Goal: Register for event/course: Sign up to attend an event or enroll in a course

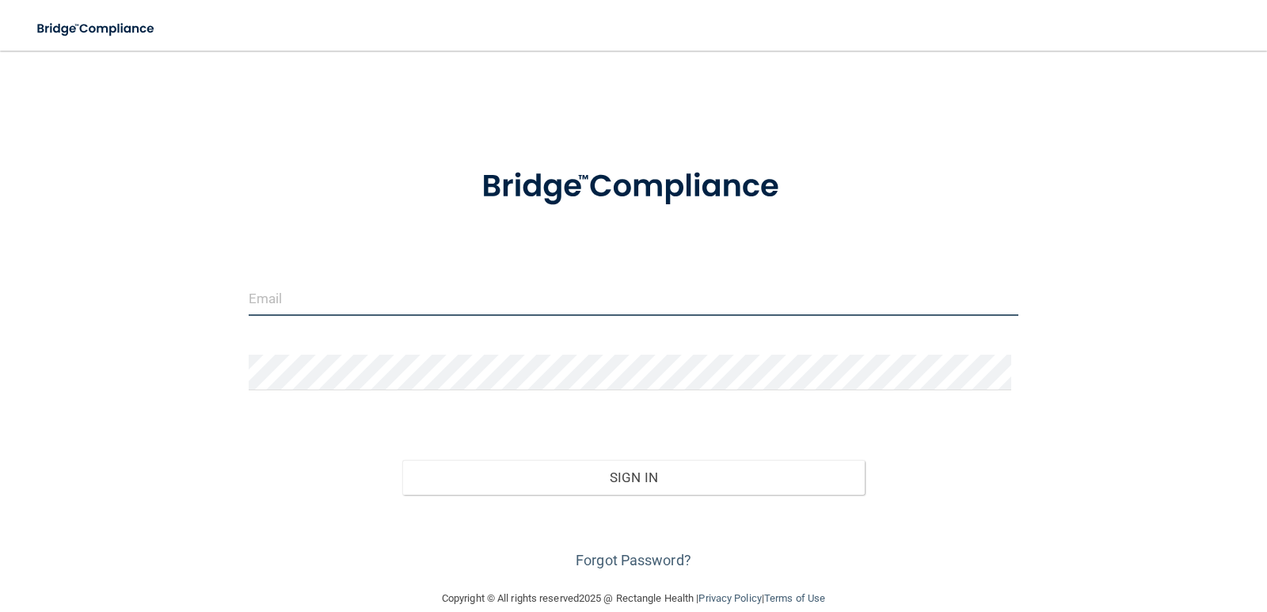
click at [306, 295] on input "email" at bounding box center [634, 298] width 770 height 36
type input "[EMAIL_ADDRESS][DOMAIN_NAME]"
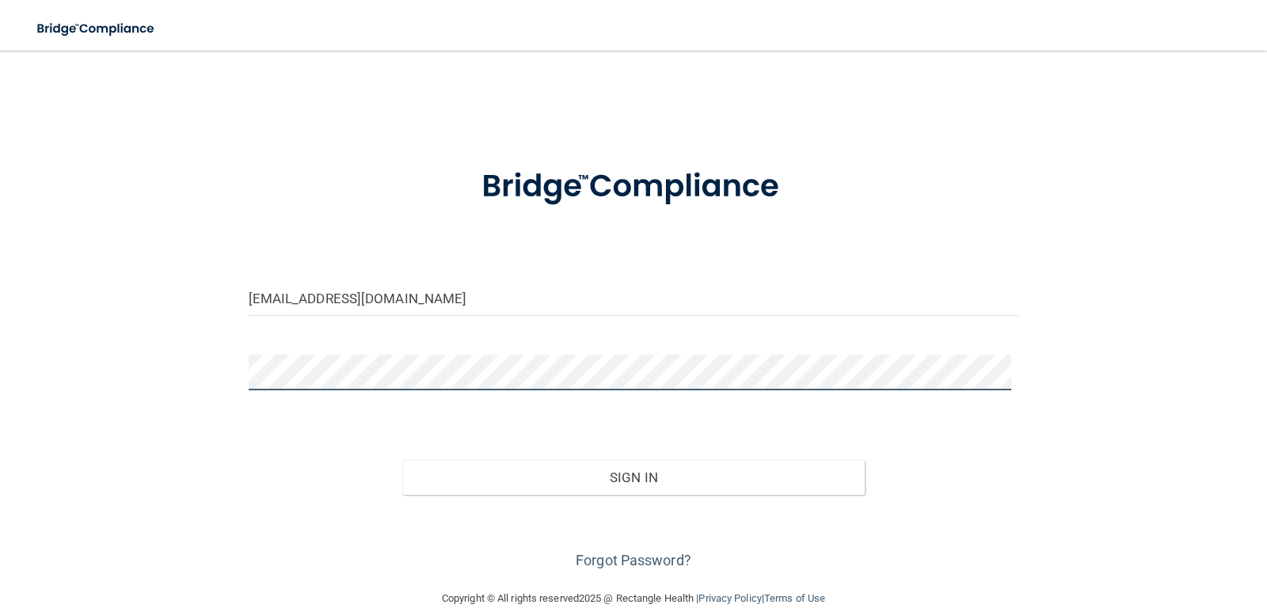
click at [402, 460] on button "Sign In" at bounding box center [633, 477] width 462 height 35
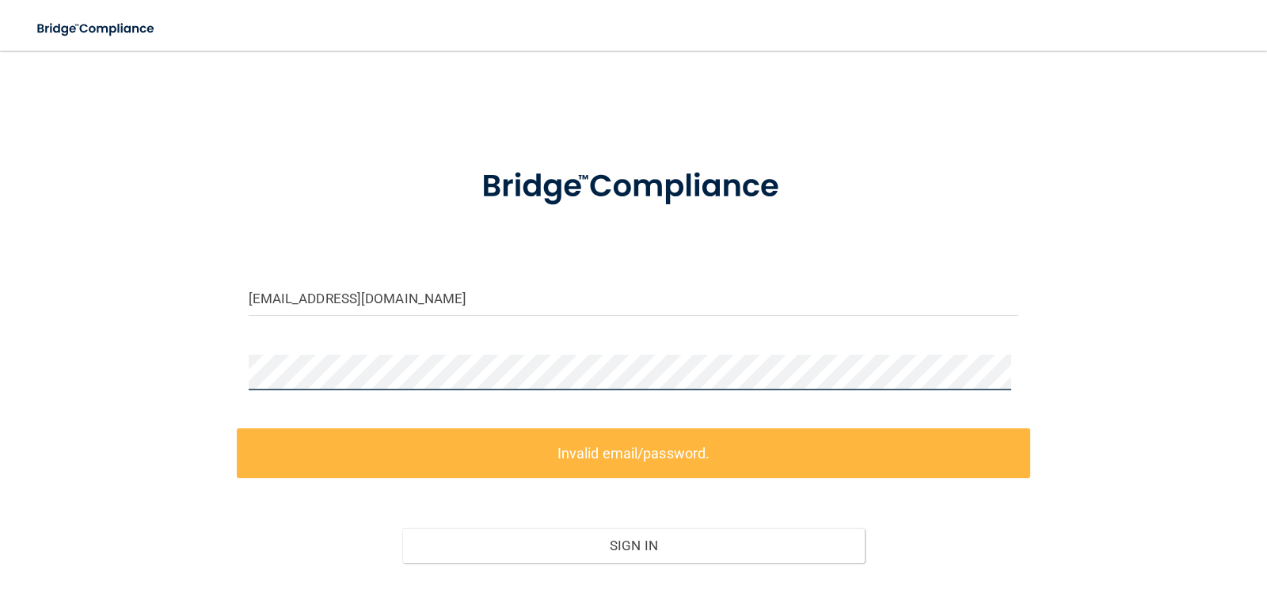
click at [74, 373] on div "[EMAIL_ADDRESS][DOMAIN_NAME] Invalid email/password. You don't have permission …" at bounding box center [634, 354] width 1204 height 575
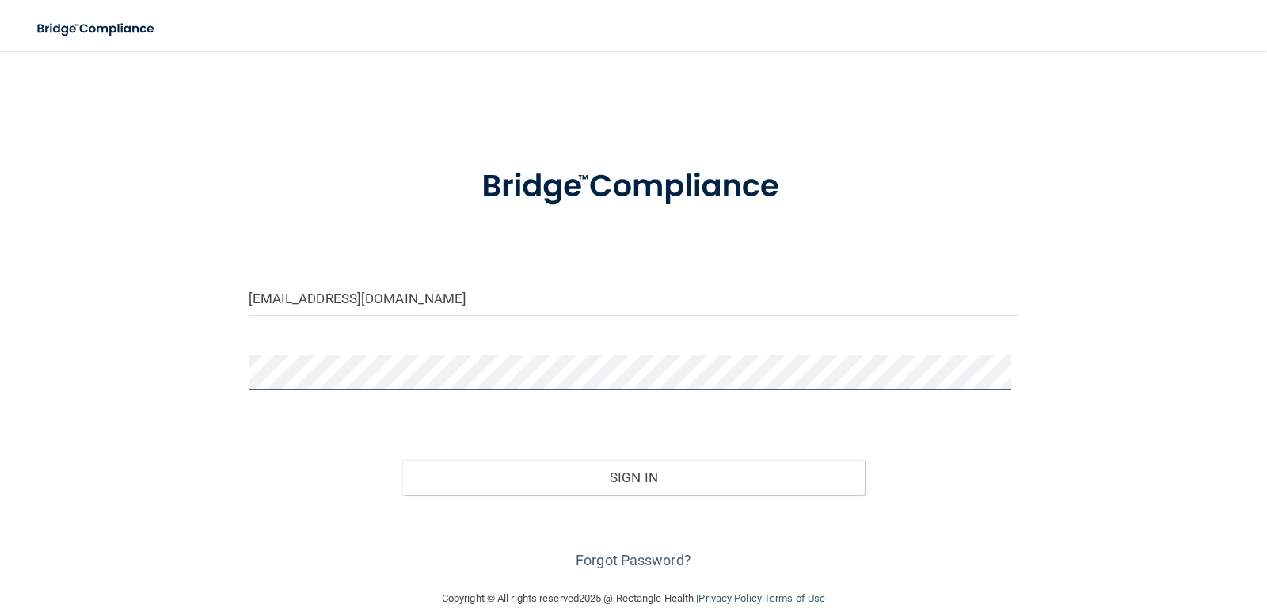
click at [402, 460] on button "Sign In" at bounding box center [633, 477] width 462 height 35
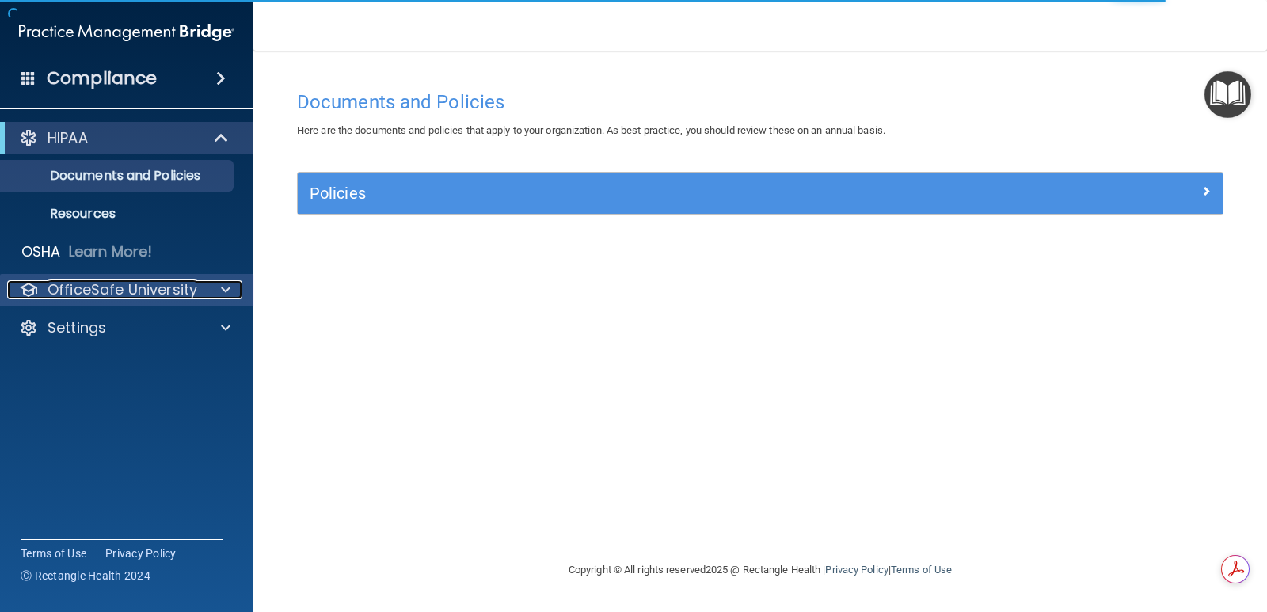
click at [169, 295] on p "OfficeSafe University" at bounding box center [123, 289] width 150 height 19
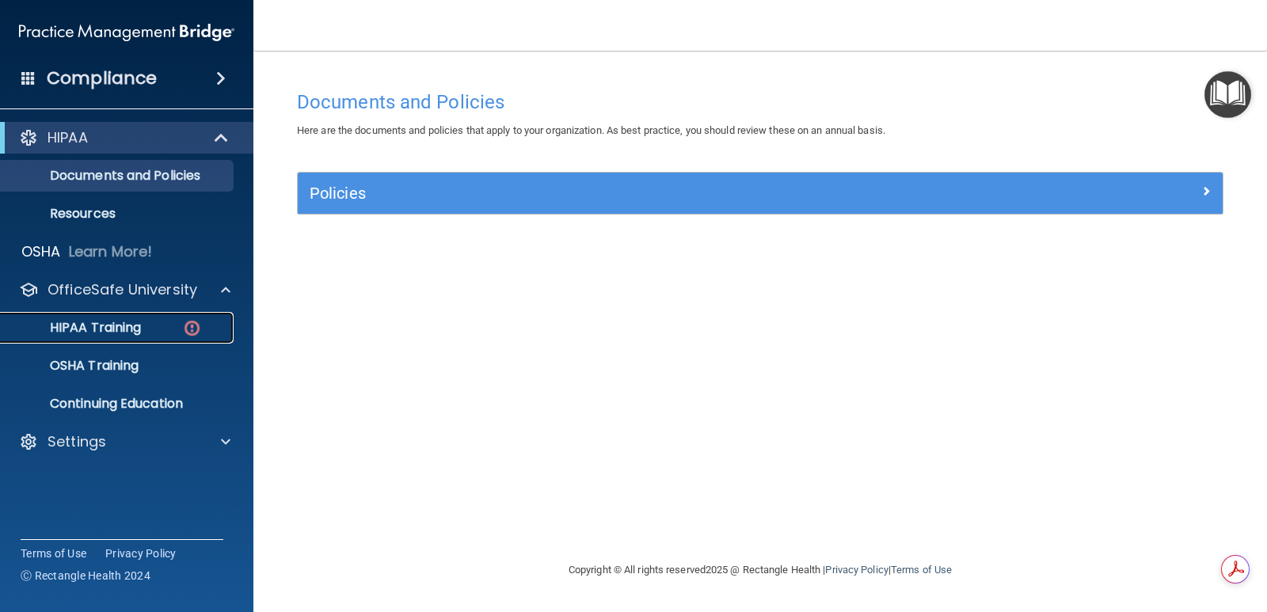
click at [194, 322] on img at bounding box center [192, 328] width 20 height 20
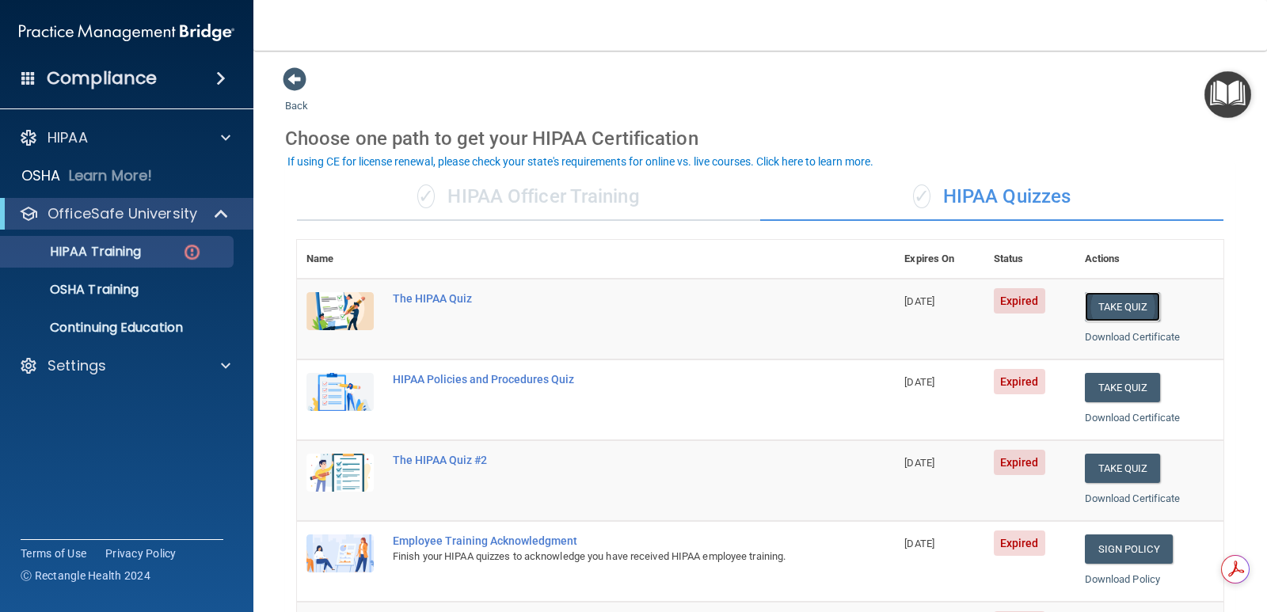
click at [1115, 307] on button "Take Quiz" at bounding box center [1123, 306] width 76 height 29
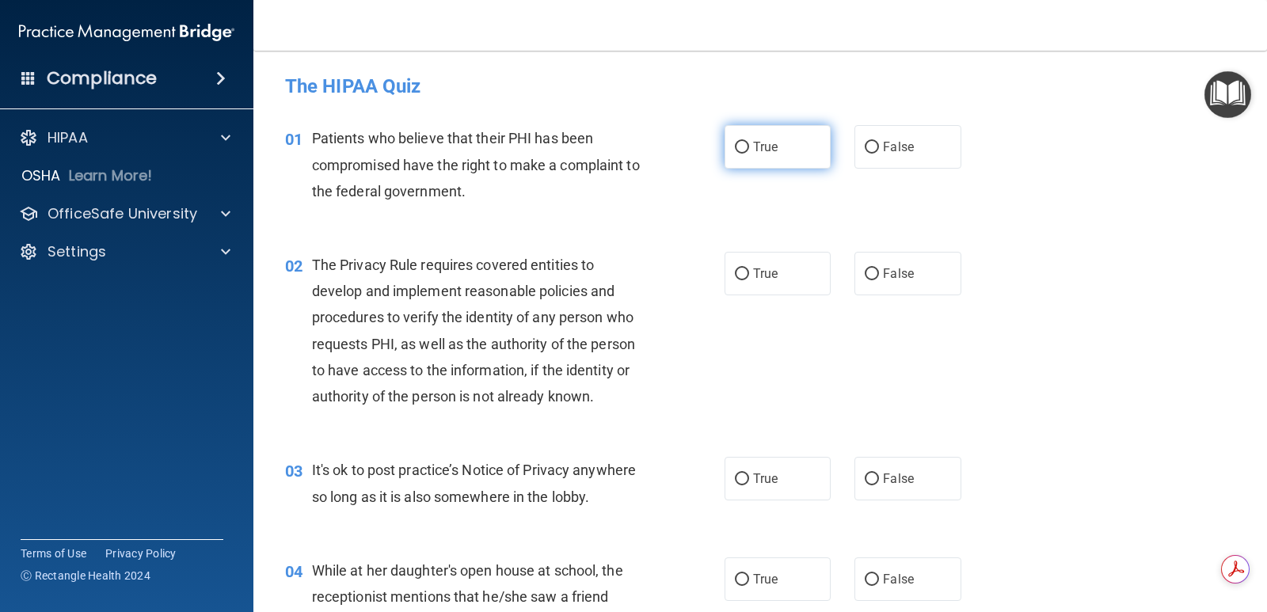
click at [740, 143] on input "True" at bounding box center [742, 148] width 14 height 12
radio input "true"
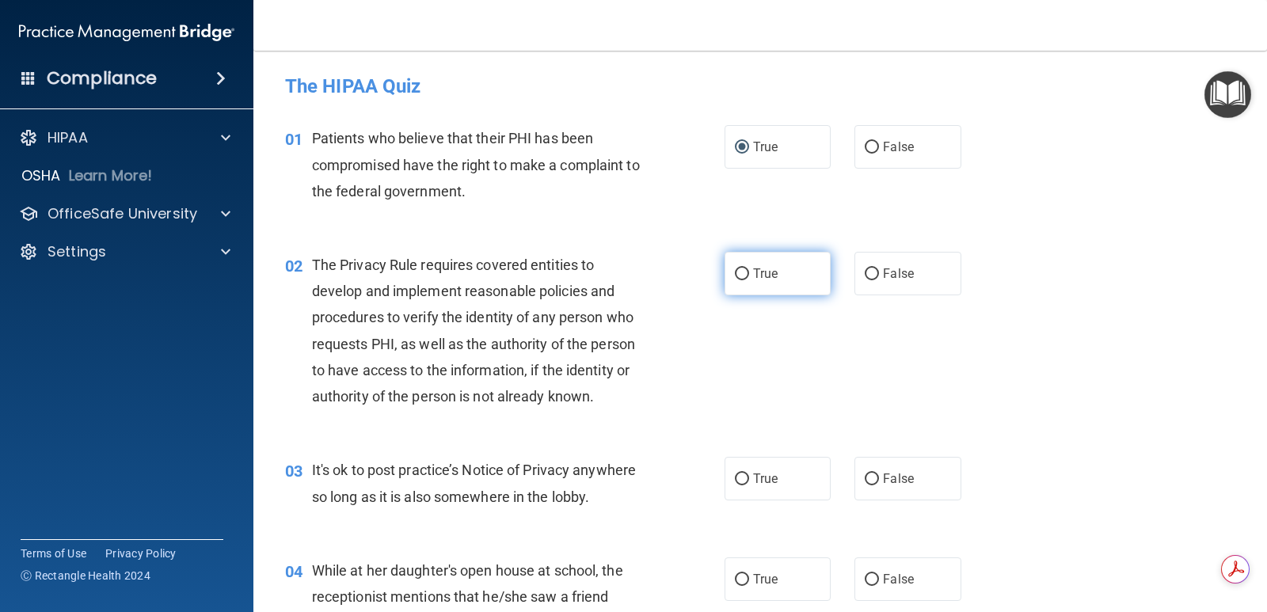
click at [753, 269] on span "True" at bounding box center [765, 273] width 25 height 15
click at [749, 269] on input "True" at bounding box center [742, 274] width 14 height 12
radio input "true"
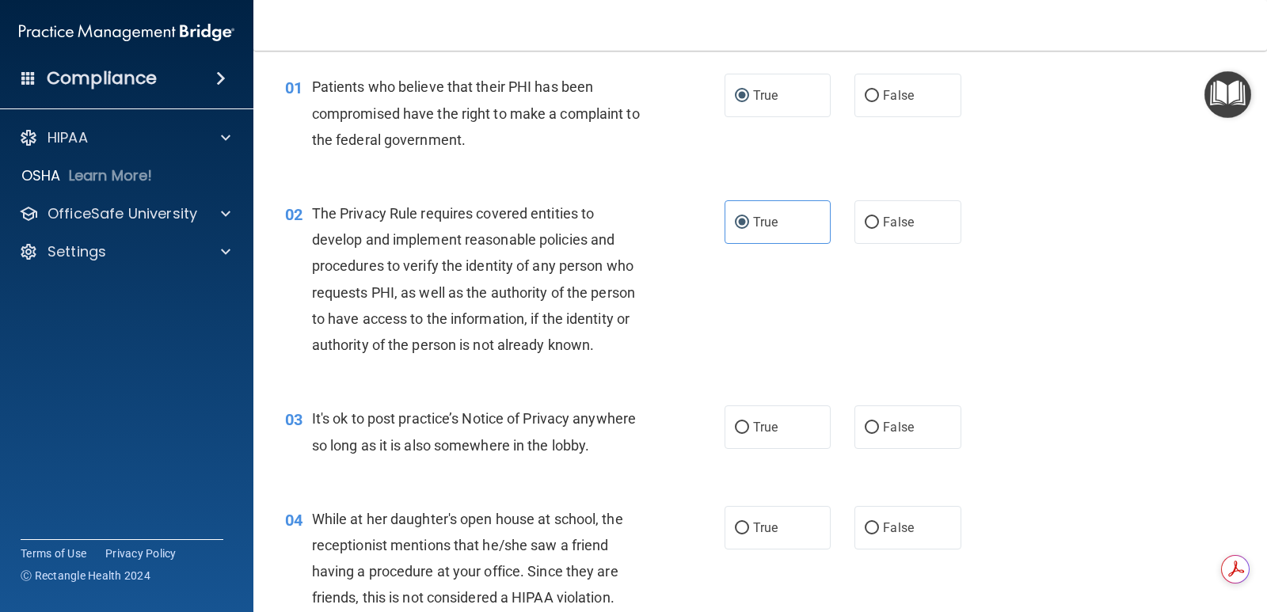
scroll to position [79, 0]
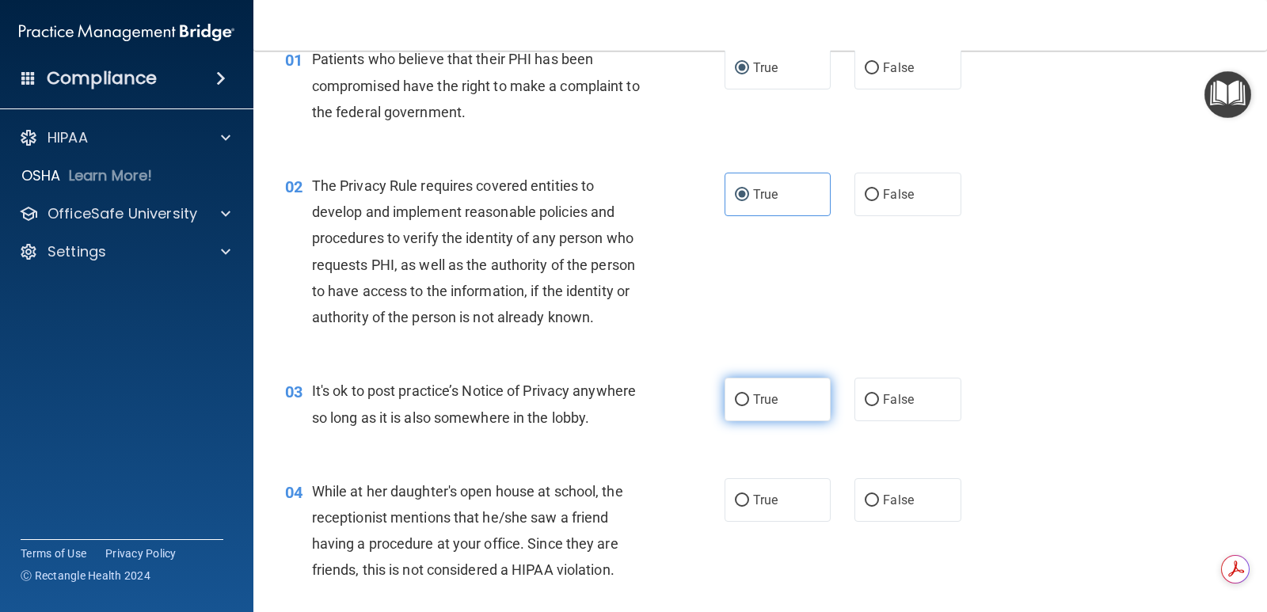
click at [735, 397] on input "True" at bounding box center [742, 400] width 14 height 12
radio input "true"
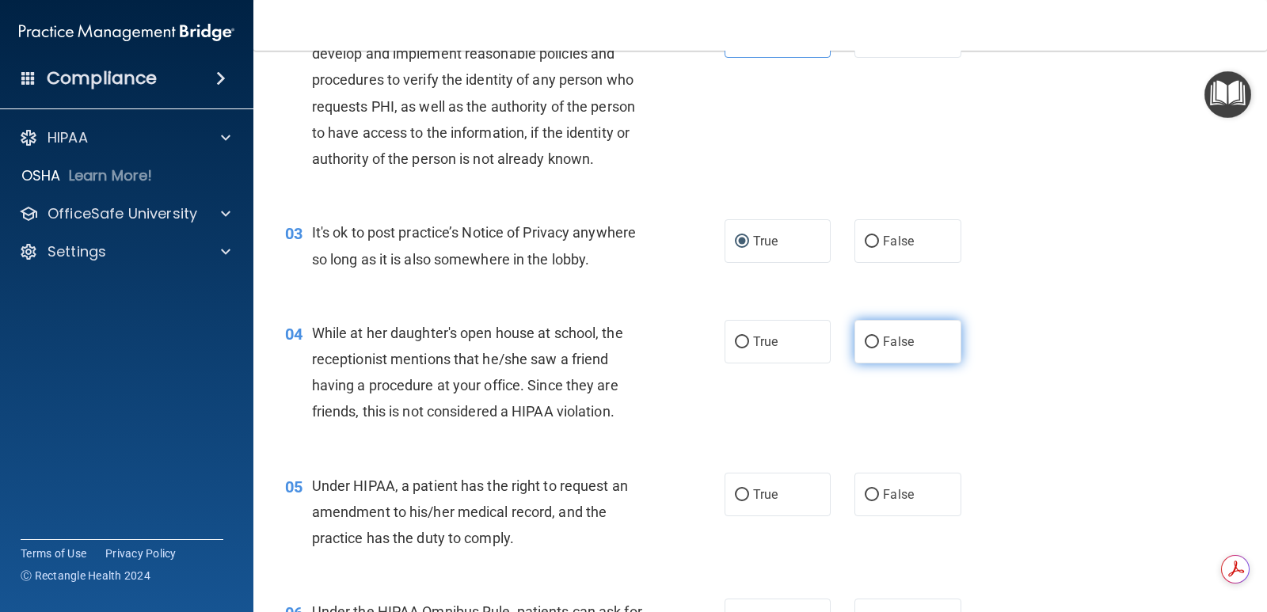
click at [869, 337] on input "False" at bounding box center [872, 343] width 14 height 12
radio input "true"
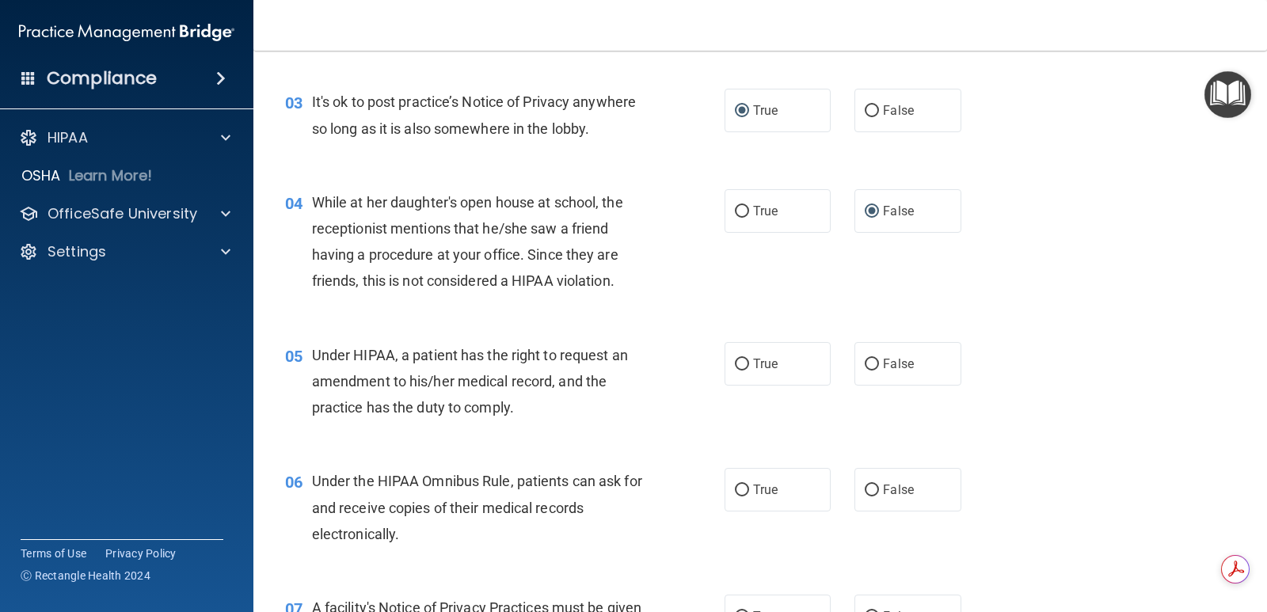
scroll to position [396, 0]
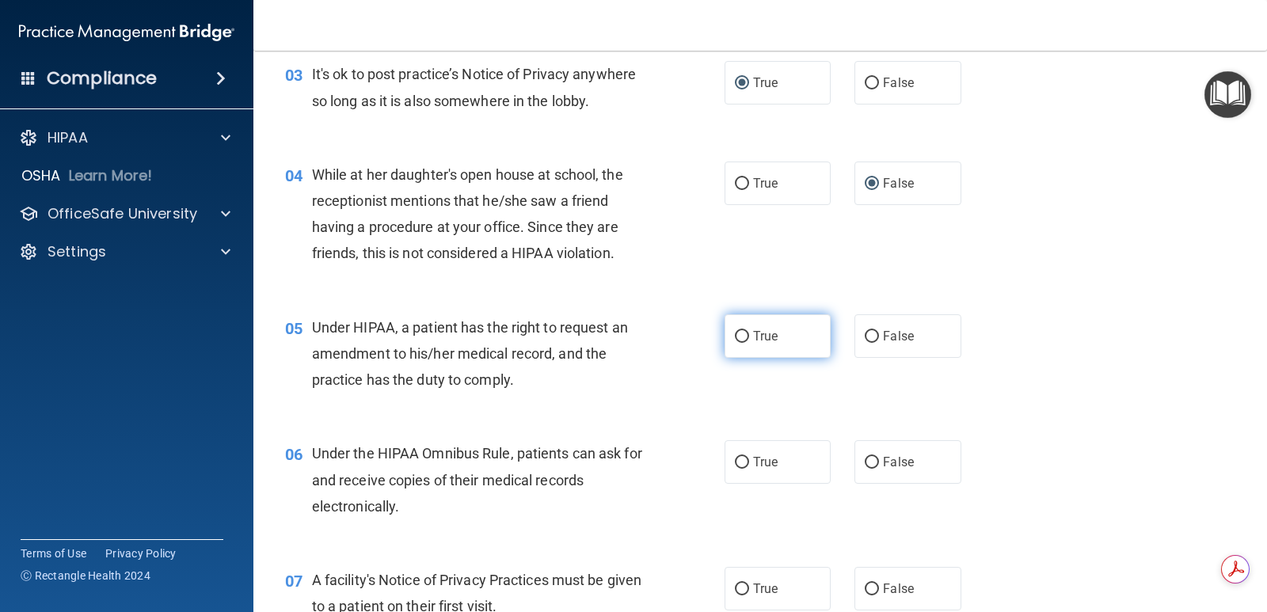
click at [736, 333] on input "True" at bounding box center [742, 337] width 14 height 12
radio input "true"
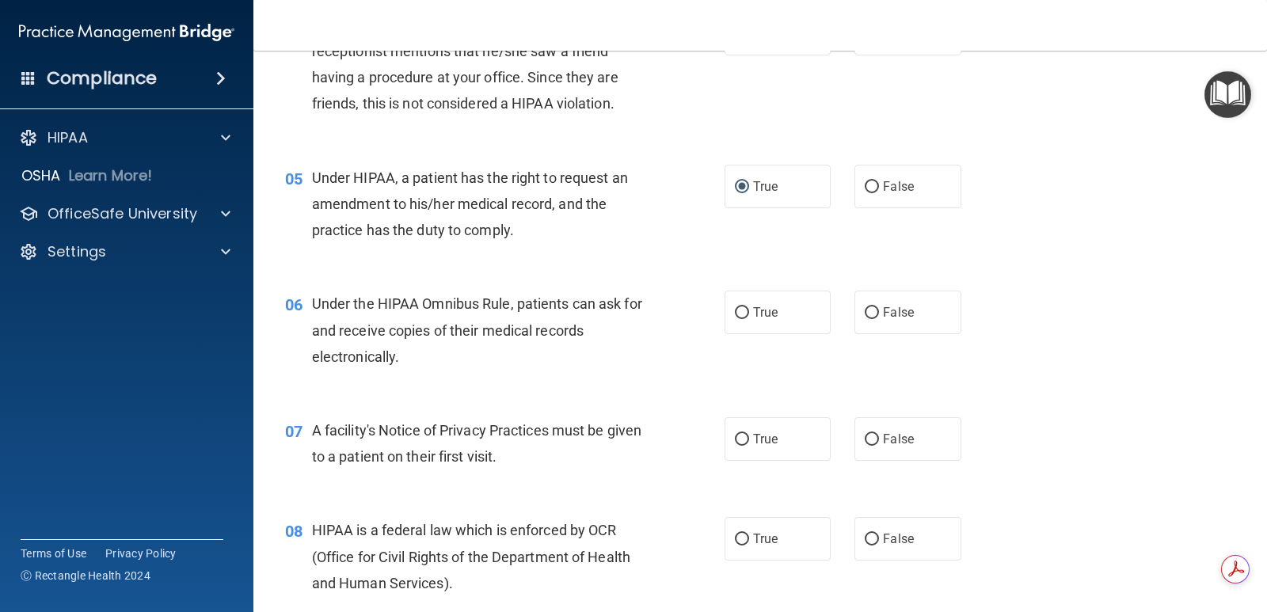
scroll to position [554, 0]
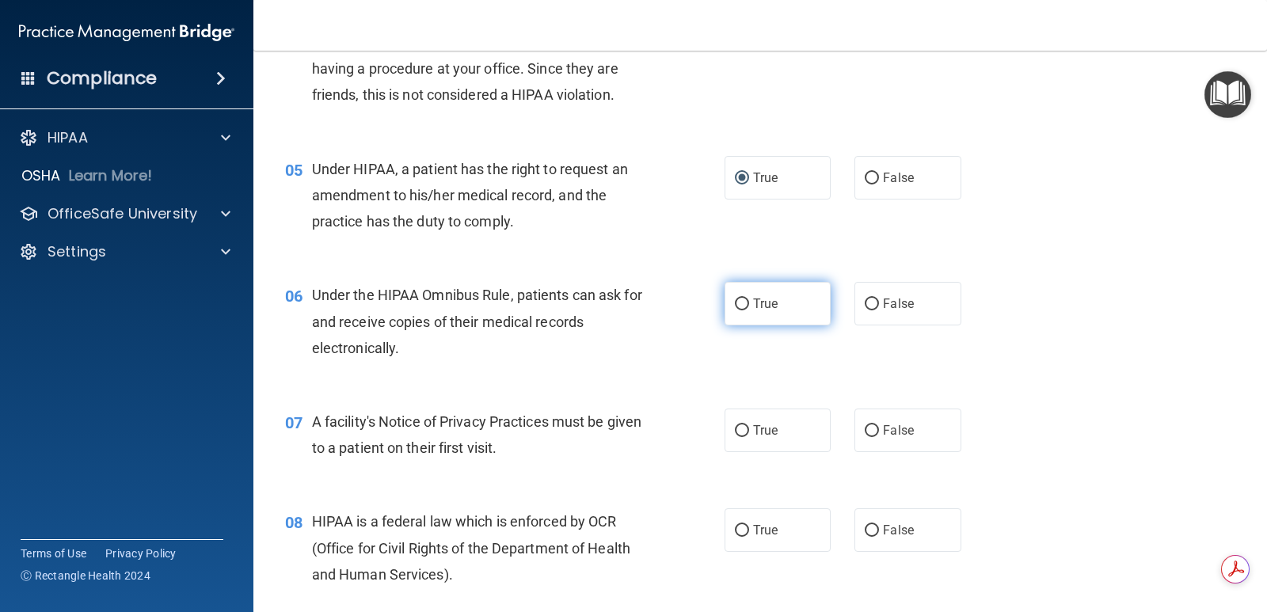
click at [745, 303] on label "True" at bounding box center [778, 304] width 106 height 44
click at [745, 303] on input "True" at bounding box center [742, 305] width 14 height 12
radio input "true"
click at [735, 430] on input "True" at bounding box center [742, 431] width 14 height 12
radio input "true"
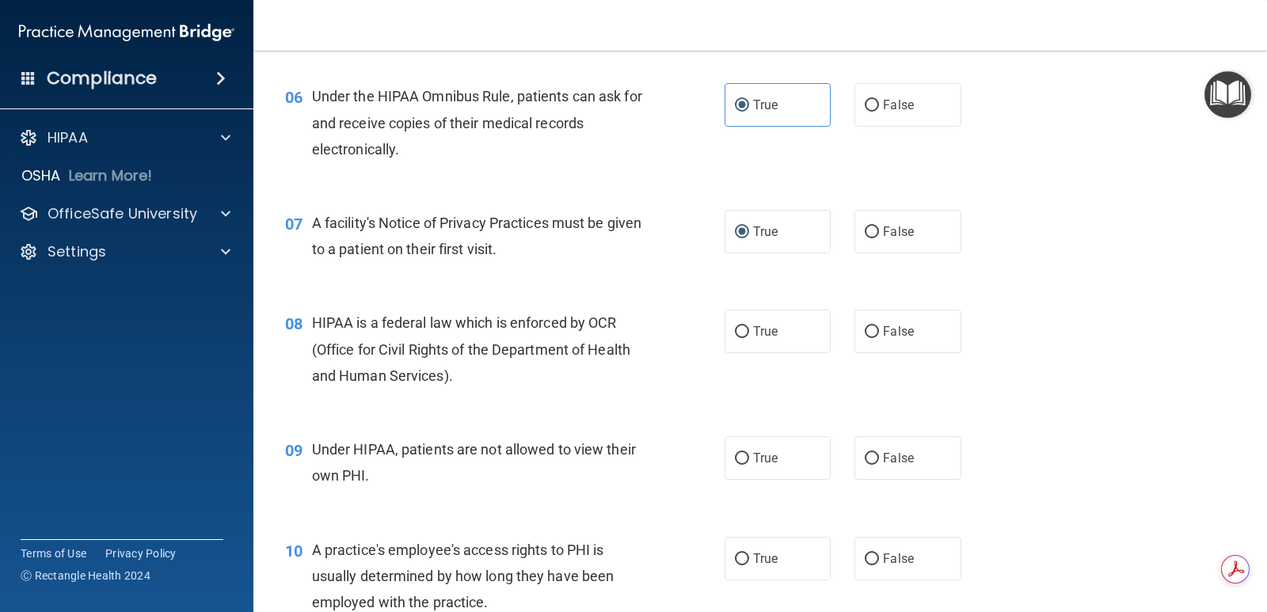
scroll to position [792, 0]
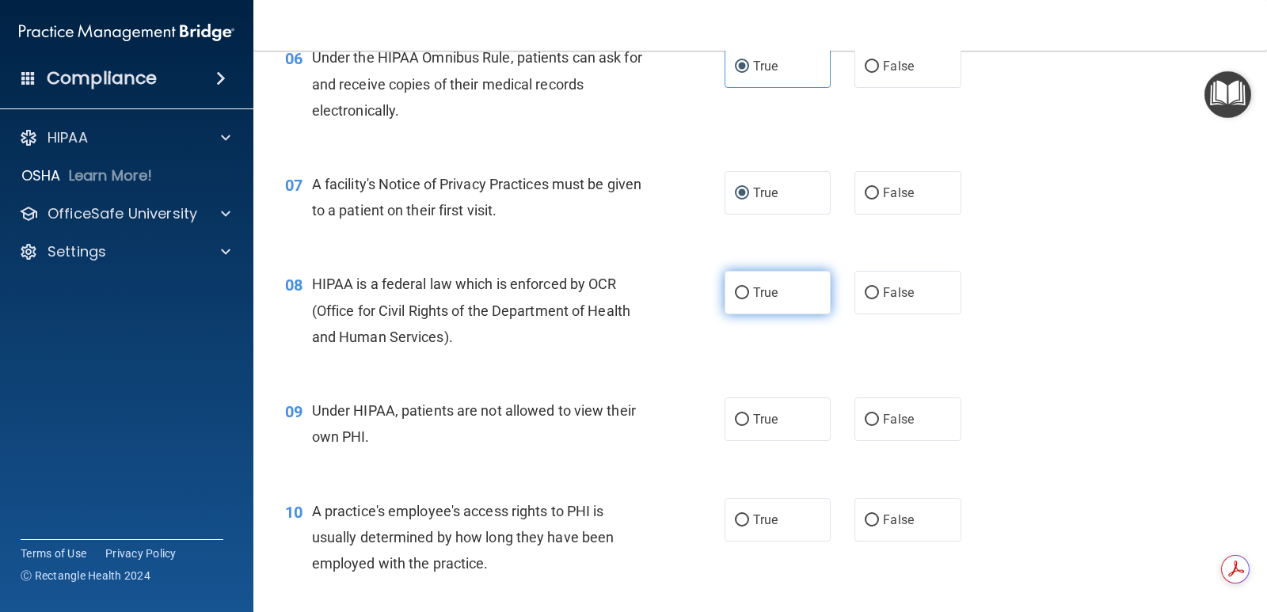
click at [753, 291] on span "True" at bounding box center [765, 292] width 25 height 15
click at [749, 291] on input "True" at bounding box center [742, 293] width 14 height 12
radio input "true"
click at [873, 420] on label "False" at bounding box center [907, 419] width 106 height 44
click at [873, 420] on input "False" at bounding box center [872, 420] width 14 height 12
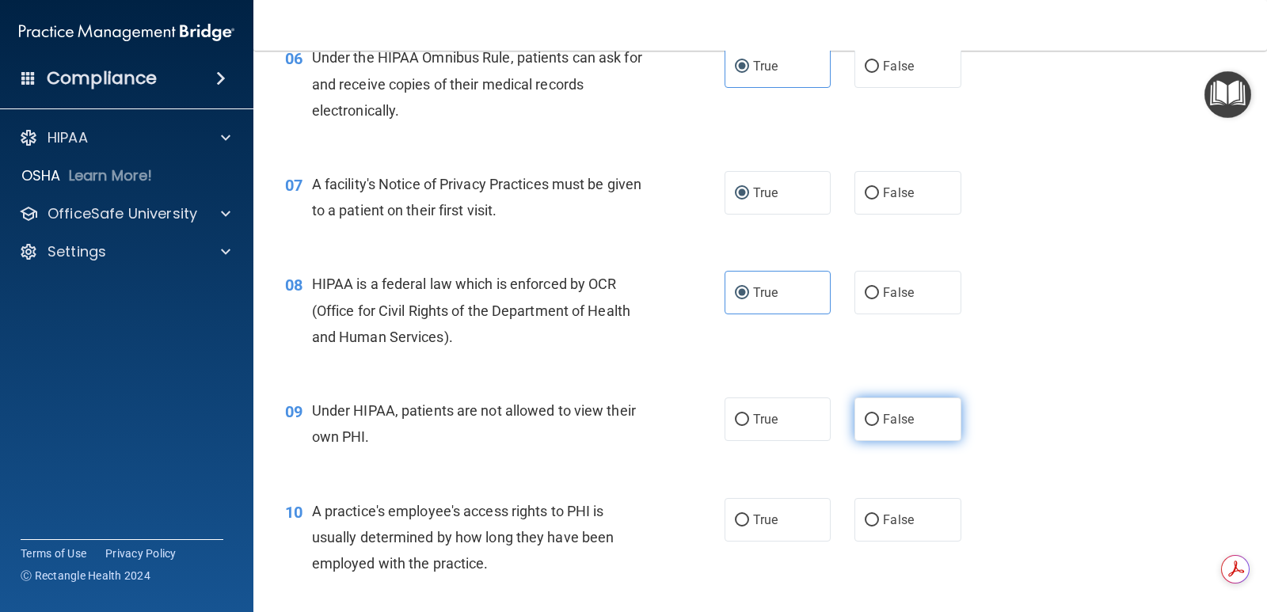
radio input "true"
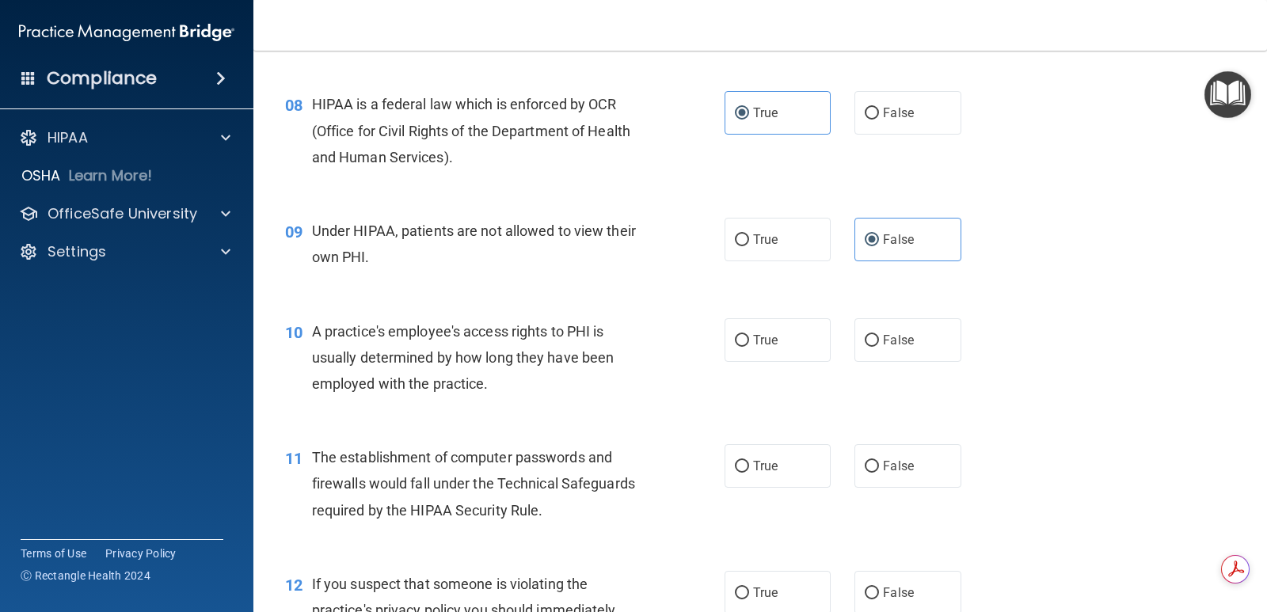
scroll to position [1109, 0]
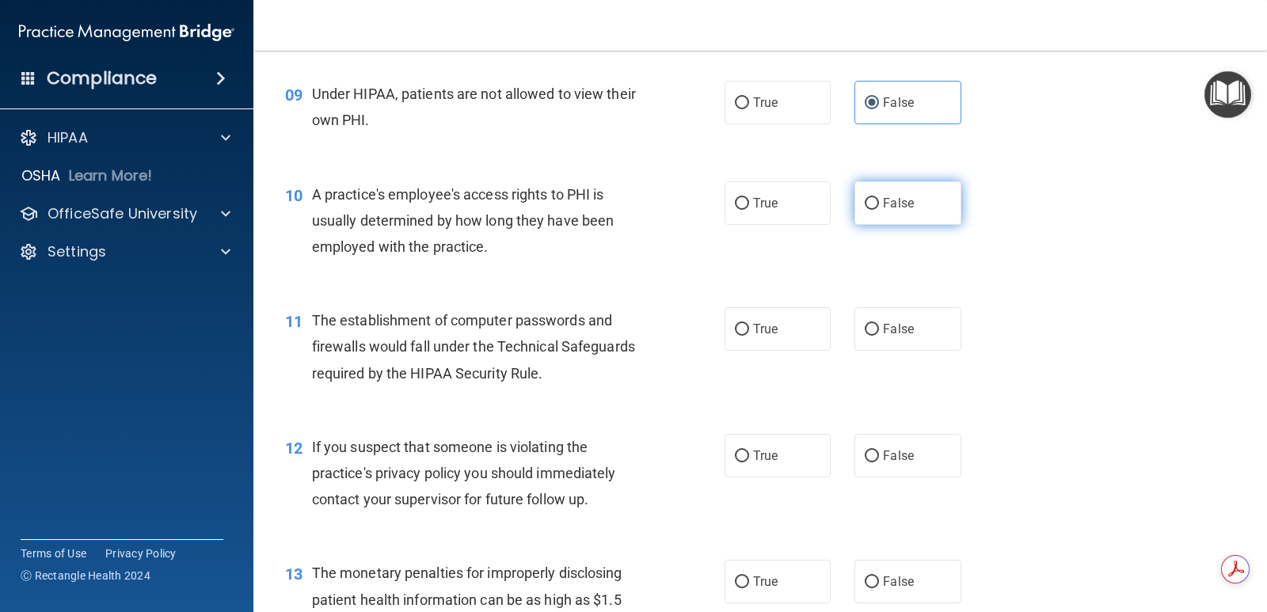
click at [857, 201] on label "False" at bounding box center [907, 203] width 106 height 44
click at [865, 201] on input "False" at bounding box center [872, 204] width 14 height 12
radio input "true"
click at [753, 325] on span "True" at bounding box center [765, 328] width 25 height 15
click at [749, 325] on input "True" at bounding box center [742, 330] width 14 height 12
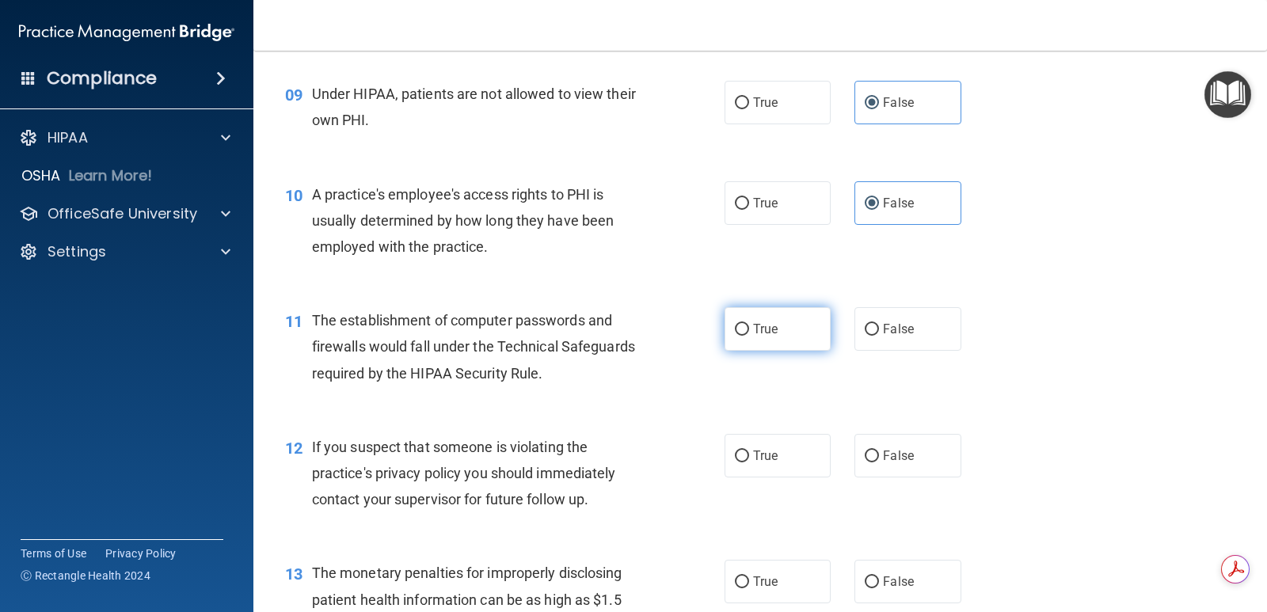
radio input "true"
click at [735, 455] on input "True" at bounding box center [742, 457] width 14 height 12
radio input "true"
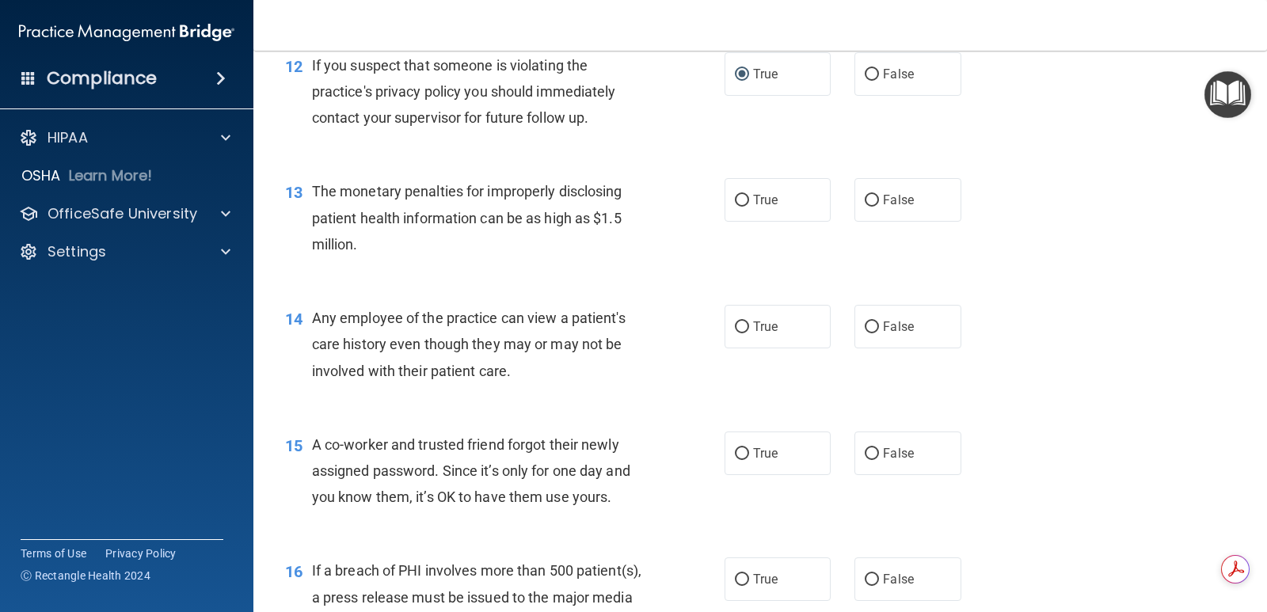
scroll to position [1504, 0]
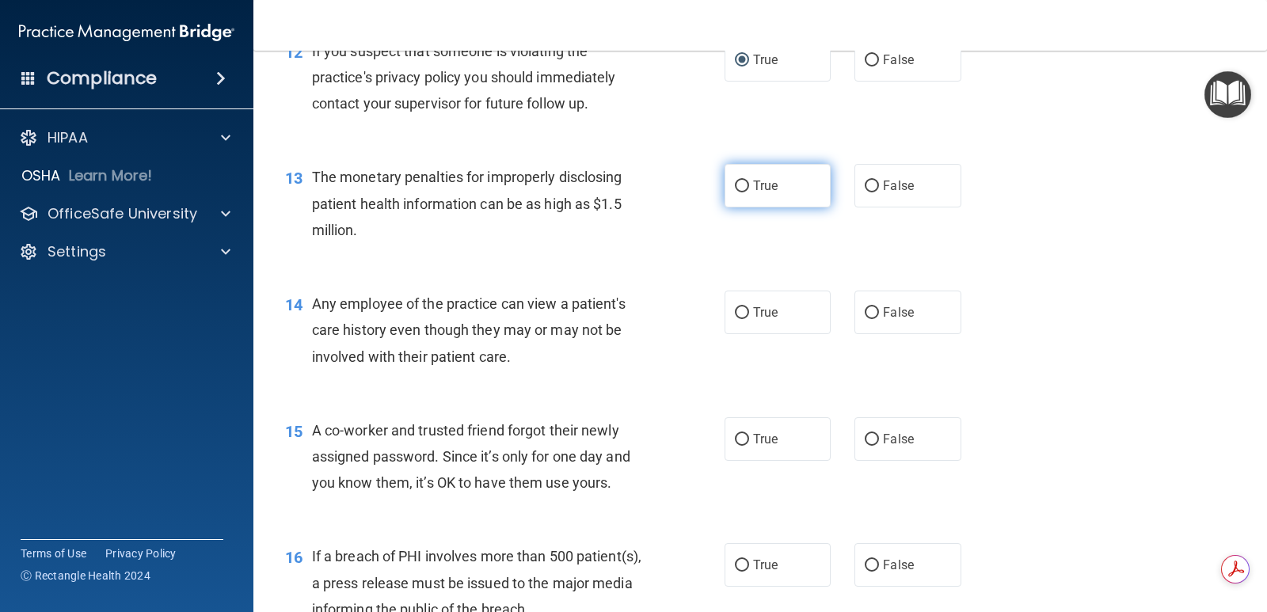
click at [739, 181] on input "True" at bounding box center [742, 187] width 14 height 12
radio input "true"
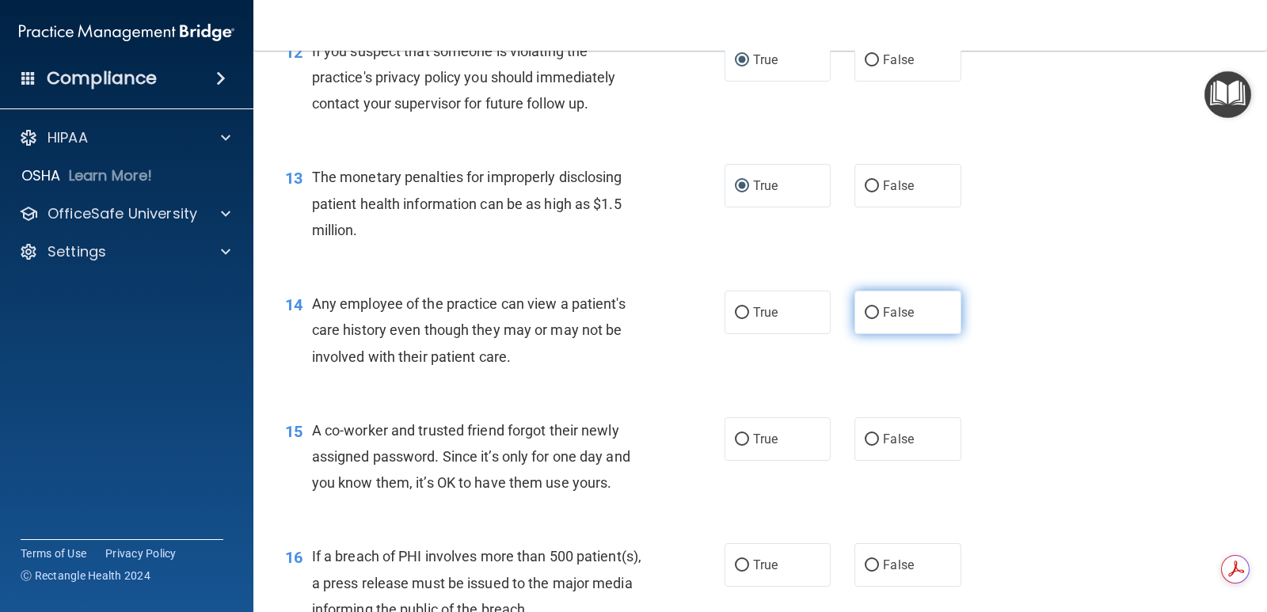
click at [865, 312] on input "False" at bounding box center [872, 313] width 14 height 12
radio input "true"
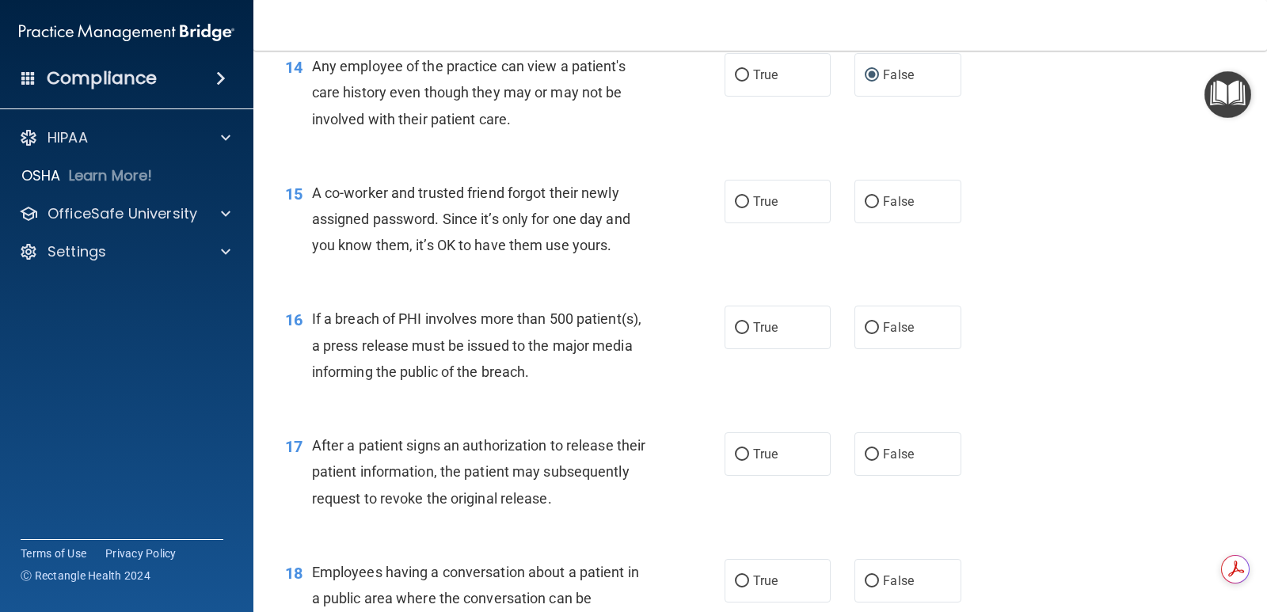
scroll to position [1821, 0]
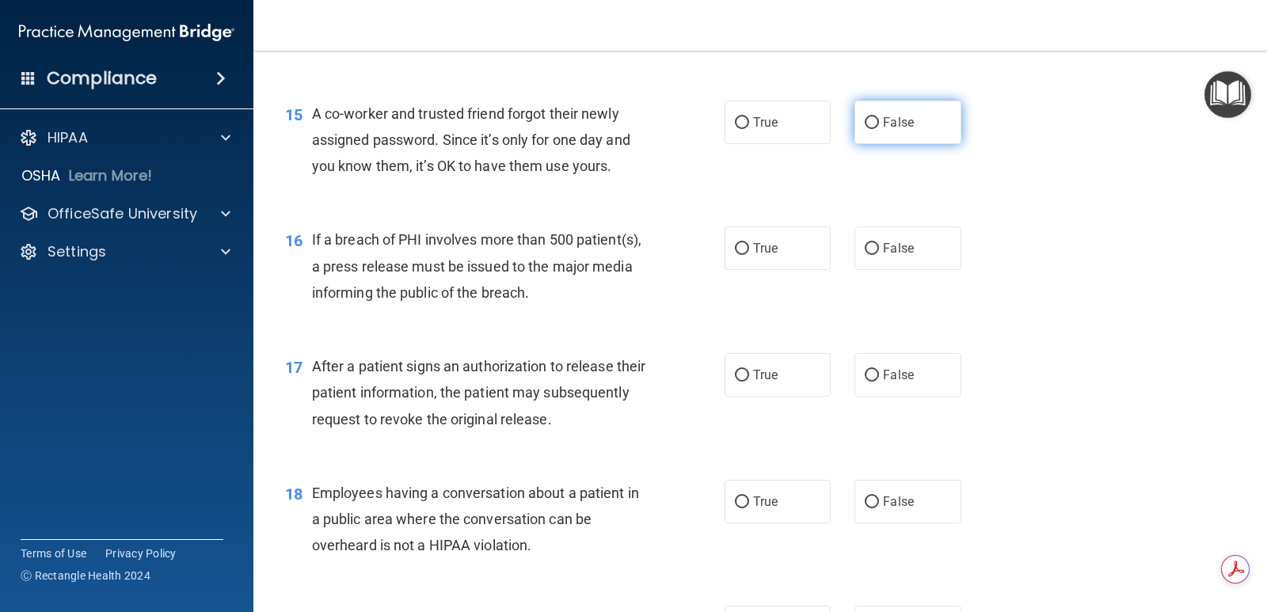
click at [871, 122] on input "False" at bounding box center [872, 123] width 14 height 12
radio input "true"
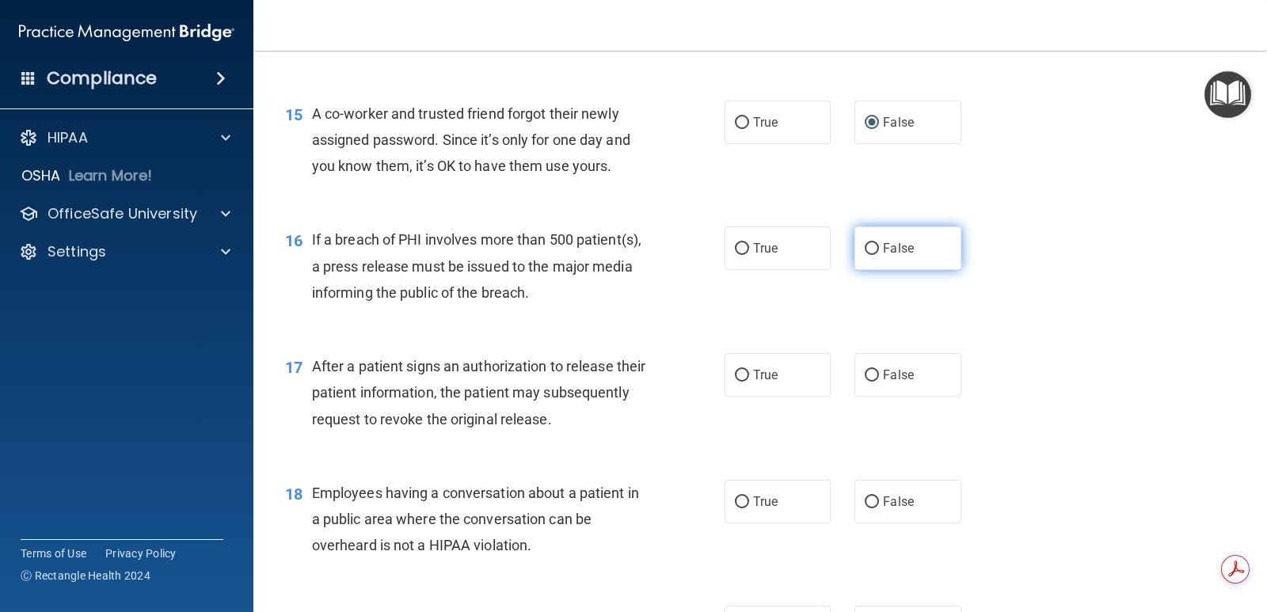
click at [865, 244] on input "False" at bounding box center [872, 249] width 14 height 12
radio input "true"
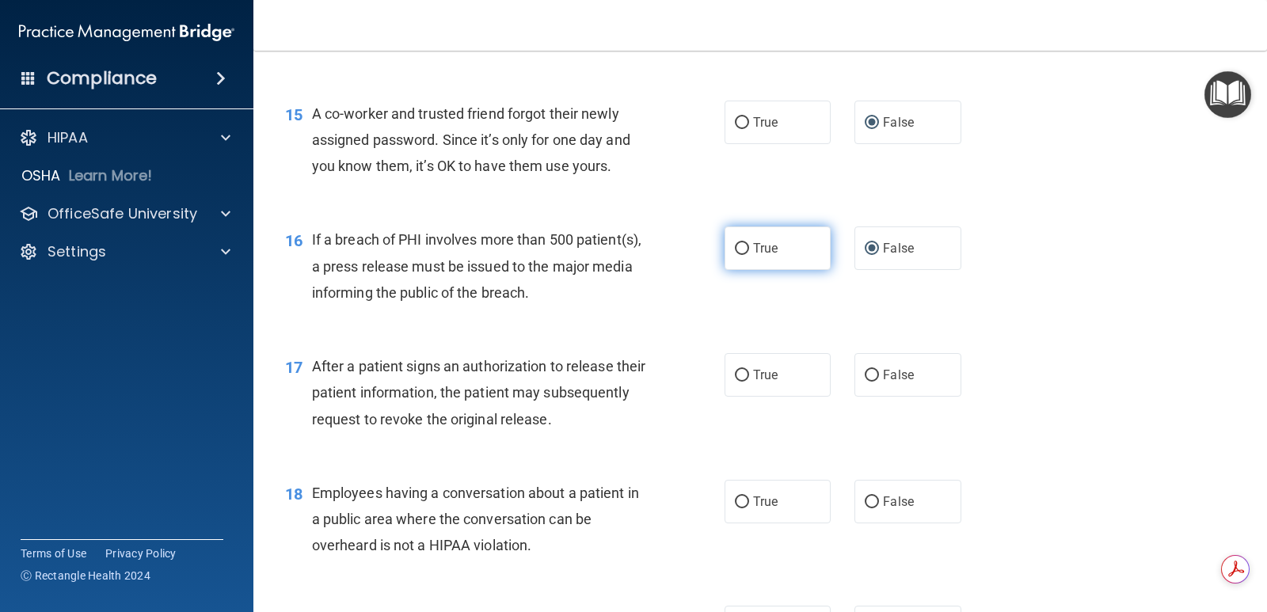
click at [743, 242] on label "True" at bounding box center [778, 248] width 106 height 44
click at [743, 243] on input "True" at bounding box center [742, 249] width 14 height 12
radio input "true"
radio input "false"
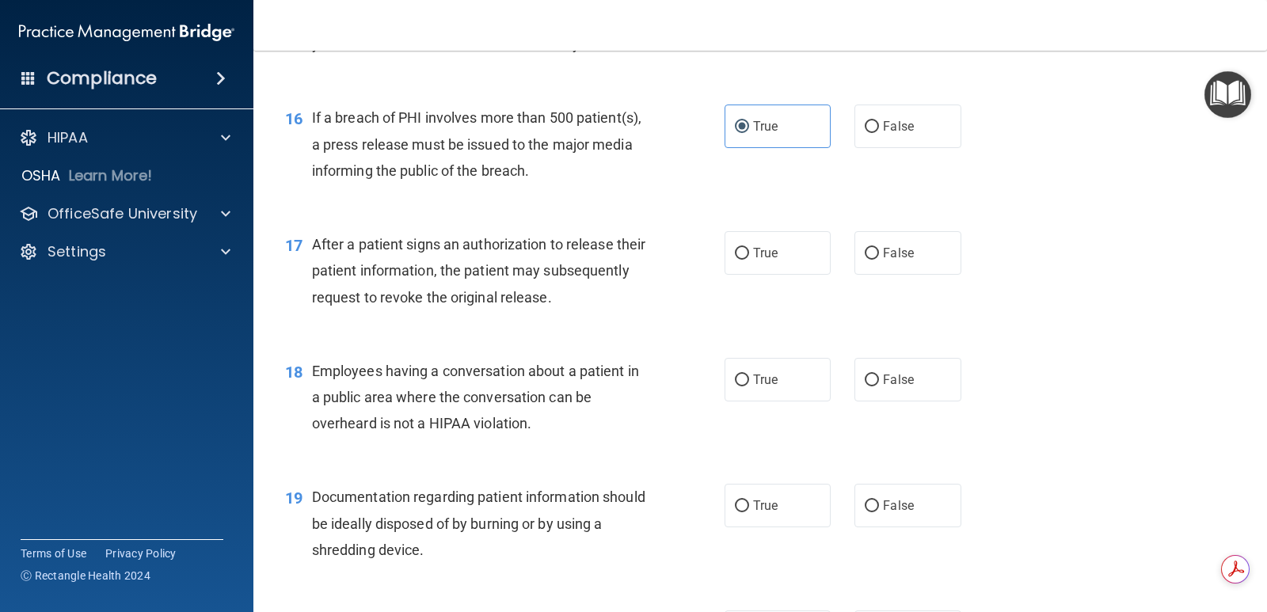
scroll to position [1980, 0]
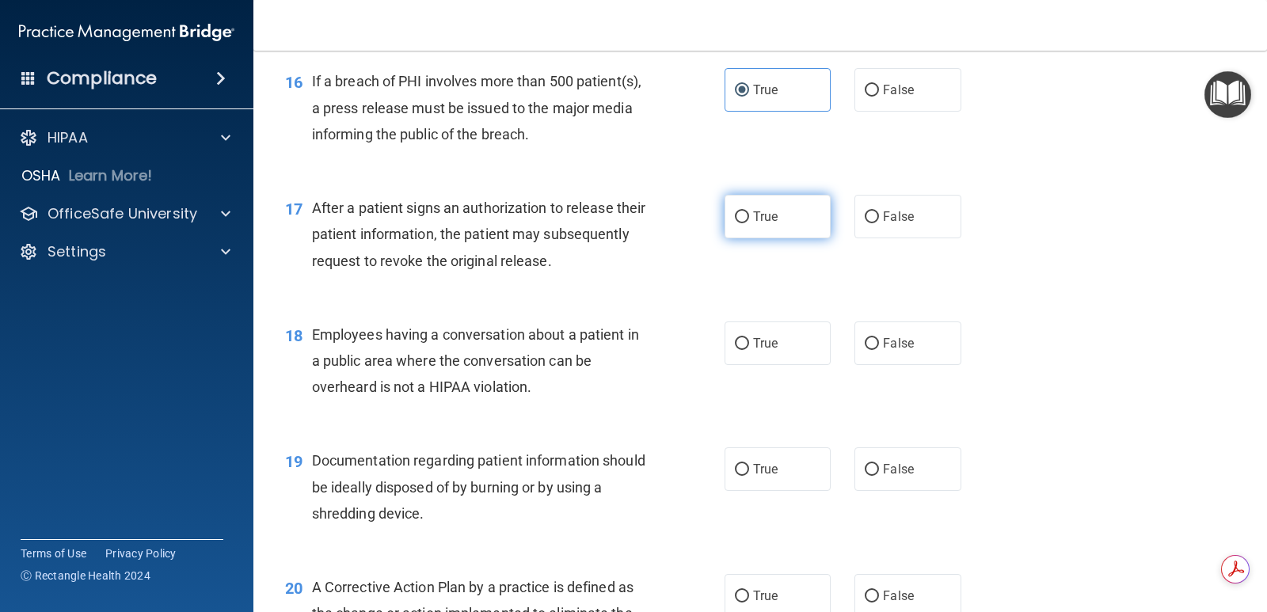
click at [767, 219] on span "True" at bounding box center [765, 216] width 25 height 15
click at [749, 219] on input "True" at bounding box center [742, 217] width 14 height 12
radio input "true"
click at [865, 347] on input "False" at bounding box center [872, 344] width 14 height 12
radio input "true"
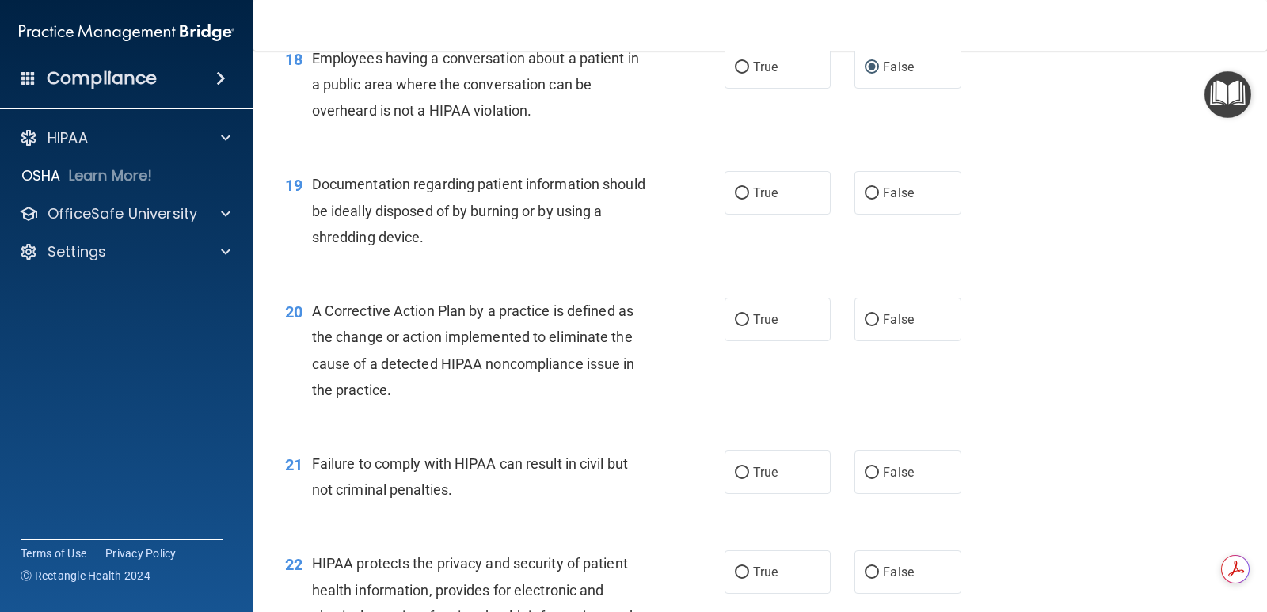
scroll to position [2217, 0]
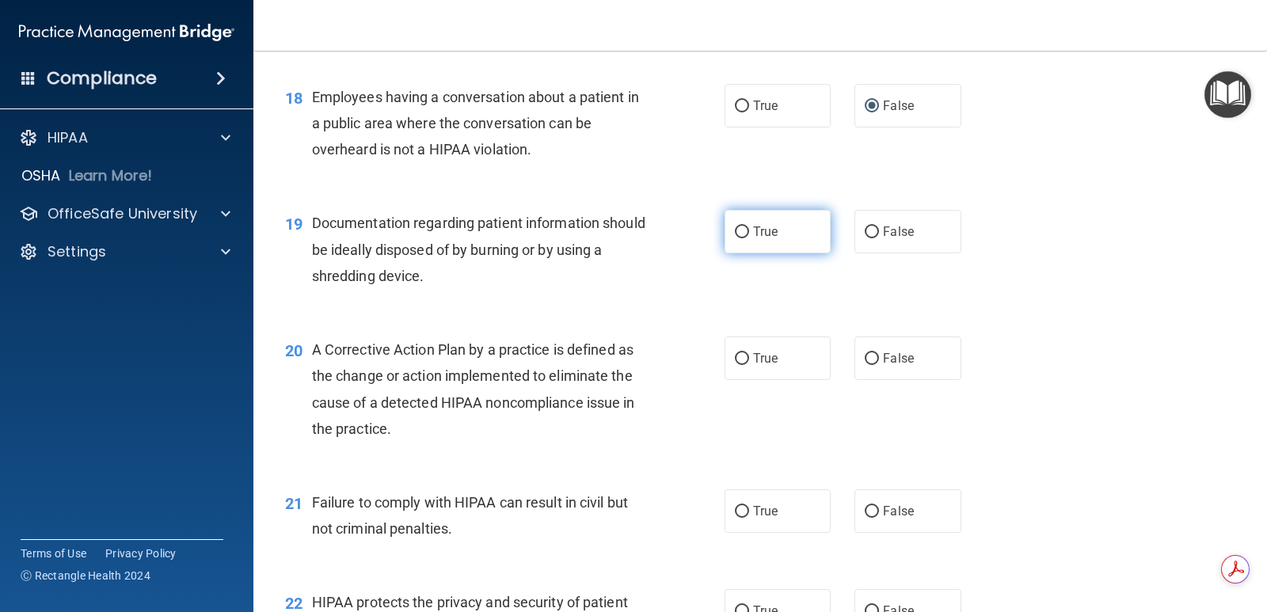
click at [735, 226] on input "True" at bounding box center [742, 232] width 14 height 12
radio input "true"
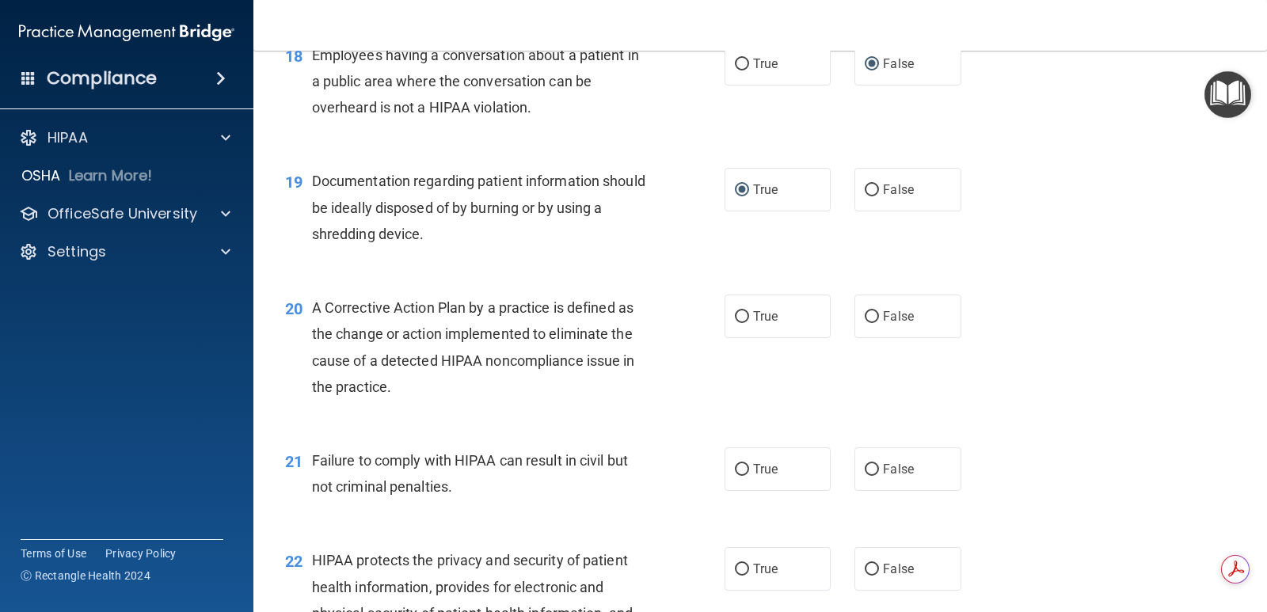
scroll to position [2296, 0]
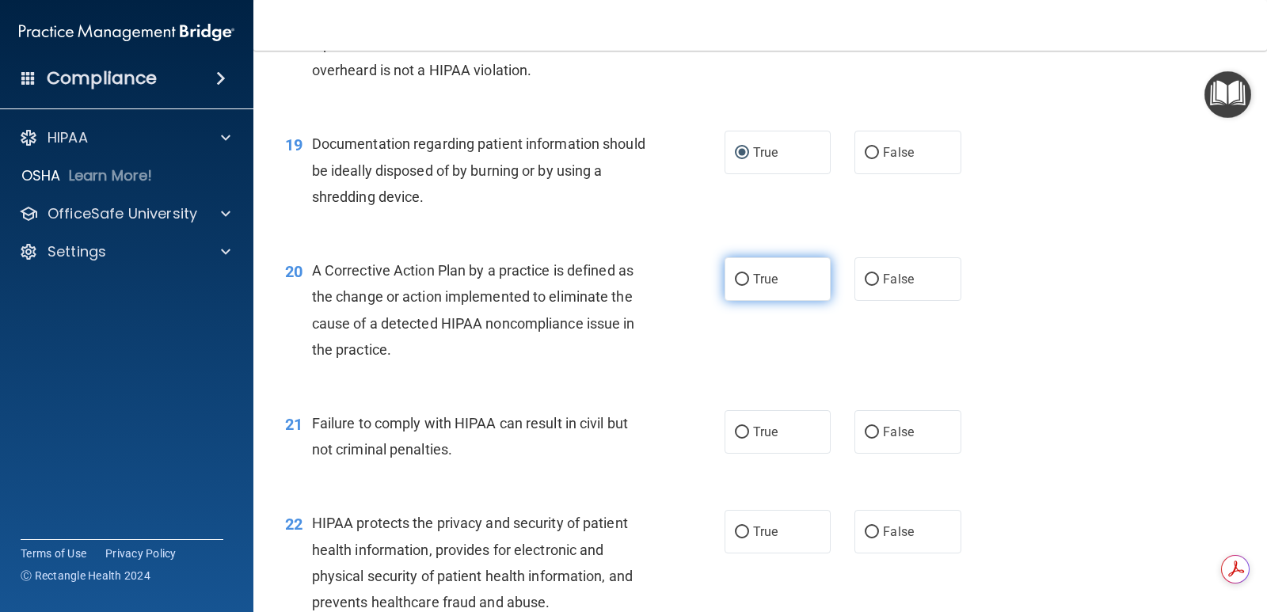
click at [730, 269] on label "True" at bounding box center [778, 279] width 106 height 44
click at [735, 274] on input "True" at bounding box center [742, 280] width 14 height 12
radio input "true"
click at [883, 431] on span "False" at bounding box center [898, 431] width 31 height 15
click at [877, 431] on input "False" at bounding box center [872, 433] width 14 height 12
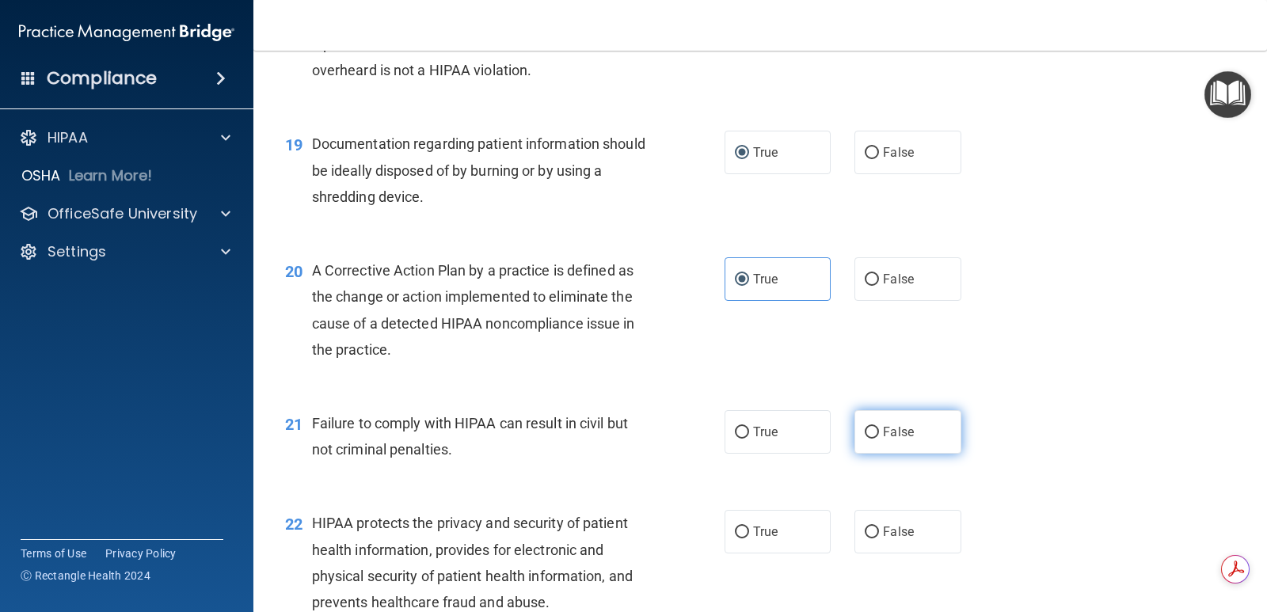
radio input "true"
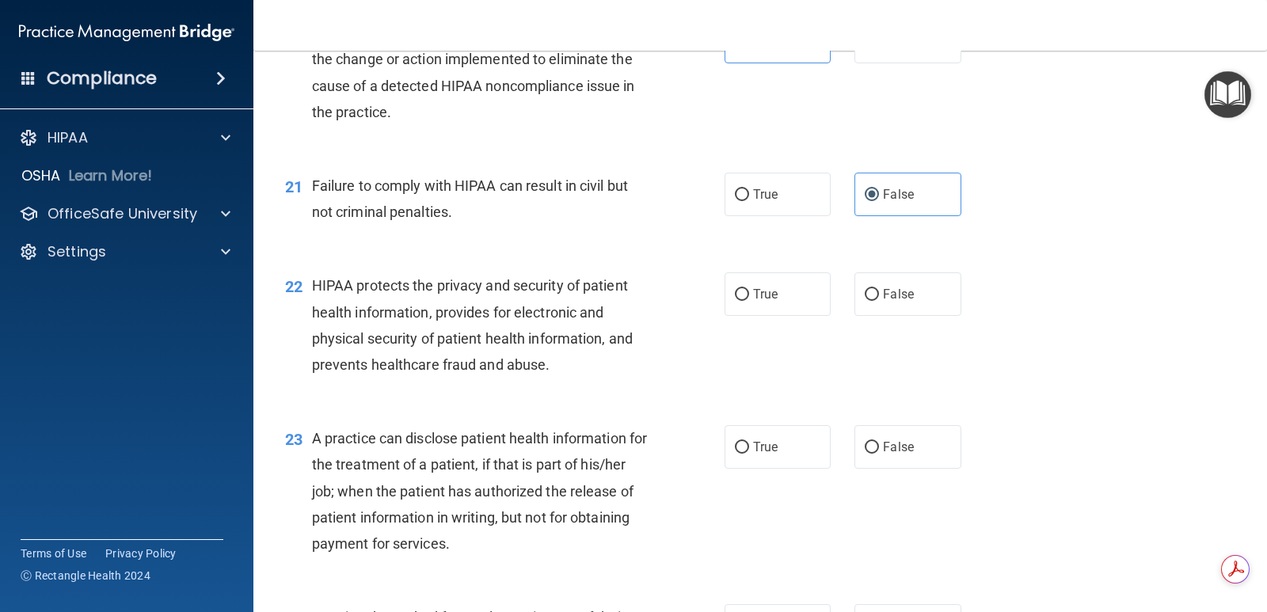
scroll to position [2613, 0]
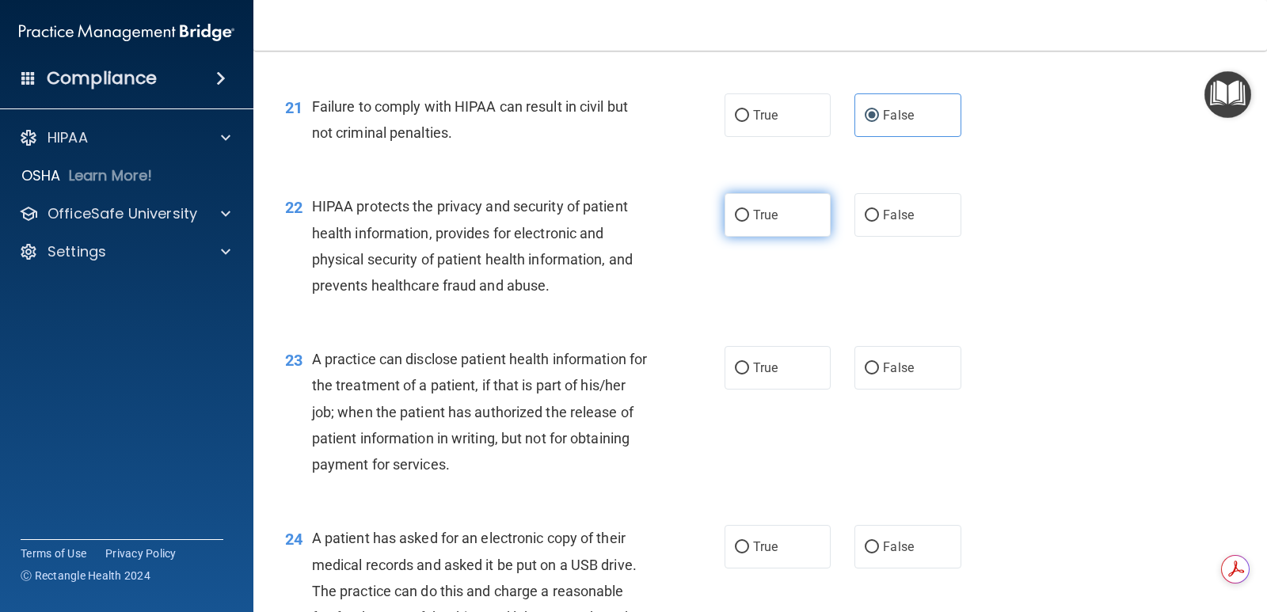
click at [762, 214] on span "True" at bounding box center [765, 214] width 25 height 15
click at [749, 214] on input "True" at bounding box center [742, 216] width 14 height 12
radio input "true"
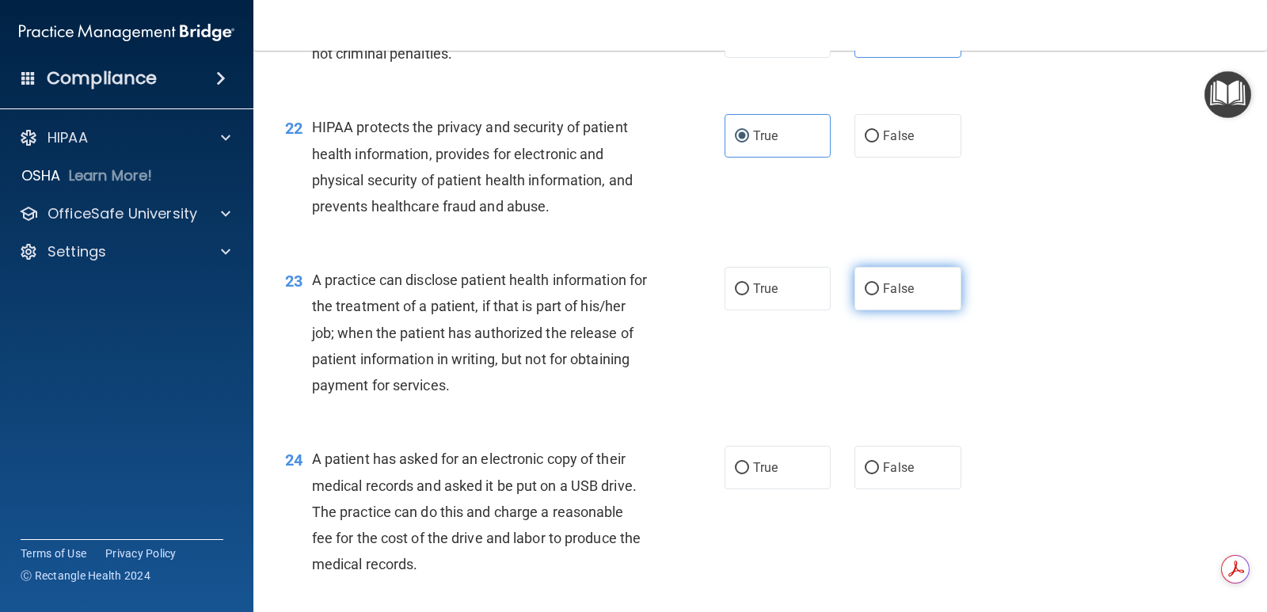
click at [865, 283] on input "False" at bounding box center [872, 289] width 14 height 12
radio input "true"
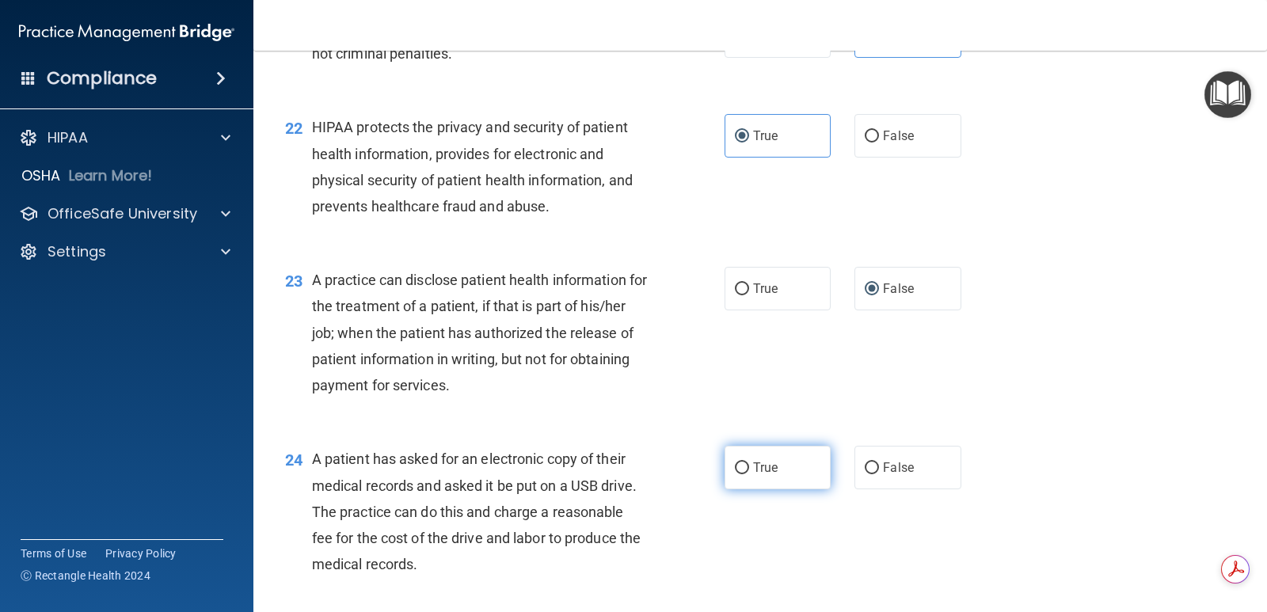
click at [747, 464] on label "True" at bounding box center [778, 468] width 106 height 44
click at [747, 464] on input "True" at bounding box center [742, 468] width 14 height 12
radio input "true"
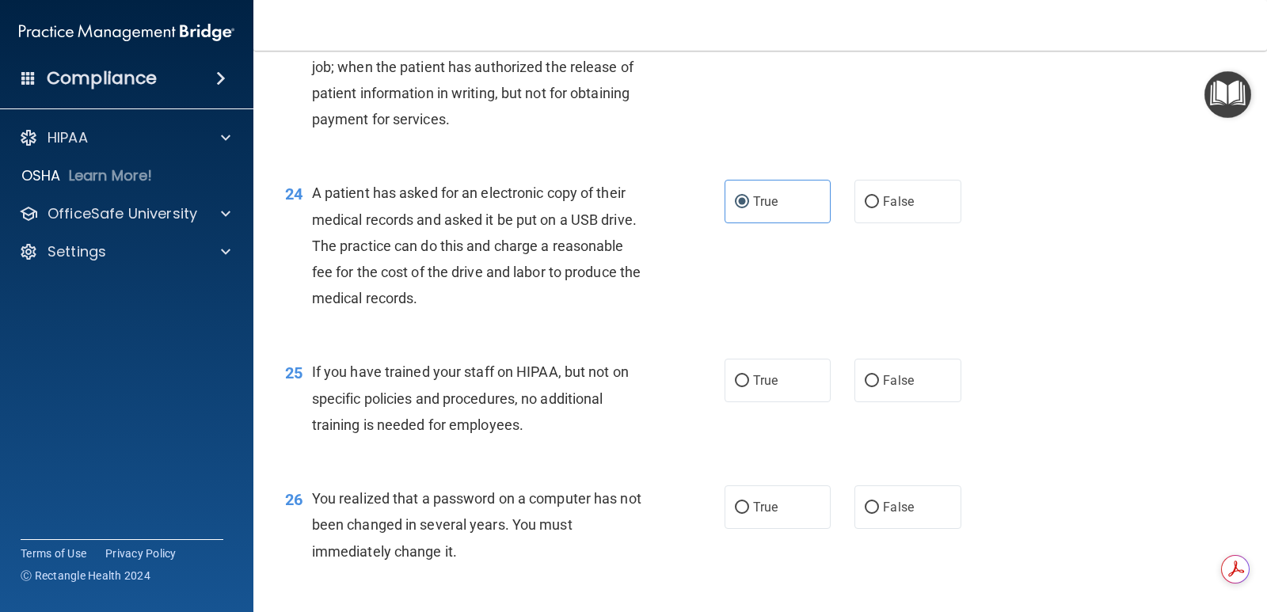
scroll to position [3009, 0]
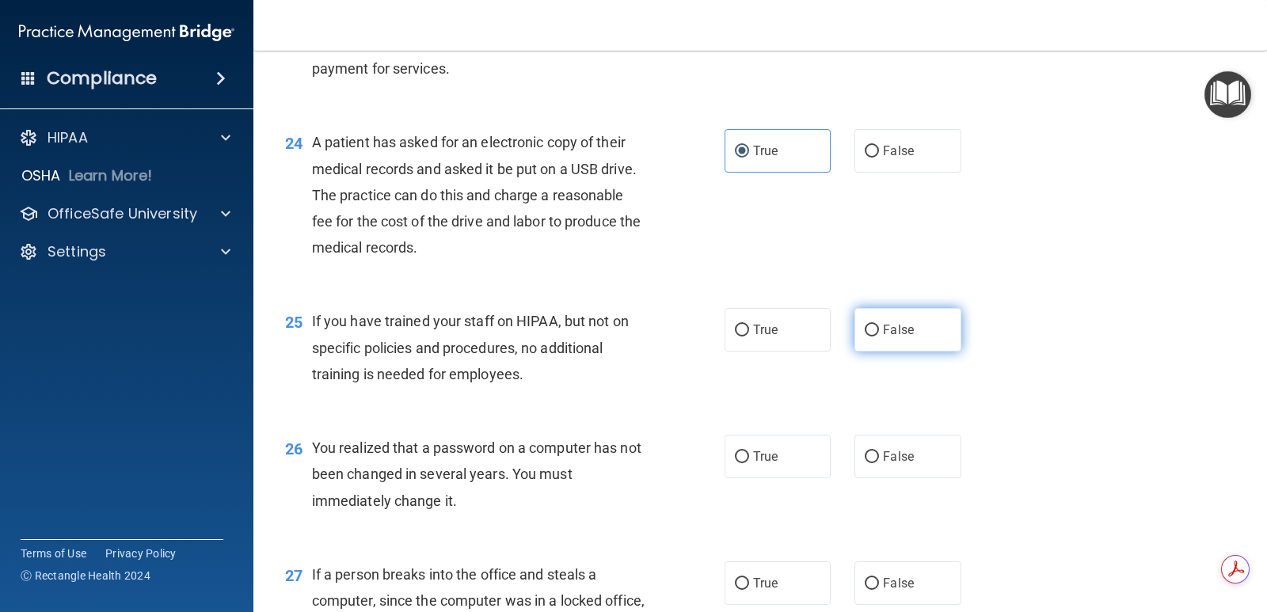
click at [854, 327] on label "False" at bounding box center [907, 330] width 106 height 44
click at [865, 327] on input "False" at bounding box center [872, 331] width 14 height 12
radio input "true"
click at [741, 458] on input "True" at bounding box center [742, 457] width 14 height 12
radio input "true"
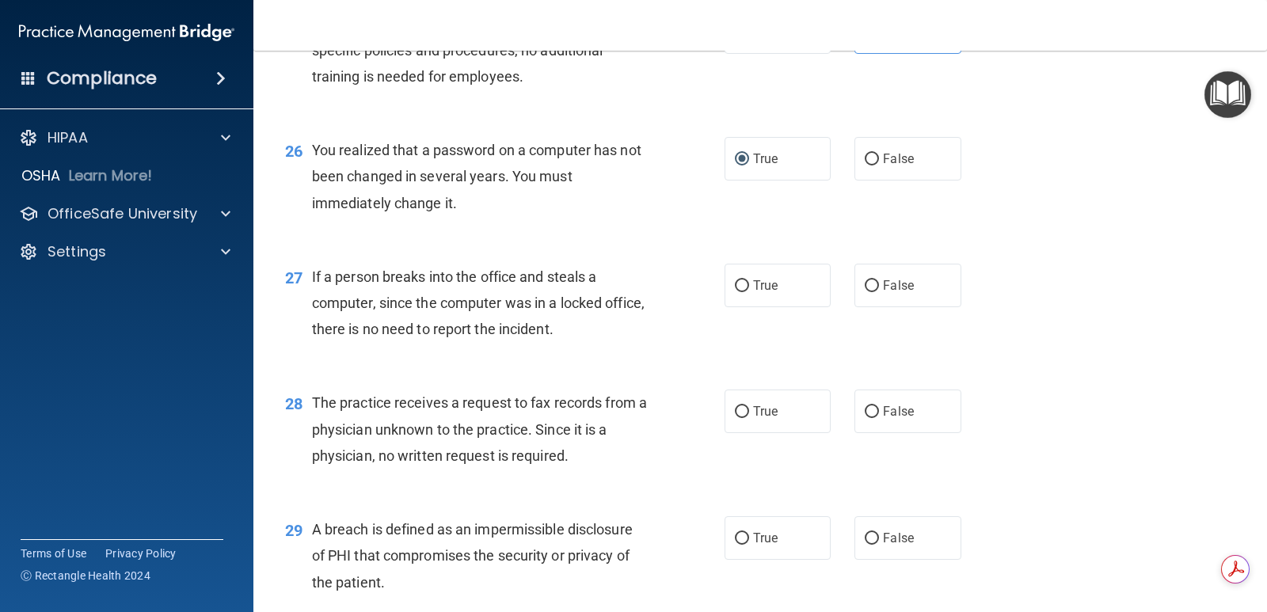
scroll to position [3326, 0]
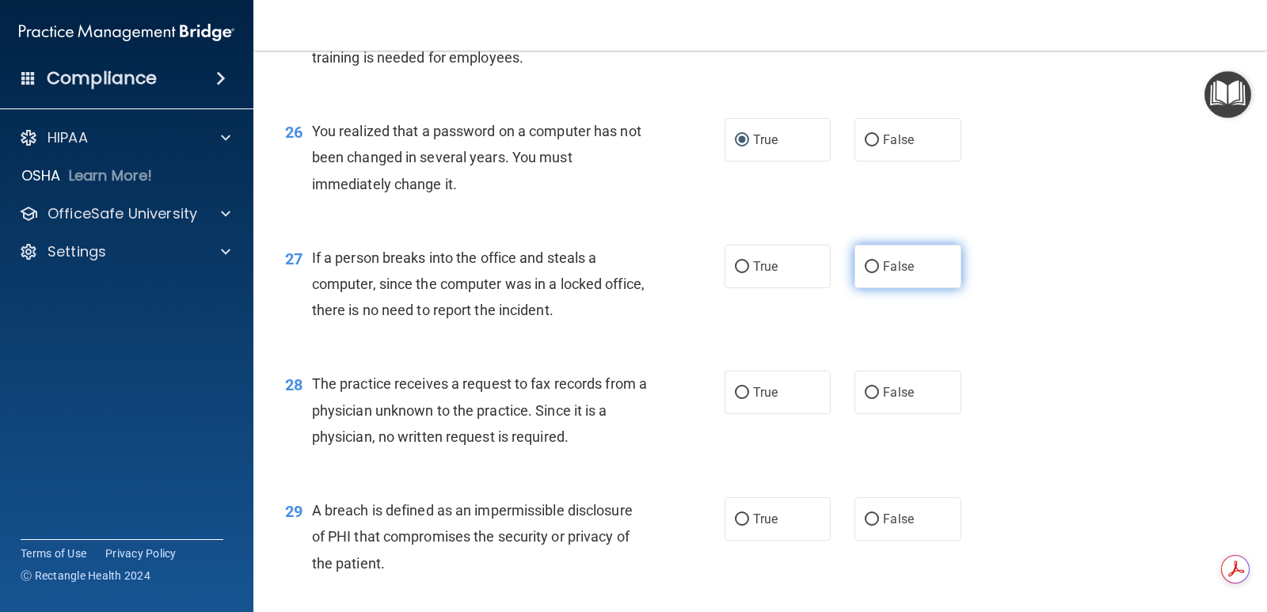
click at [883, 268] on span "False" at bounding box center [898, 266] width 31 height 15
click at [879, 268] on input "False" at bounding box center [872, 267] width 14 height 12
radio input "true"
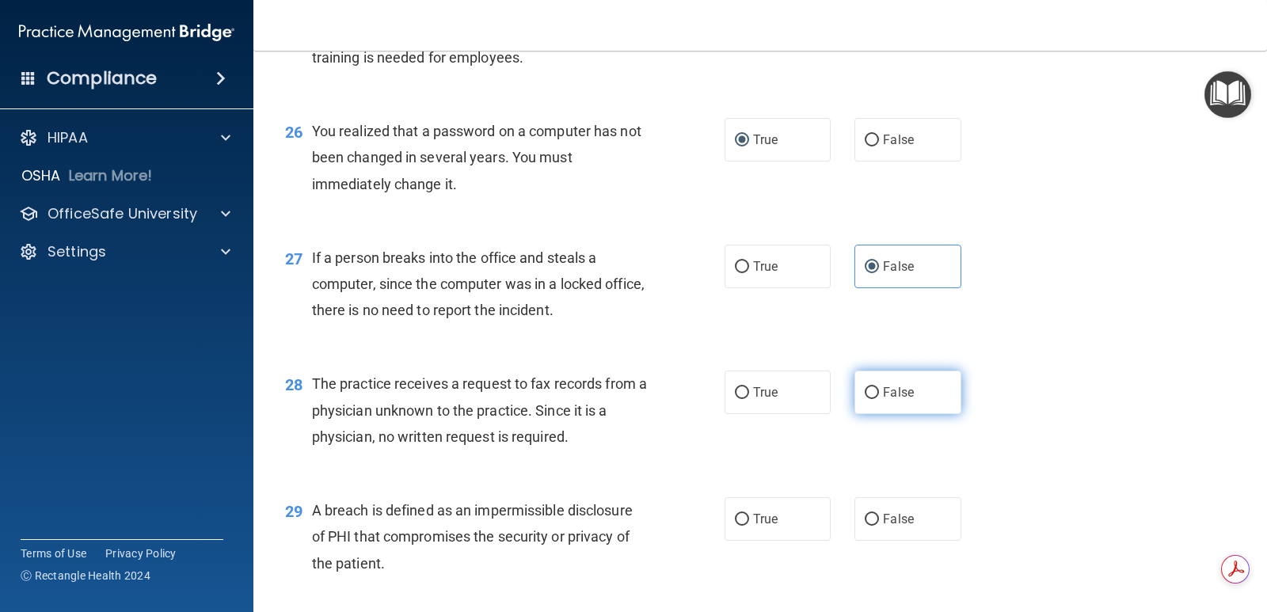
click at [884, 391] on span "False" at bounding box center [898, 392] width 31 height 15
click at [879, 391] on input "False" at bounding box center [872, 393] width 14 height 12
radio input "true"
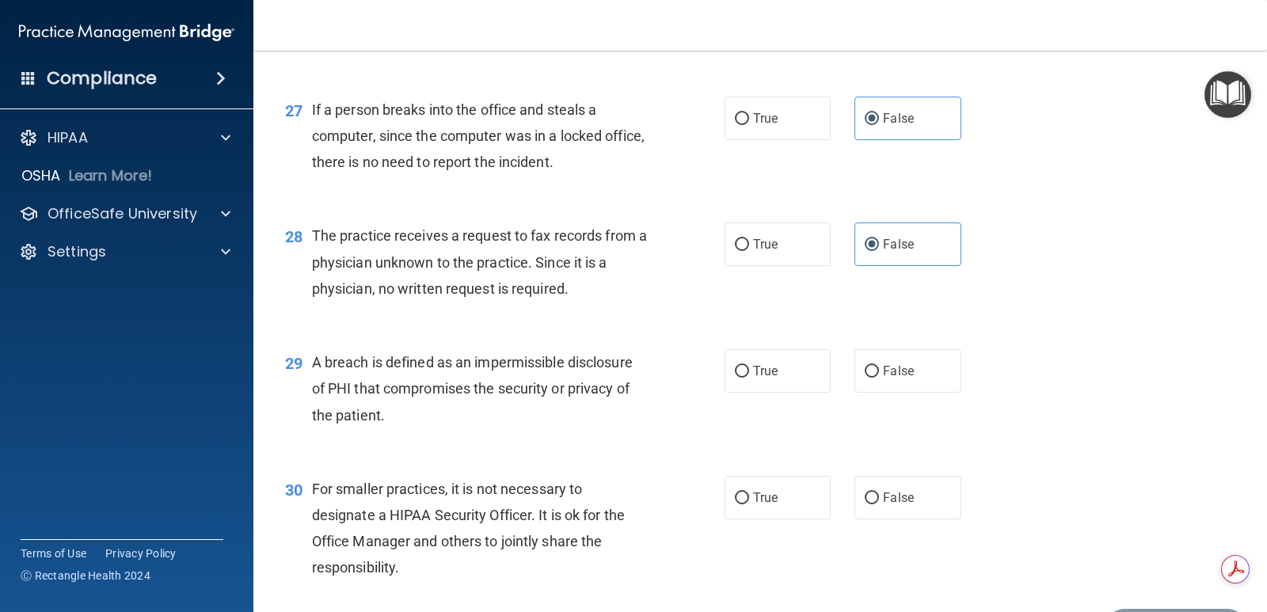
scroll to position [3563, 0]
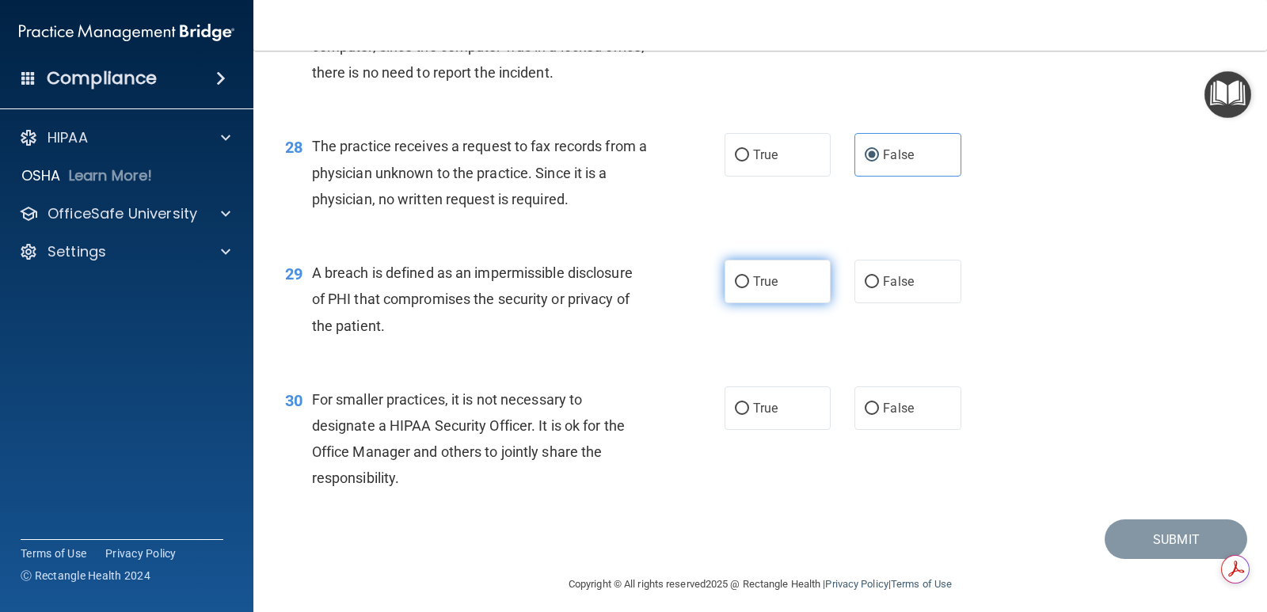
click at [765, 287] on span "True" at bounding box center [765, 281] width 25 height 15
click at [749, 287] on input "True" at bounding box center [742, 282] width 14 height 12
radio input "true"
click at [747, 404] on label "True" at bounding box center [778, 408] width 106 height 44
click at [747, 404] on input "True" at bounding box center [742, 409] width 14 height 12
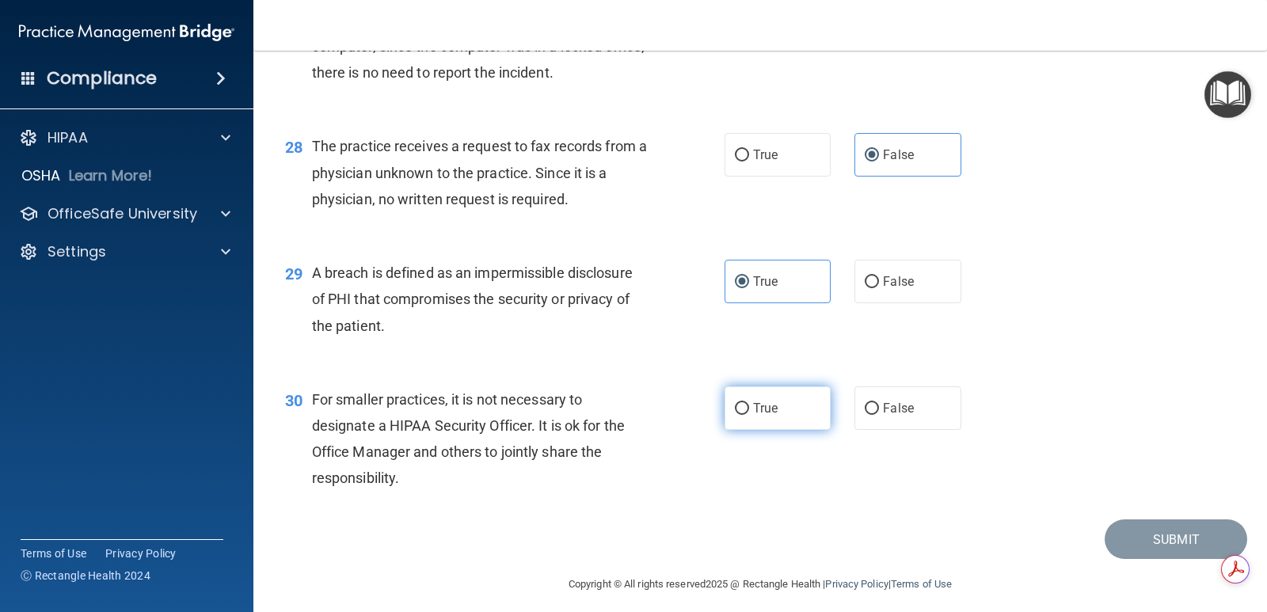
radio input "true"
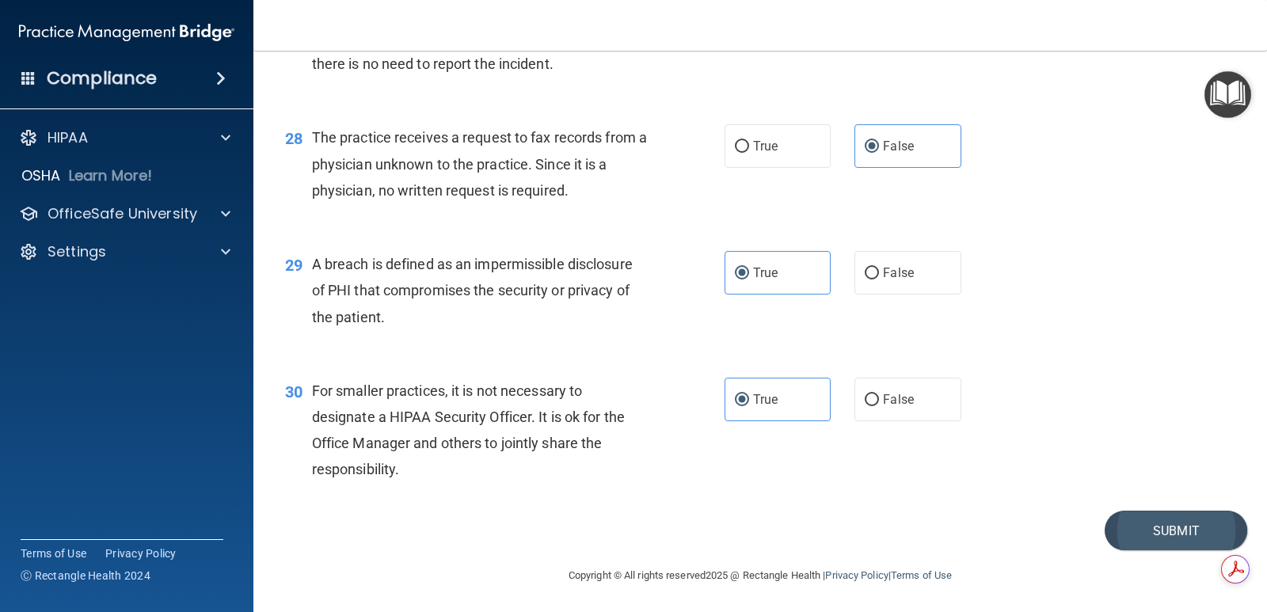
scroll to position [3573, 0]
click at [1154, 519] on button "Submit" at bounding box center [1176, 529] width 143 height 40
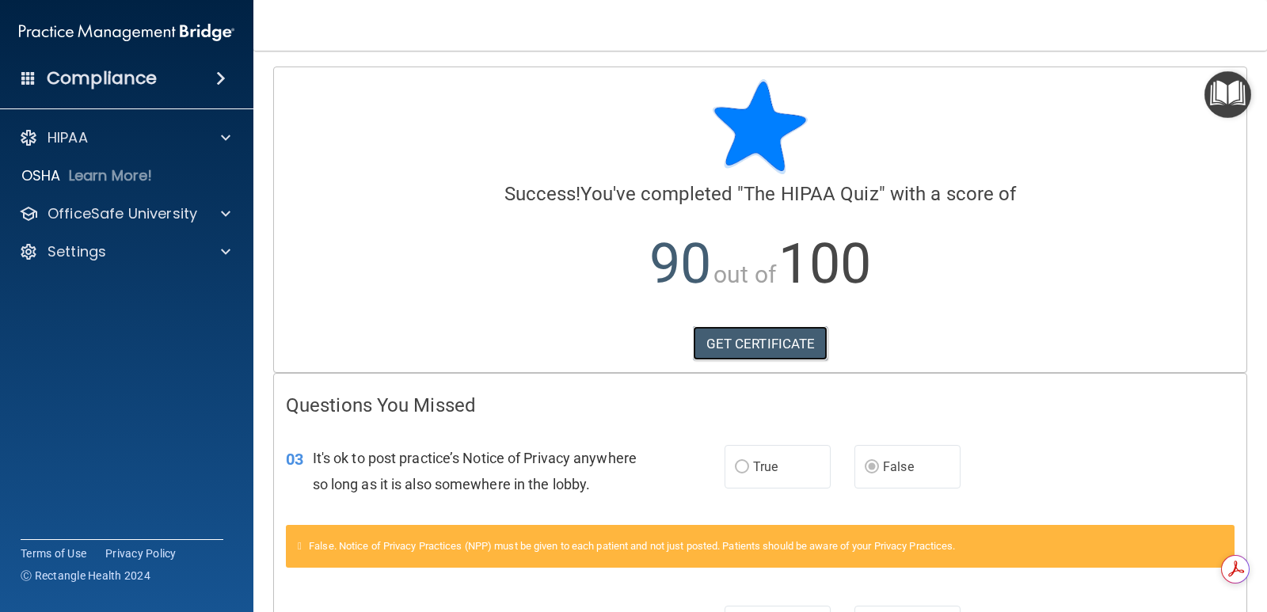
click at [770, 349] on link "GET CERTIFICATE" at bounding box center [760, 343] width 135 height 35
click at [220, 210] on div at bounding box center [223, 213] width 40 height 19
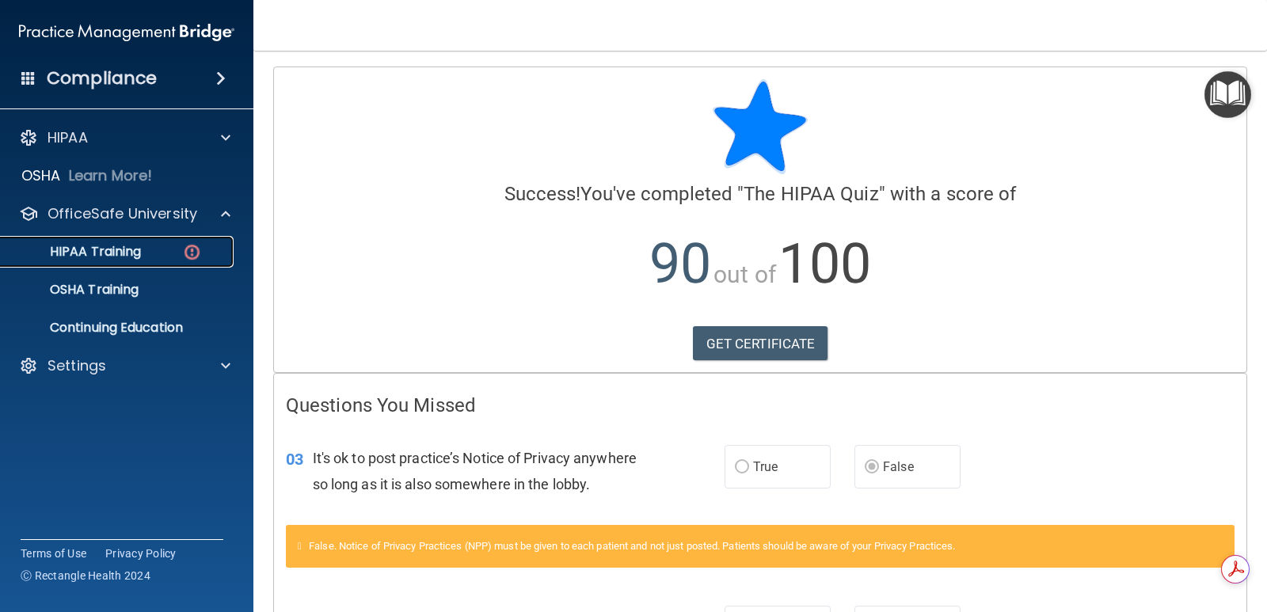
click at [190, 248] on img at bounding box center [192, 252] width 20 height 20
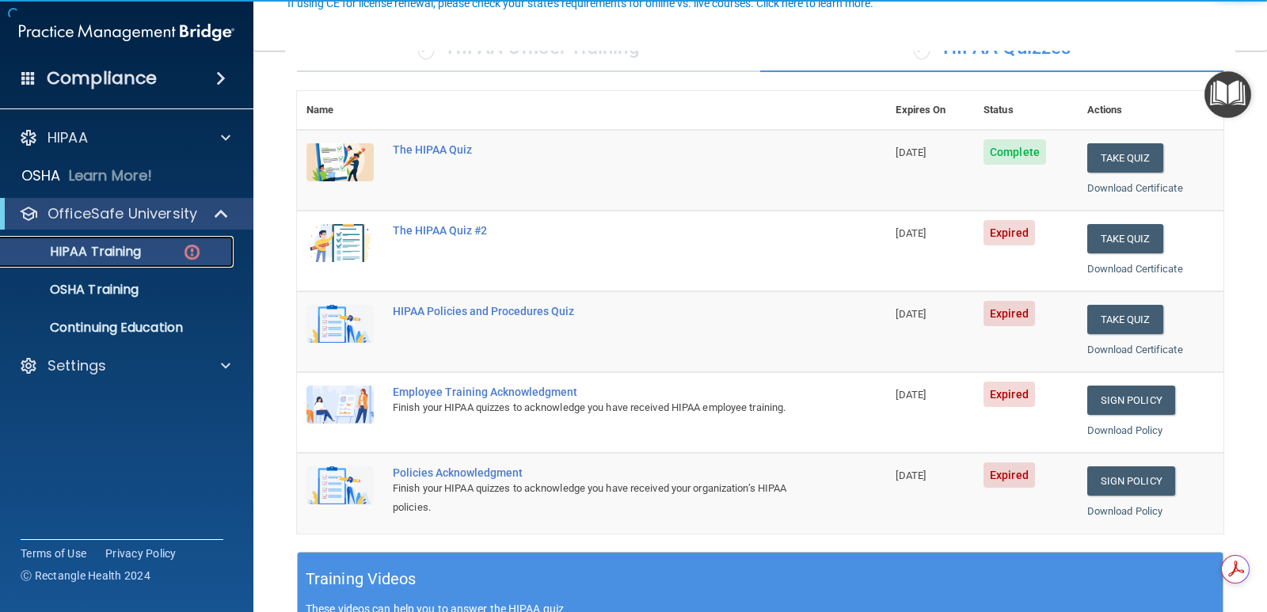
scroll to position [158, 0]
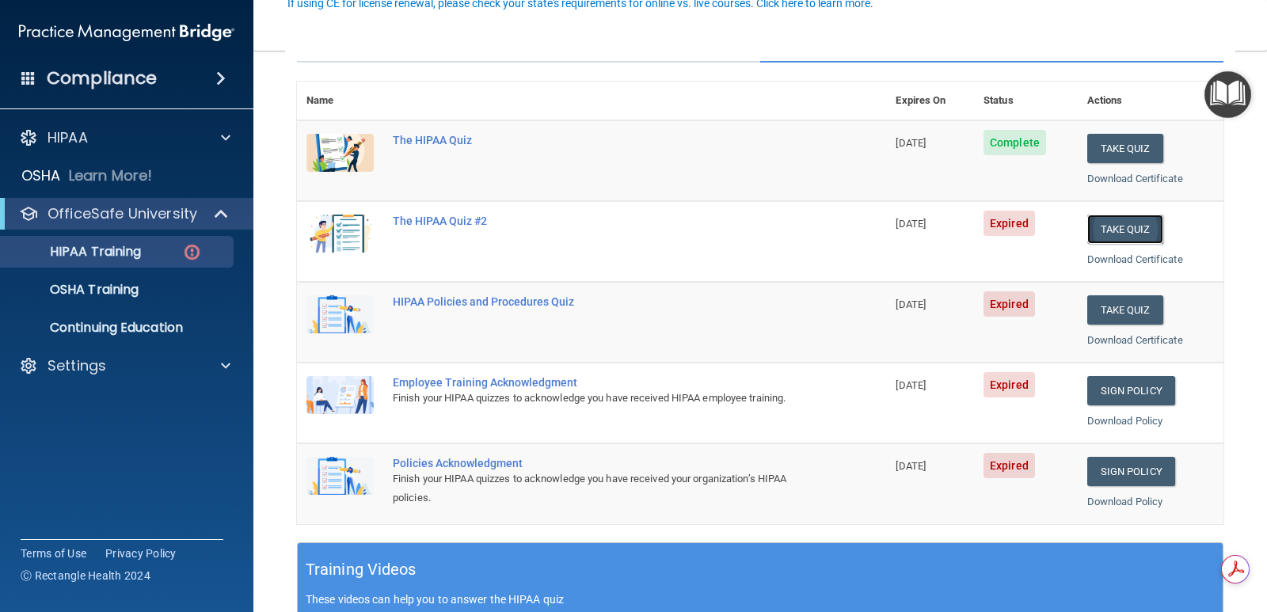
click at [1135, 229] on button "Take Quiz" at bounding box center [1125, 229] width 76 height 29
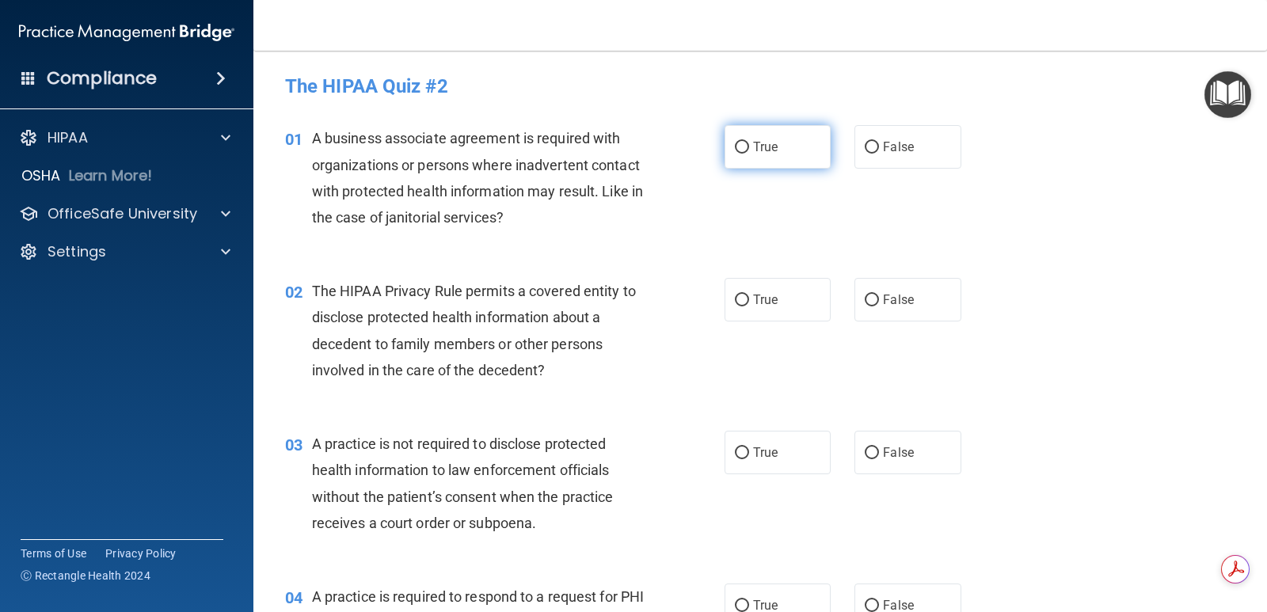
click at [766, 138] on label "True" at bounding box center [778, 147] width 106 height 44
click at [749, 142] on input "True" at bounding box center [742, 148] width 14 height 12
radio input "true"
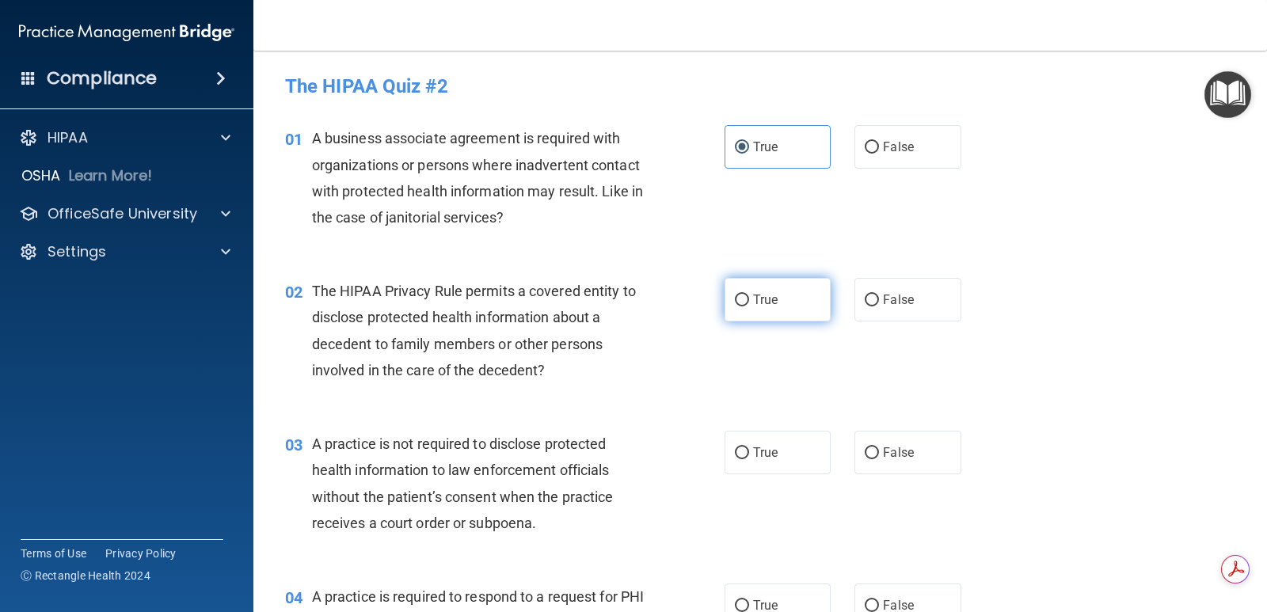
click at [755, 297] on span "True" at bounding box center [765, 299] width 25 height 15
click at [749, 297] on input "True" at bounding box center [742, 301] width 14 height 12
radio input "true"
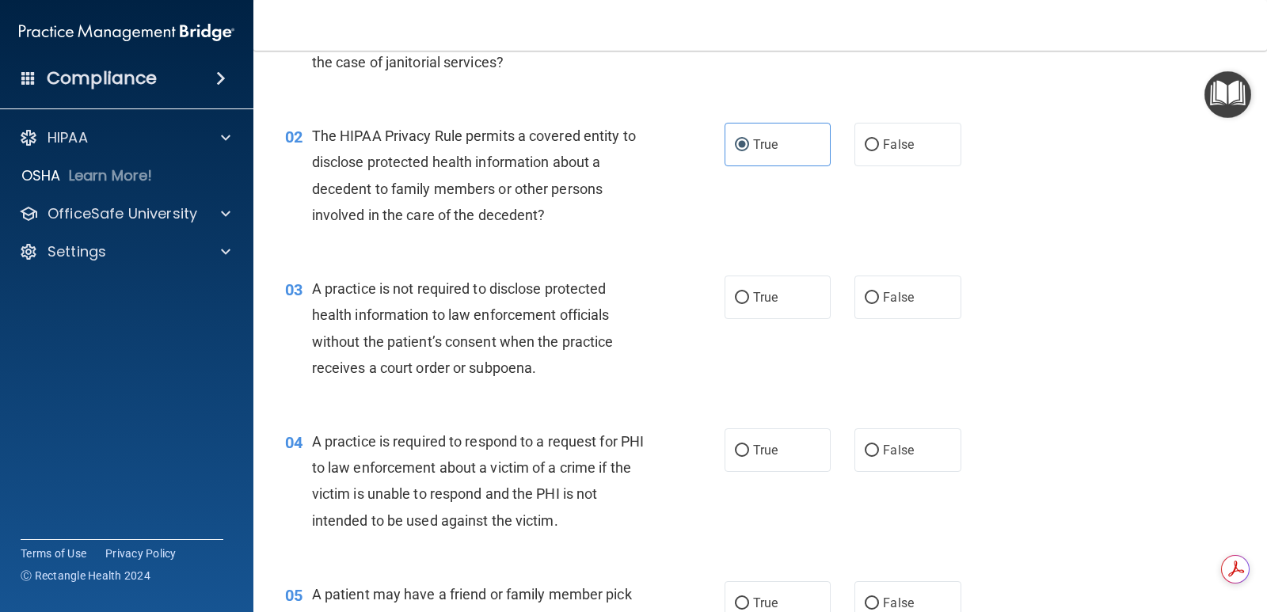
scroll to position [158, 0]
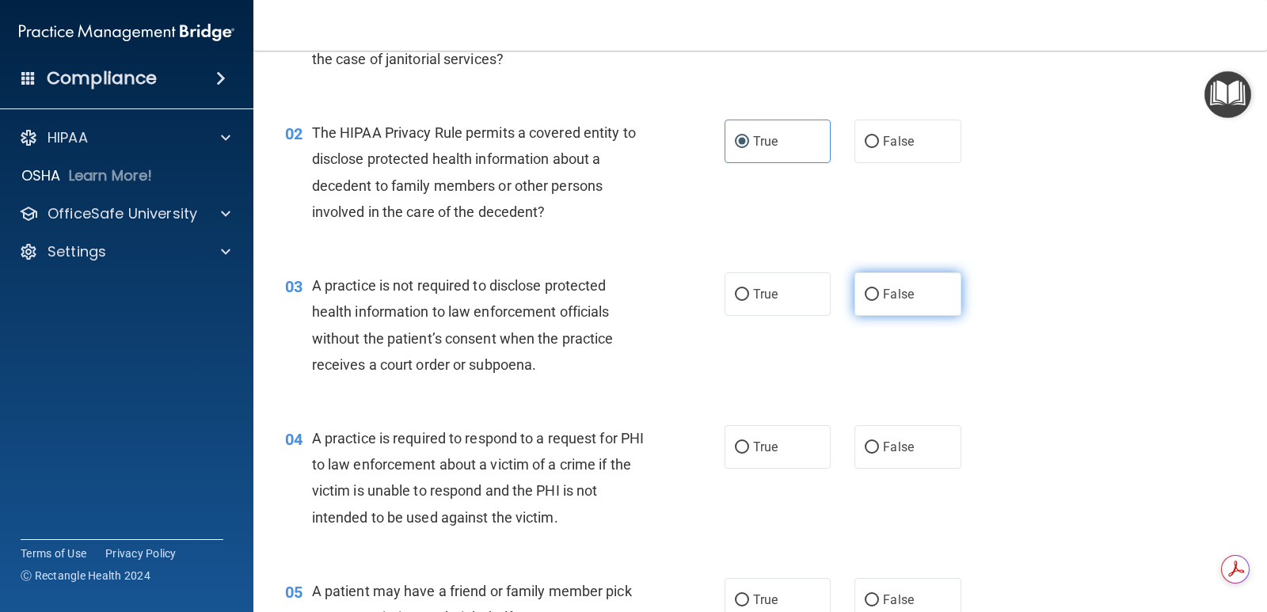
click at [865, 289] on input "False" at bounding box center [872, 295] width 14 height 12
radio input "true"
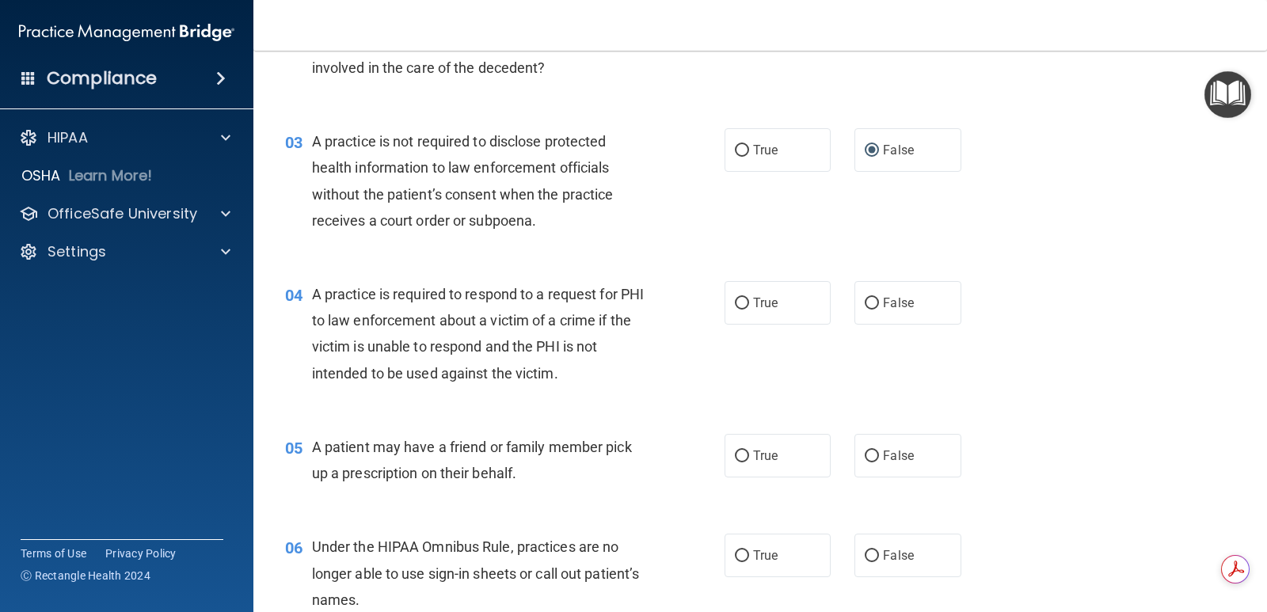
scroll to position [317, 0]
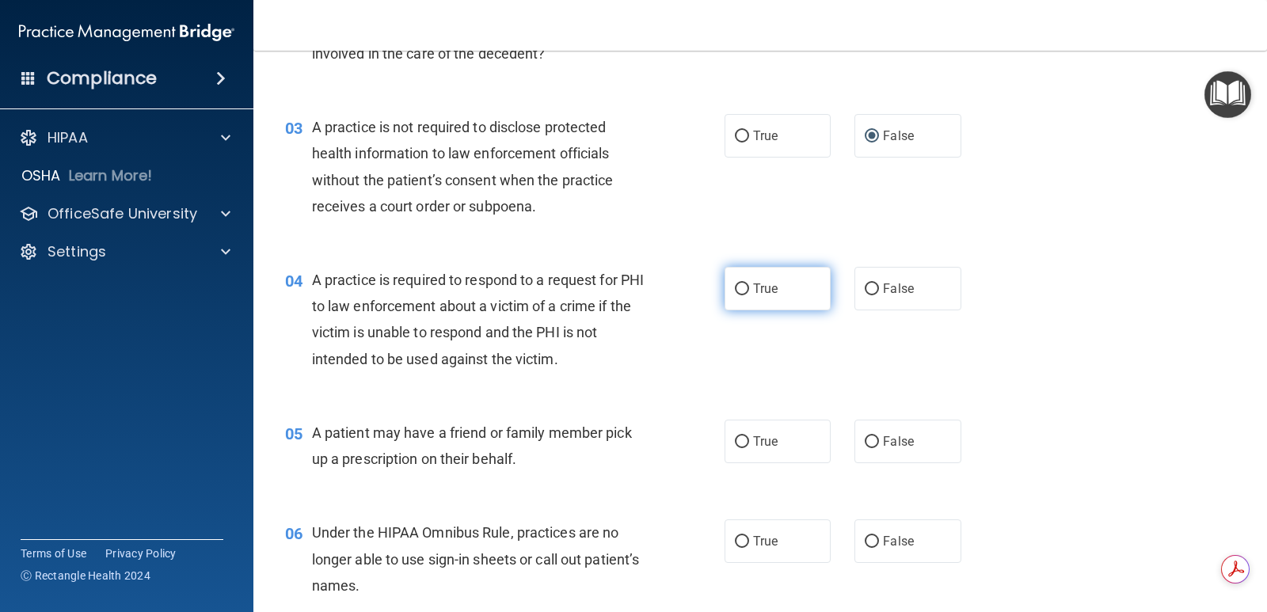
click at [743, 290] on input "True" at bounding box center [742, 289] width 14 height 12
radio input "true"
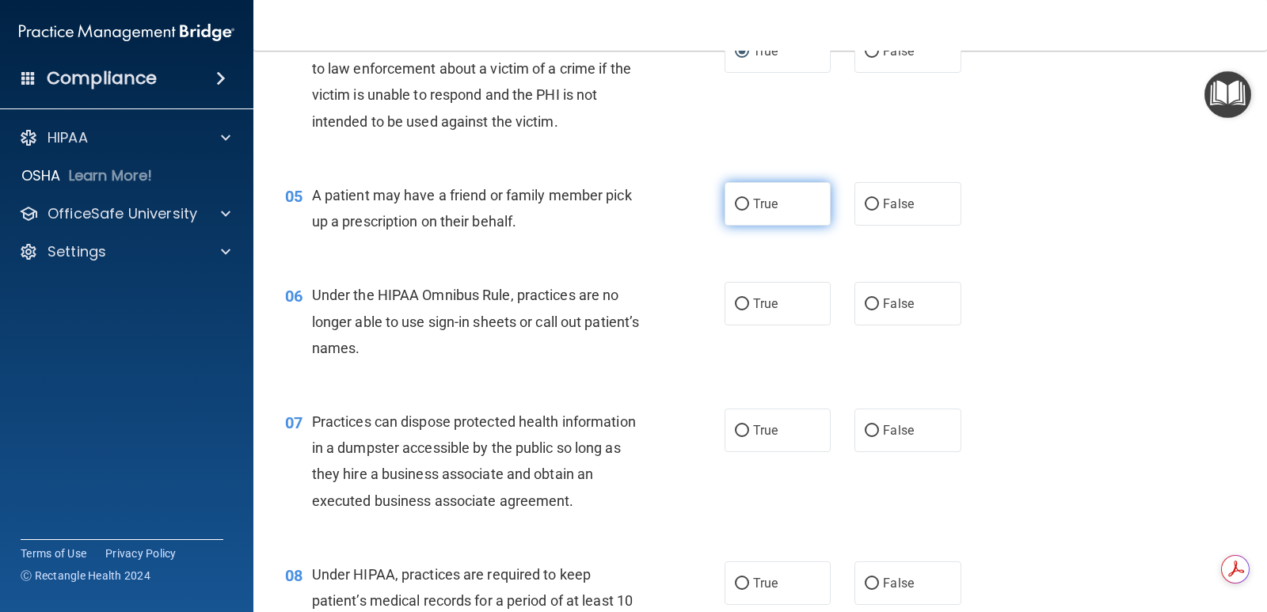
scroll to position [475, 0]
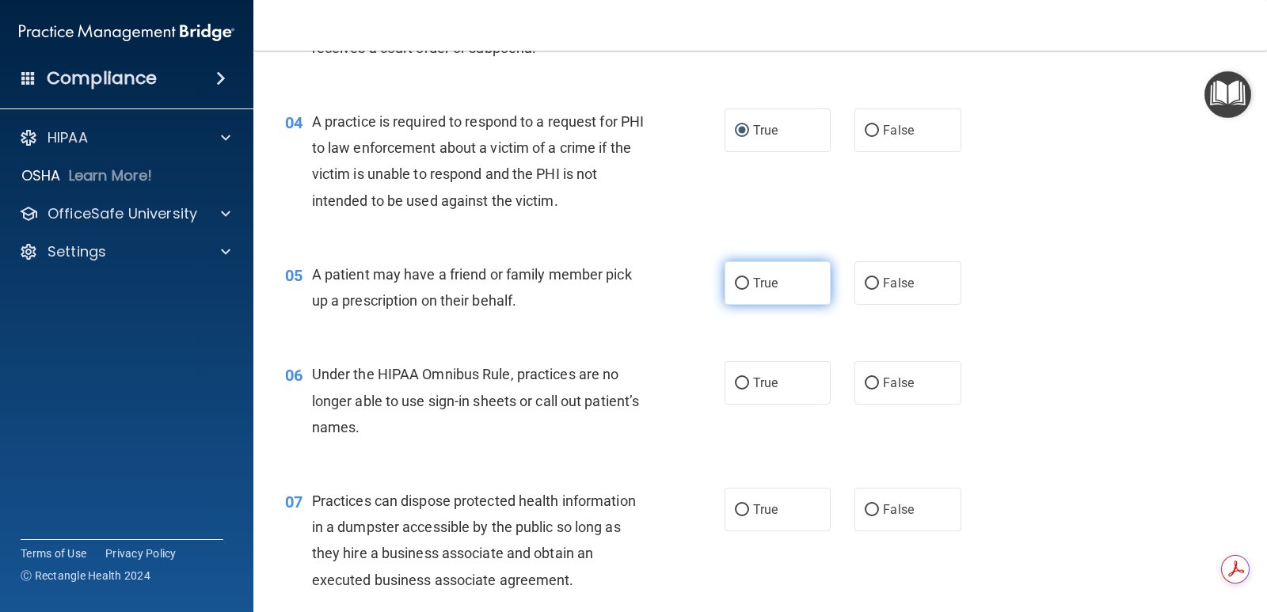
click at [739, 279] on input "True" at bounding box center [742, 284] width 14 height 12
radio input "true"
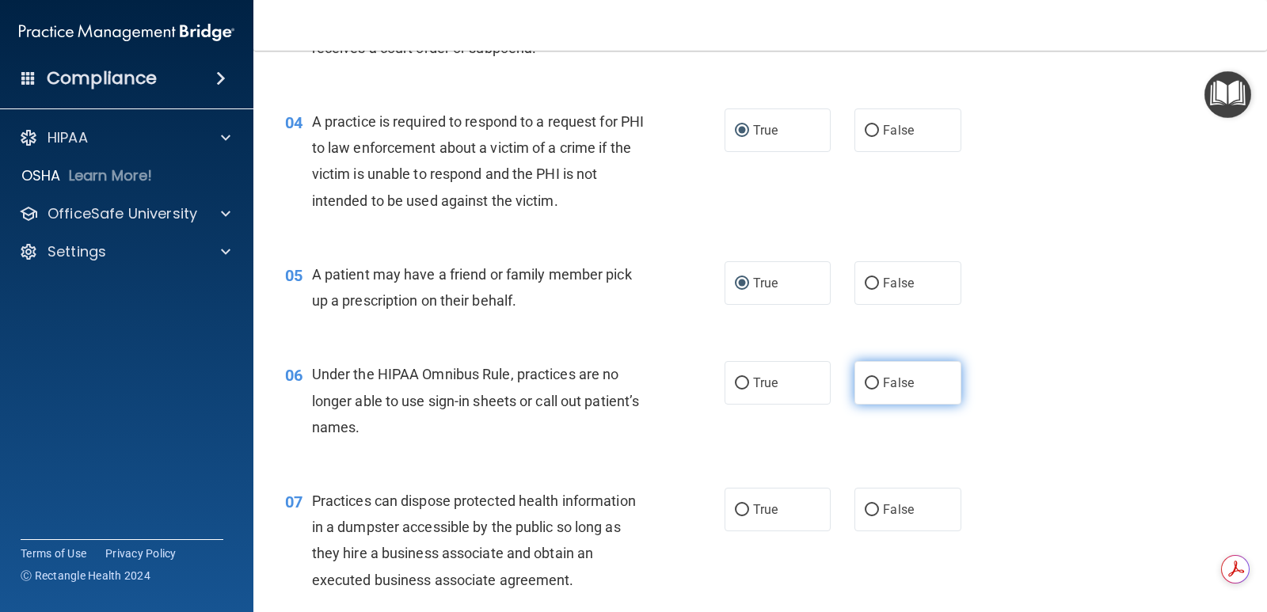
click at [865, 378] on input "False" at bounding box center [872, 384] width 14 height 12
radio input "true"
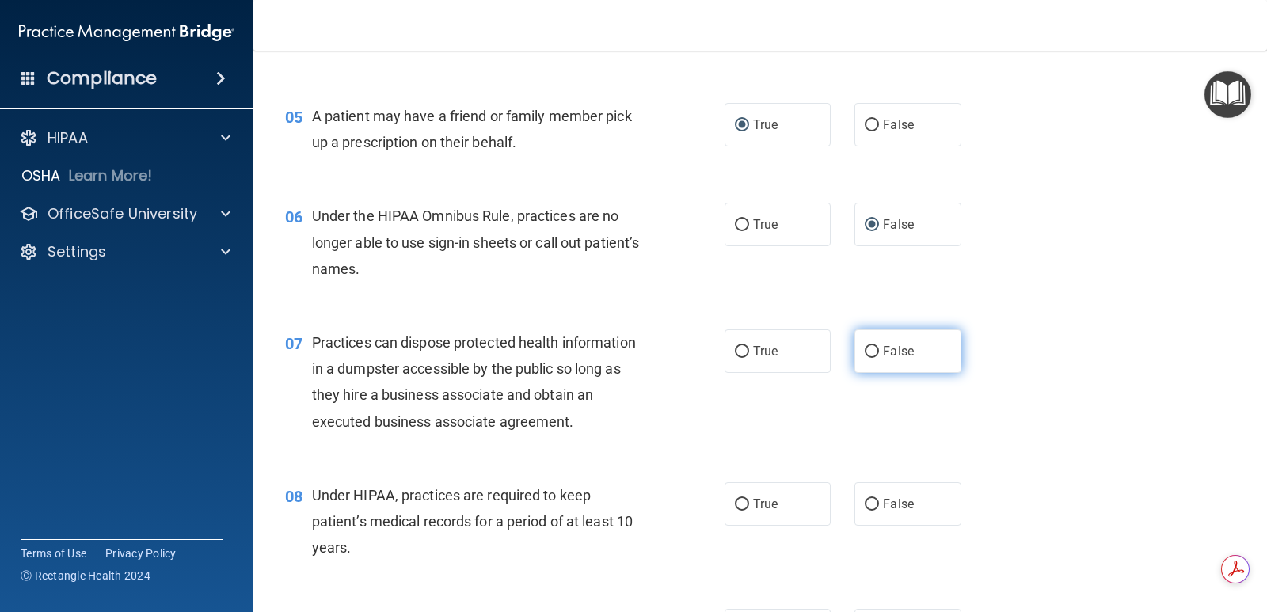
click at [869, 346] on input "False" at bounding box center [872, 352] width 14 height 12
radio input "true"
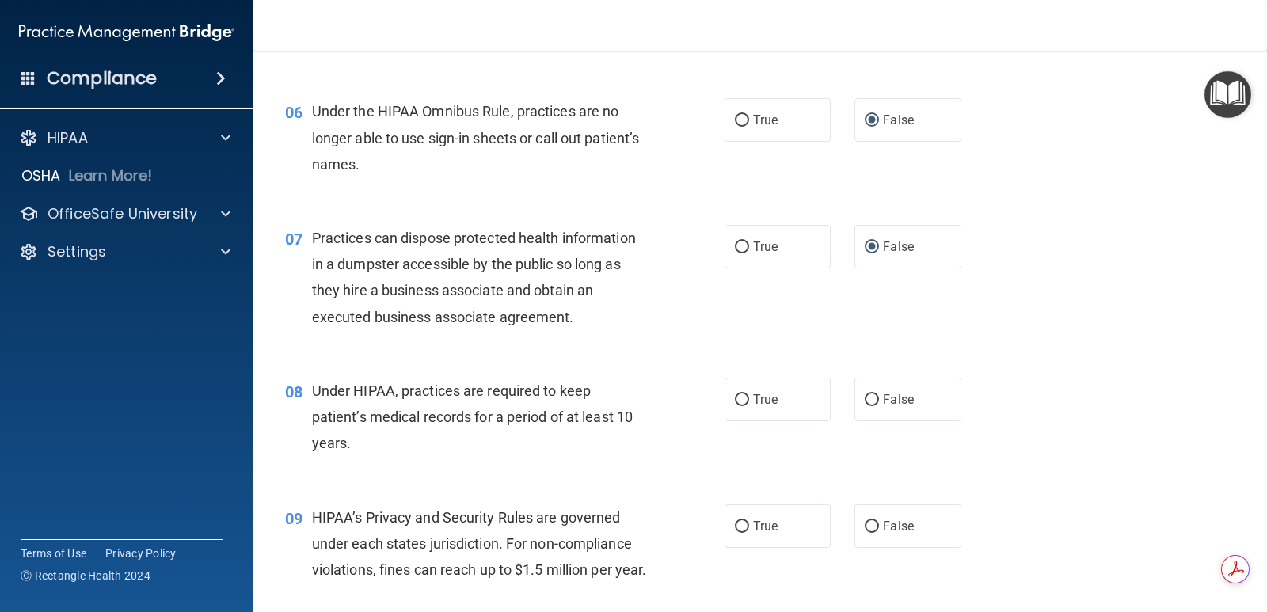
scroll to position [792, 0]
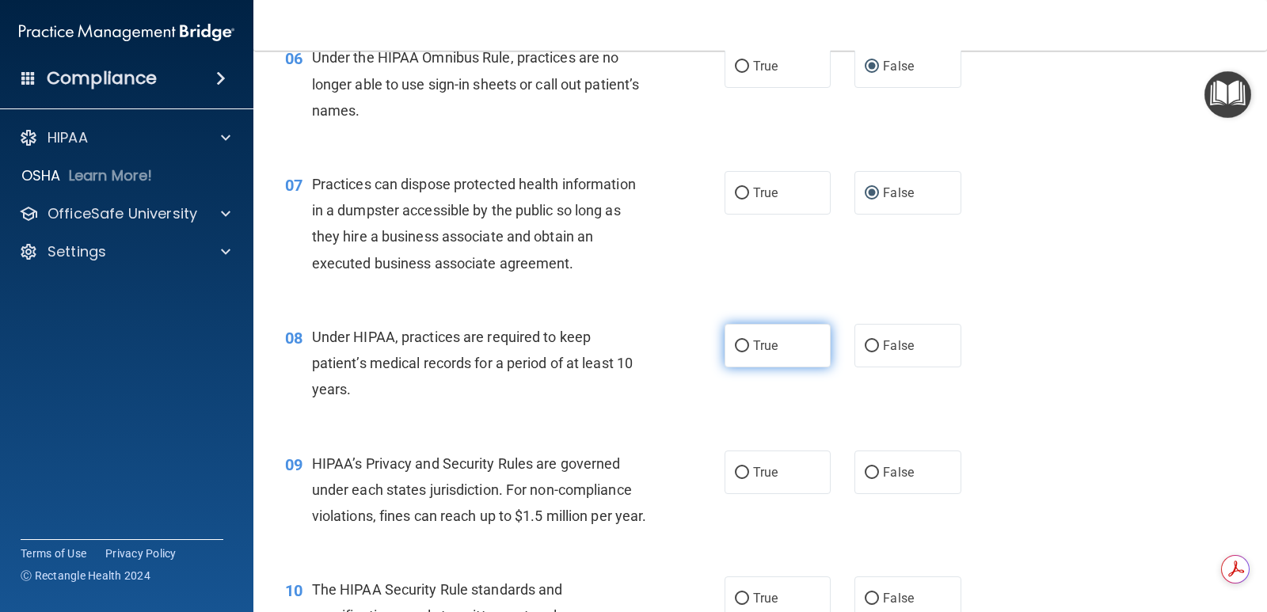
click at [736, 342] on input "True" at bounding box center [742, 346] width 14 height 12
radio input "true"
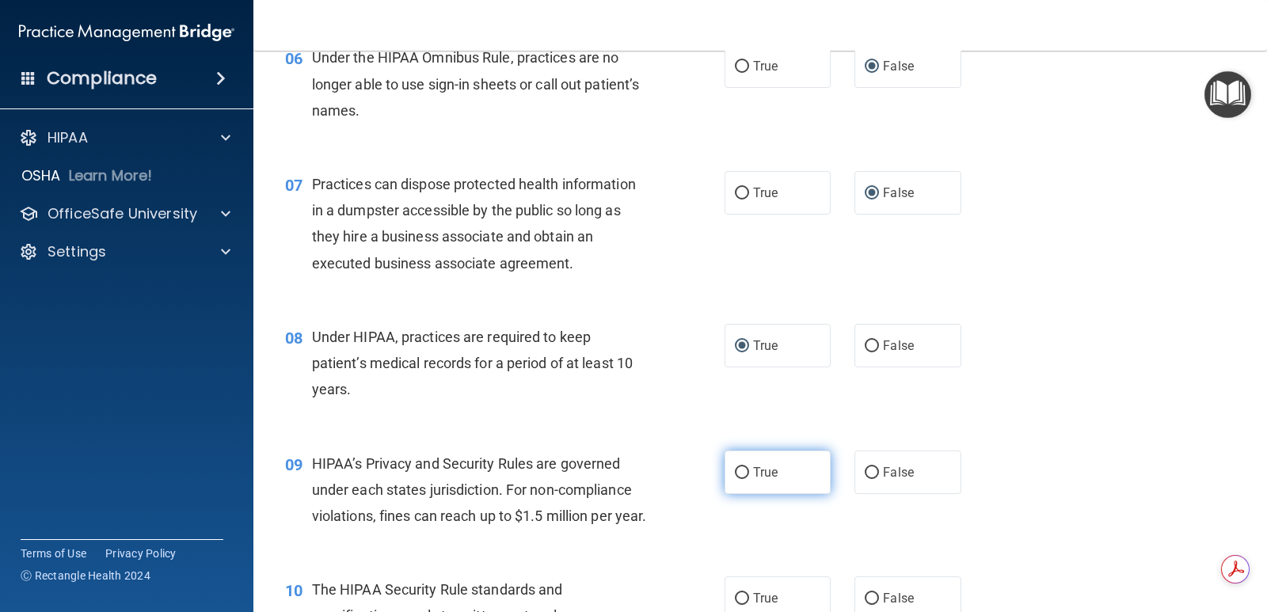
click at [739, 475] on input "True" at bounding box center [742, 473] width 14 height 12
radio input "true"
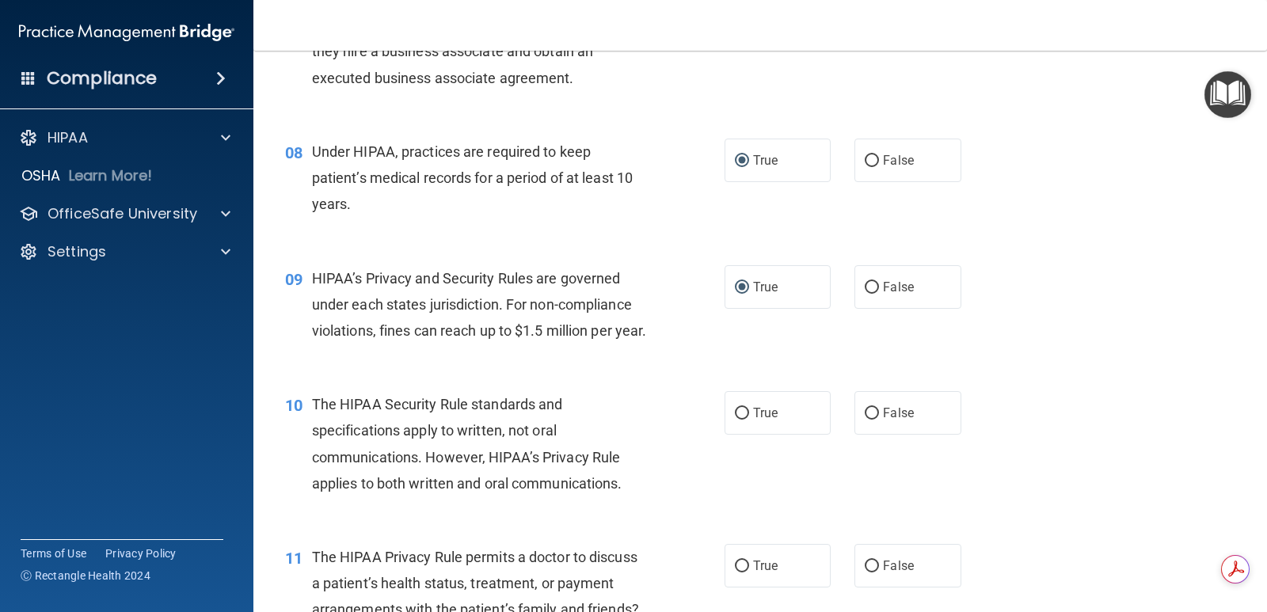
scroll to position [1029, 0]
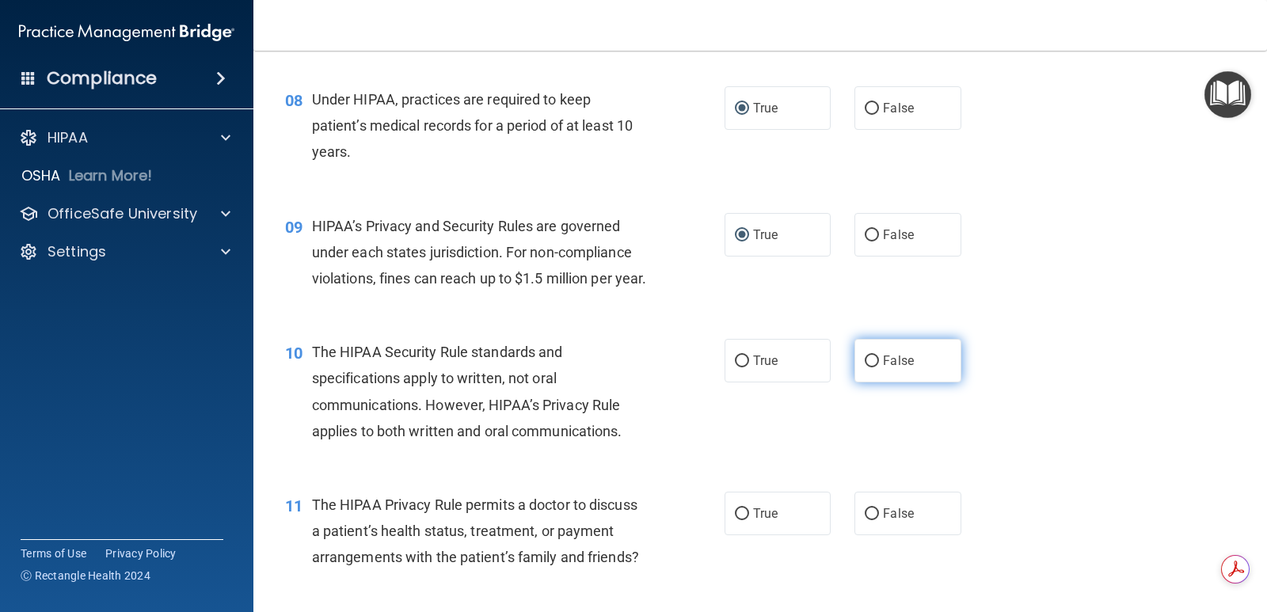
click at [883, 368] on span "False" at bounding box center [898, 360] width 31 height 15
click at [879, 367] on input "False" at bounding box center [872, 362] width 14 height 12
radio input "true"
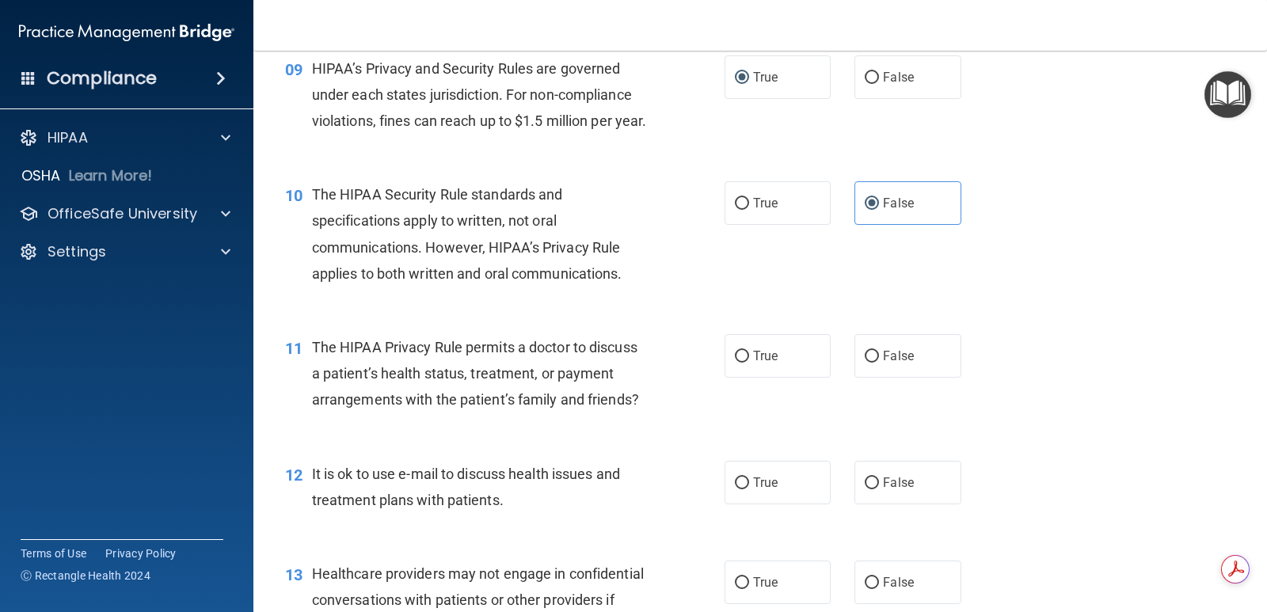
scroll to position [1188, 0]
click at [765, 363] on span "True" at bounding box center [765, 355] width 25 height 15
click at [749, 362] on input "True" at bounding box center [742, 356] width 14 height 12
radio input "true"
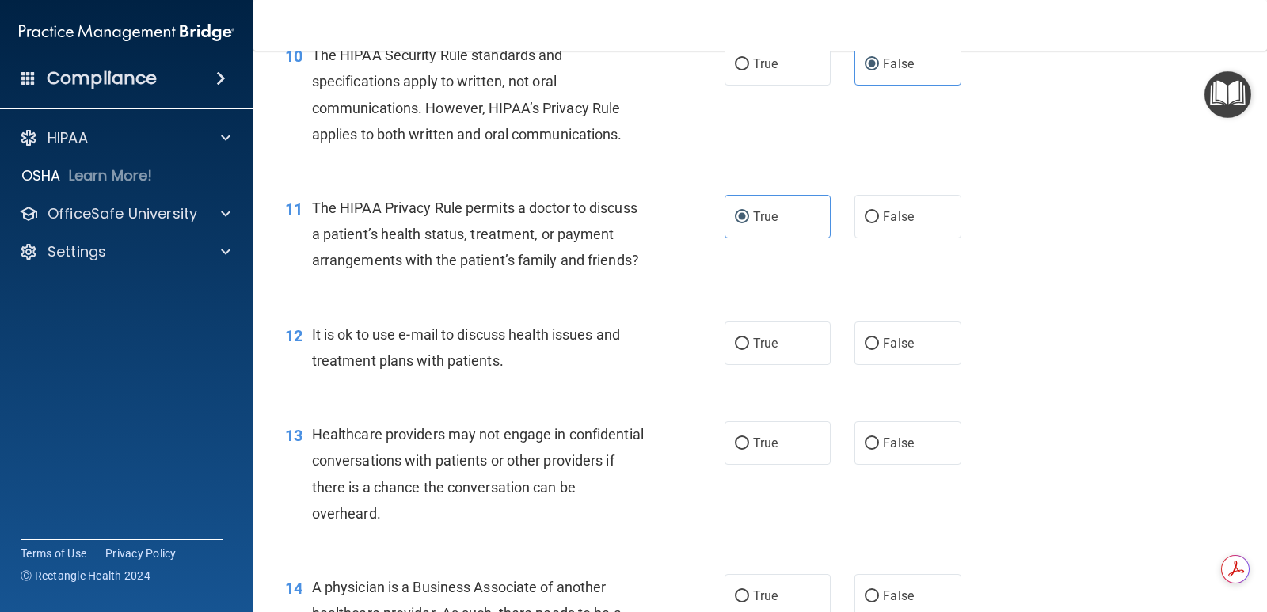
scroll to position [1346, 0]
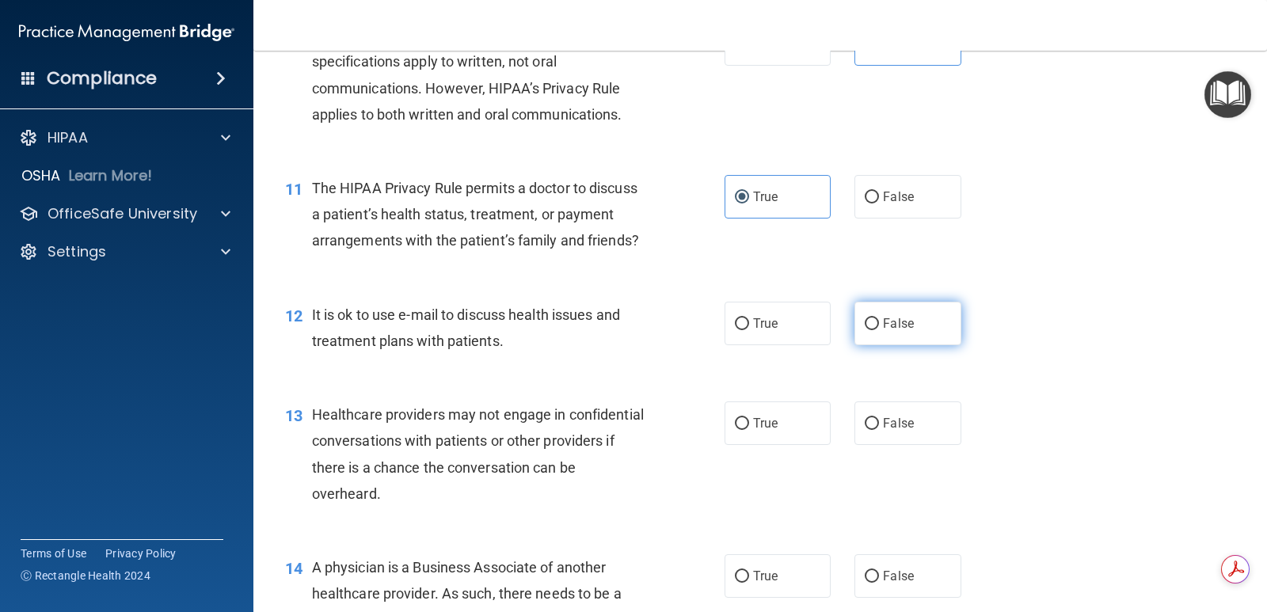
click at [883, 331] on span "False" at bounding box center [898, 323] width 31 height 15
click at [879, 330] on input "False" at bounding box center [872, 324] width 14 height 12
radio input "true"
click at [746, 445] on label "True" at bounding box center [778, 423] width 106 height 44
click at [746, 430] on input "True" at bounding box center [742, 424] width 14 height 12
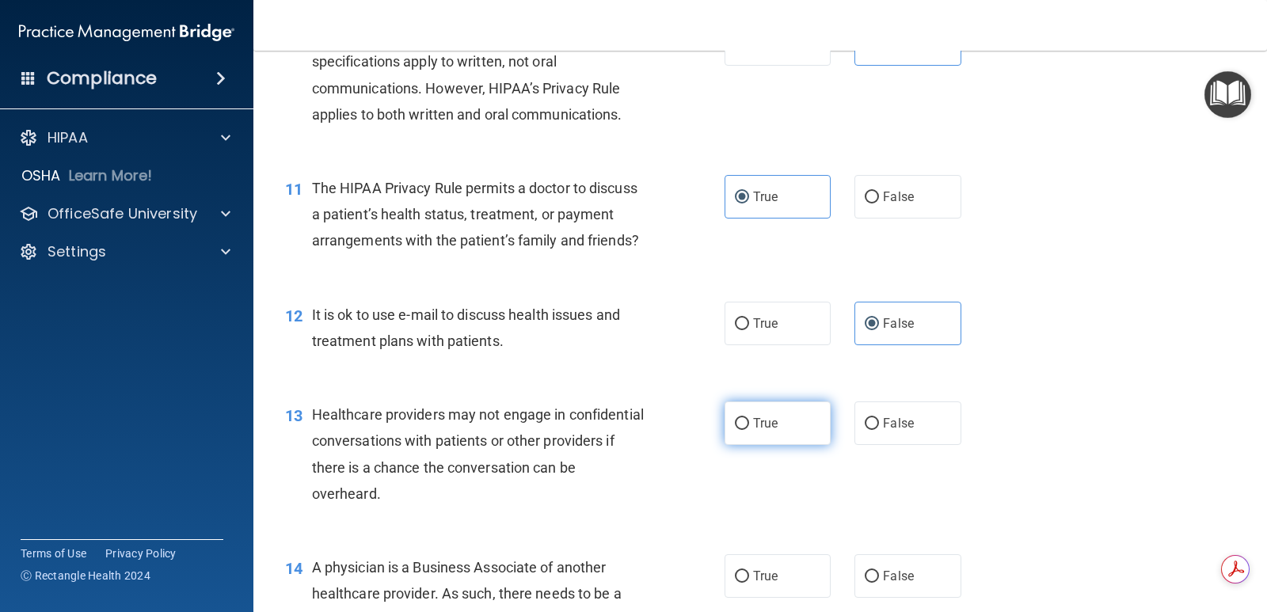
radio input "true"
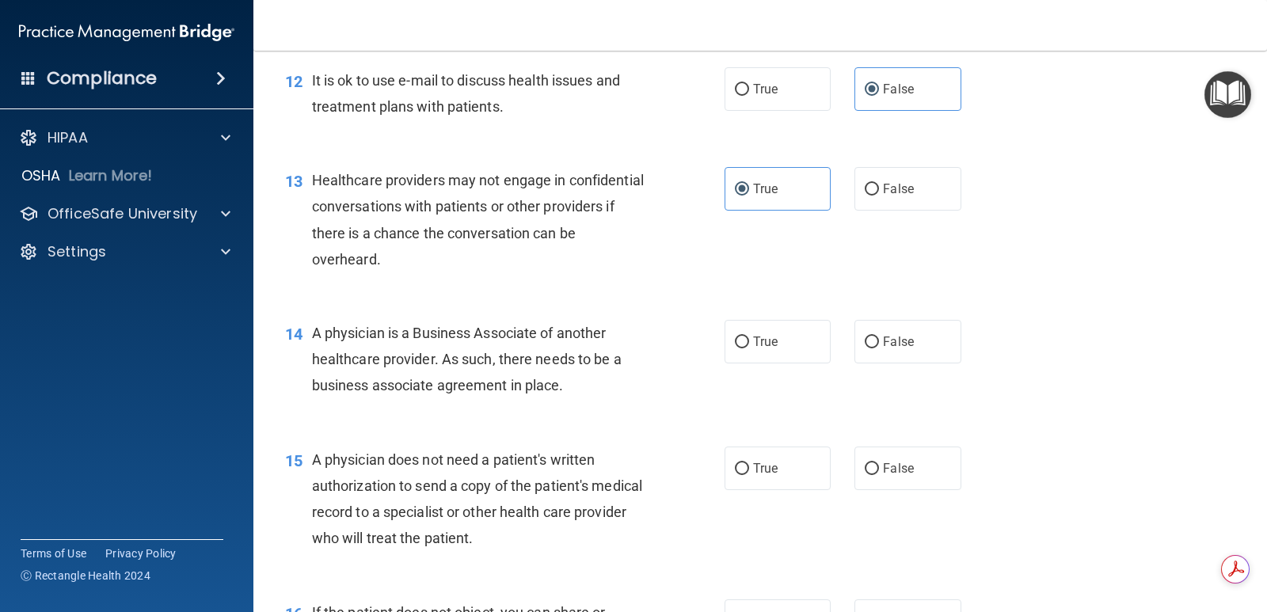
scroll to position [1584, 0]
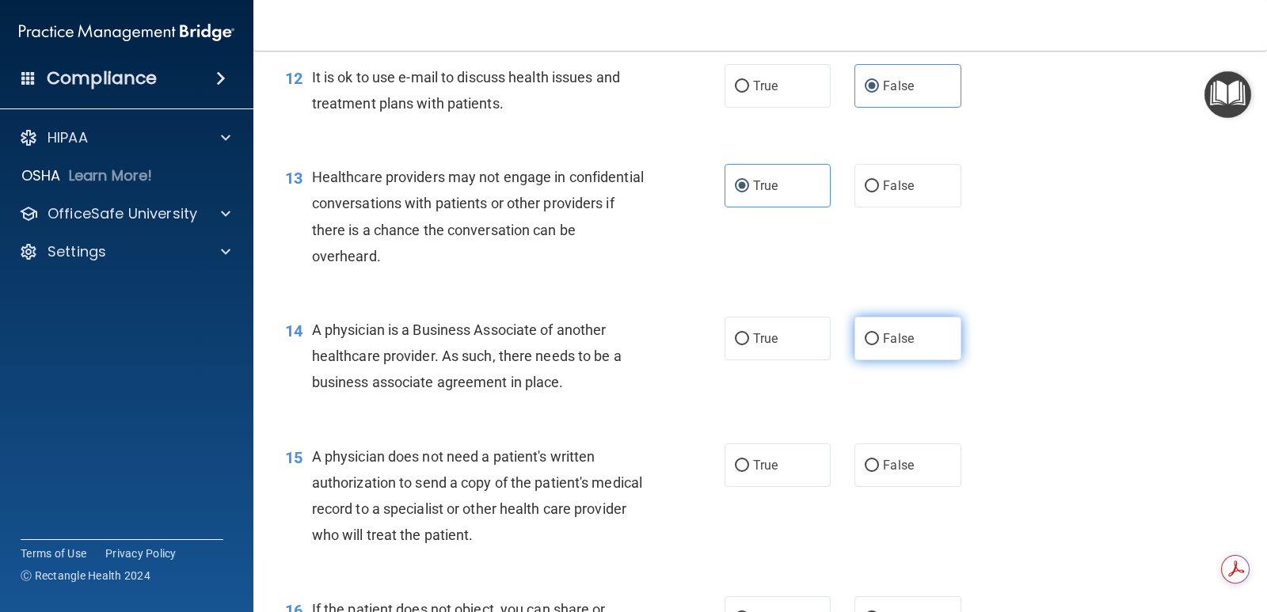
click at [865, 345] on input "False" at bounding box center [872, 339] width 14 height 12
radio input "true"
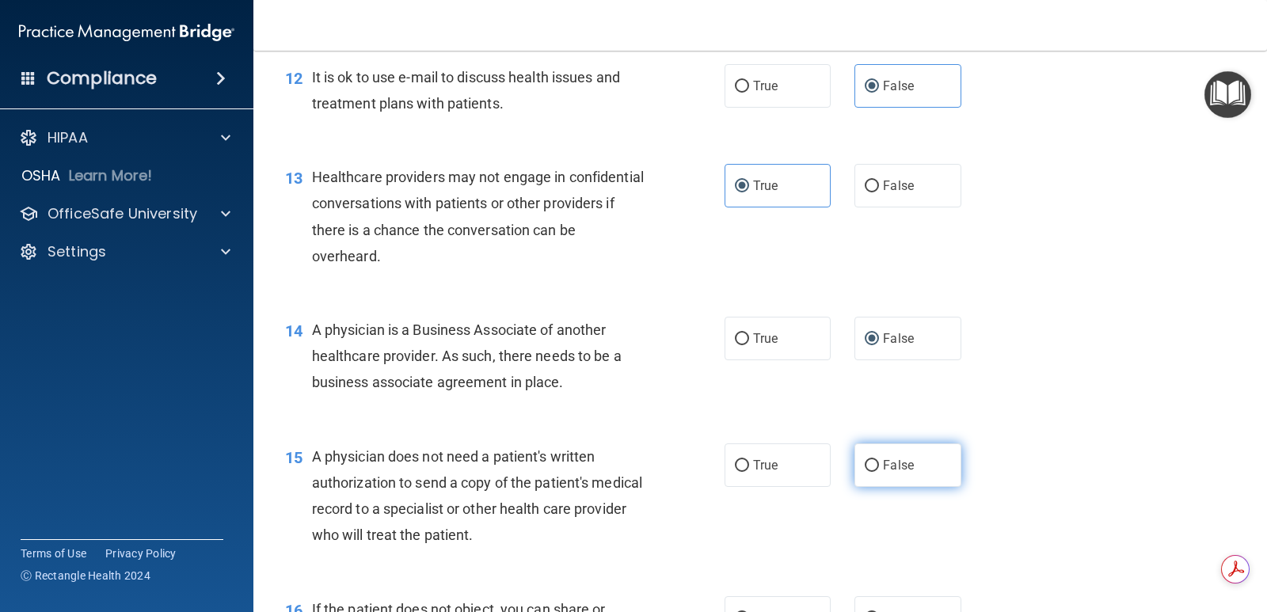
click at [865, 472] on input "False" at bounding box center [872, 466] width 14 height 12
radio input "true"
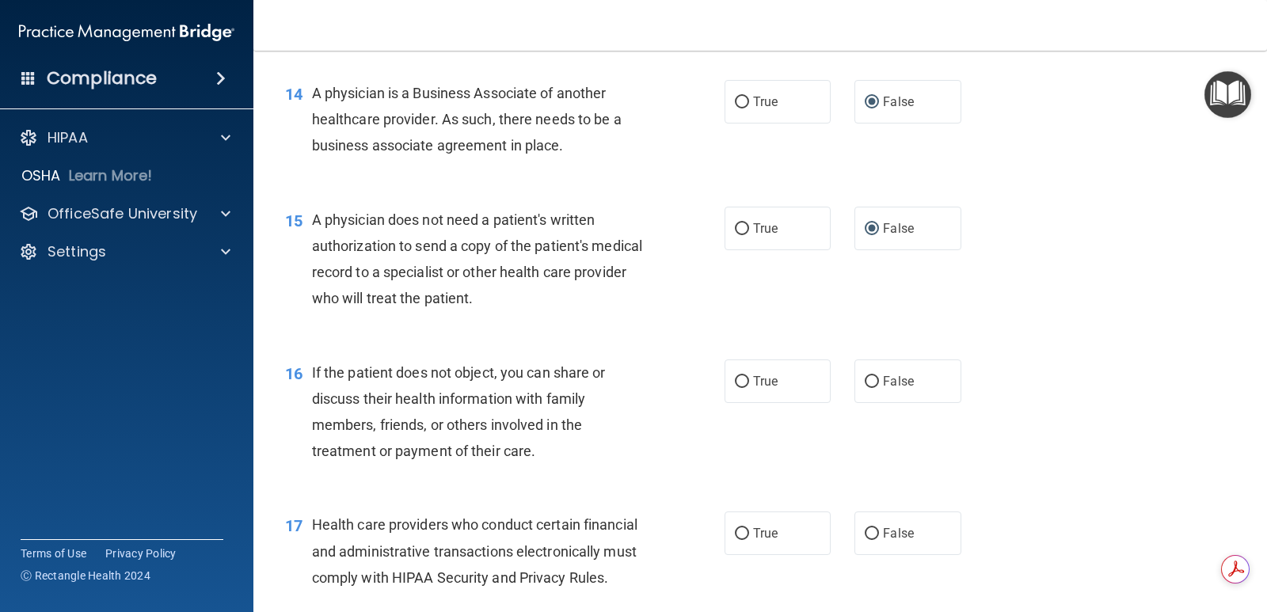
scroll to position [1821, 0]
click at [756, 388] on span "True" at bounding box center [765, 380] width 25 height 15
click at [749, 387] on input "True" at bounding box center [742, 381] width 14 height 12
radio input "true"
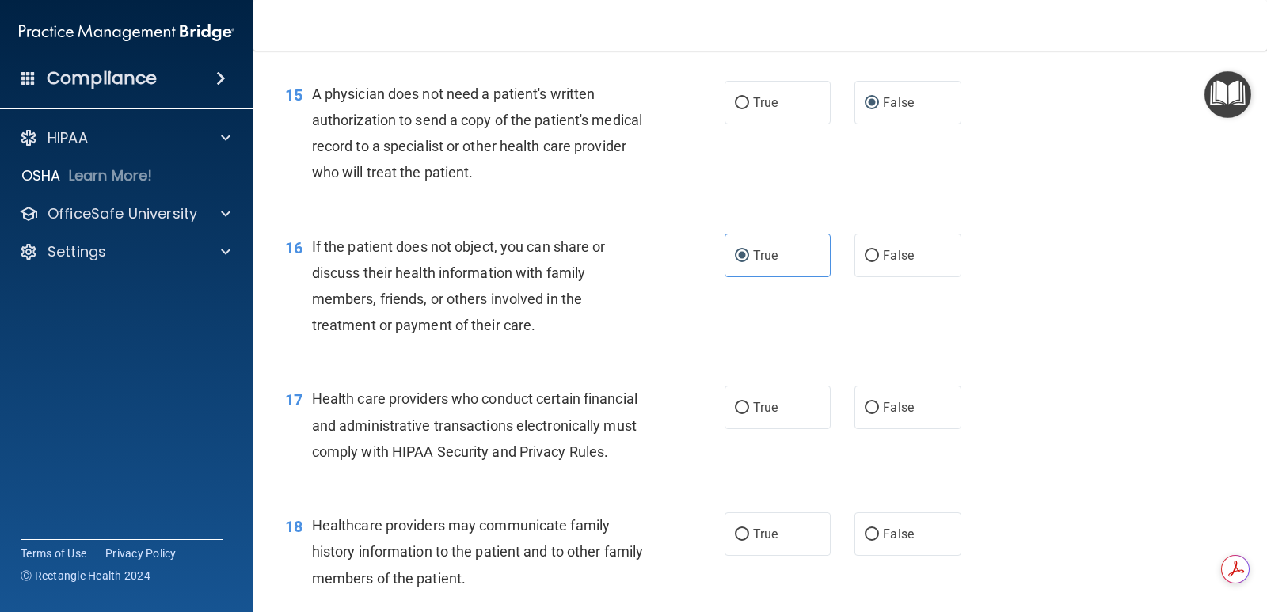
scroll to position [1980, 0]
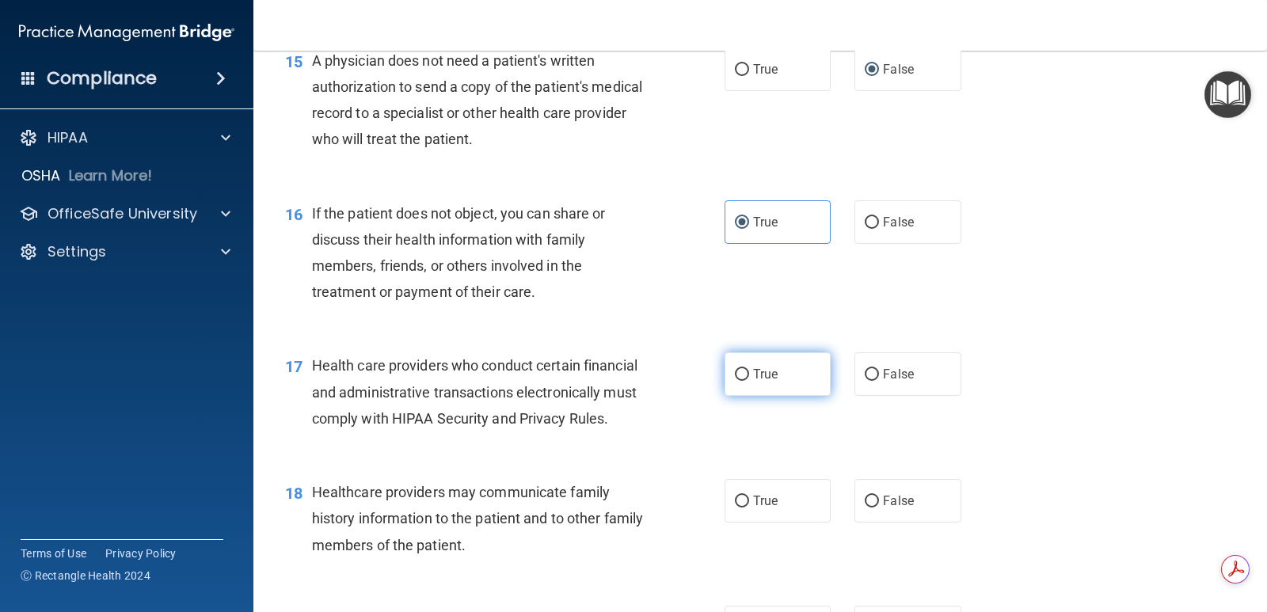
click at [777, 396] on label "True" at bounding box center [778, 374] width 106 height 44
click at [749, 381] on input "True" at bounding box center [742, 375] width 14 height 12
radio input "true"
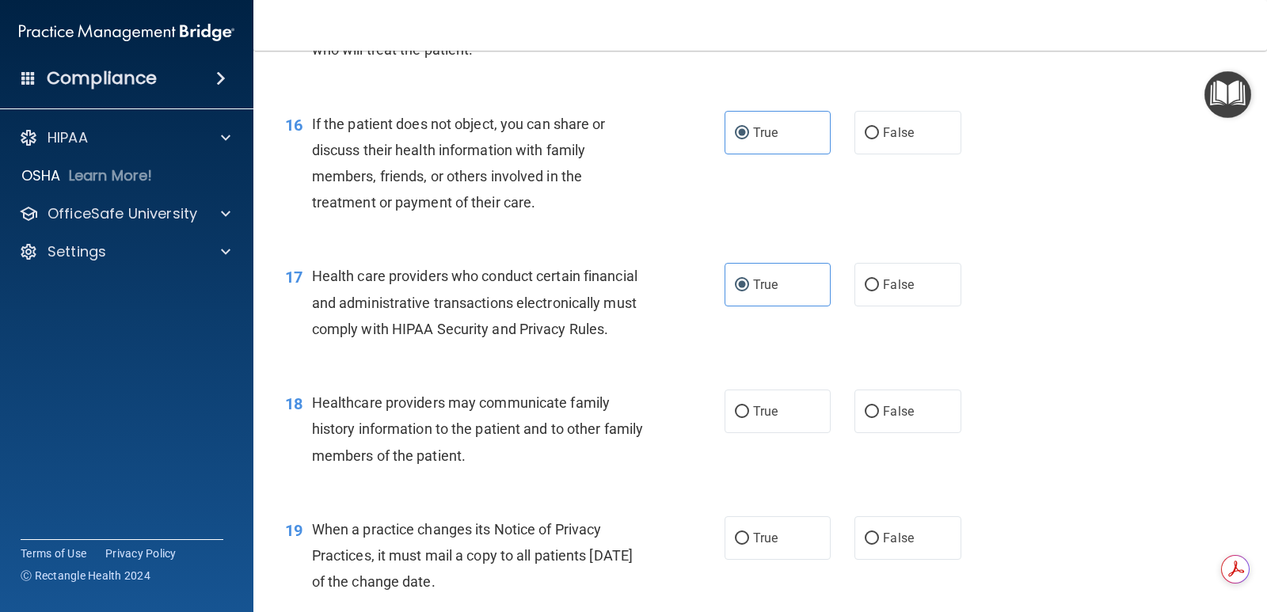
scroll to position [2138, 0]
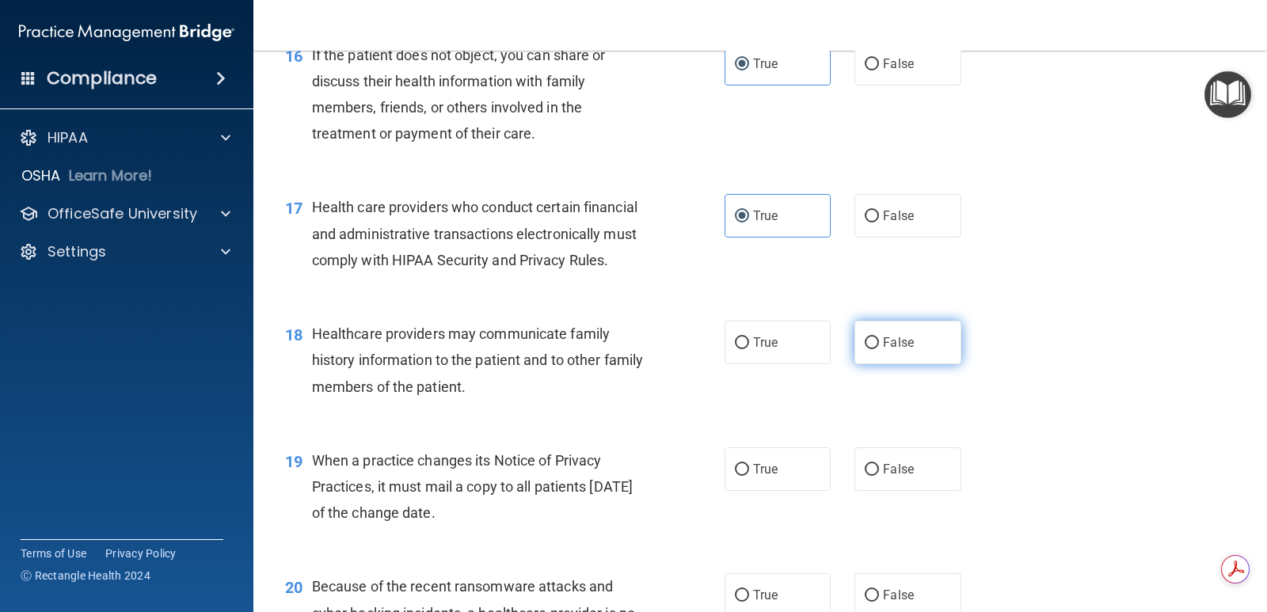
click at [866, 349] on input "False" at bounding box center [872, 343] width 14 height 12
radio input "true"
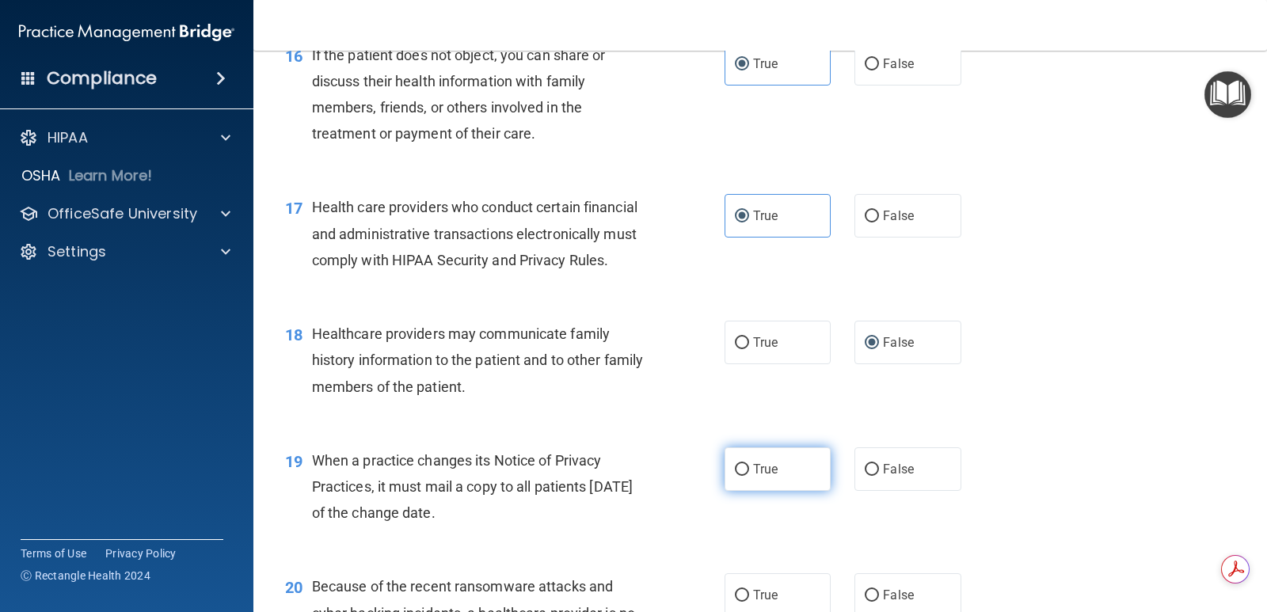
click at [753, 477] on span "True" at bounding box center [765, 469] width 25 height 15
click at [749, 476] on input "True" at bounding box center [742, 470] width 14 height 12
radio input "true"
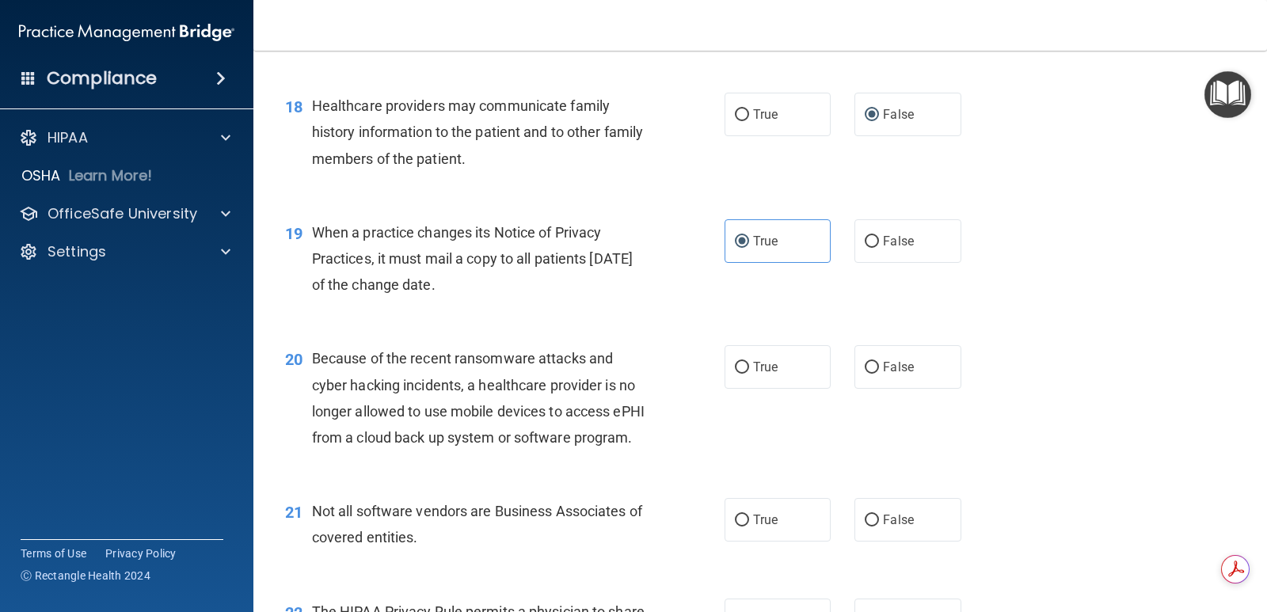
scroll to position [2375, 0]
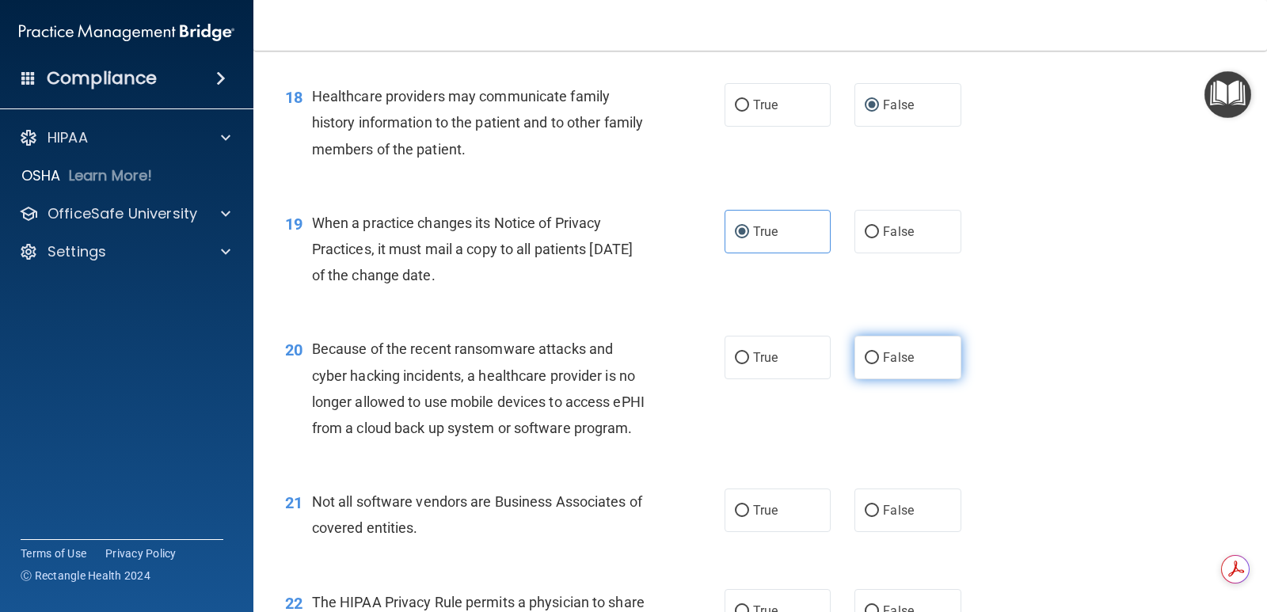
click at [875, 379] on label "False" at bounding box center [907, 358] width 106 height 44
click at [875, 364] on input "False" at bounding box center [872, 358] width 14 height 12
radio input "true"
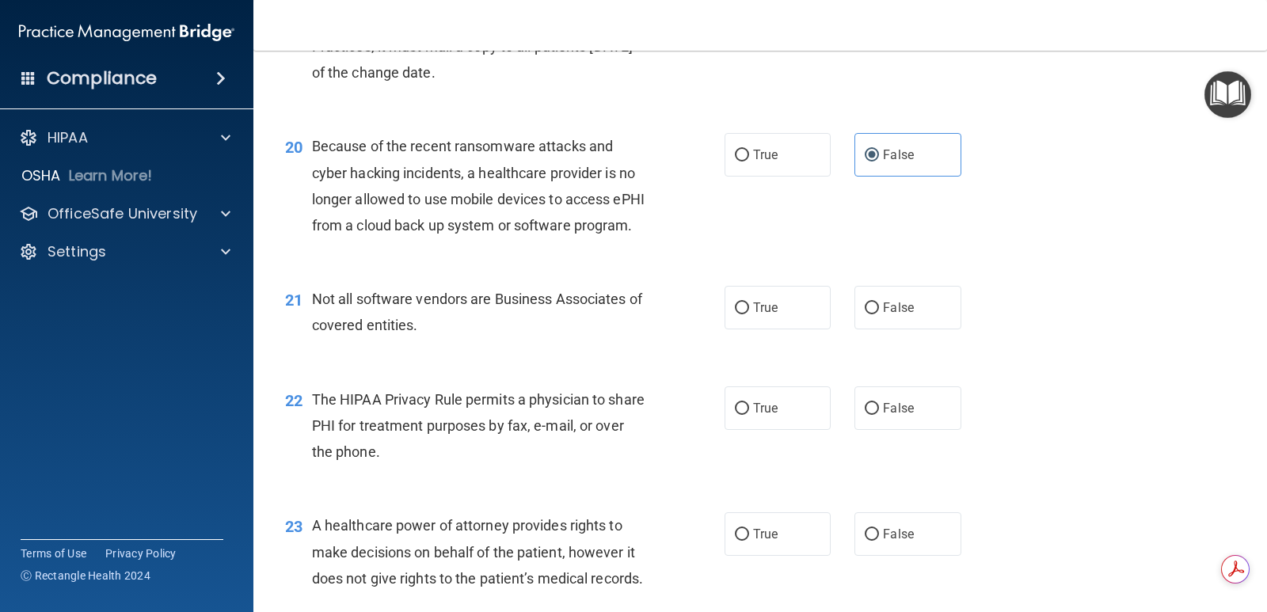
scroll to position [2613, 0]
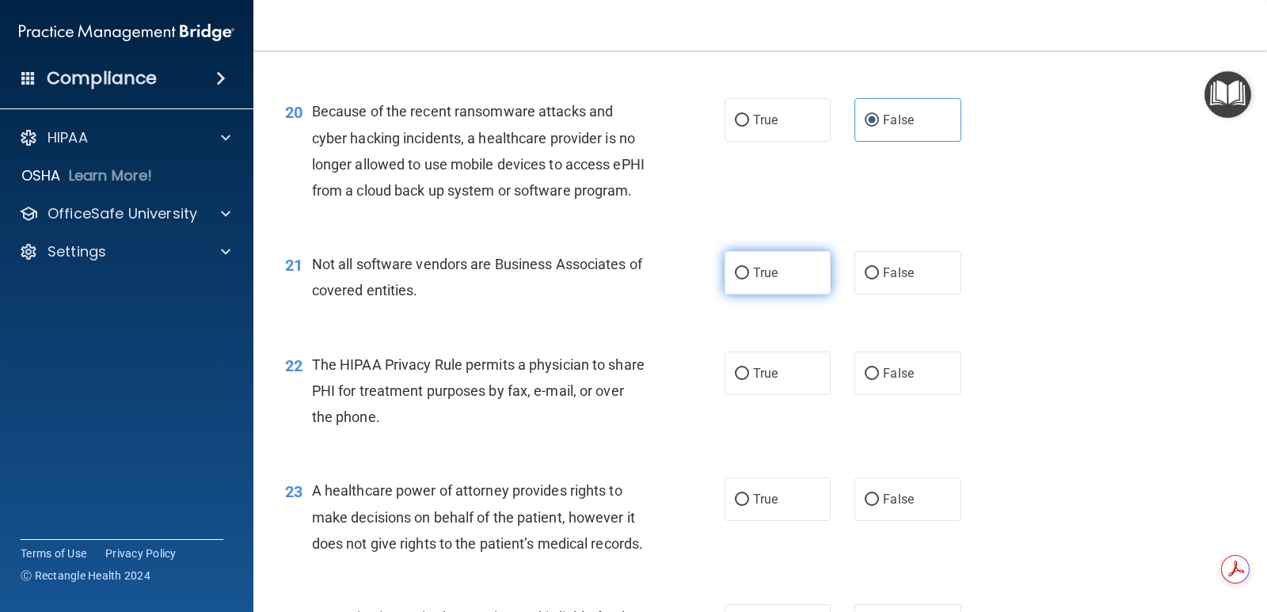
click at [766, 280] on span "True" at bounding box center [765, 272] width 25 height 15
click at [749, 280] on input "True" at bounding box center [742, 274] width 14 height 12
radio input "true"
click at [754, 381] on span "True" at bounding box center [765, 373] width 25 height 15
click at [749, 380] on input "True" at bounding box center [742, 374] width 14 height 12
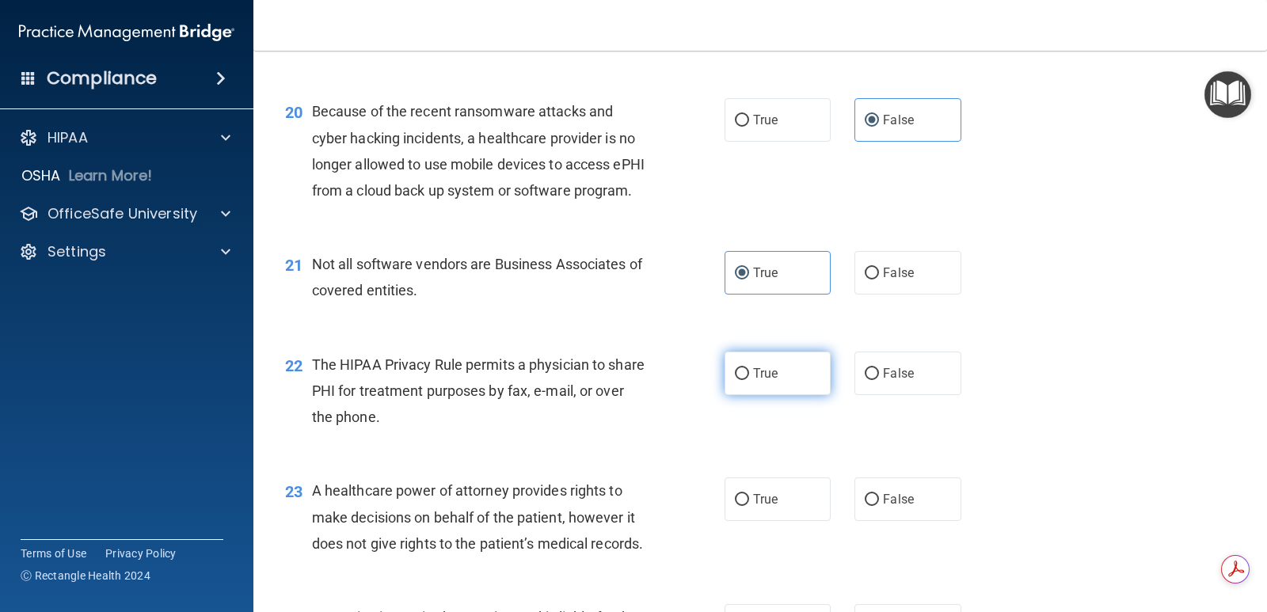
radio input "true"
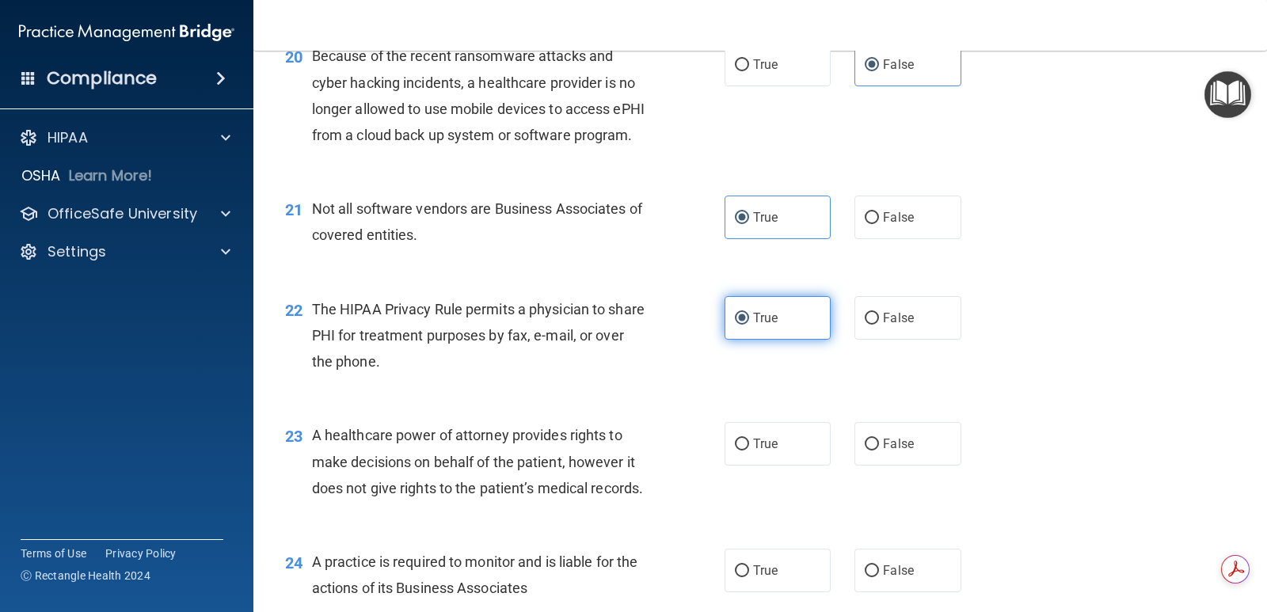
scroll to position [2692, 0]
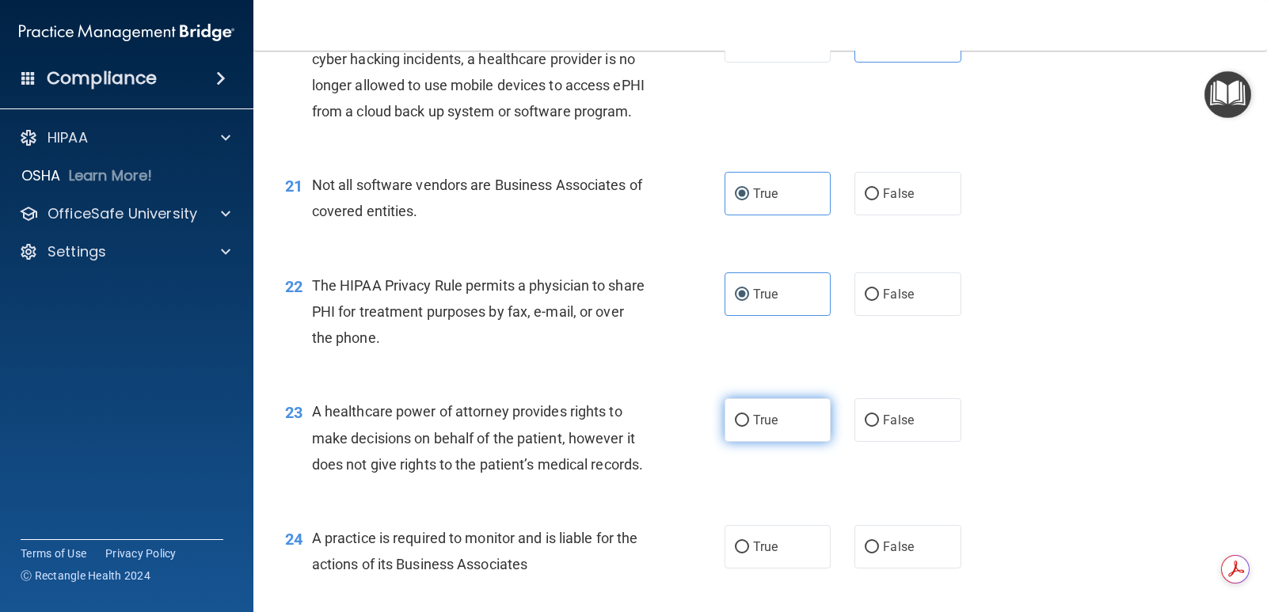
click at [737, 427] on input "True" at bounding box center [742, 421] width 14 height 12
radio input "true"
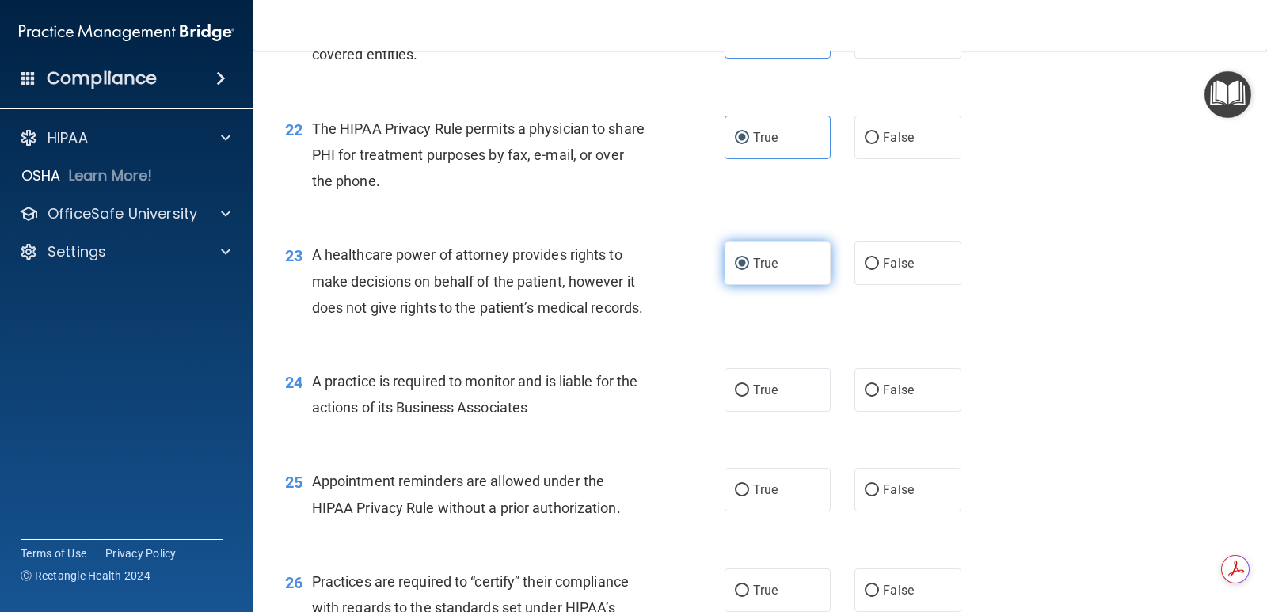
scroll to position [2850, 0]
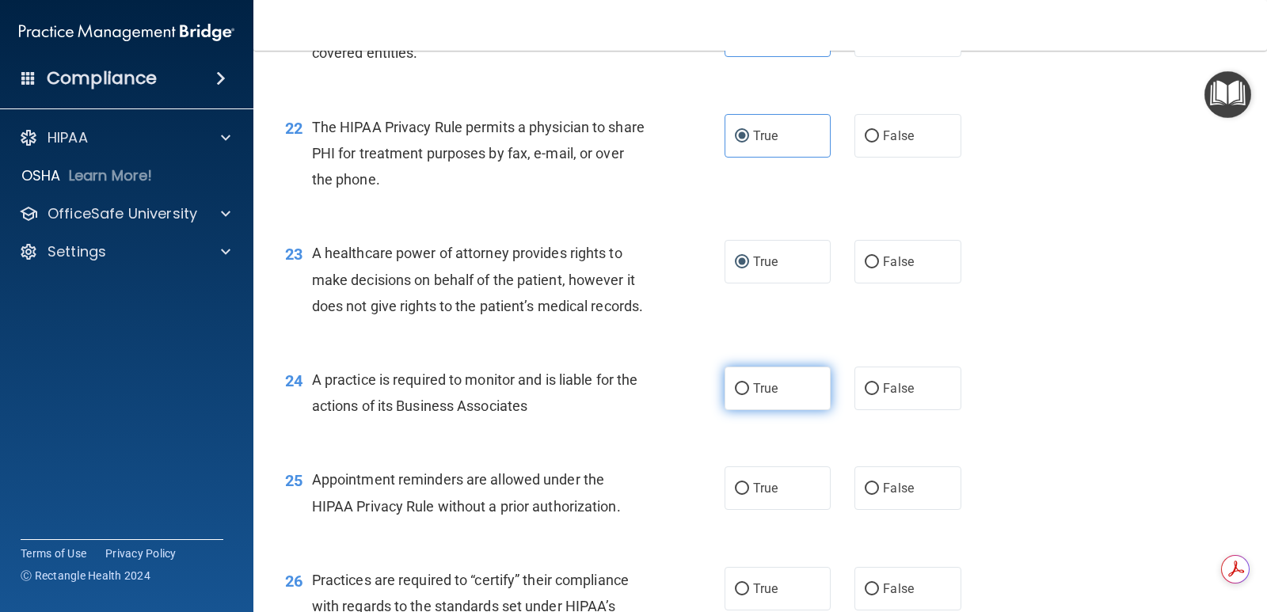
click at [753, 396] on span "True" at bounding box center [765, 388] width 25 height 15
click at [749, 395] on input "True" at bounding box center [742, 389] width 14 height 12
radio input "true"
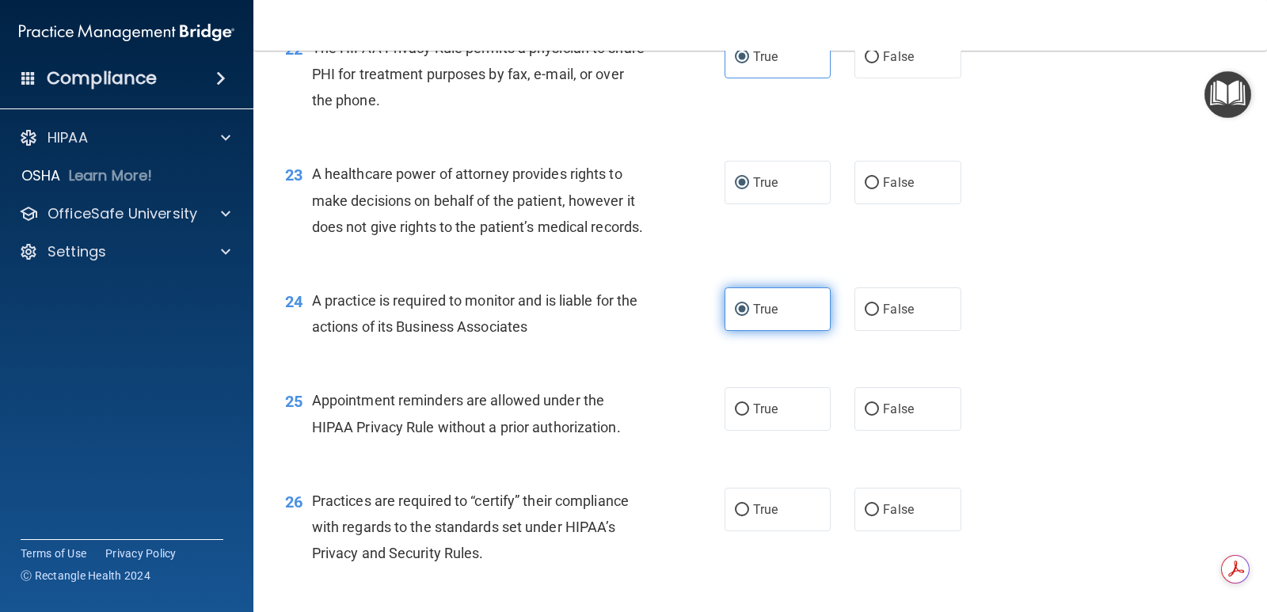
click at [750, 431] on label "True" at bounding box center [778, 409] width 106 height 44
click at [749, 416] on input "True" at bounding box center [742, 410] width 14 height 12
radio input "true"
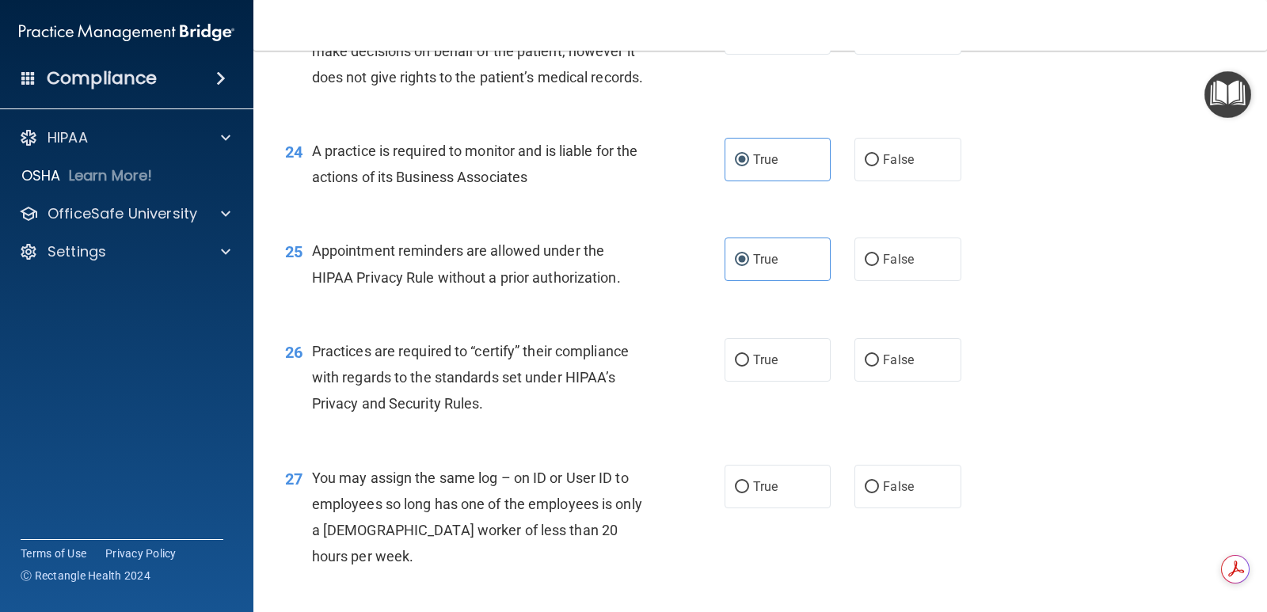
scroll to position [3088, 0]
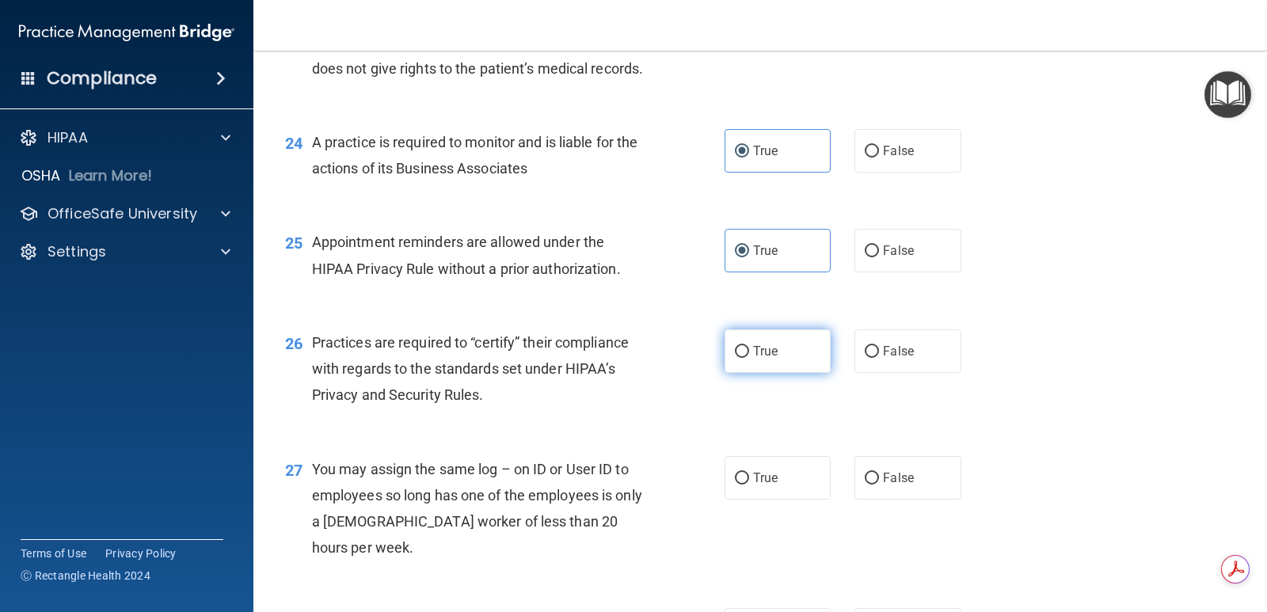
click at [794, 373] on label "True" at bounding box center [778, 351] width 106 height 44
click at [749, 358] on input "True" at bounding box center [742, 352] width 14 height 12
radio input "true"
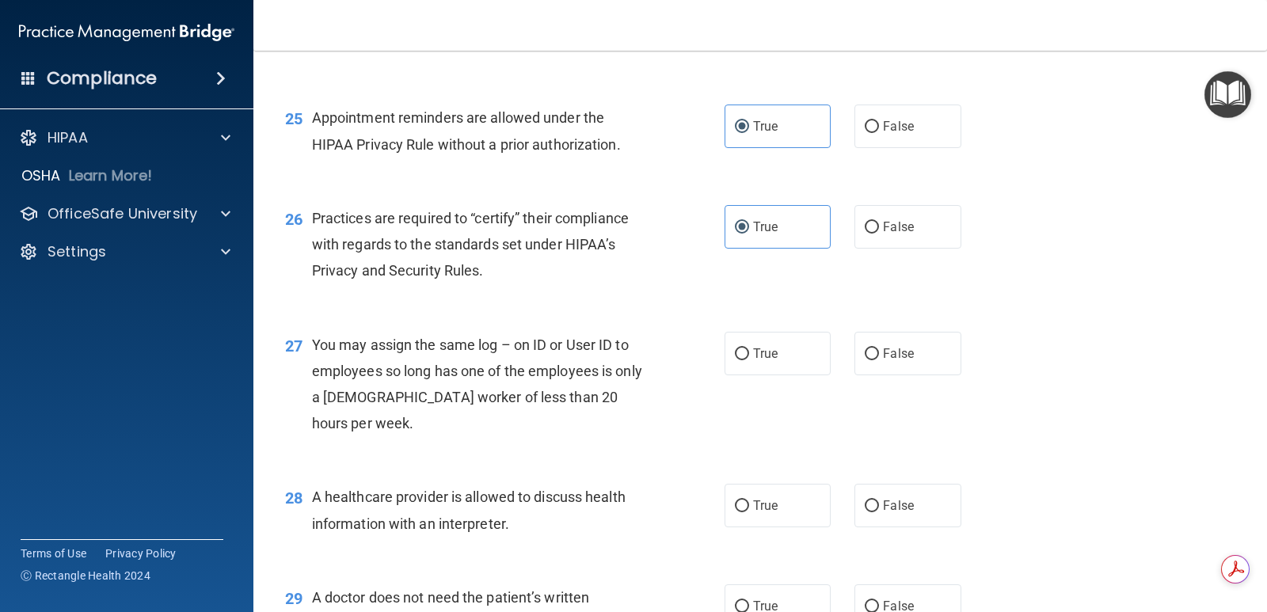
scroll to position [3246, 0]
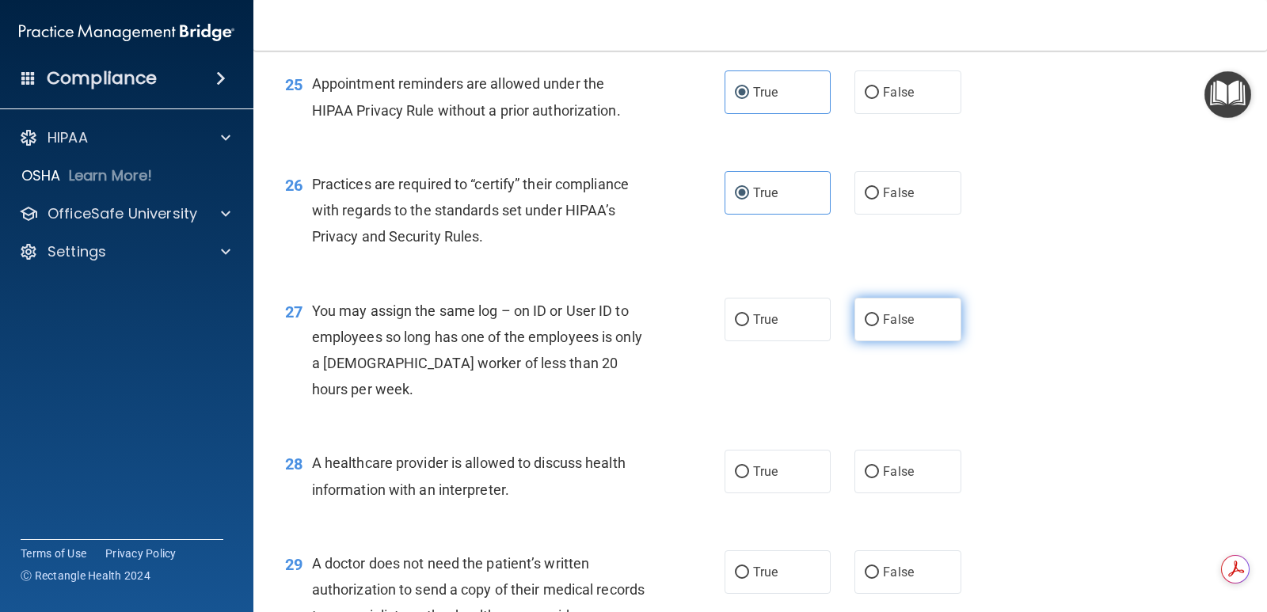
click at [865, 326] on input "False" at bounding box center [872, 320] width 14 height 12
radio input "true"
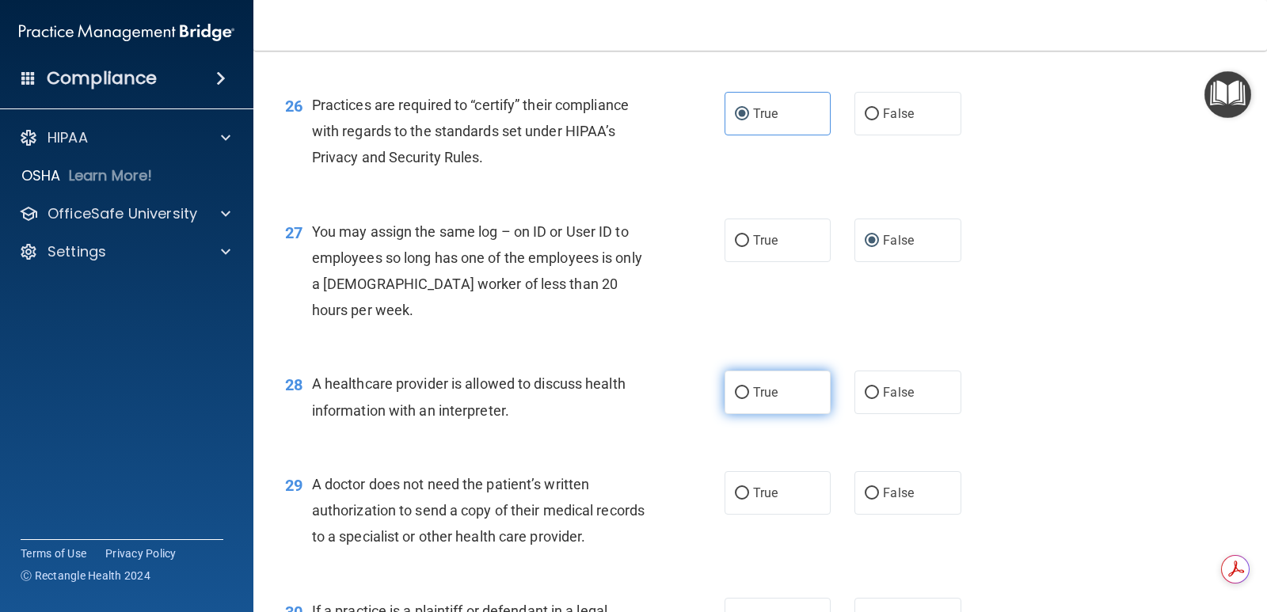
click at [743, 399] on input "True" at bounding box center [742, 393] width 14 height 12
radio input "true"
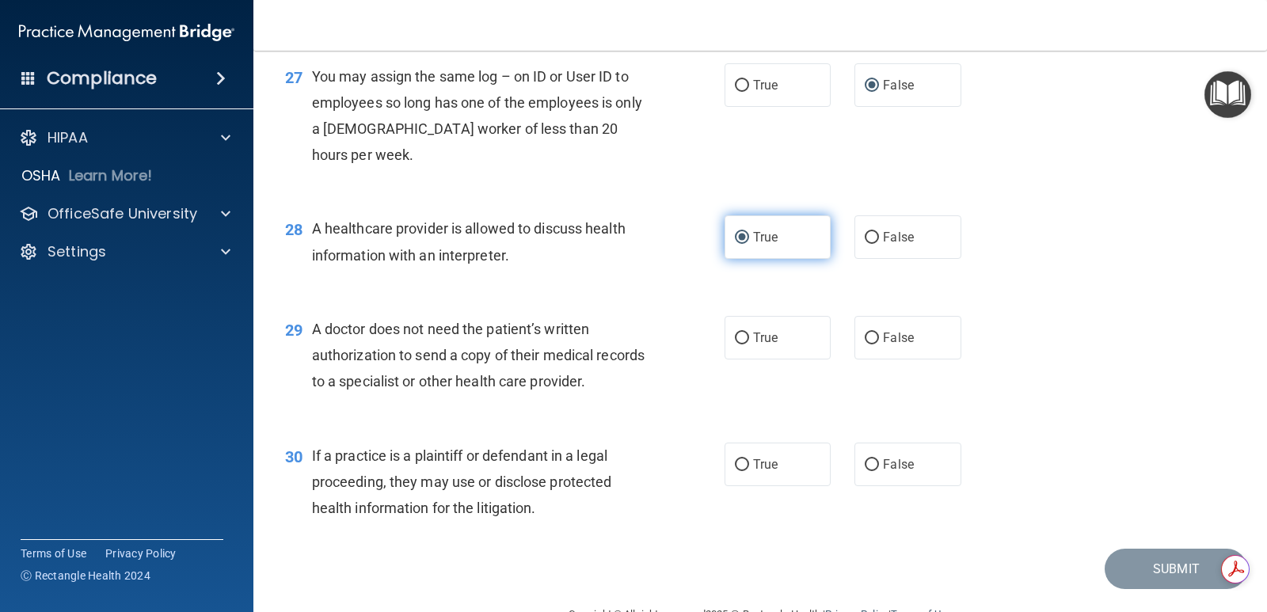
scroll to position [3484, 0]
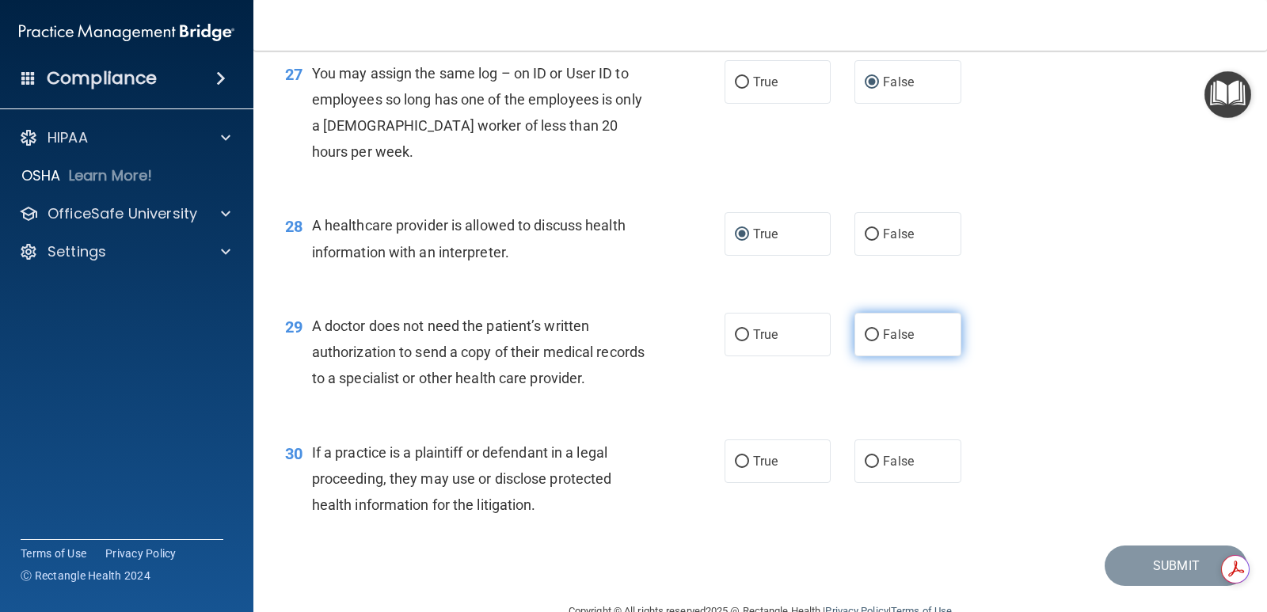
click at [884, 342] on span "False" at bounding box center [898, 334] width 31 height 15
click at [879, 341] on input "False" at bounding box center [872, 335] width 14 height 12
radio input "true"
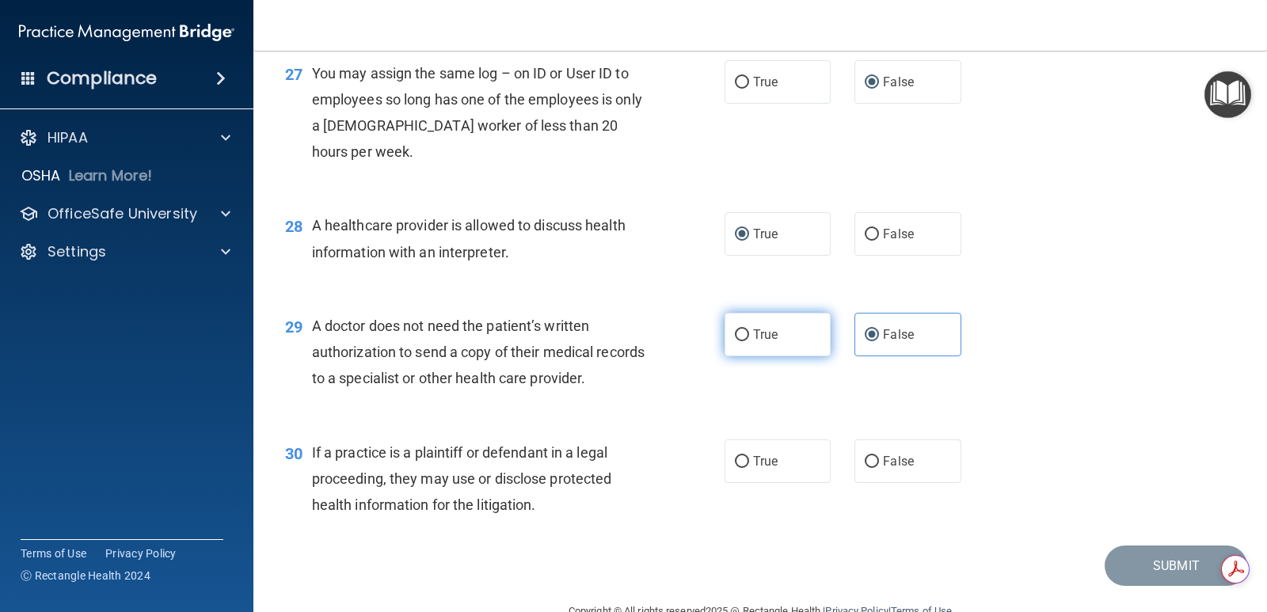
click at [735, 356] on label "True" at bounding box center [778, 335] width 106 height 44
click at [735, 341] on input "True" at bounding box center [742, 335] width 14 height 12
radio input "true"
radio input "false"
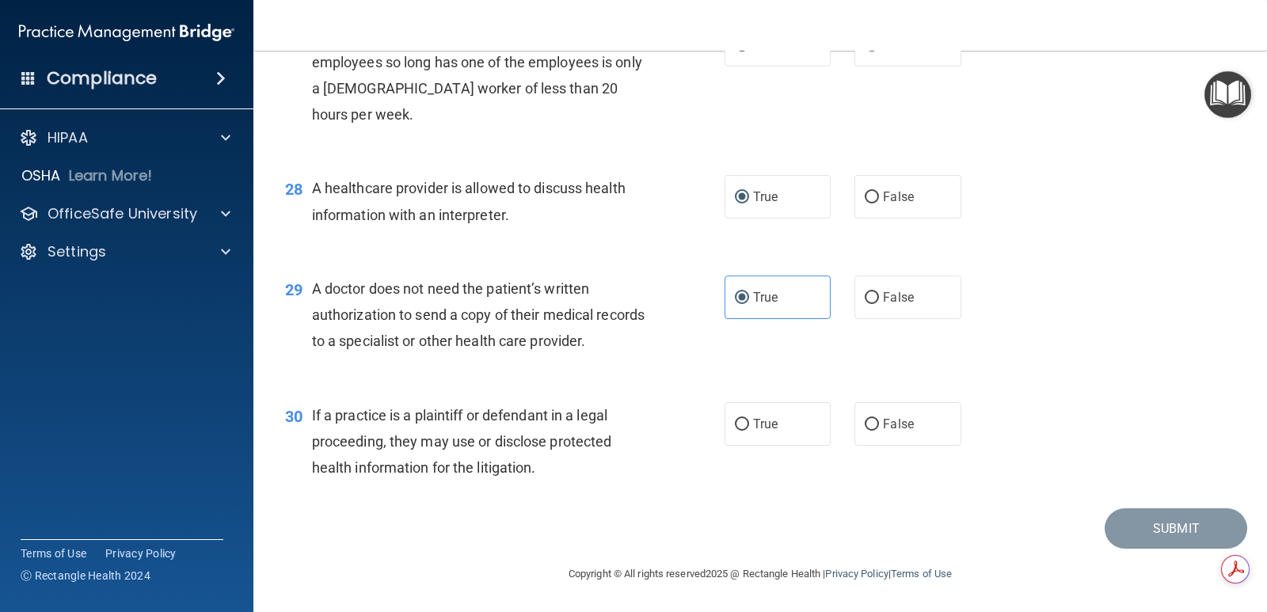
scroll to position [3600, 0]
click at [753, 428] on span "True" at bounding box center [765, 423] width 25 height 15
click at [748, 428] on input "True" at bounding box center [742, 425] width 14 height 12
radio input "true"
click at [1119, 524] on button "Submit" at bounding box center [1176, 528] width 143 height 40
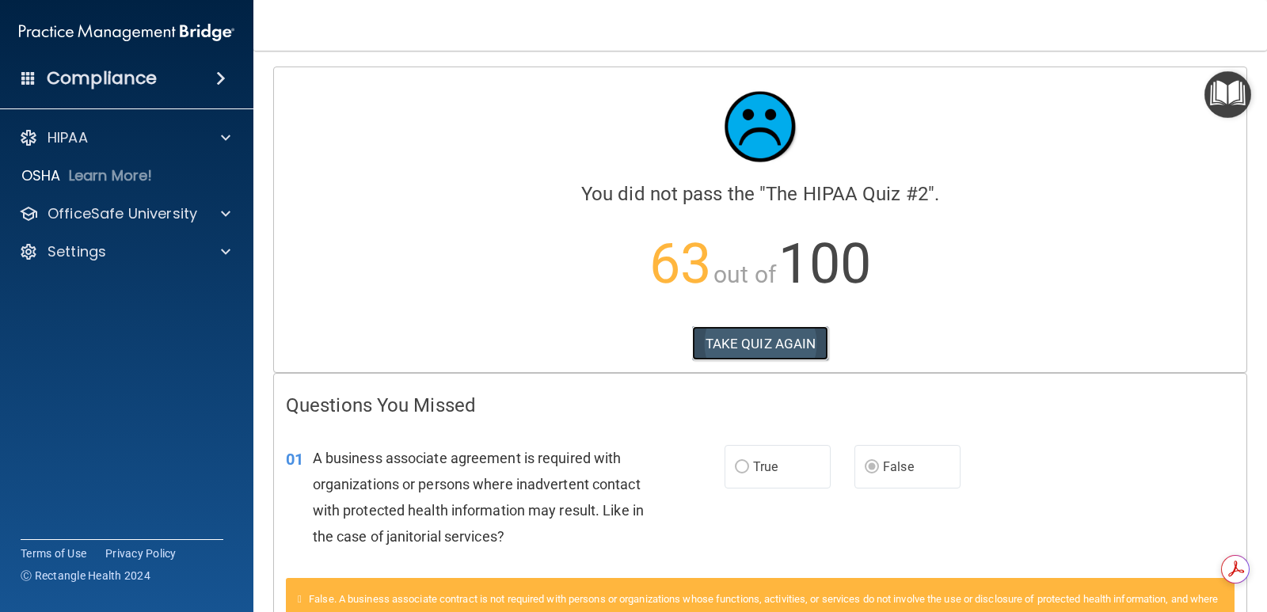
click at [742, 344] on button "TAKE QUIZ AGAIN" at bounding box center [760, 343] width 137 height 35
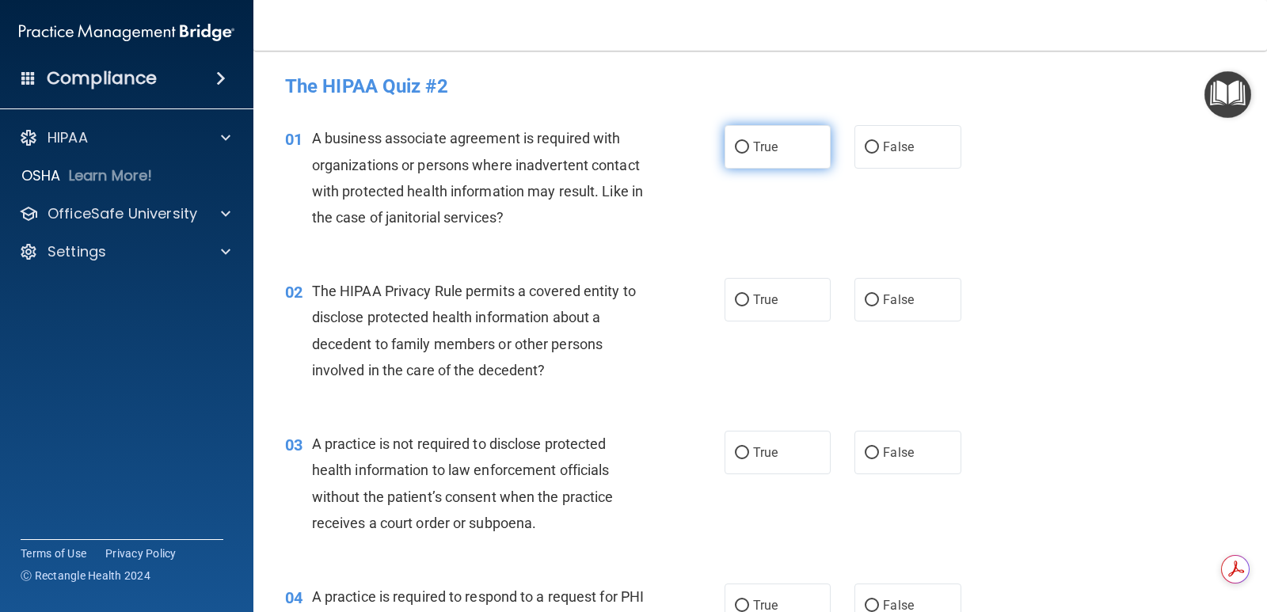
click at [753, 163] on label "True" at bounding box center [778, 147] width 106 height 44
click at [749, 154] on input "True" at bounding box center [742, 148] width 14 height 12
radio input "true"
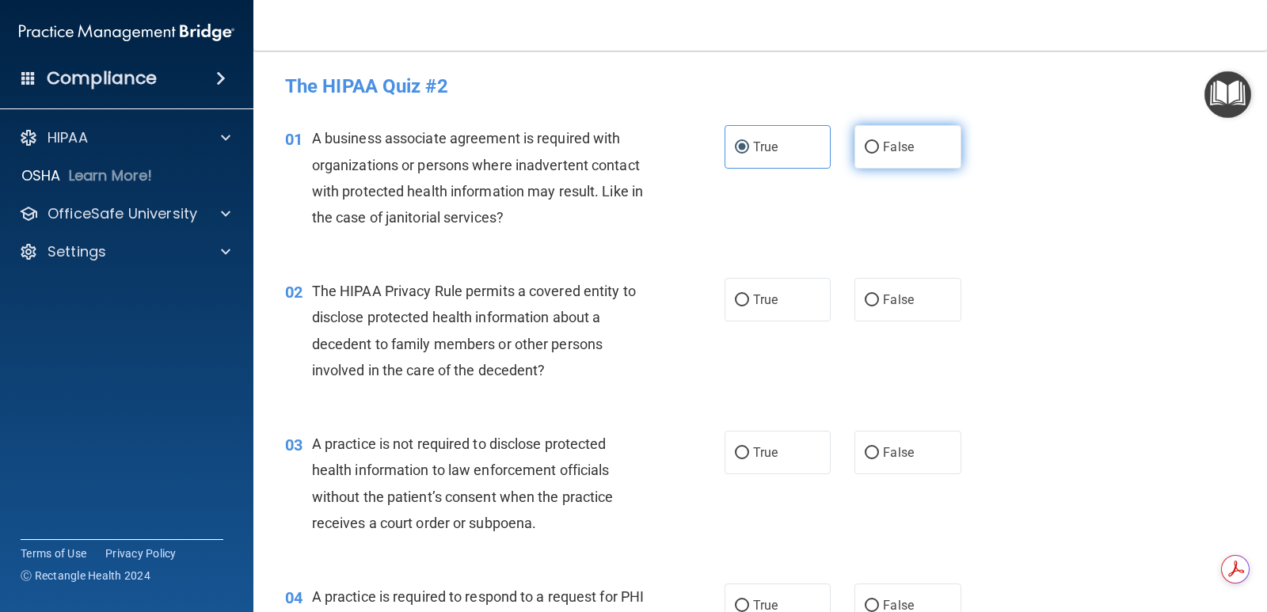
click at [872, 142] on input "False" at bounding box center [872, 148] width 14 height 12
radio input "true"
radio input "false"
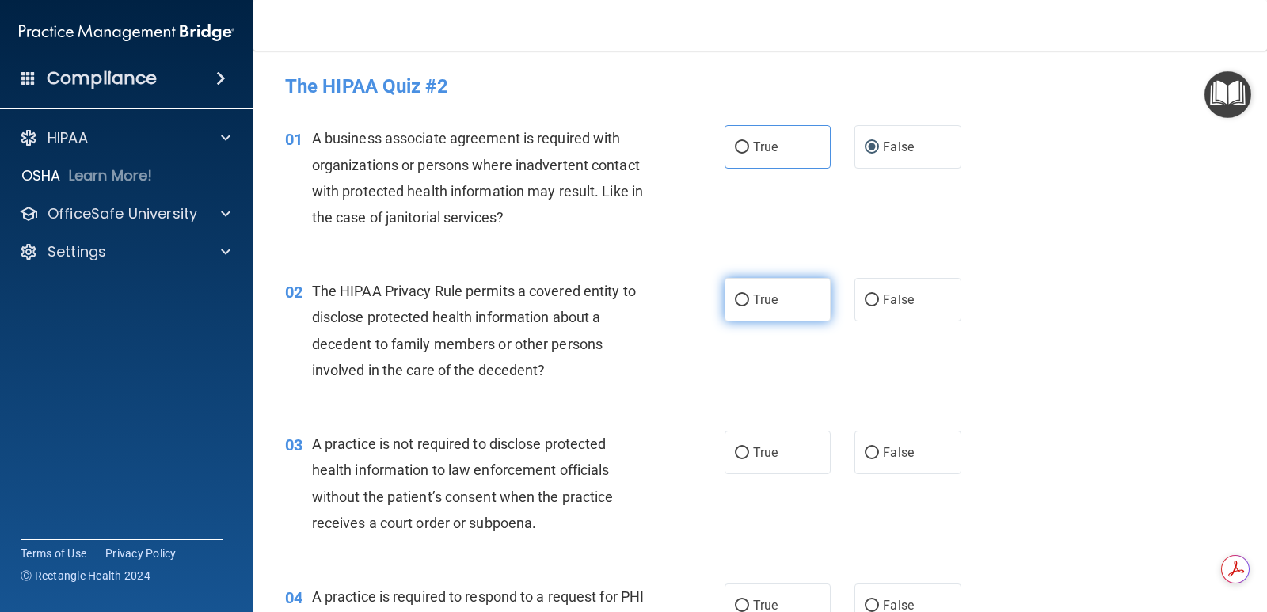
click at [741, 297] on input "True" at bounding box center [742, 301] width 14 height 12
radio input "true"
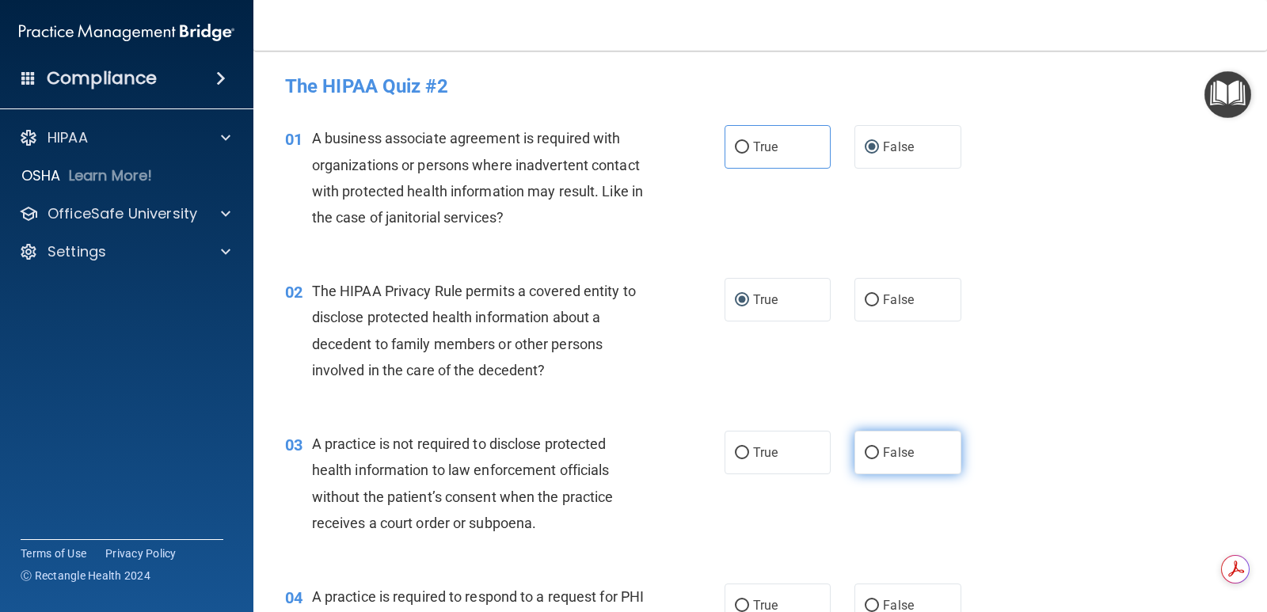
click at [871, 458] on input "False" at bounding box center [872, 453] width 14 height 12
radio input "true"
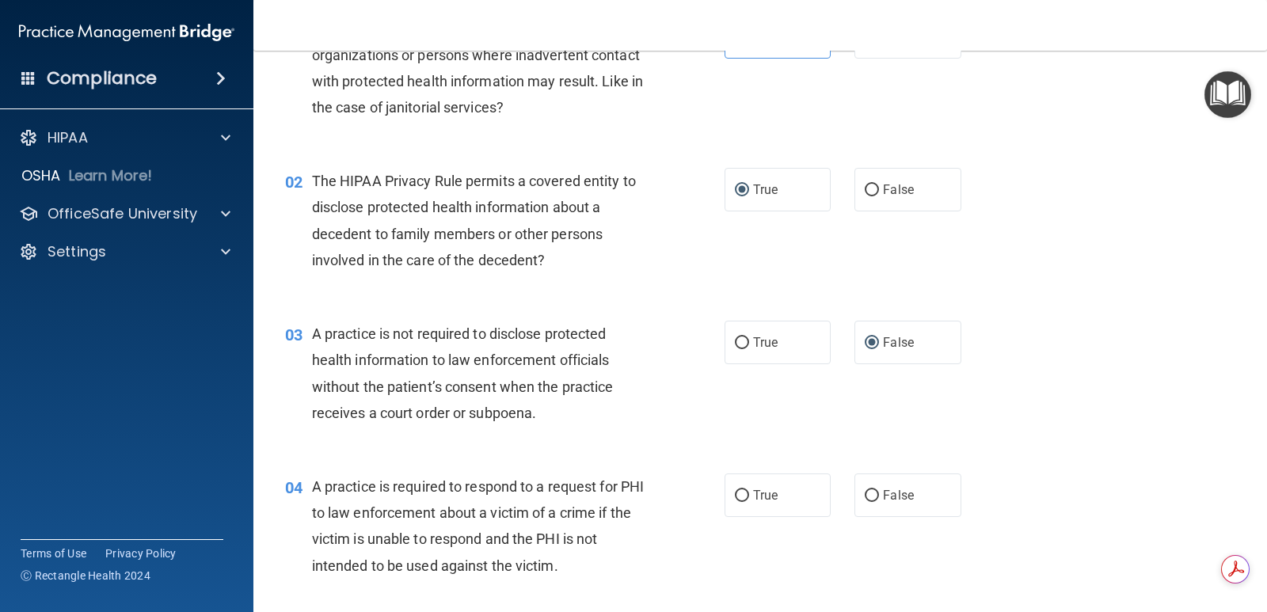
scroll to position [158, 0]
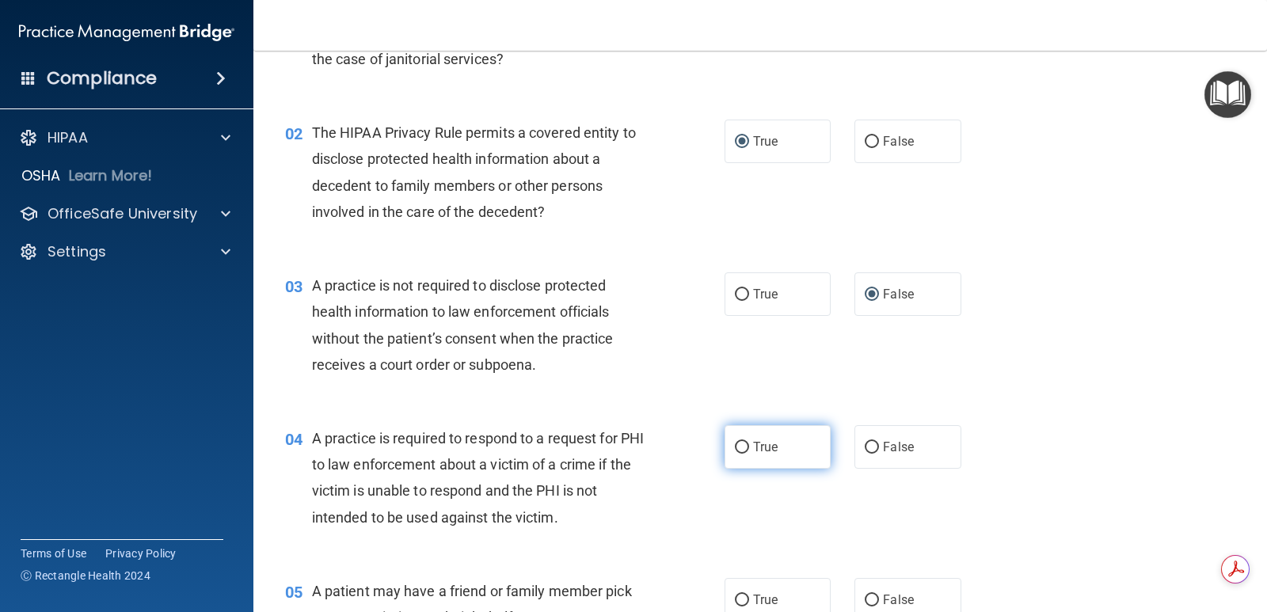
click at [745, 449] on label "True" at bounding box center [778, 447] width 106 height 44
click at [745, 449] on input "True" at bounding box center [742, 448] width 14 height 12
radio input "true"
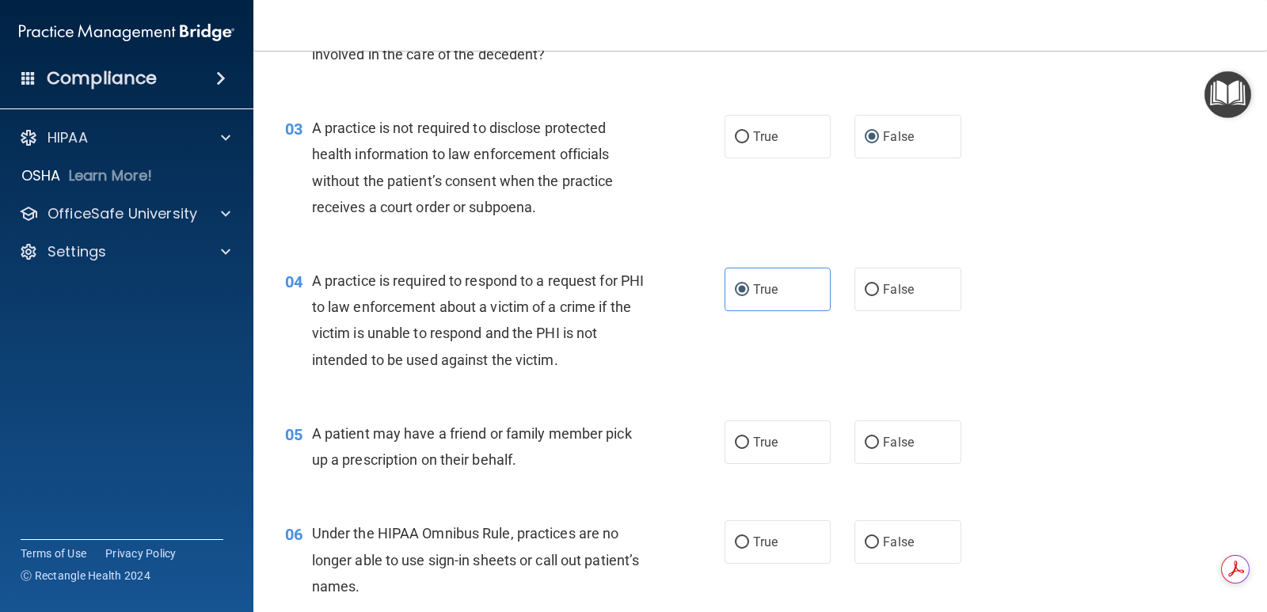
scroll to position [317, 0]
click at [770, 433] on label "True" at bounding box center [778, 442] width 106 height 44
click at [749, 436] on input "True" at bounding box center [742, 442] width 14 height 12
radio input "true"
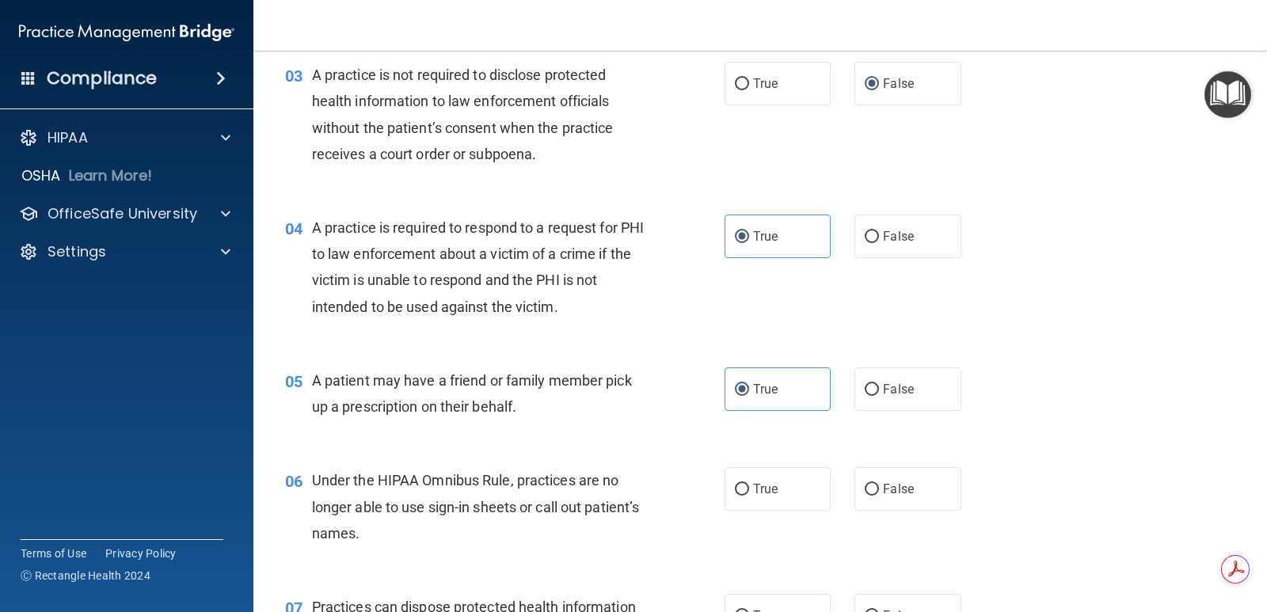
scroll to position [396, 0]
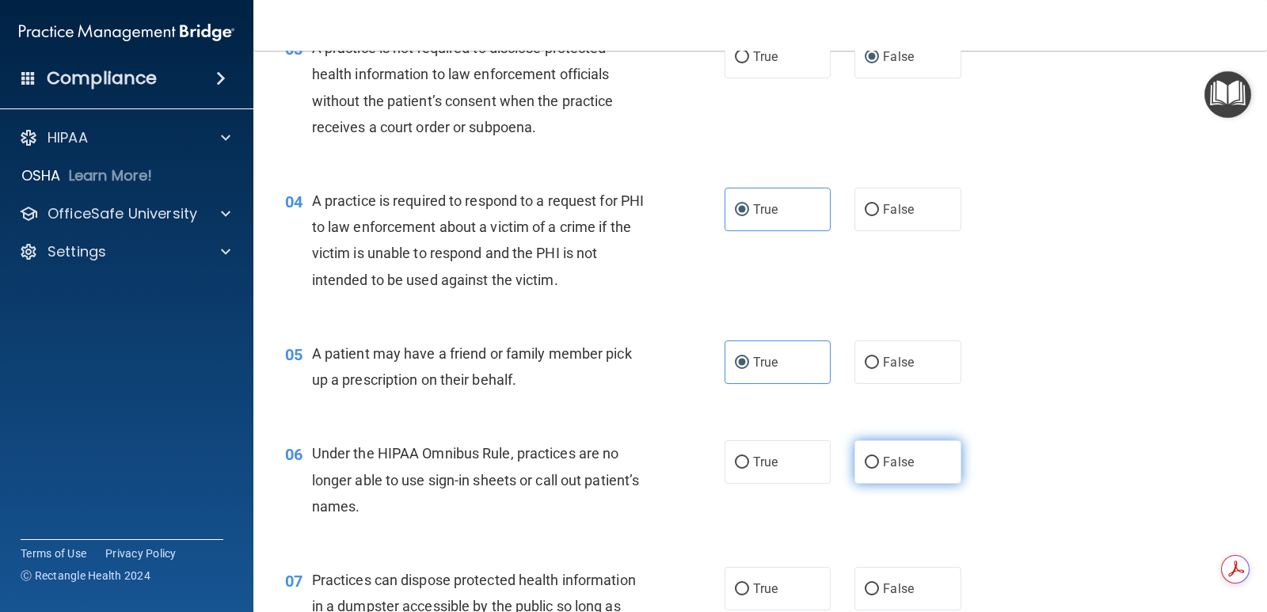
click at [886, 468] on span "False" at bounding box center [898, 461] width 31 height 15
click at [879, 468] on input "False" at bounding box center [872, 463] width 14 height 12
radio input "true"
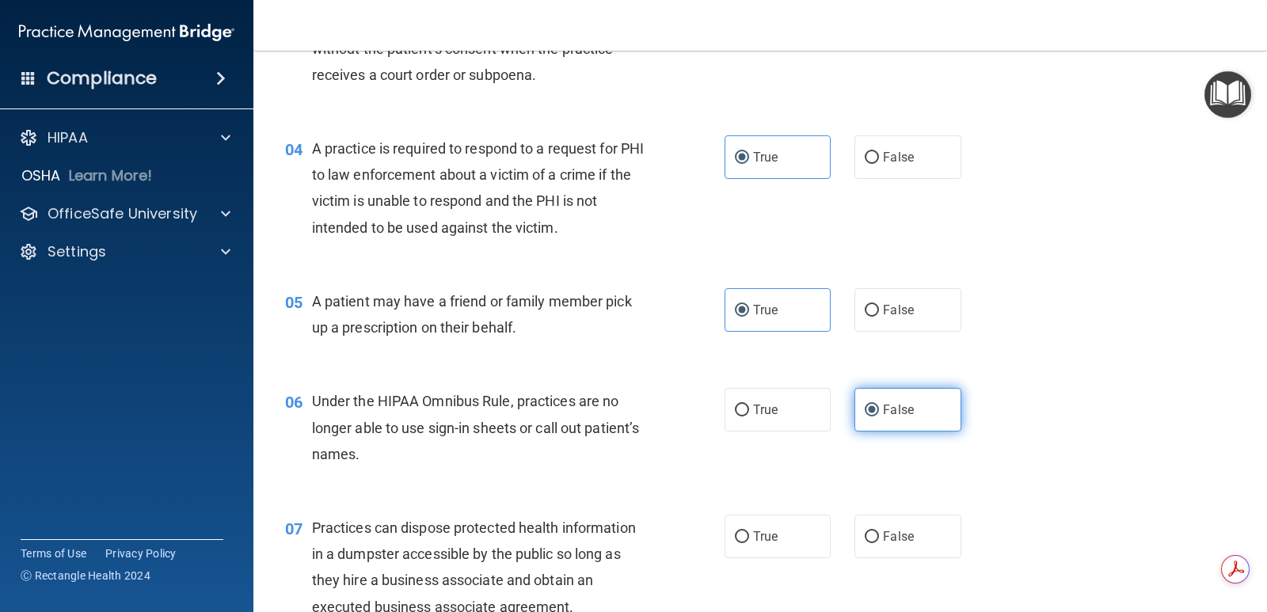
scroll to position [475, 0]
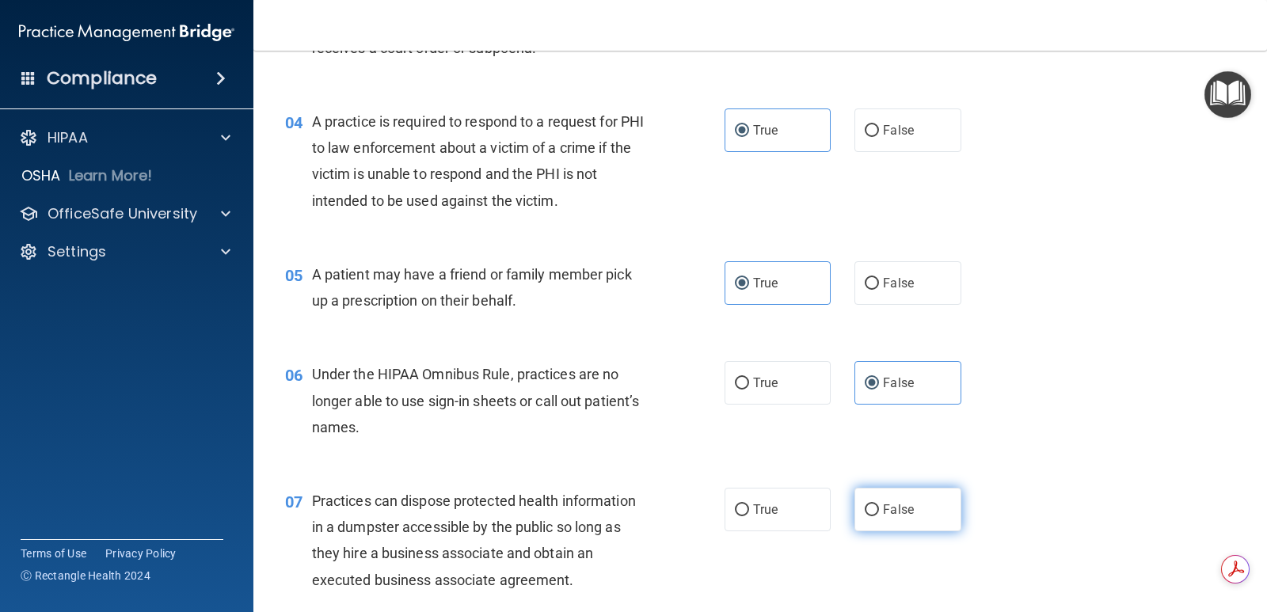
click at [872, 505] on input "False" at bounding box center [872, 510] width 14 height 12
radio input "true"
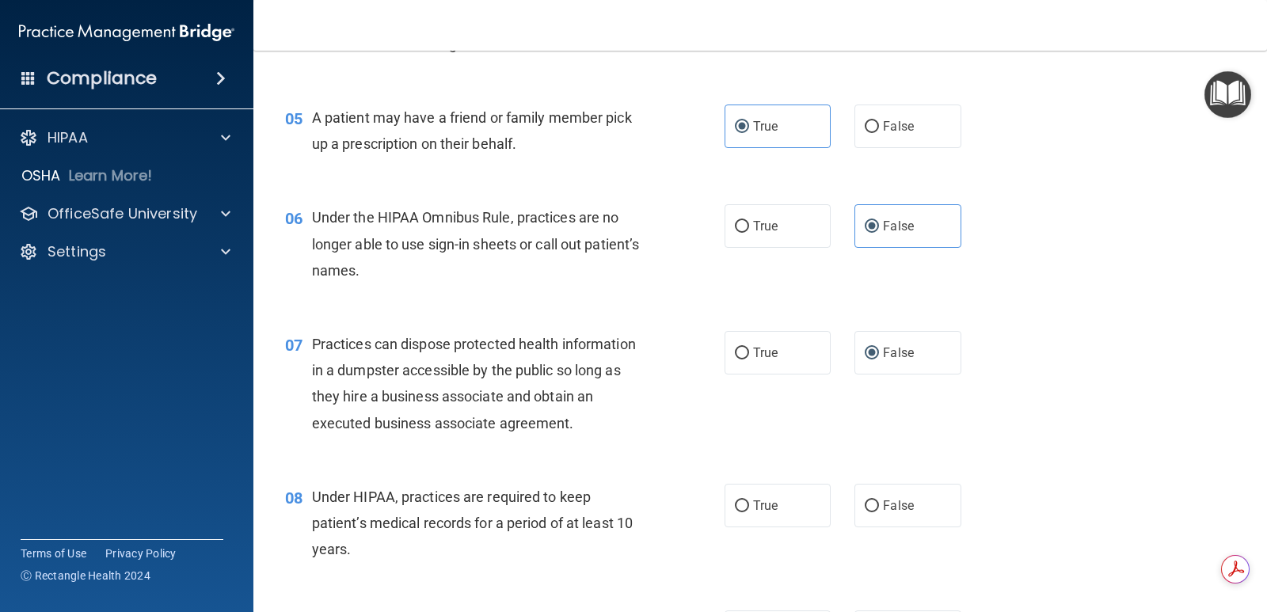
scroll to position [633, 0]
click at [884, 502] on span "False" at bounding box center [898, 503] width 31 height 15
click at [879, 502] on input "False" at bounding box center [872, 505] width 14 height 12
radio input "true"
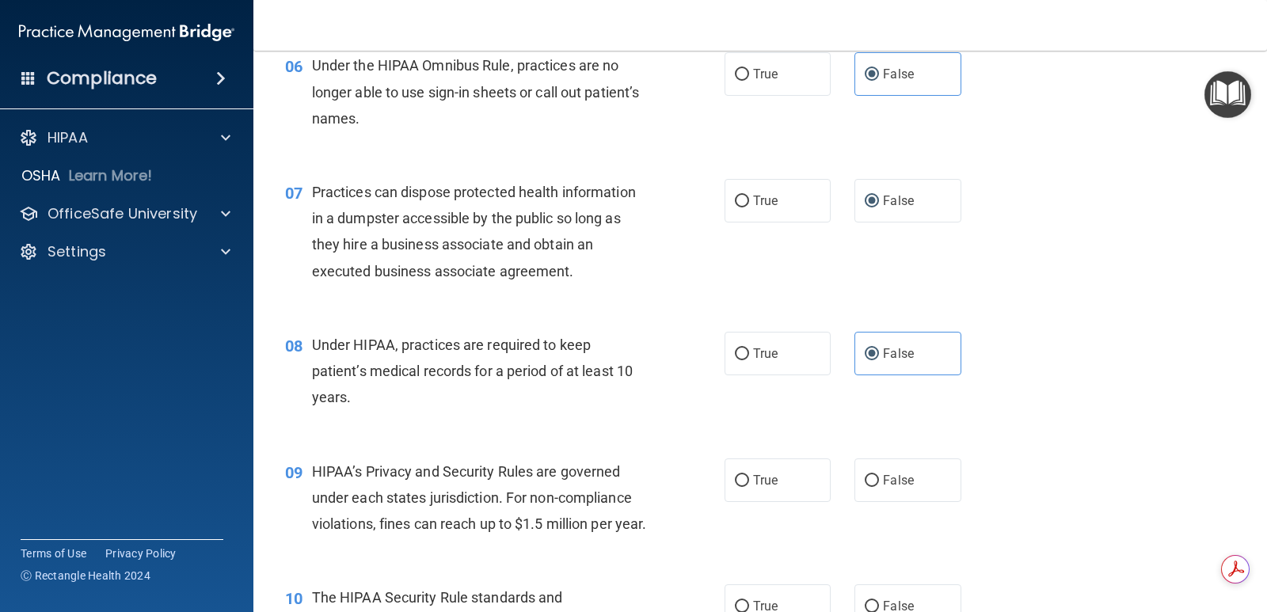
scroll to position [871, 0]
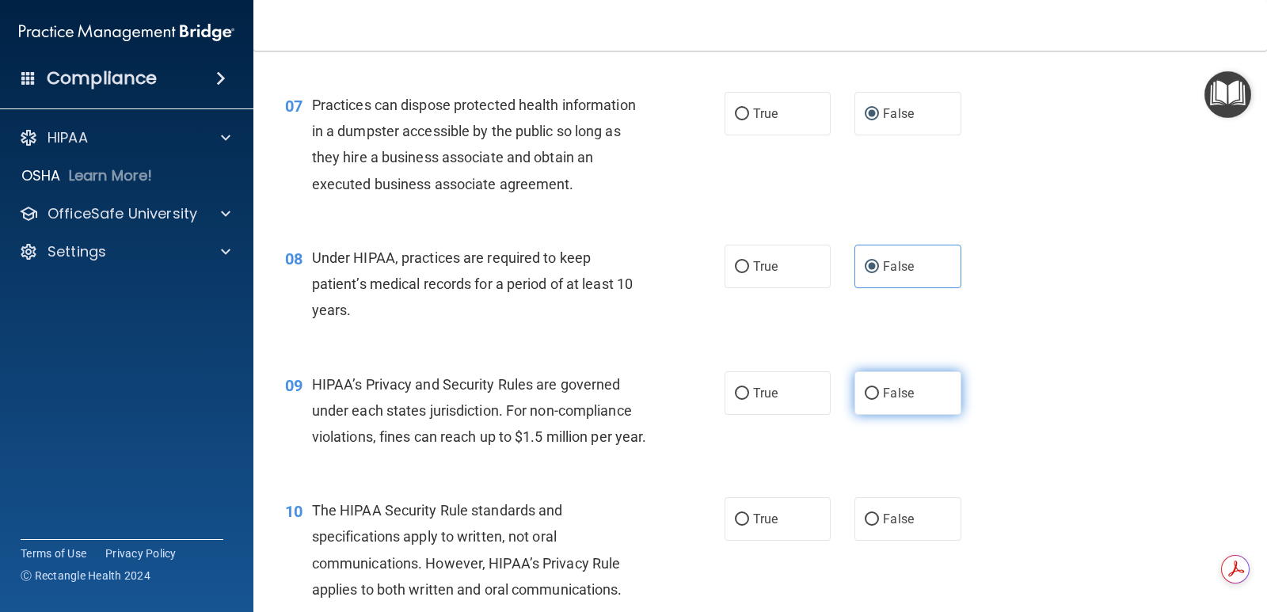
click at [884, 387] on span "False" at bounding box center [898, 393] width 31 height 15
click at [879, 388] on input "False" at bounding box center [872, 394] width 14 height 12
radio input "true"
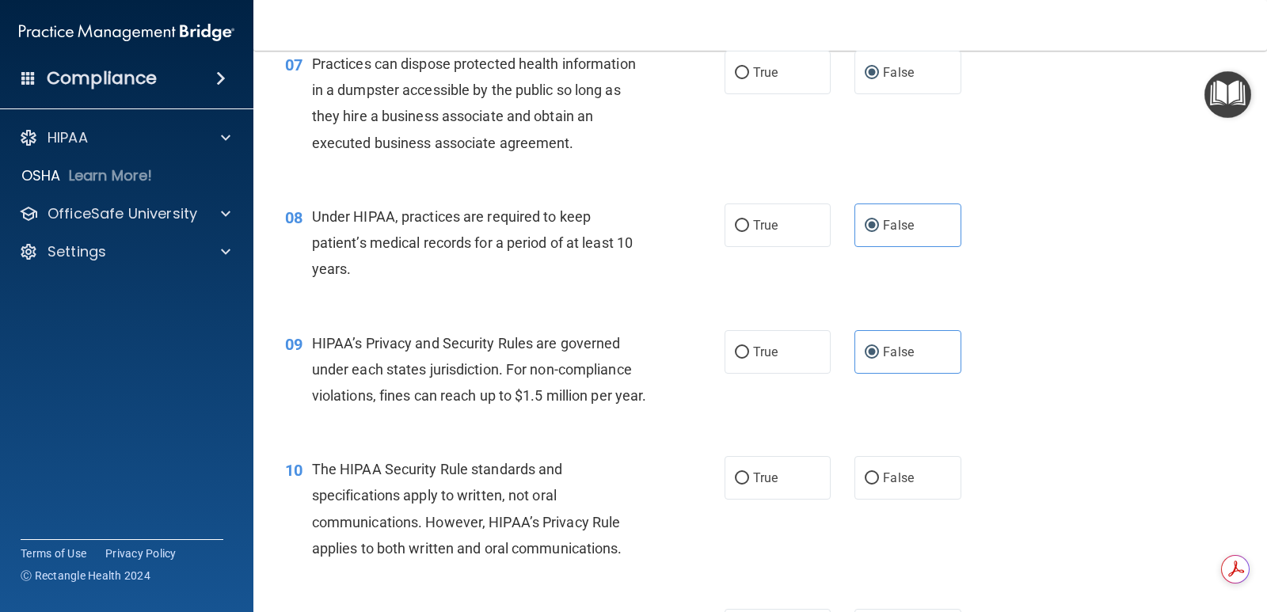
scroll to position [950, 0]
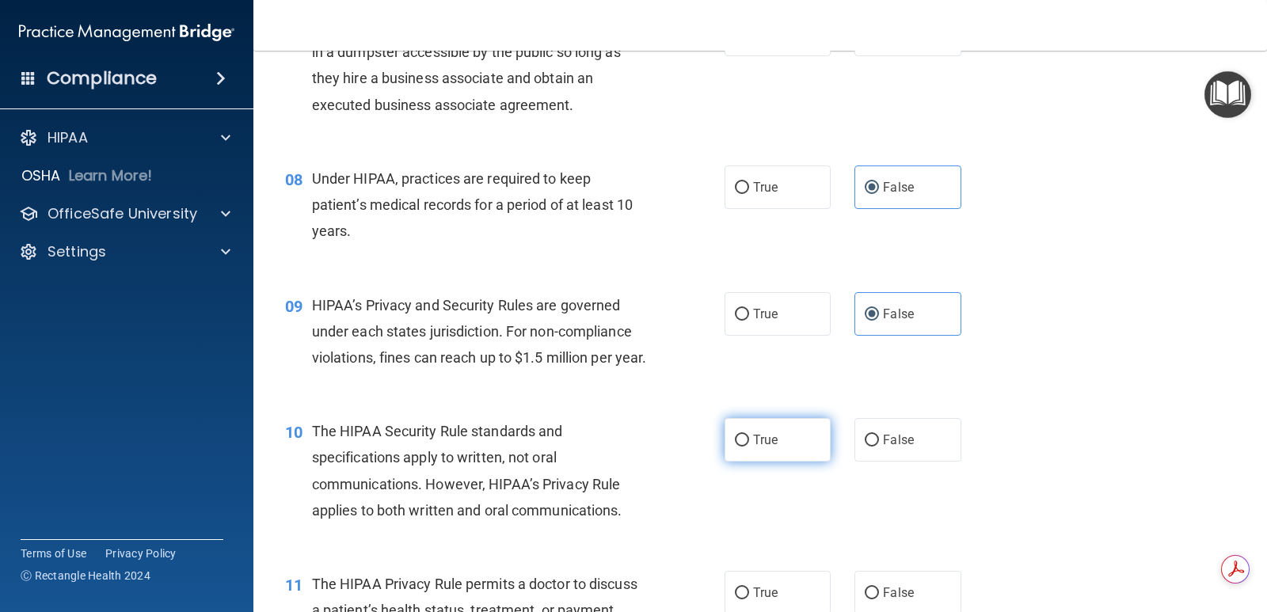
click at [775, 456] on label "True" at bounding box center [778, 440] width 106 height 44
click at [749, 447] on input "True" at bounding box center [742, 441] width 14 height 12
radio input "true"
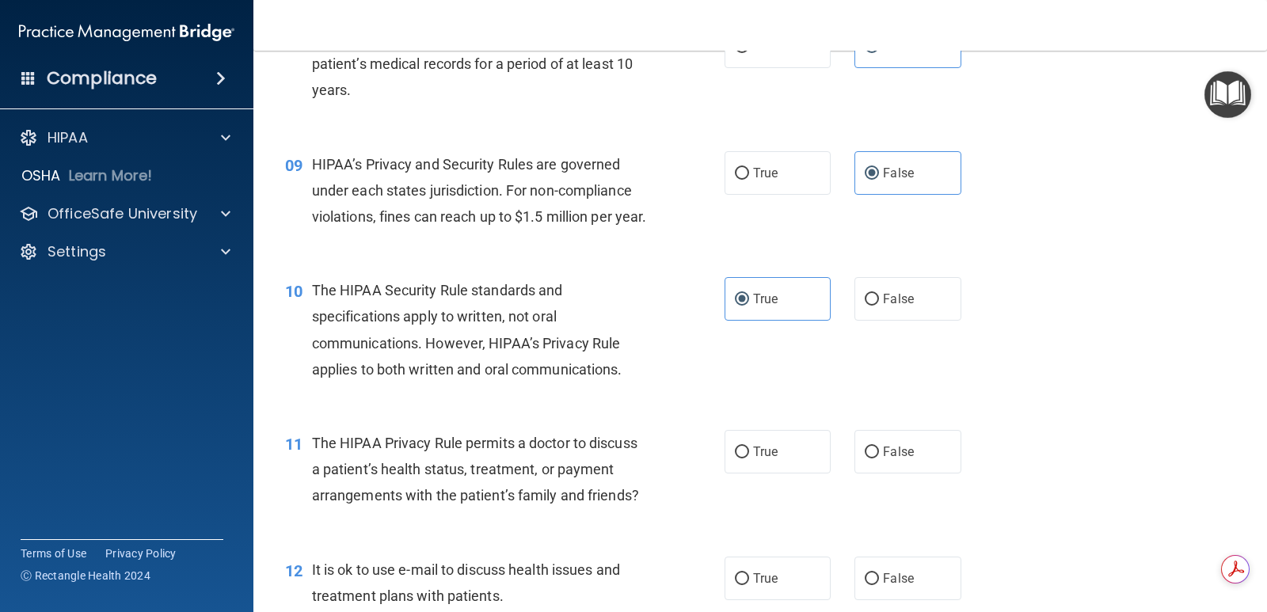
scroll to position [1109, 0]
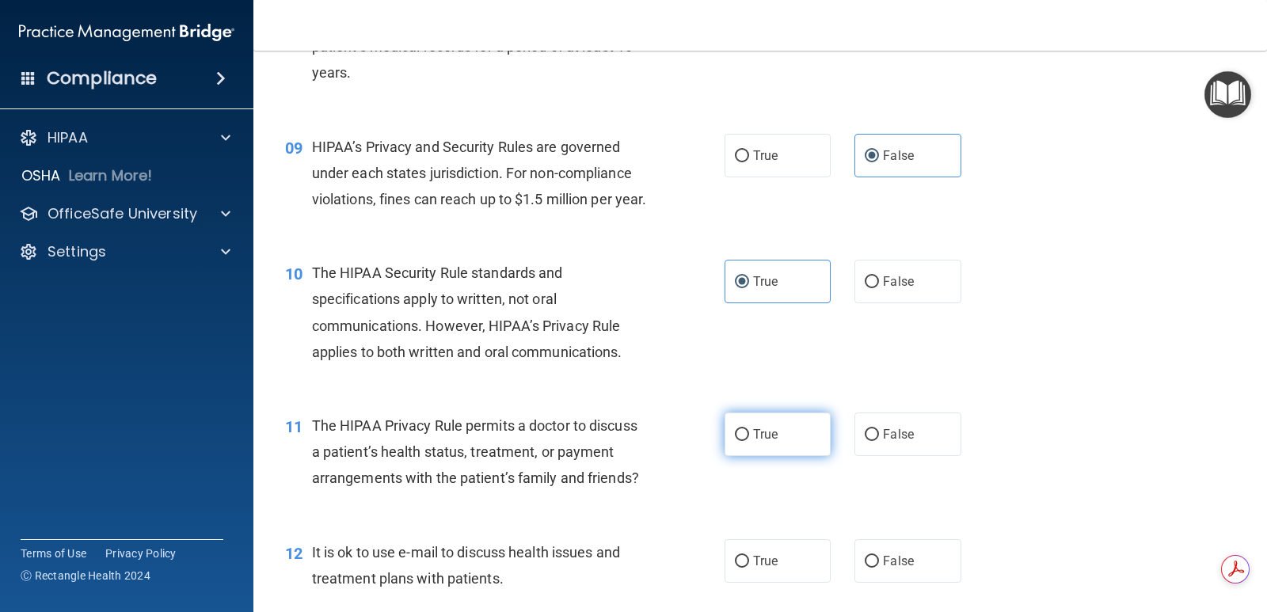
click at [756, 442] on span "True" at bounding box center [765, 434] width 25 height 15
click at [749, 441] on input "True" at bounding box center [742, 435] width 14 height 12
radio input "true"
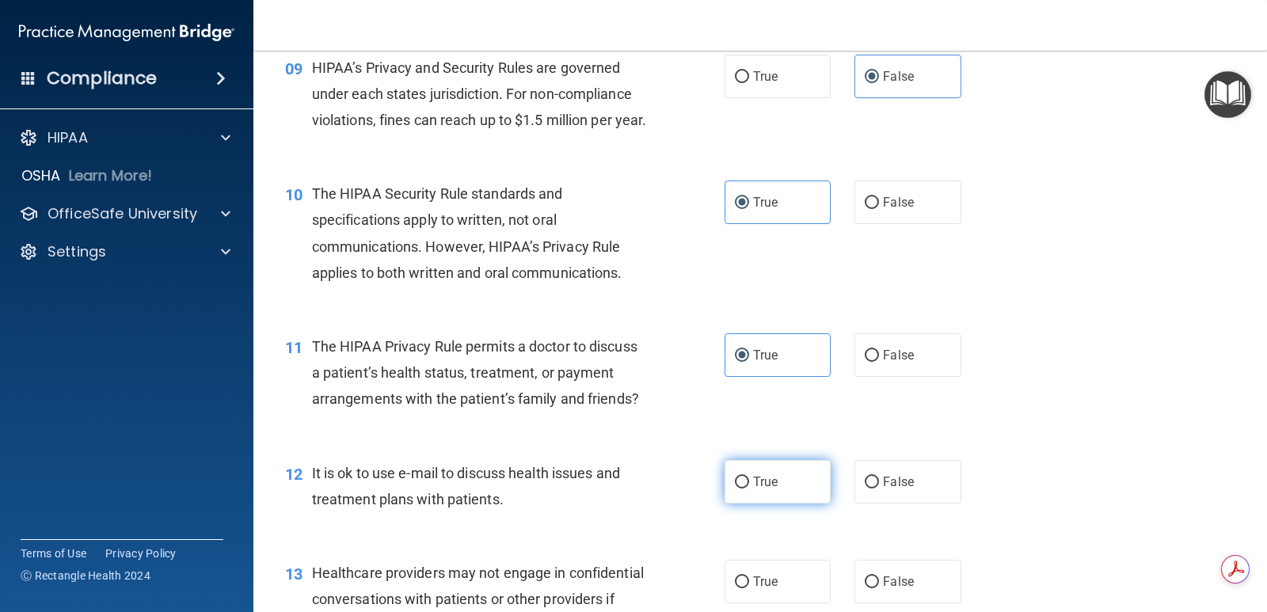
click at [756, 489] on span "True" at bounding box center [765, 481] width 25 height 15
click at [749, 489] on input "True" at bounding box center [742, 483] width 14 height 12
radio input "true"
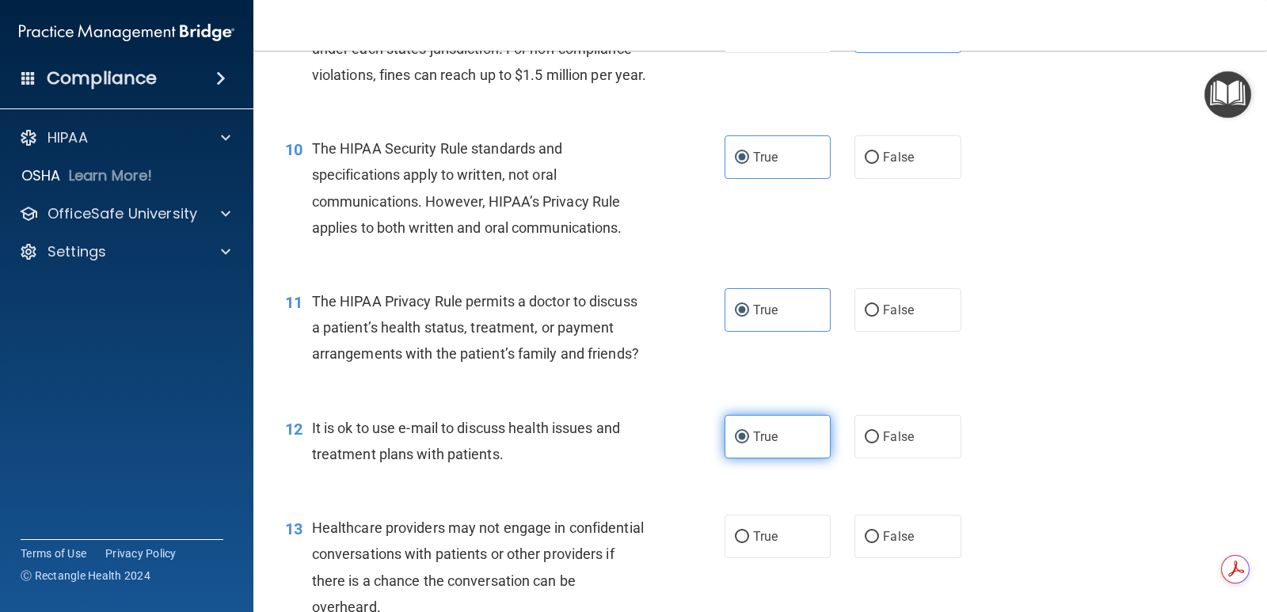
scroll to position [1267, 0]
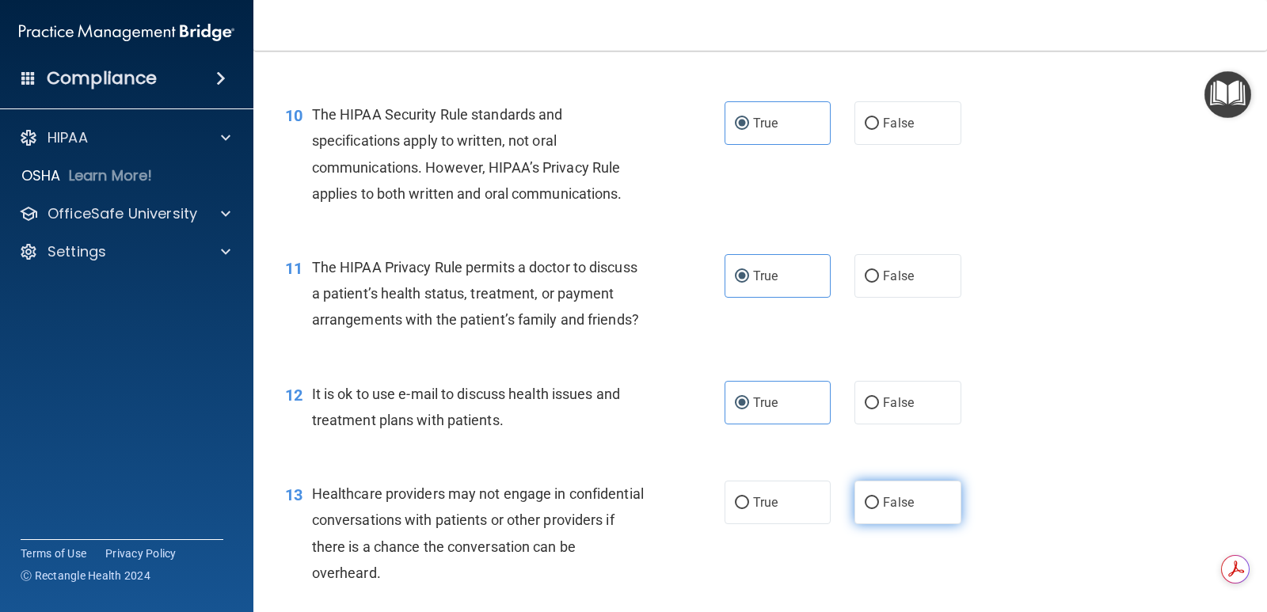
click at [867, 509] on input "False" at bounding box center [872, 503] width 14 height 12
radio input "true"
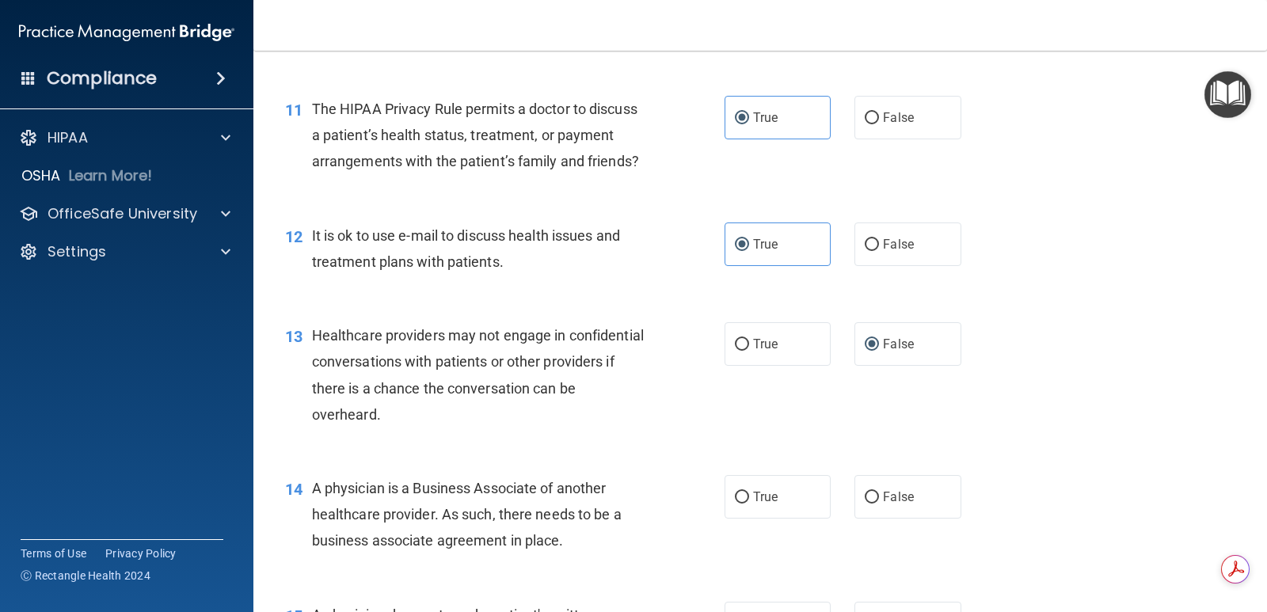
scroll to position [1504, 0]
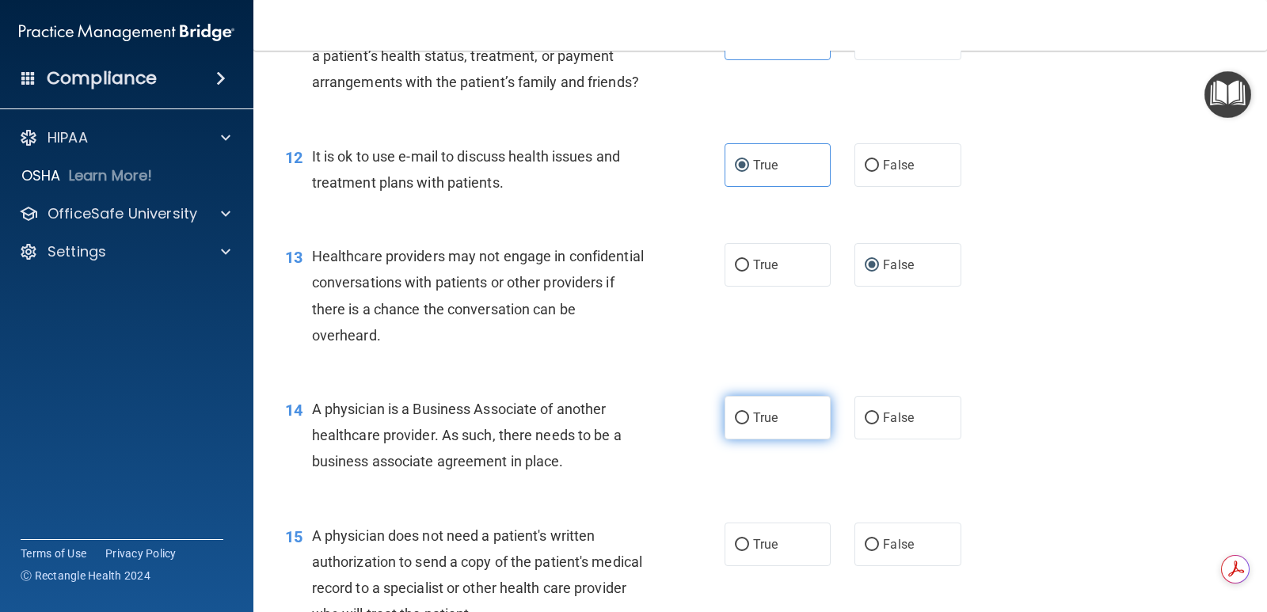
click at [763, 425] on span "True" at bounding box center [765, 417] width 25 height 15
click at [749, 424] on input "True" at bounding box center [742, 419] width 14 height 12
radio input "true"
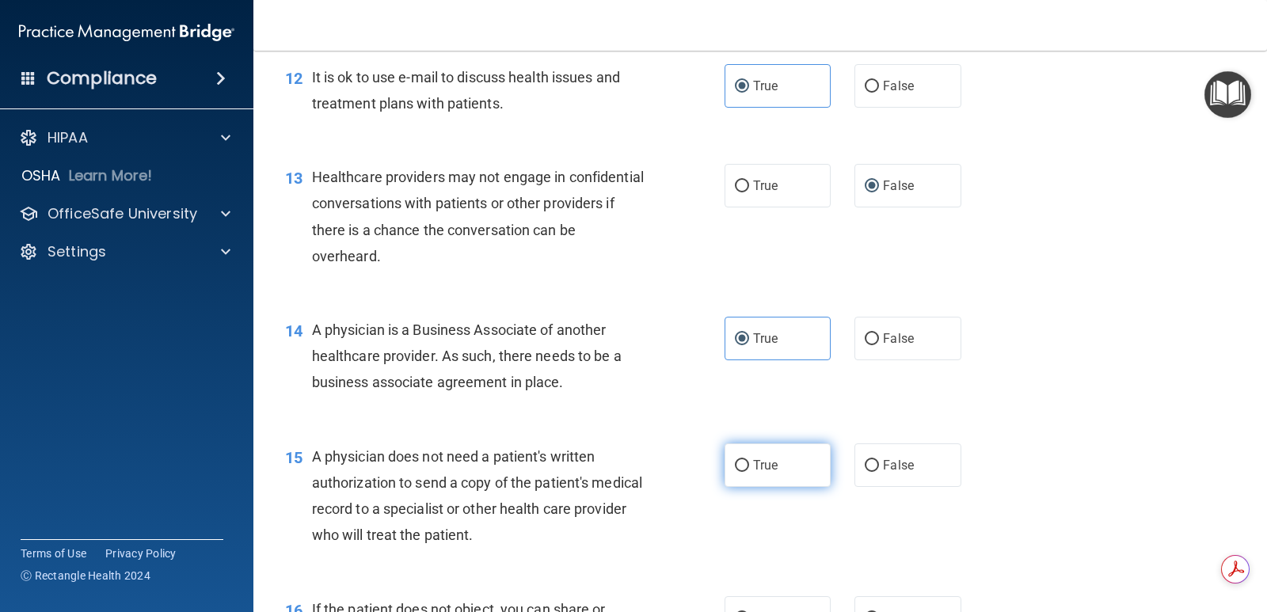
click at [741, 472] on input "True" at bounding box center [742, 466] width 14 height 12
radio input "true"
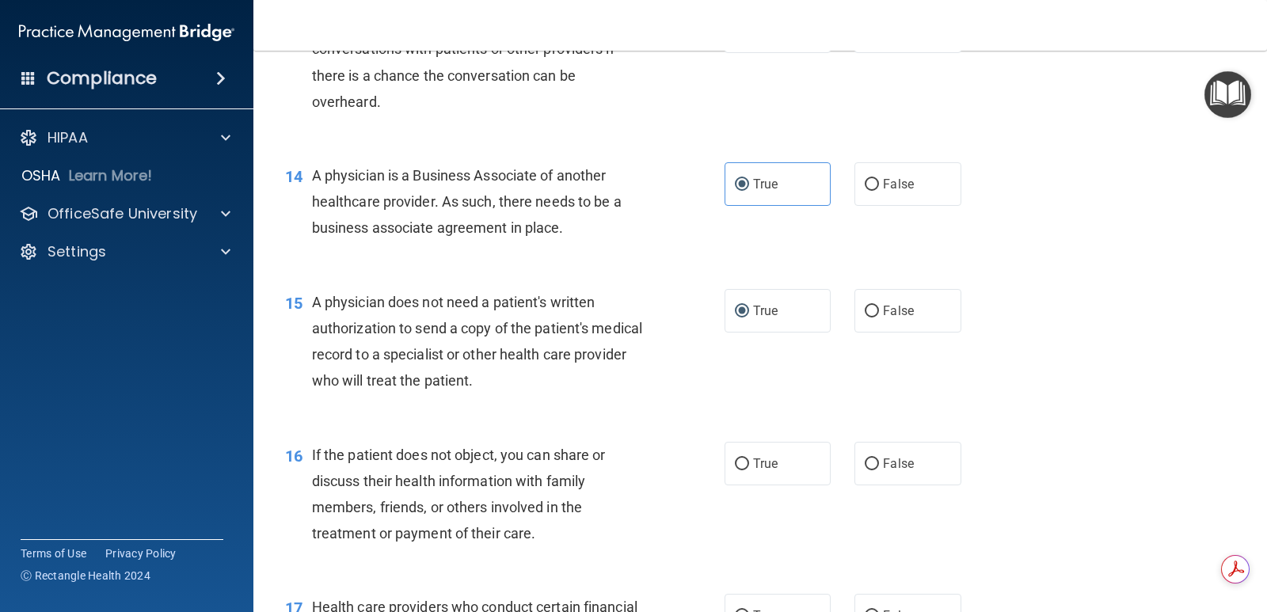
scroll to position [1742, 0]
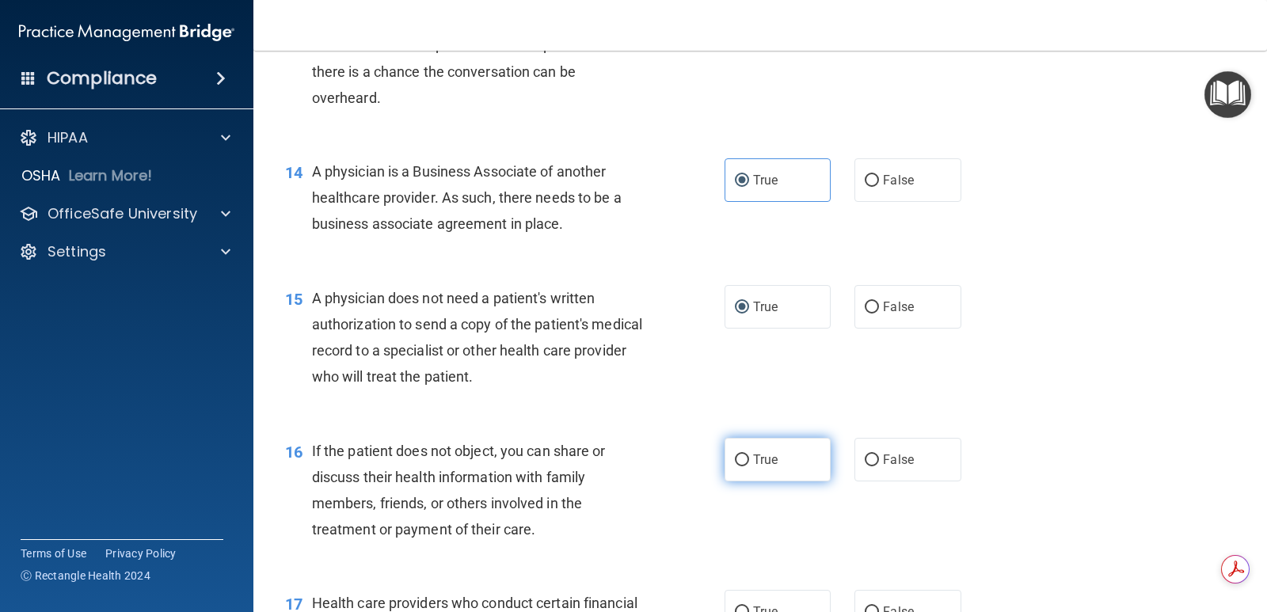
click at [763, 467] on span "True" at bounding box center [765, 459] width 25 height 15
click at [749, 466] on input "True" at bounding box center [742, 460] width 14 height 12
radio input "true"
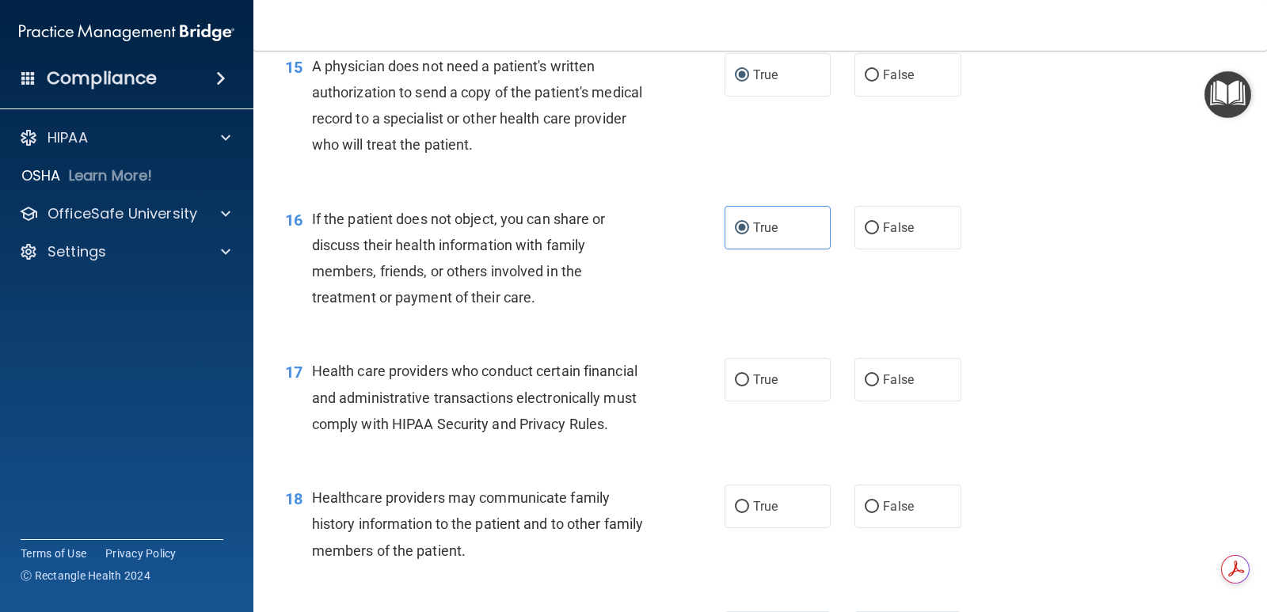
scroll to position [1980, 0]
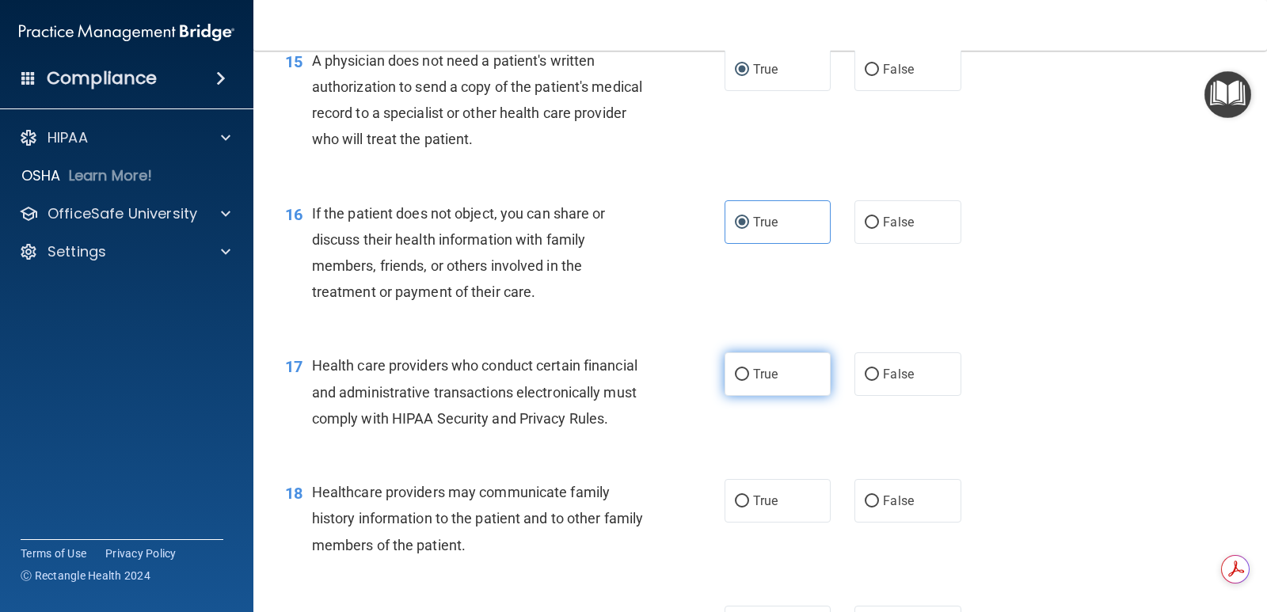
click at [760, 391] on label "True" at bounding box center [778, 374] width 106 height 44
click at [749, 381] on input "True" at bounding box center [742, 375] width 14 height 12
radio input "true"
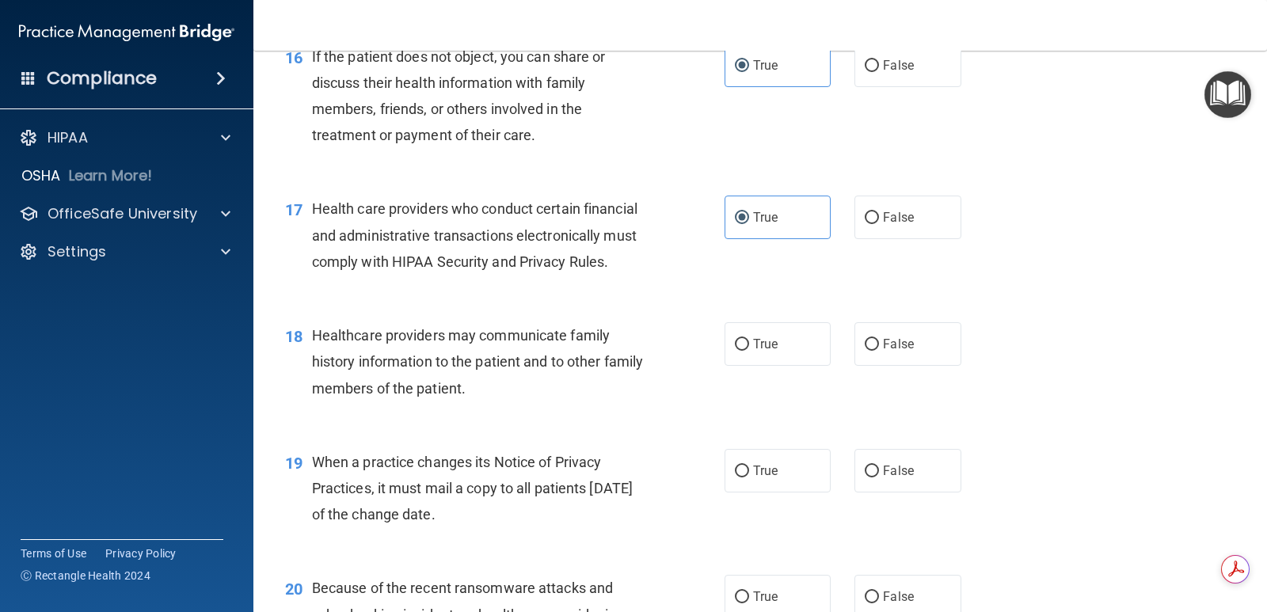
scroll to position [2138, 0]
click at [872, 363] on label "False" at bounding box center [907, 343] width 106 height 44
click at [872, 349] on input "False" at bounding box center [872, 343] width 14 height 12
radio input "true"
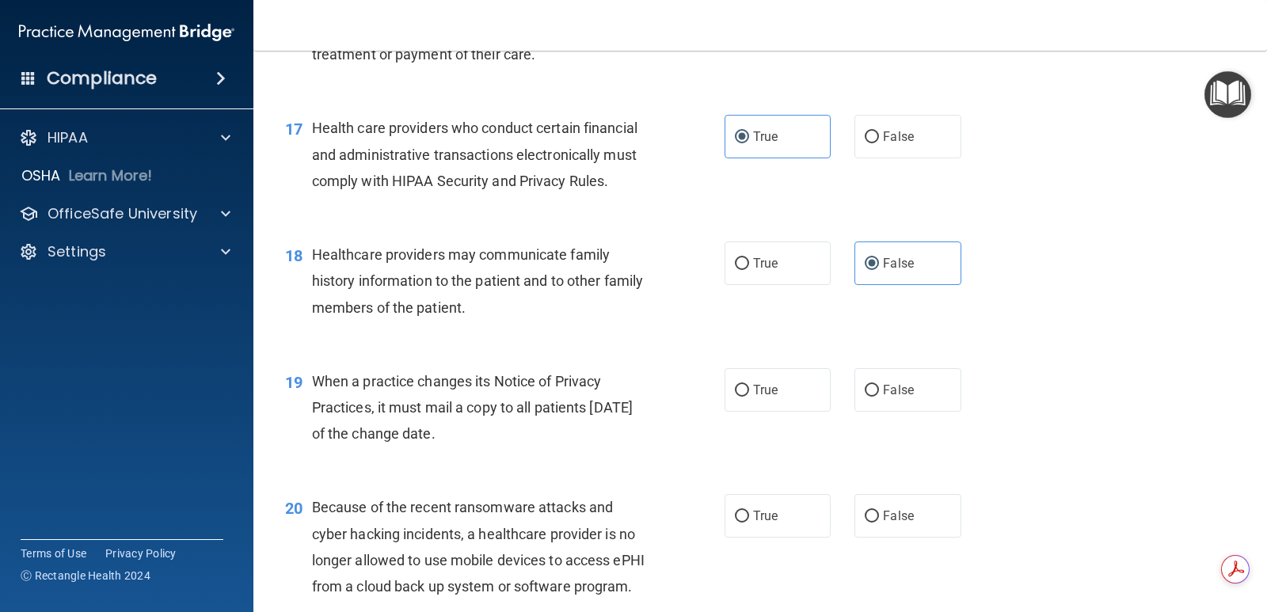
scroll to position [2296, 0]
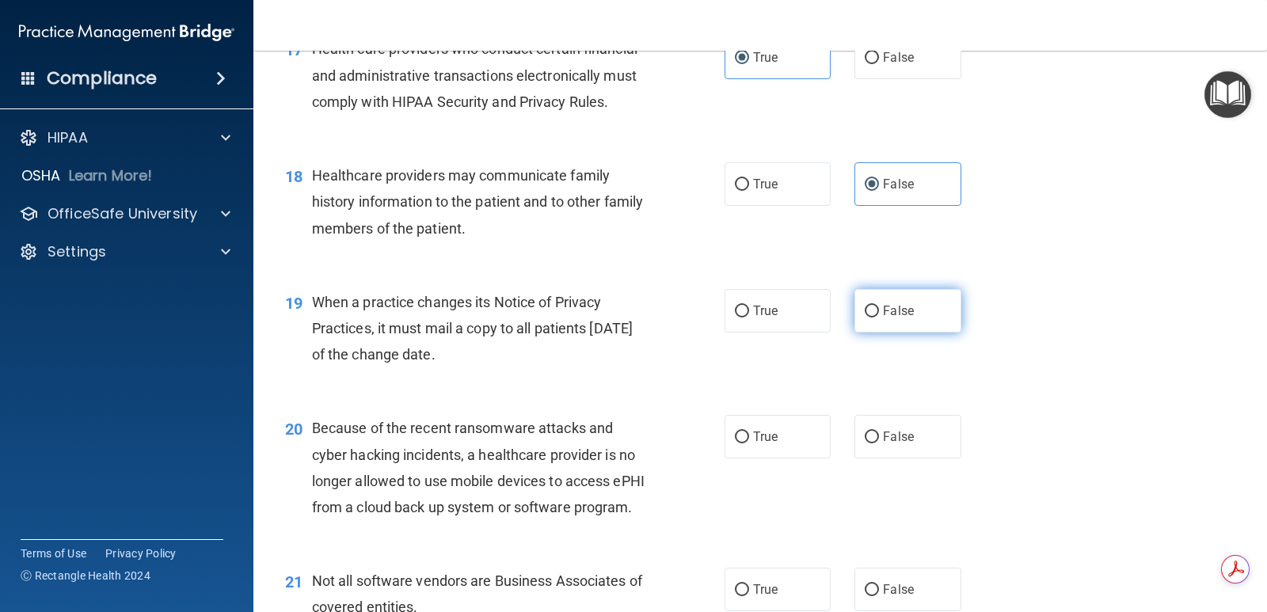
click at [900, 318] on span "False" at bounding box center [898, 310] width 31 height 15
click at [879, 318] on input "False" at bounding box center [872, 312] width 14 height 12
radio input "true"
click at [907, 451] on label "False" at bounding box center [907, 437] width 106 height 44
click at [879, 443] on input "False" at bounding box center [872, 438] width 14 height 12
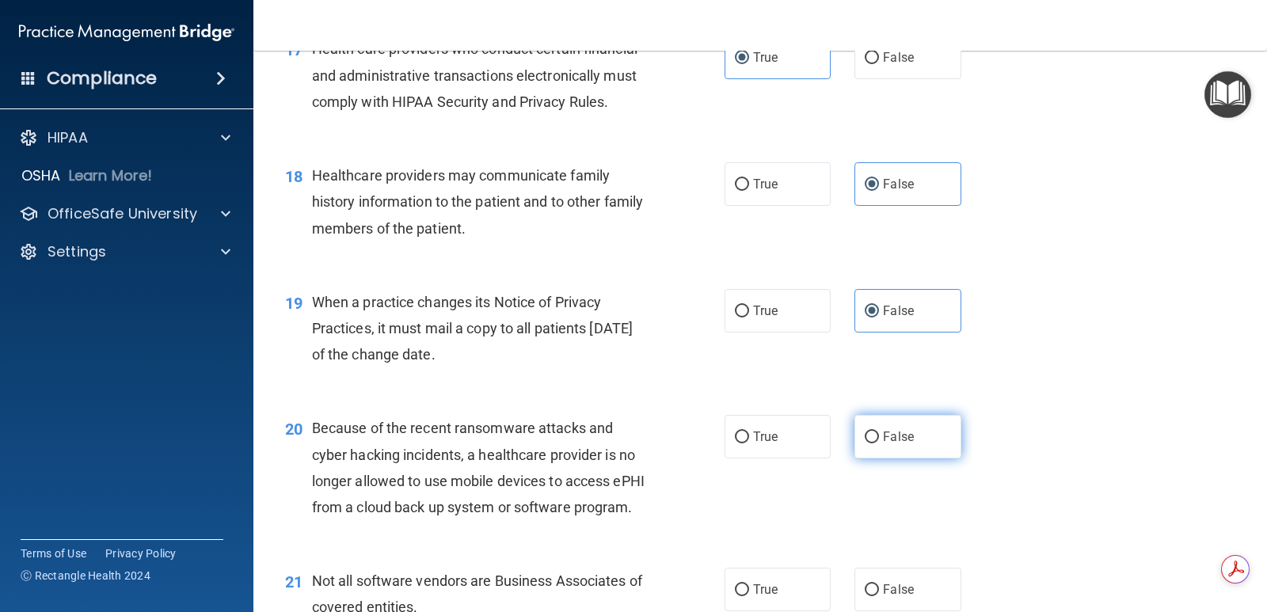
radio input "true"
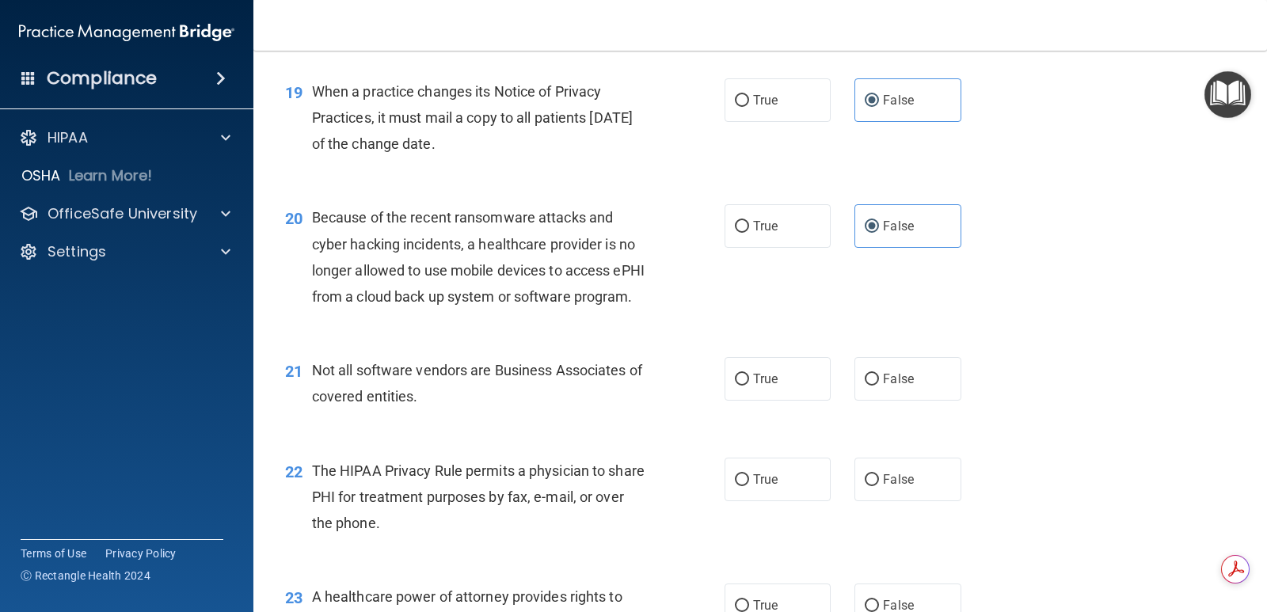
scroll to position [2534, 0]
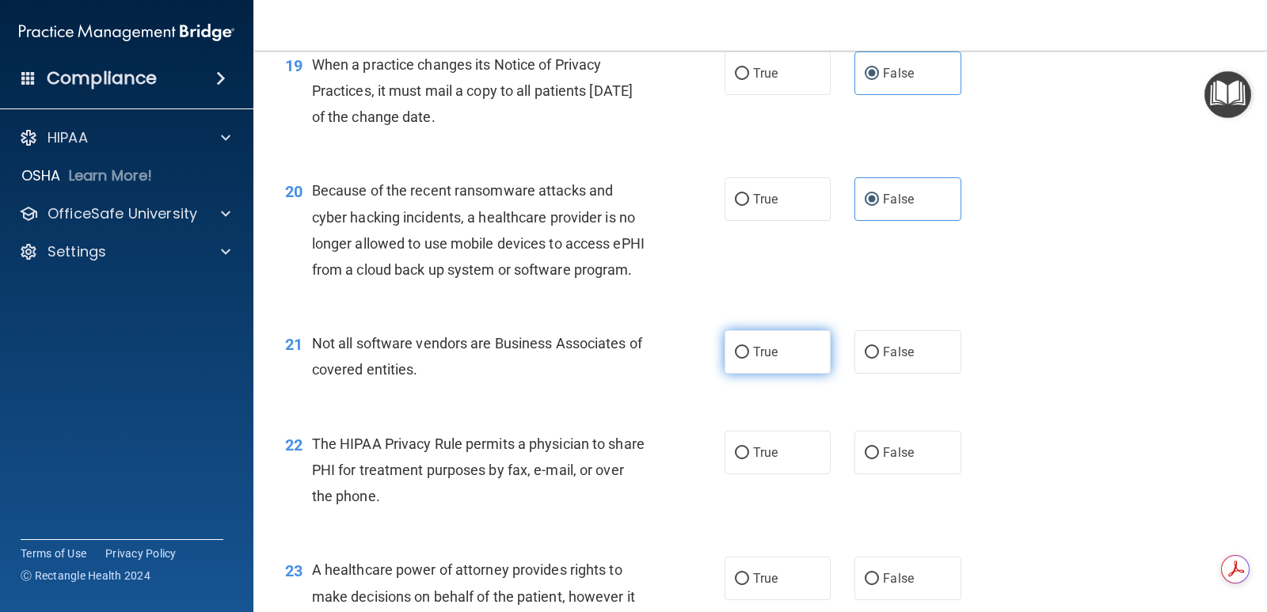
click at [770, 359] on span "True" at bounding box center [765, 351] width 25 height 15
click at [749, 359] on input "True" at bounding box center [742, 353] width 14 height 12
radio input "true"
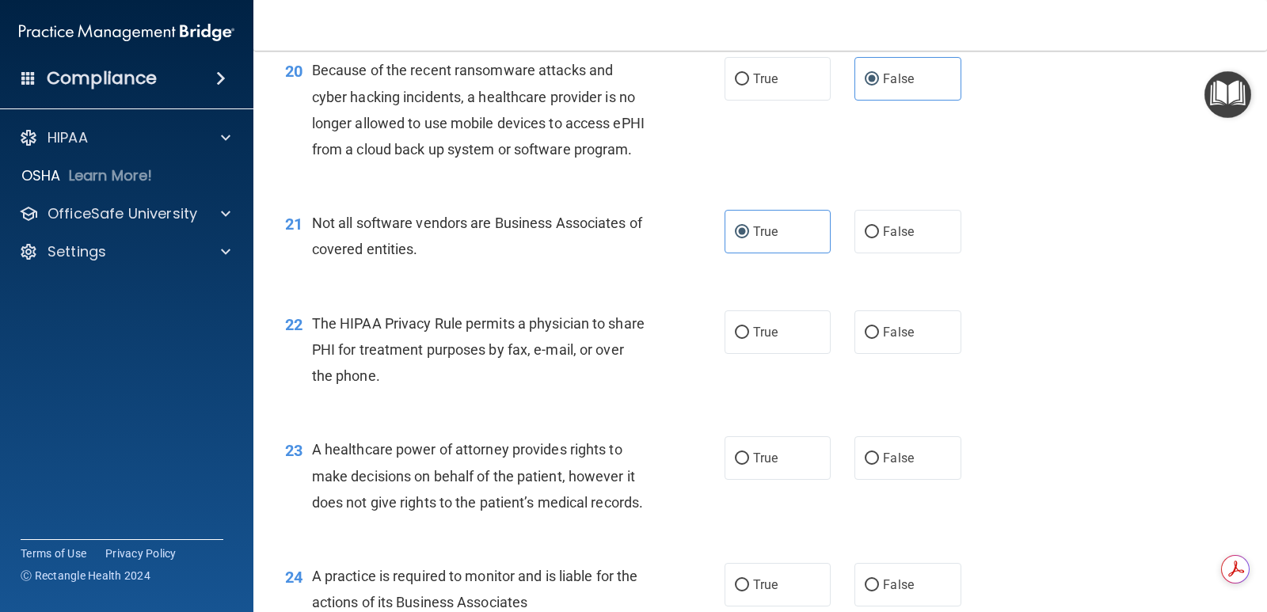
scroll to position [2692, 0]
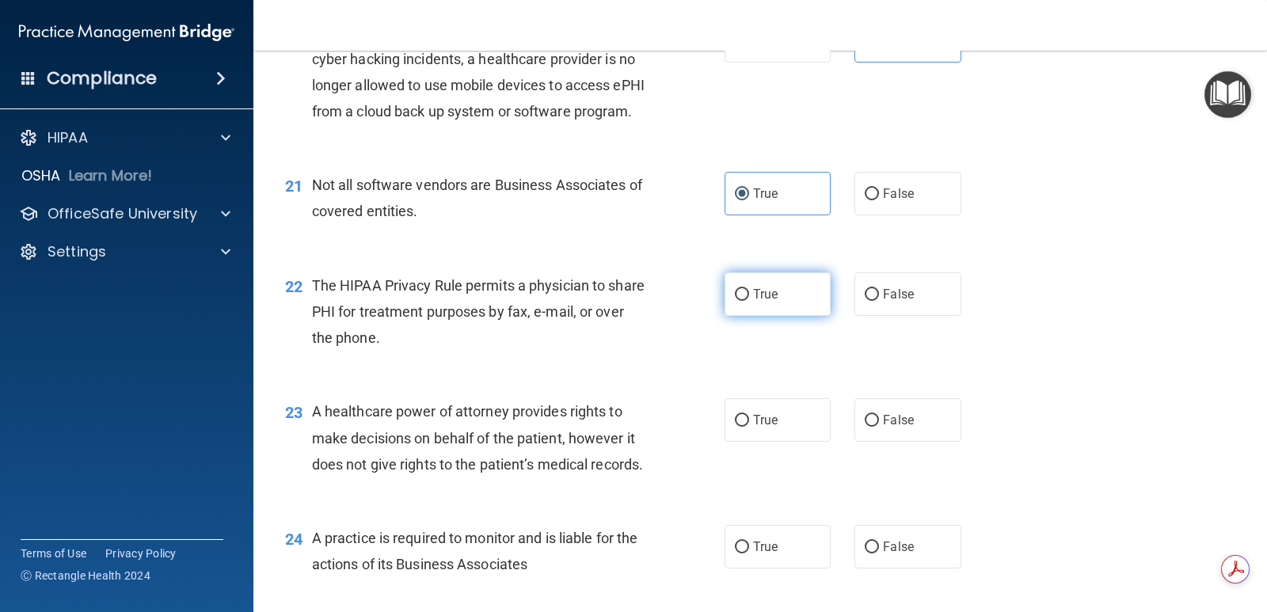
click at [744, 316] on label "True" at bounding box center [778, 294] width 106 height 44
click at [744, 301] on input "True" at bounding box center [742, 295] width 14 height 12
radio input "true"
click at [854, 442] on label "False" at bounding box center [907, 420] width 106 height 44
click at [865, 427] on input "False" at bounding box center [872, 421] width 14 height 12
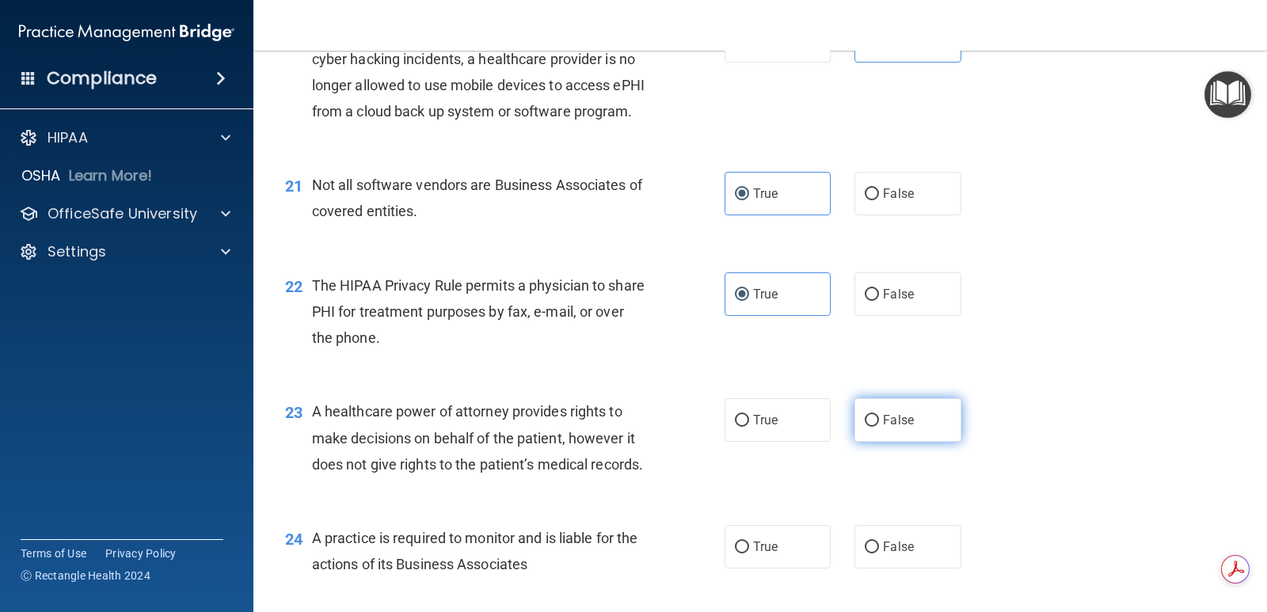
radio input "true"
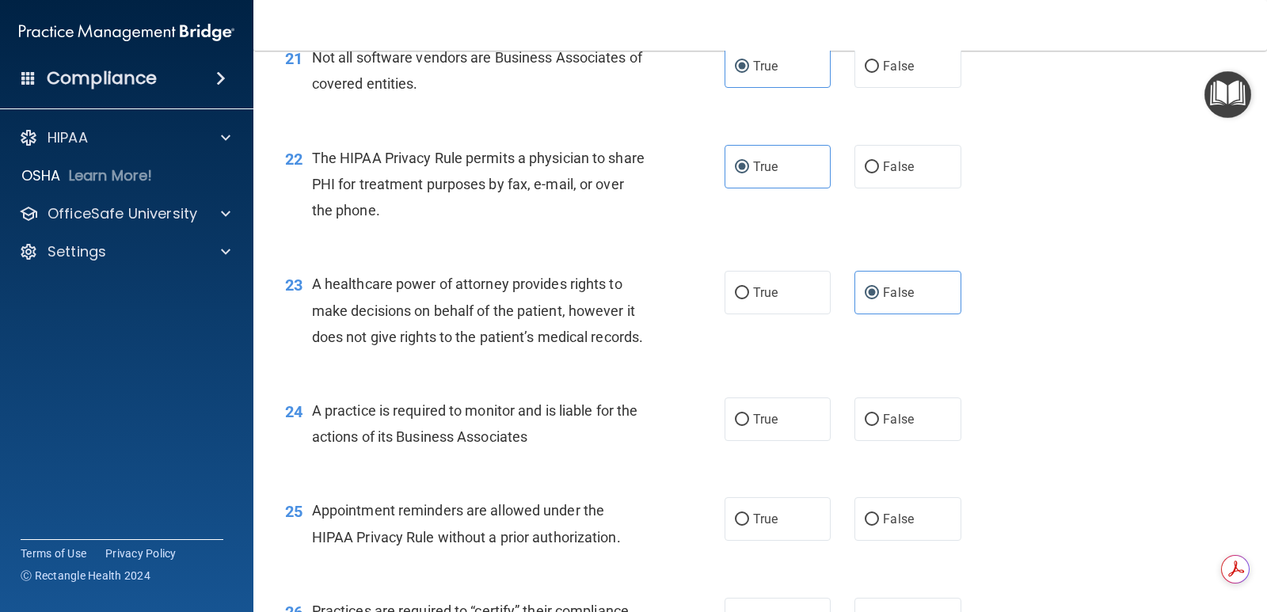
scroll to position [2850, 0]
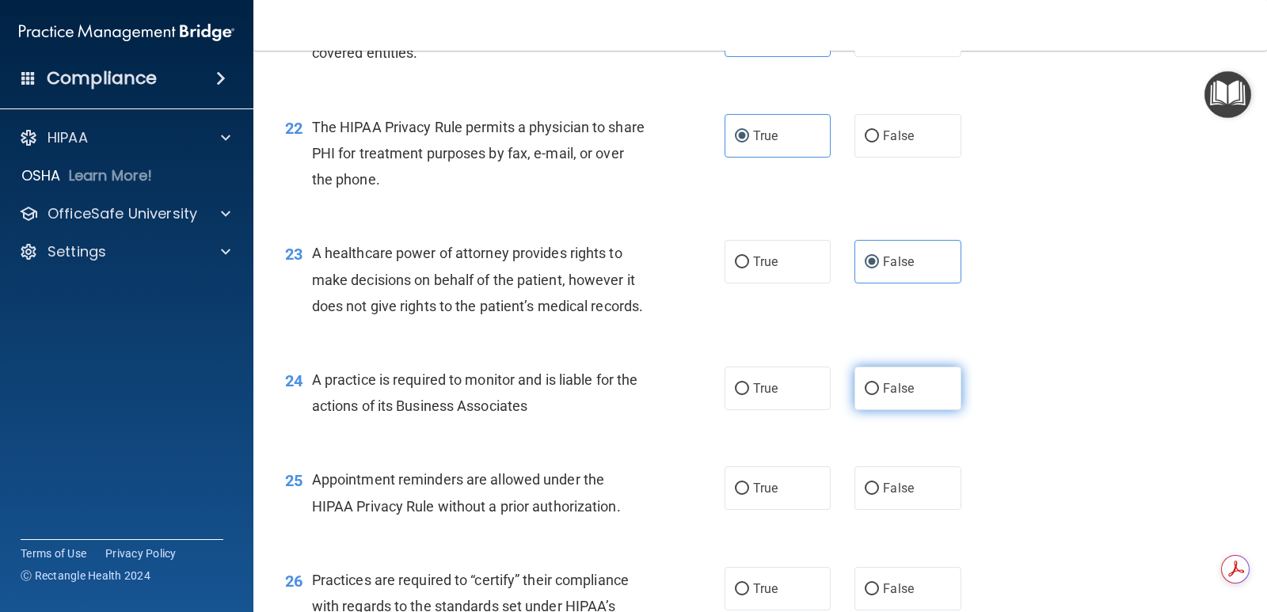
click at [875, 410] on label "False" at bounding box center [907, 389] width 106 height 44
click at [875, 395] on input "False" at bounding box center [872, 389] width 14 height 12
radio input "true"
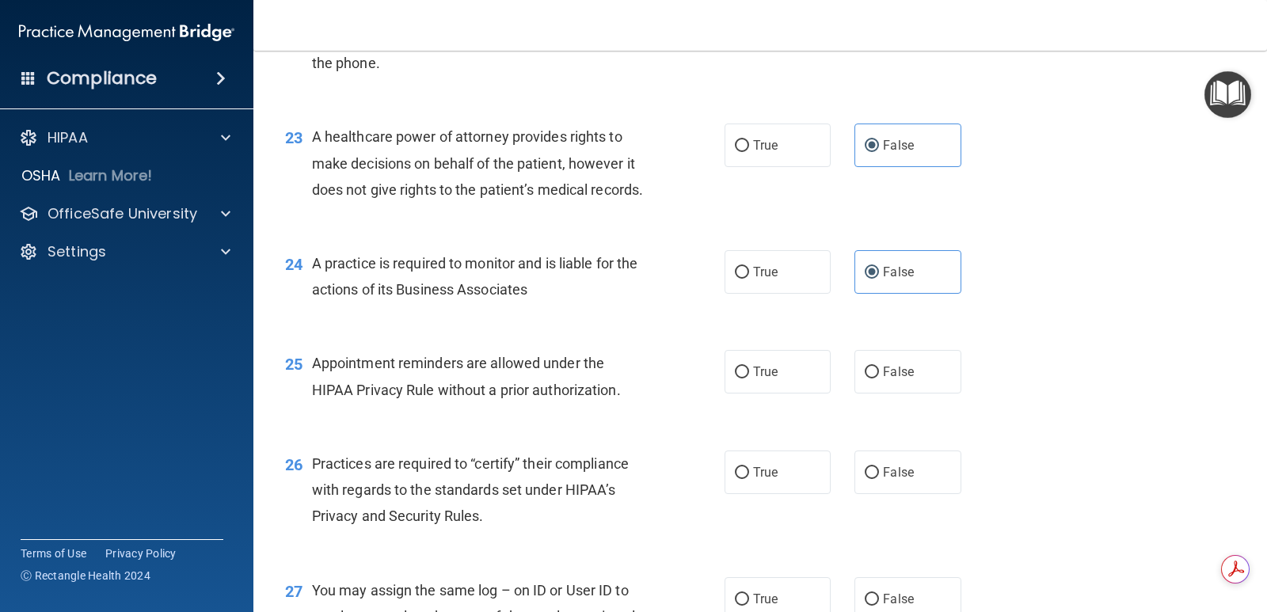
scroll to position [3009, 0]
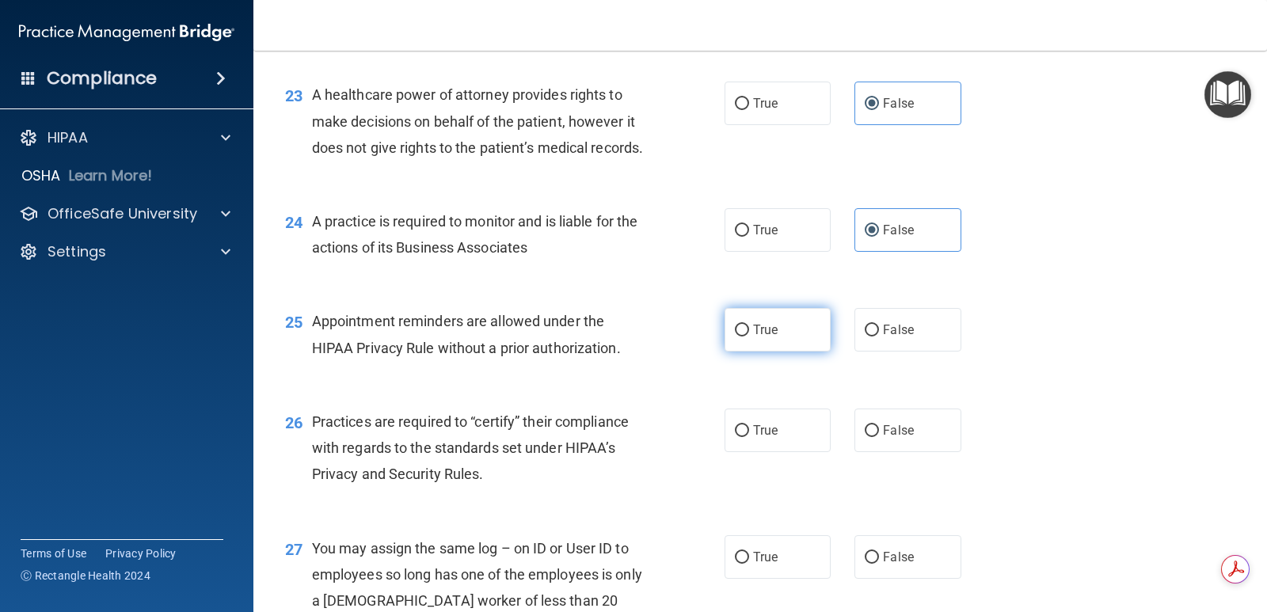
click at [744, 352] on label "True" at bounding box center [778, 330] width 106 height 44
click at [744, 337] on input "True" at bounding box center [742, 331] width 14 height 12
radio input "true"
click at [901, 438] on span "False" at bounding box center [898, 430] width 31 height 15
click at [879, 437] on input "False" at bounding box center [872, 431] width 14 height 12
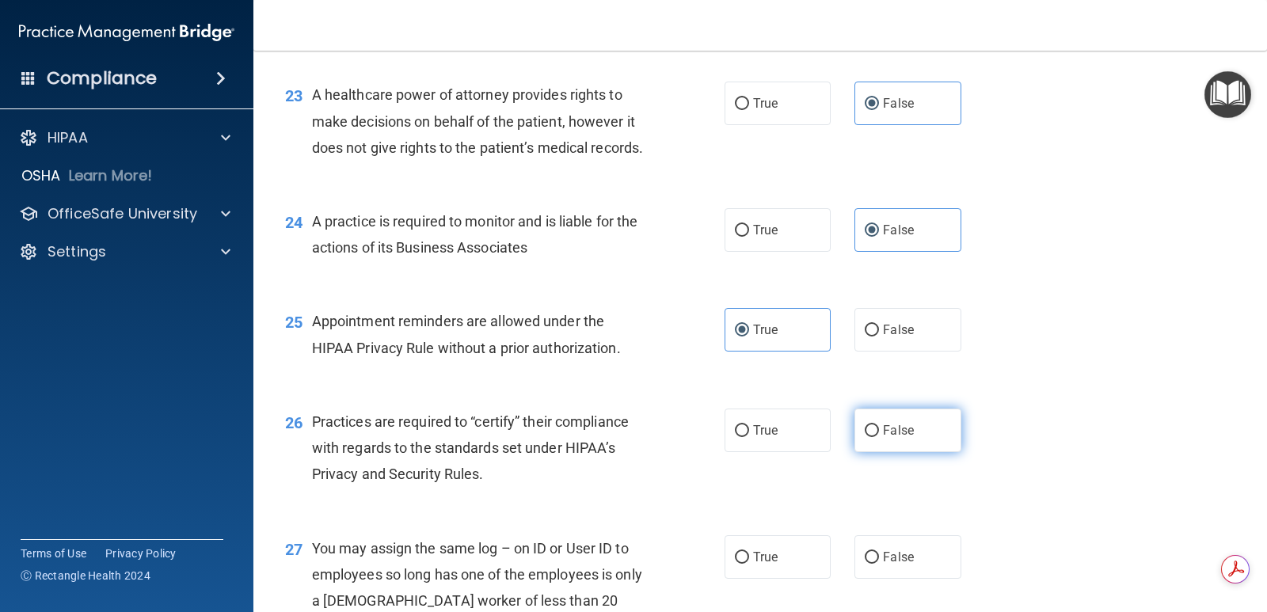
radio input "true"
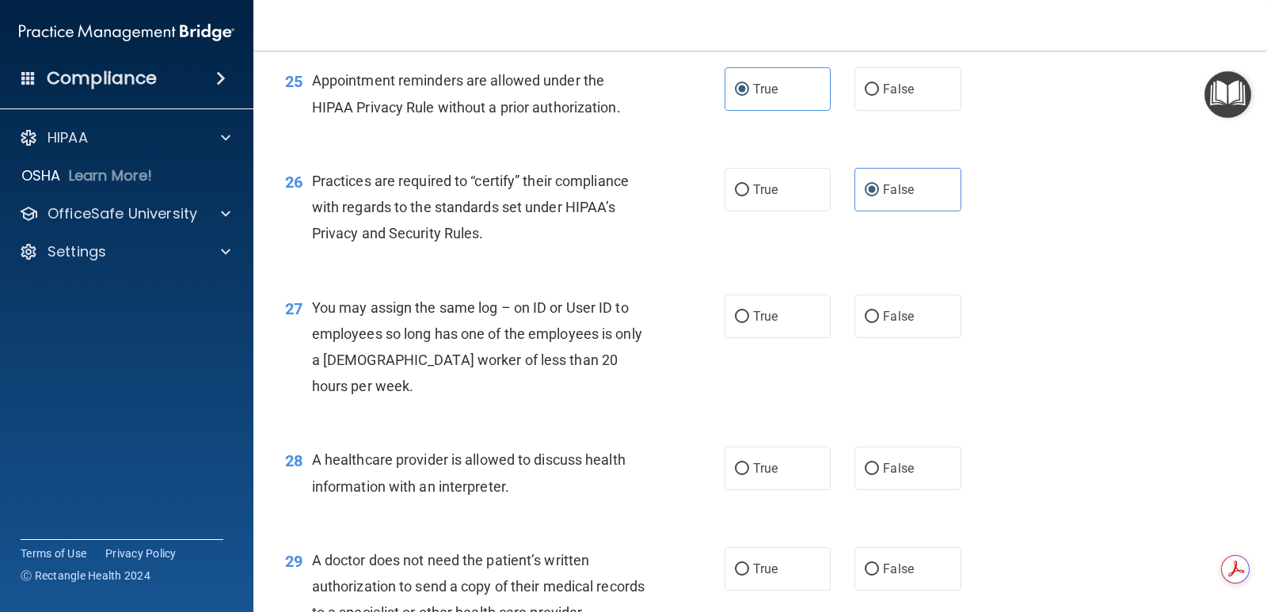
scroll to position [3246, 0]
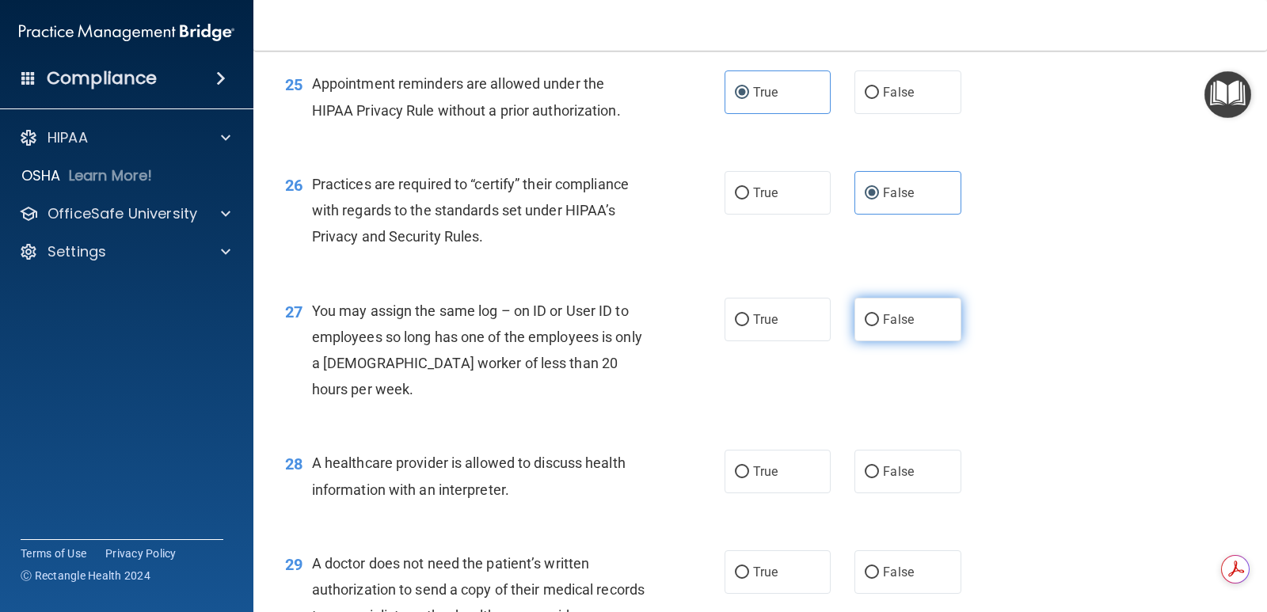
click at [888, 327] on span "False" at bounding box center [898, 319] width 31 height 15
click at [879, 326] on input "False" at bounding box center [872, 320] width 14 height 12
radio input "true"
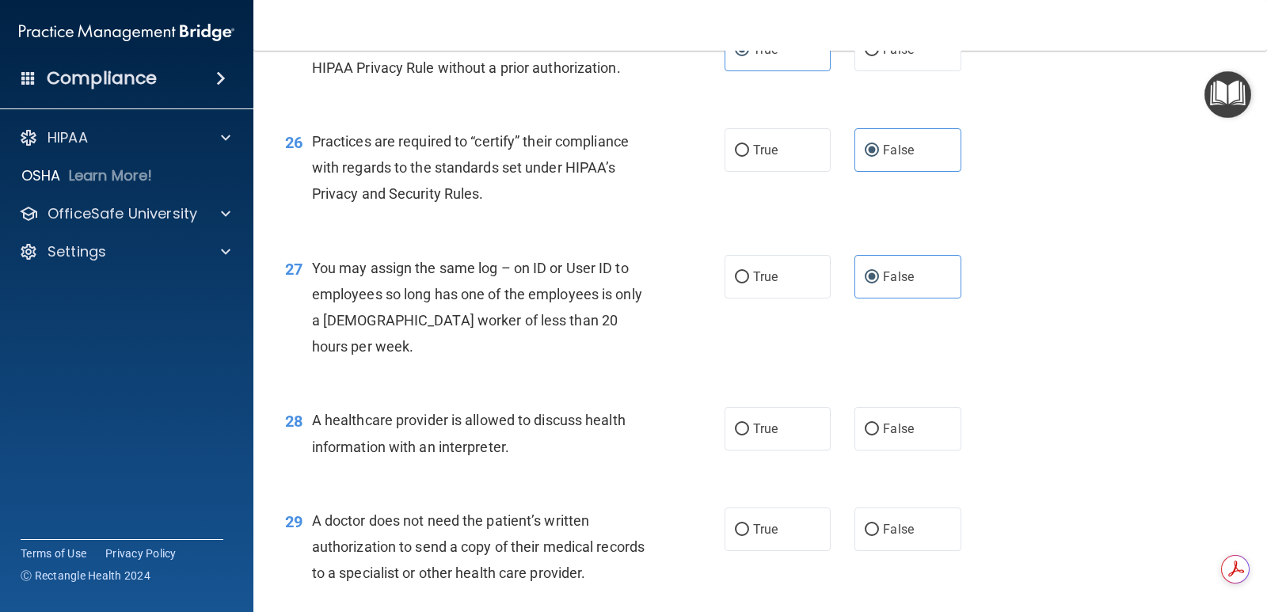
scroll to position [3405, 0]
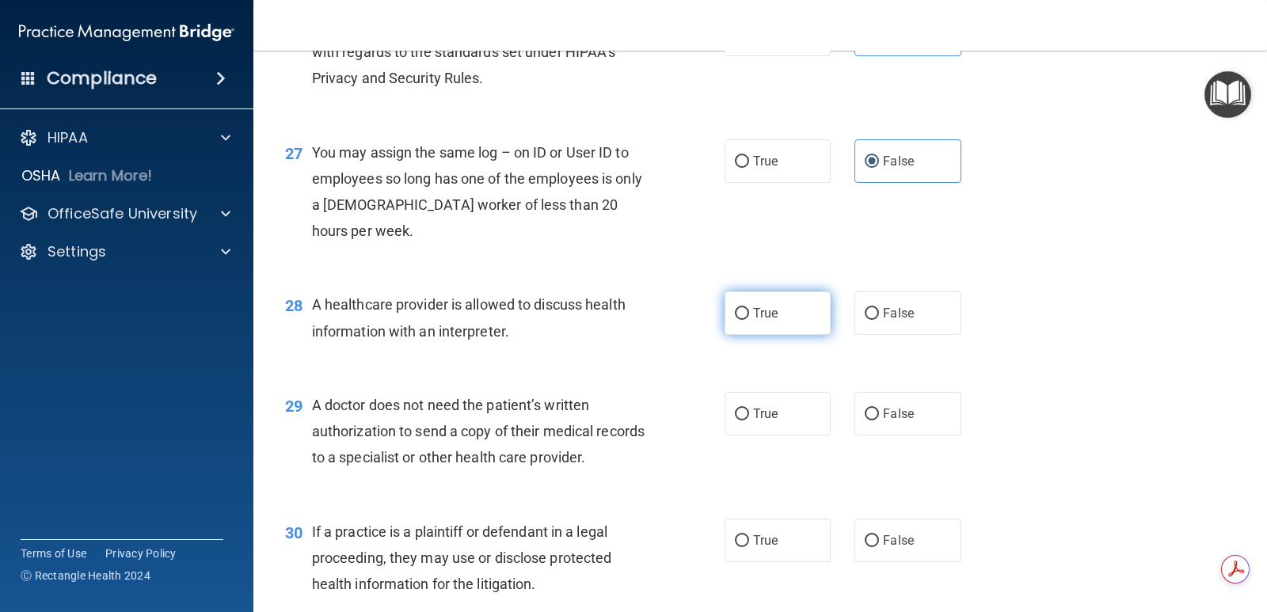
click at [772, 321] on span "True" at bounding box center [765, 313] width 25 height 15
click at [749, 320] on input "True" at bounding box center [742, 314] width 14 height 12
radio input "true"
click at [765, 421] on span "True" at bounding box center [765, 413] width 25 height 15
click at [749, 420] on input "True" at bounding box center [742, 415] width 14 height 12
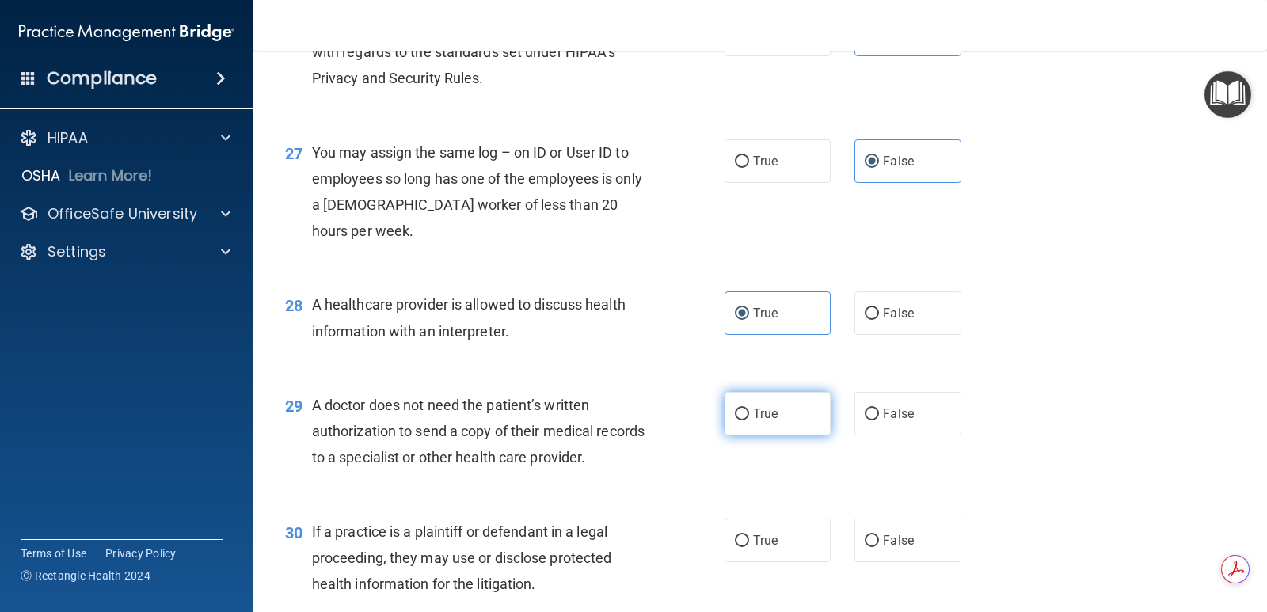
radio input "true"
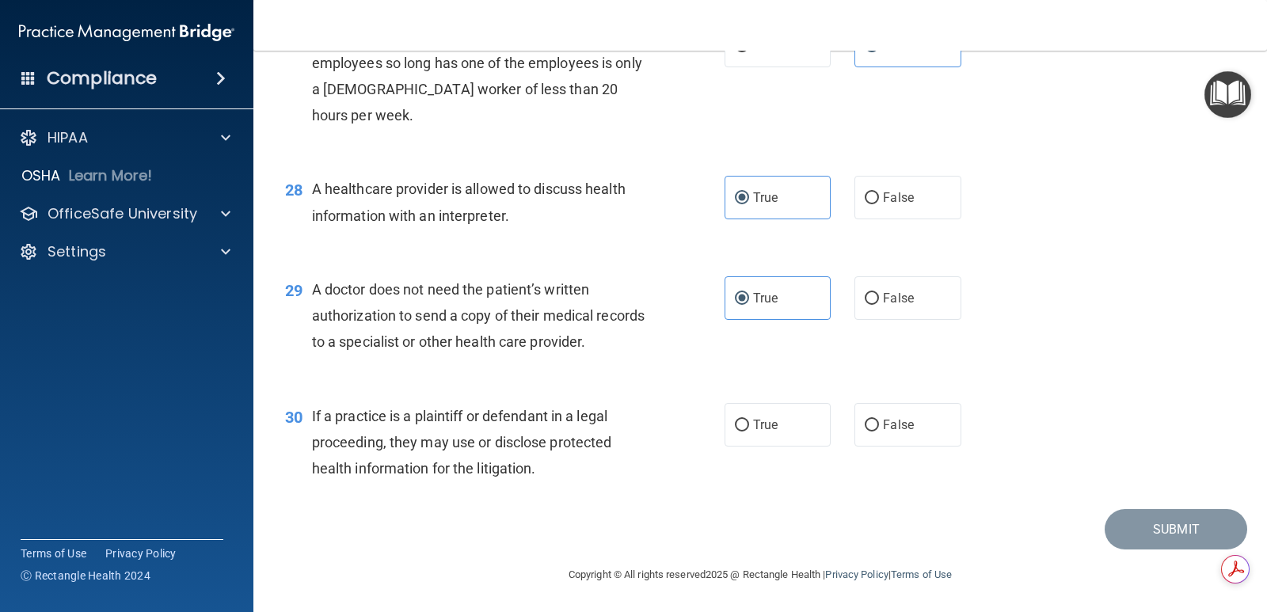
scroll to position [3563, 0]
click at [769, 432] on span "True" at bounding box center [765, 423] width 25 height 15
click at [749, 431] on input "True" at bounding box center [742, 425] width 14 height 12
radio input "true"
click at [1110, 549] on button "Submit" at bounding box center [1176, 528] width 143 height 40
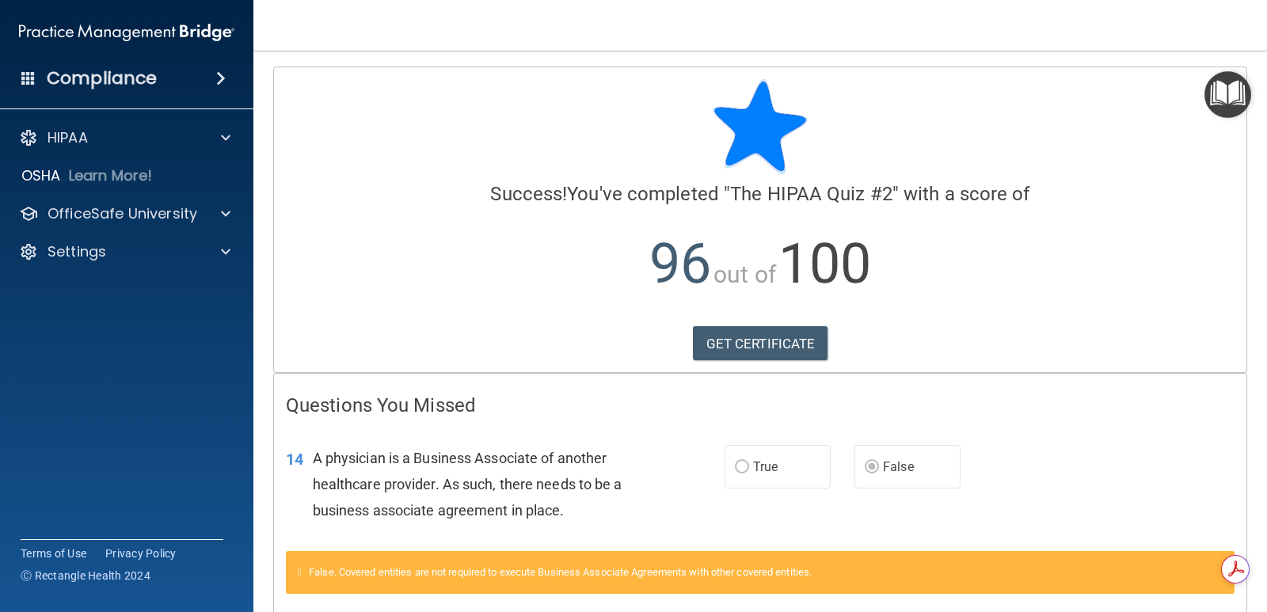
scroll to position [76, 0]
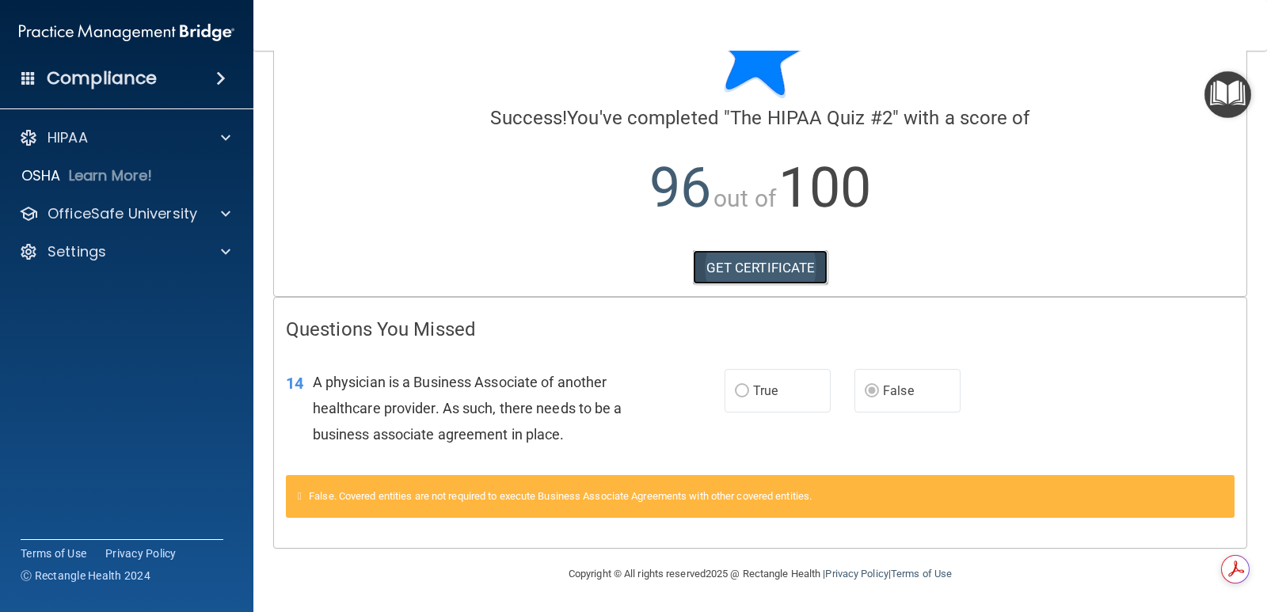
click at [710, 267] on link "GET CERTIFICATE" at bounding box center [760, 267] width 135 height 35
click at [225, 217] on span at bounding box center [226, 213] width 10 height 19
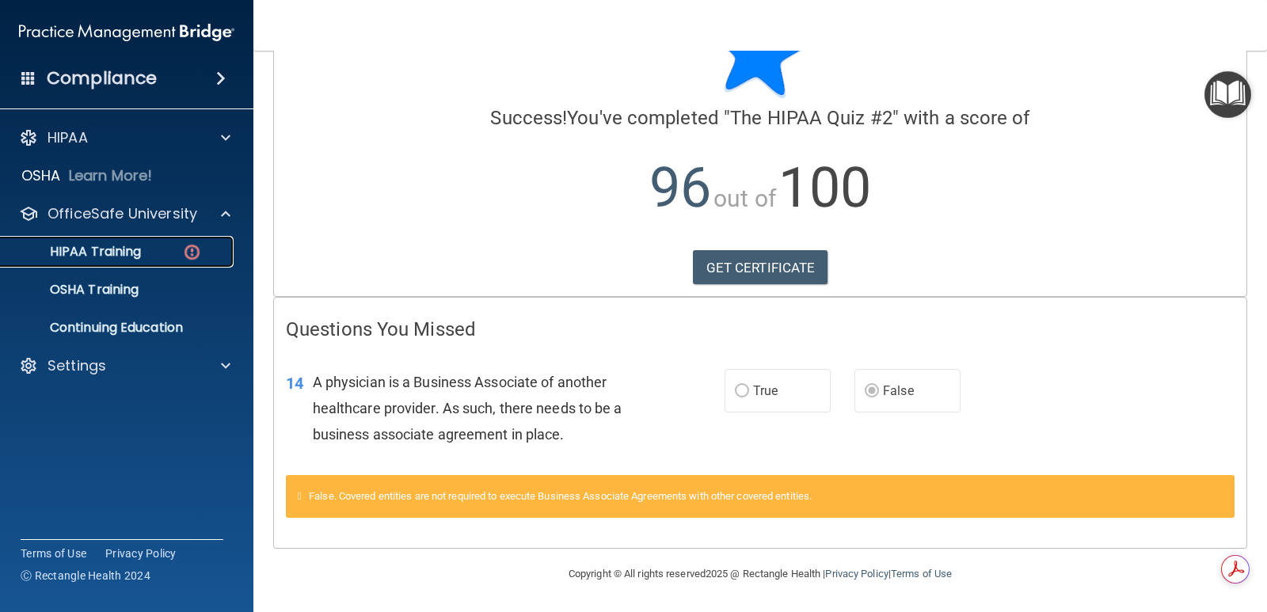
click at [191, 249] on img at bounding box center [192, 252] width 20 height 20
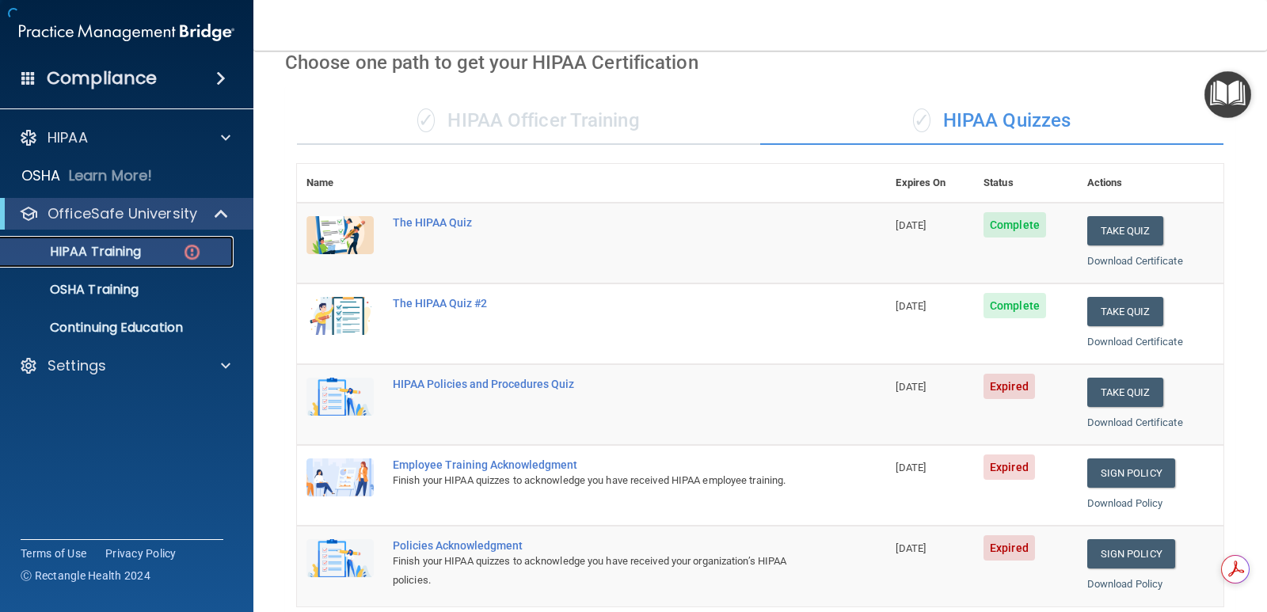
scroll to position [580, 0]
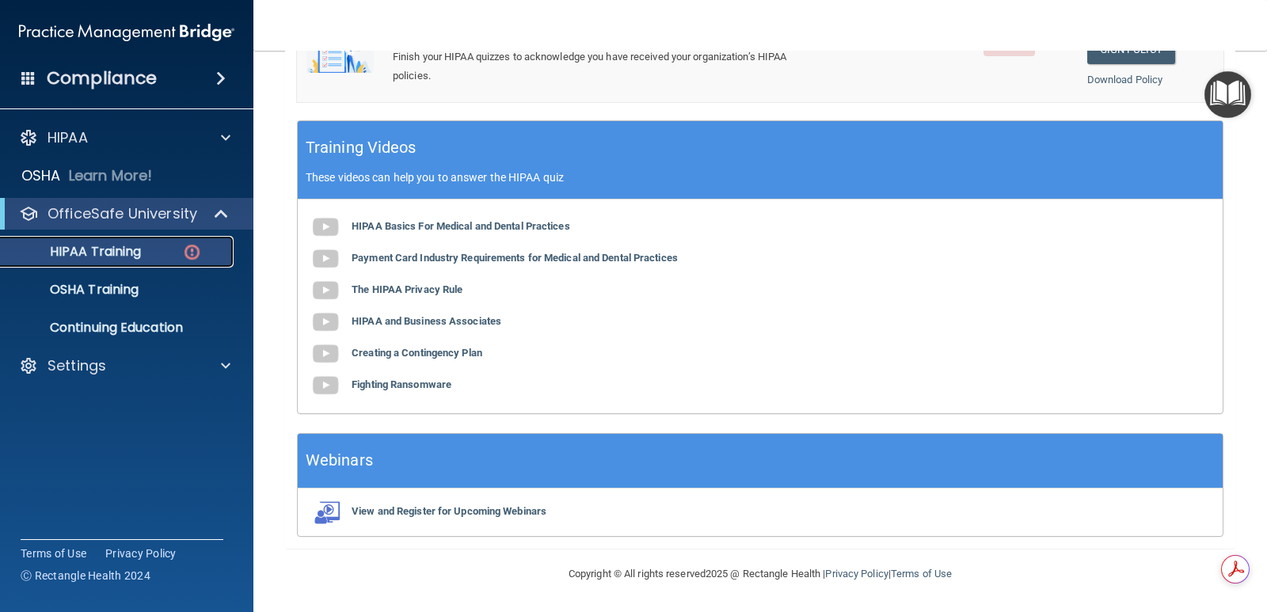
click at [194, 249] on img at bounding box center [192, 252] width 20 height 20
click at [86, 248] on p "HIPAA Training" at bounding box center [75, 252] width 131 height 16
click at [195, 250] on img at bounding box center [192, 252] width 20 height 20
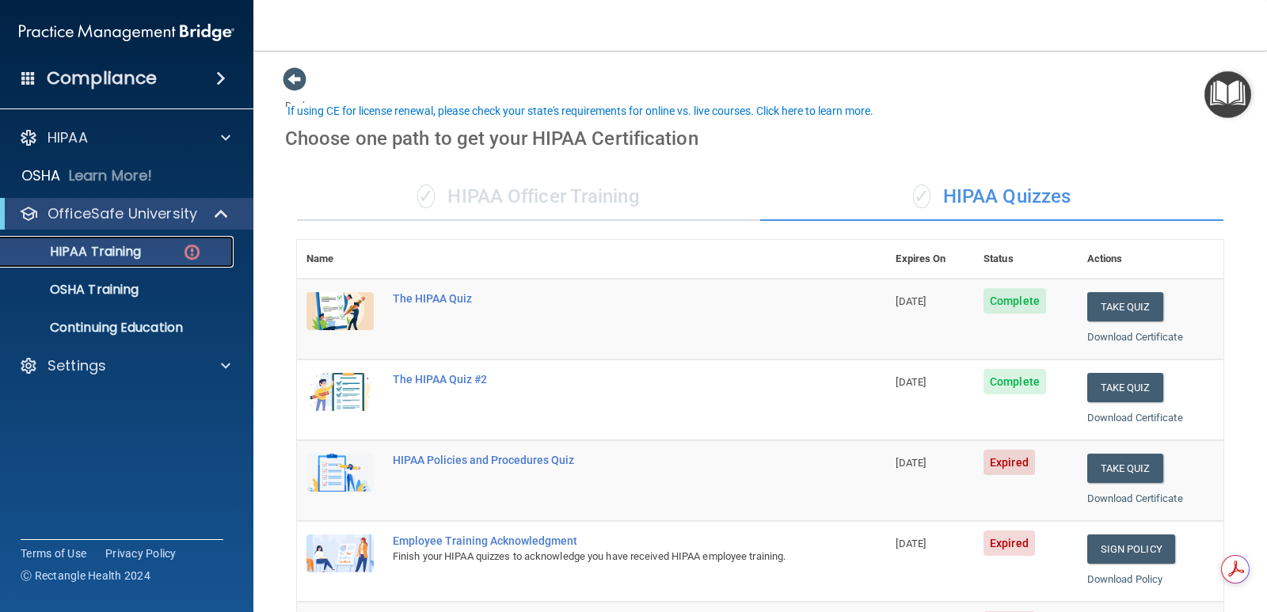
scroll to position [158, 0]
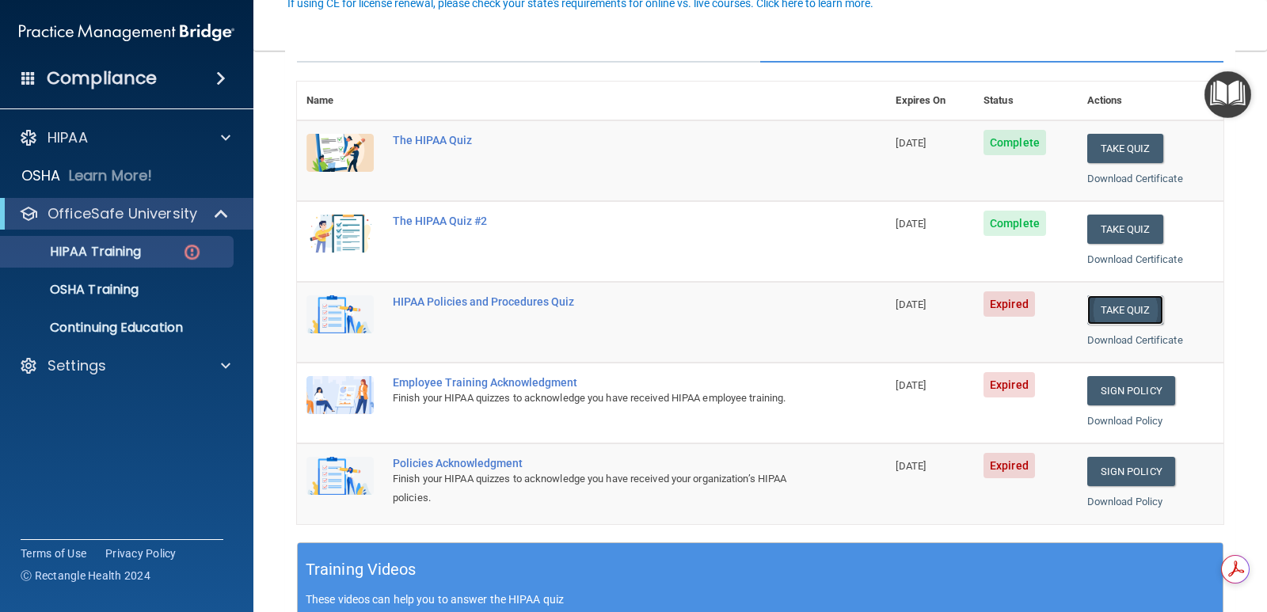
click at [1120, 308] on button "Take Quiz" at bounding box center [1125, 309] width 76 height 29
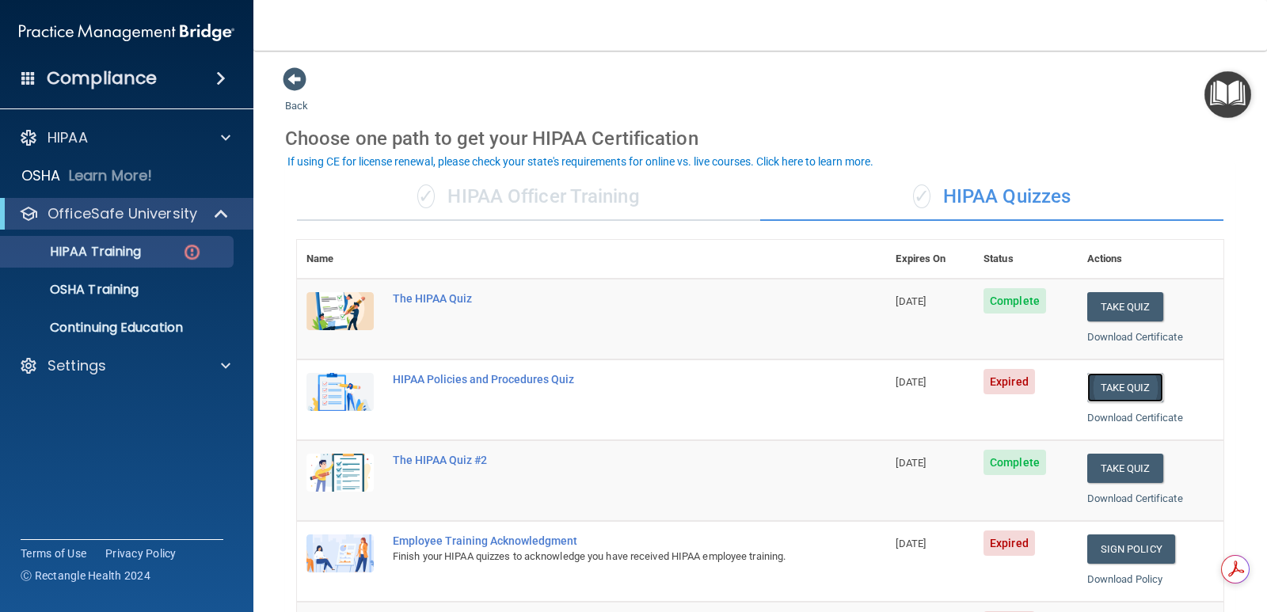
click at [1123, 384] on button "Take Quiz" at bounding box center [1125, 387] width 76 height 29
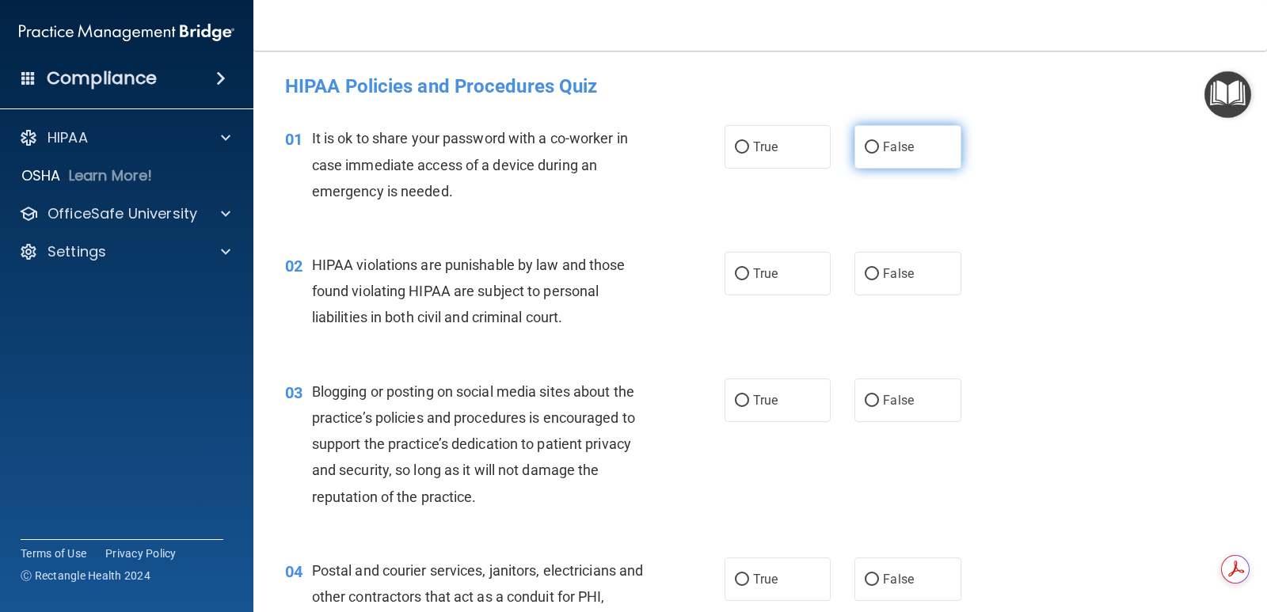
click at [865, 142] on input "False" at bounding box center [872, 148] width 14 height 12
radio input "true"
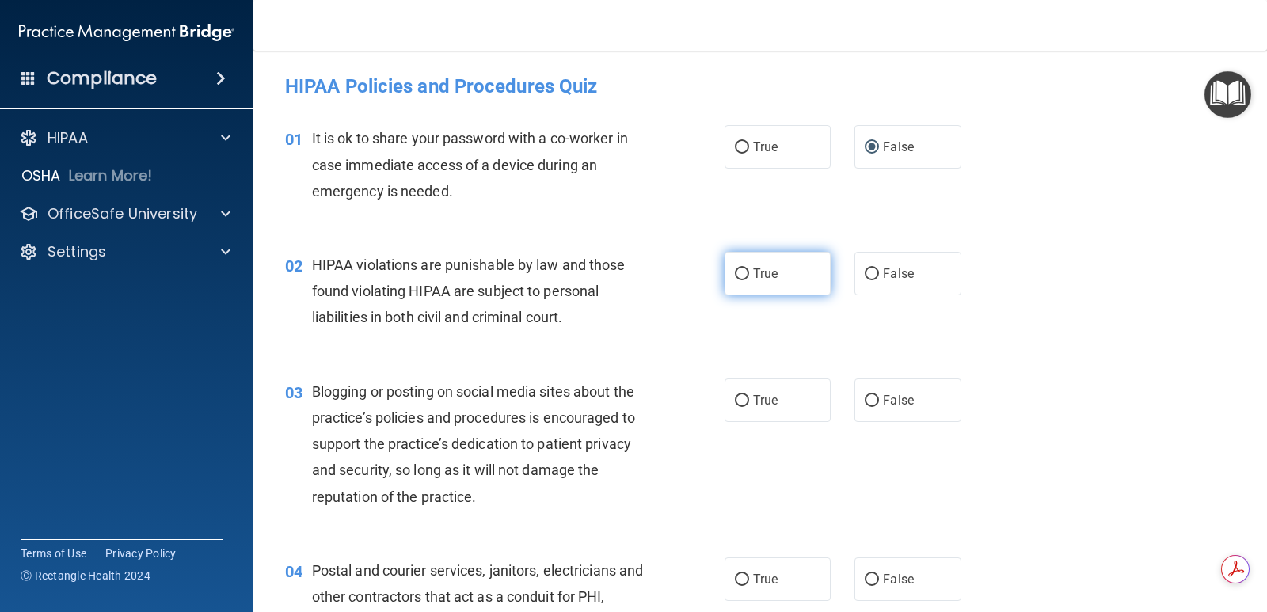
click at [744, 272] on label "True" at bounding box center [778, 274] width 106 height 44
click at [744, 272] on input "True" at bounding box center [742, 274] width 14 height 12
radio input "true"
click at [865, 400] on input "False" at bounding box center [872, 401] width 14 height 12
radio input "true"
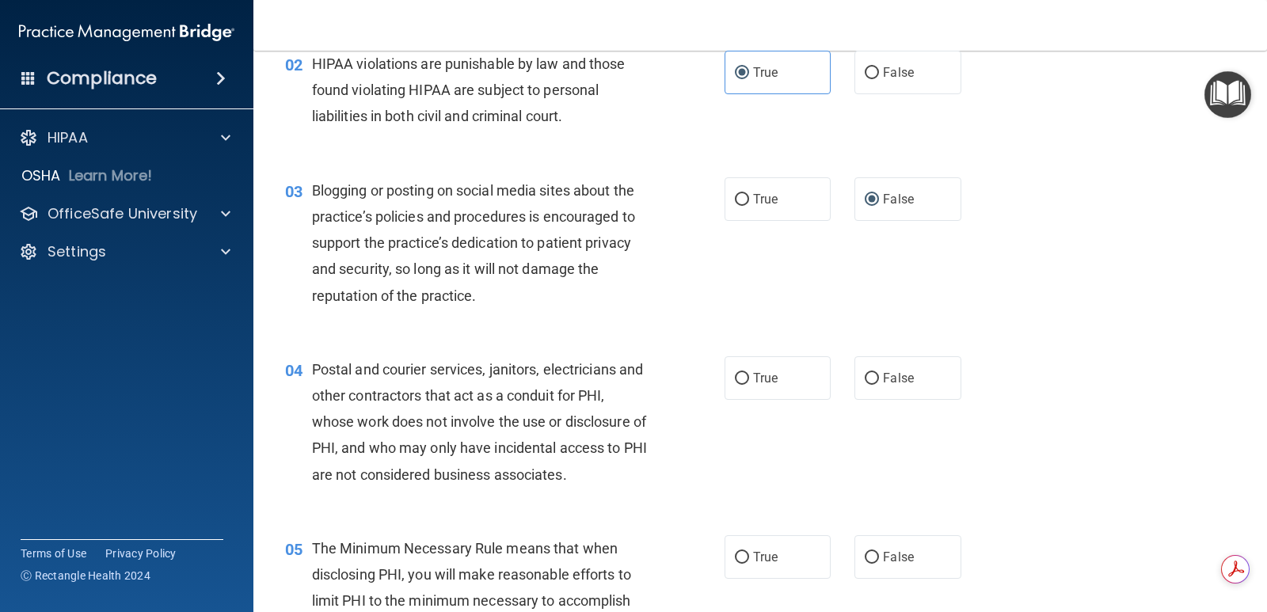
scroll to position [238, 0]
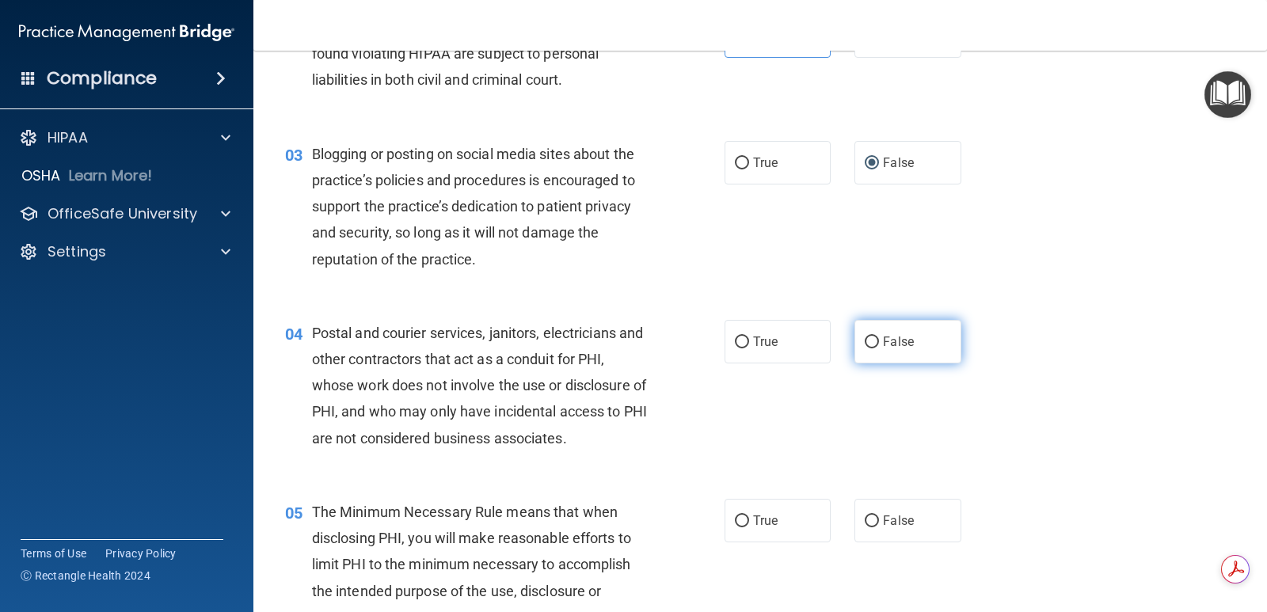
click at [875, 341] on label "False" at bounding box center [907, 342] width 106 height 44
click at [875, 341] on input "False" at bounding box center [872, 343] width 14 height 12
radio input "true"
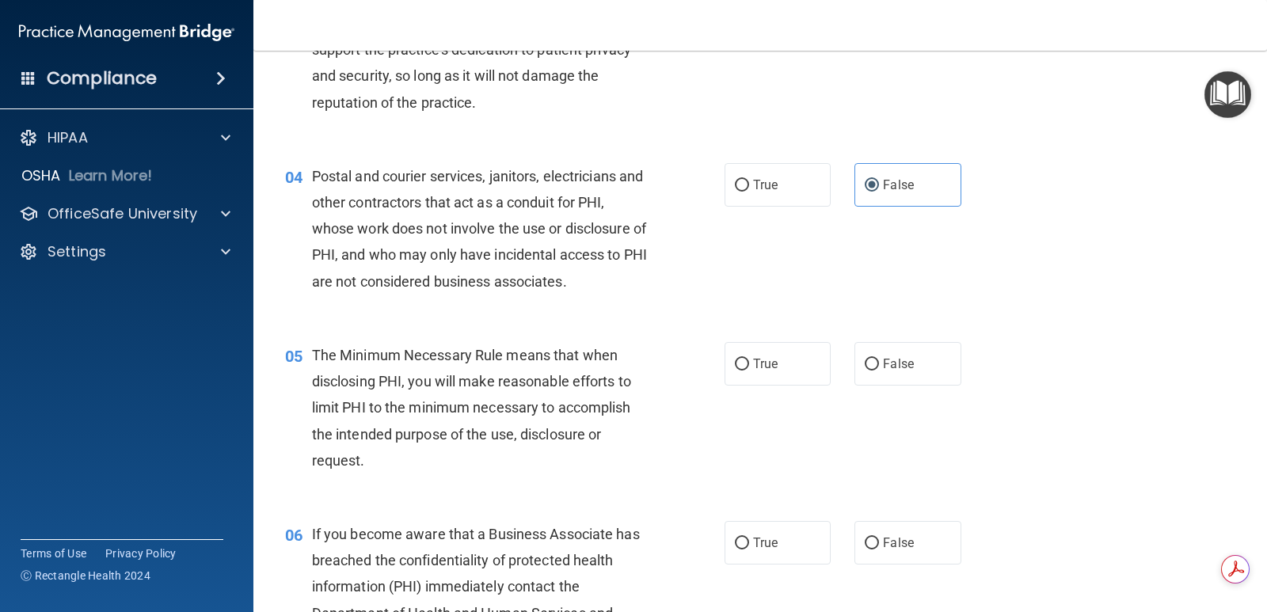
scroll to position [396, 0]
click at [757, 362] on span "True" at bounding box center [765, 362] width 25 height 15
click at [749, 362] on input "True" at bounding box center [742, 363] width 14 height 12
radio input "true"
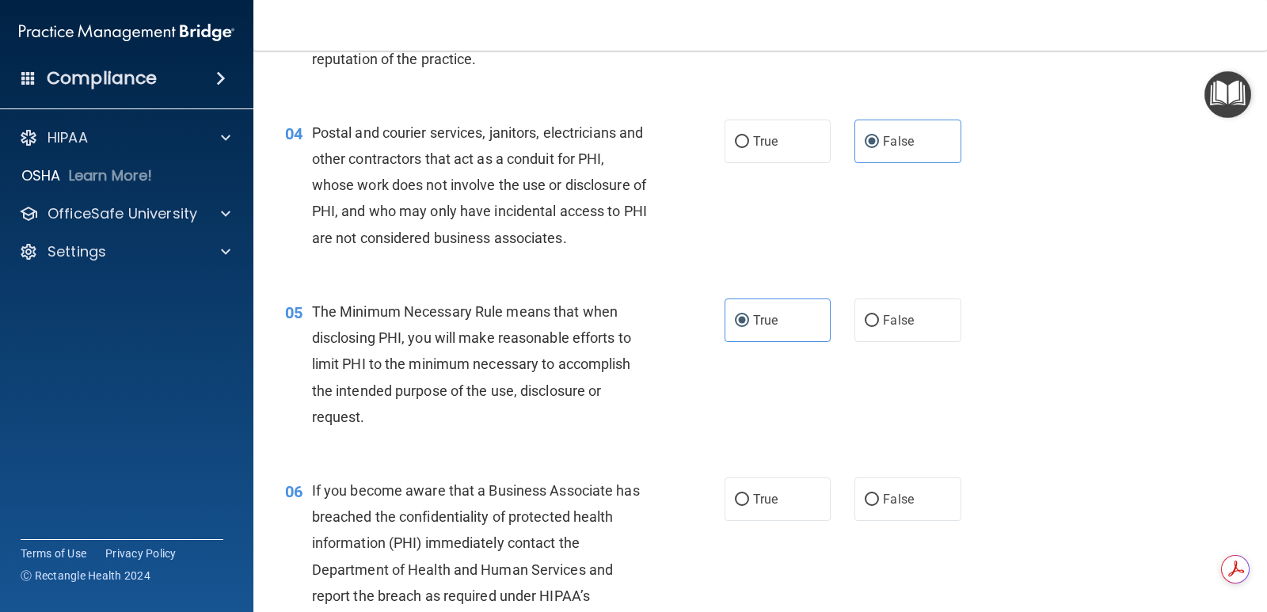
scroll to position [475, 0]
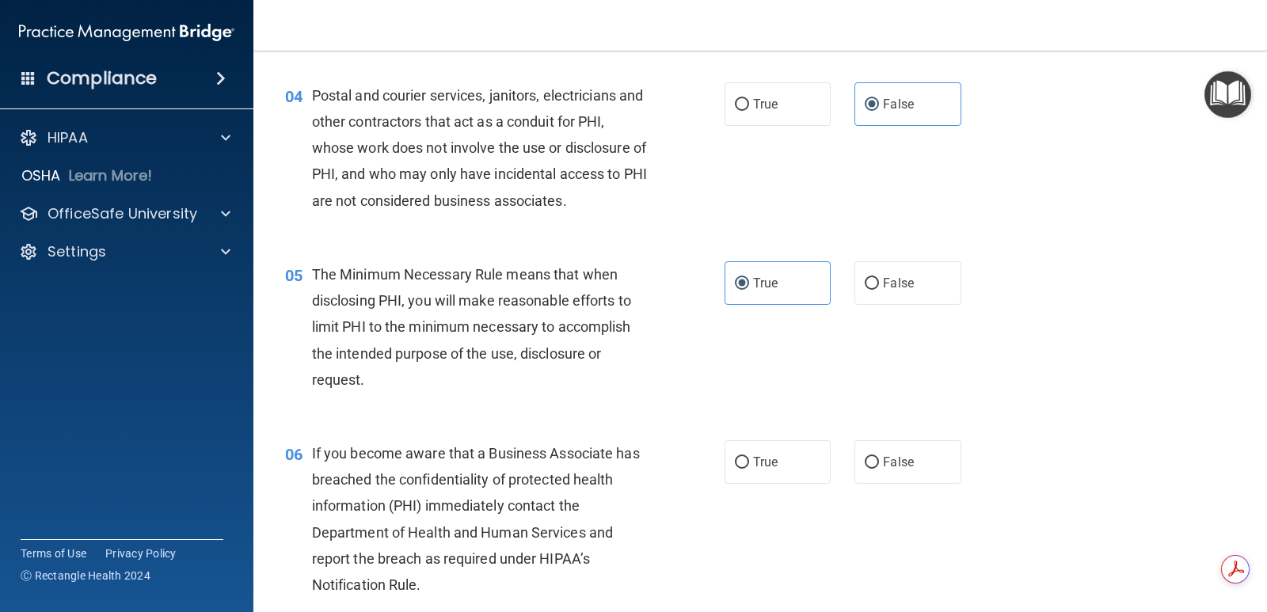
click at [751, 436] on div "06 If you become aware that a Business Associate has breached the confidentiali…" at bounding box center [760, 522] width 974 height 205
click at [751, 451] on label "True" at bounding box center [778, 462] width 106 height 44
click at [749, 457] on input "True" at bounding box center [742, 463] width 14 height 12
radio input "true"
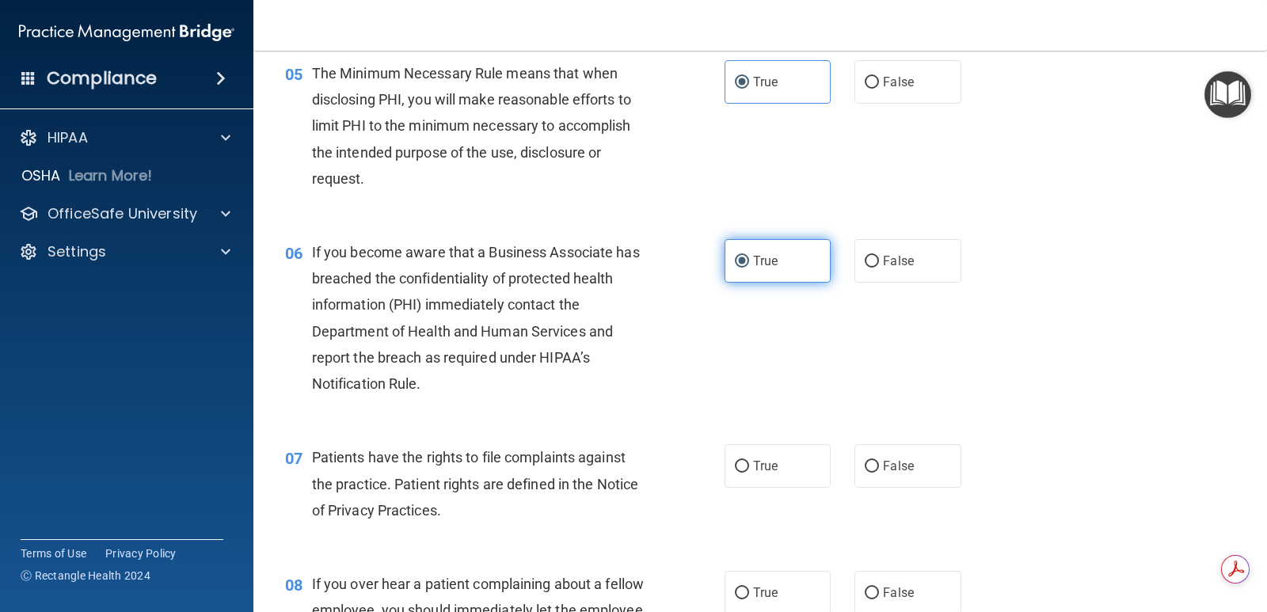
scroll to position [713, 0]
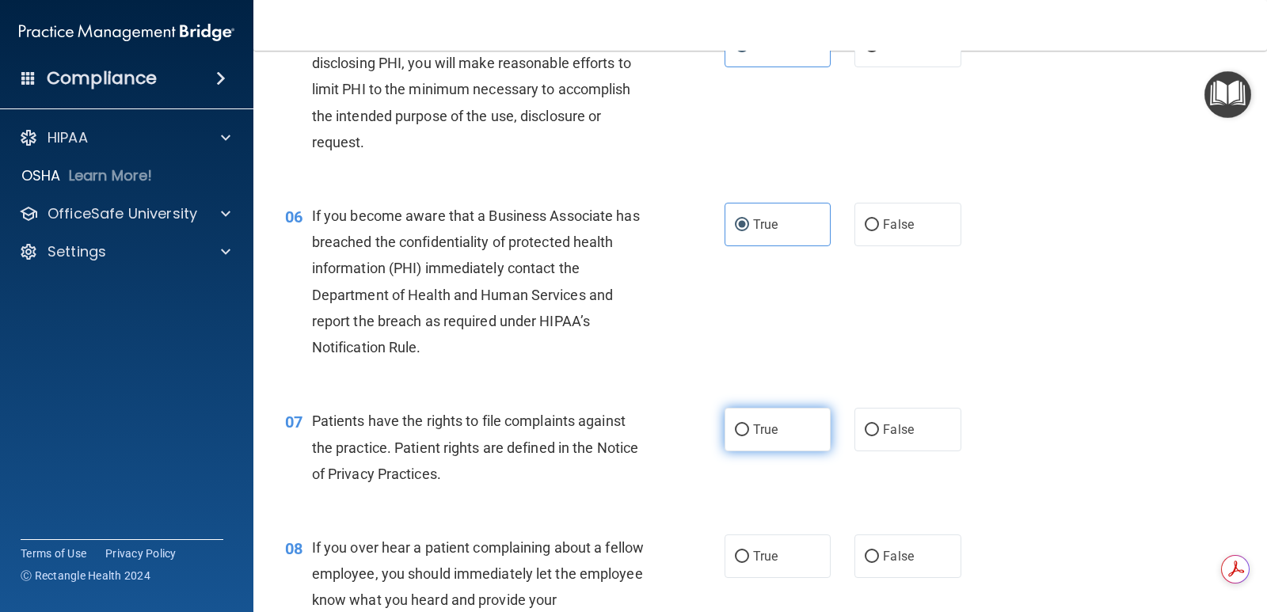
click at [754, 438] on label "True" at bounding box center [778, 430] width 106 height 44
click at [749, 436] on input "True" at bounding box center [742, 430] width 14 height 12
radio input "true"
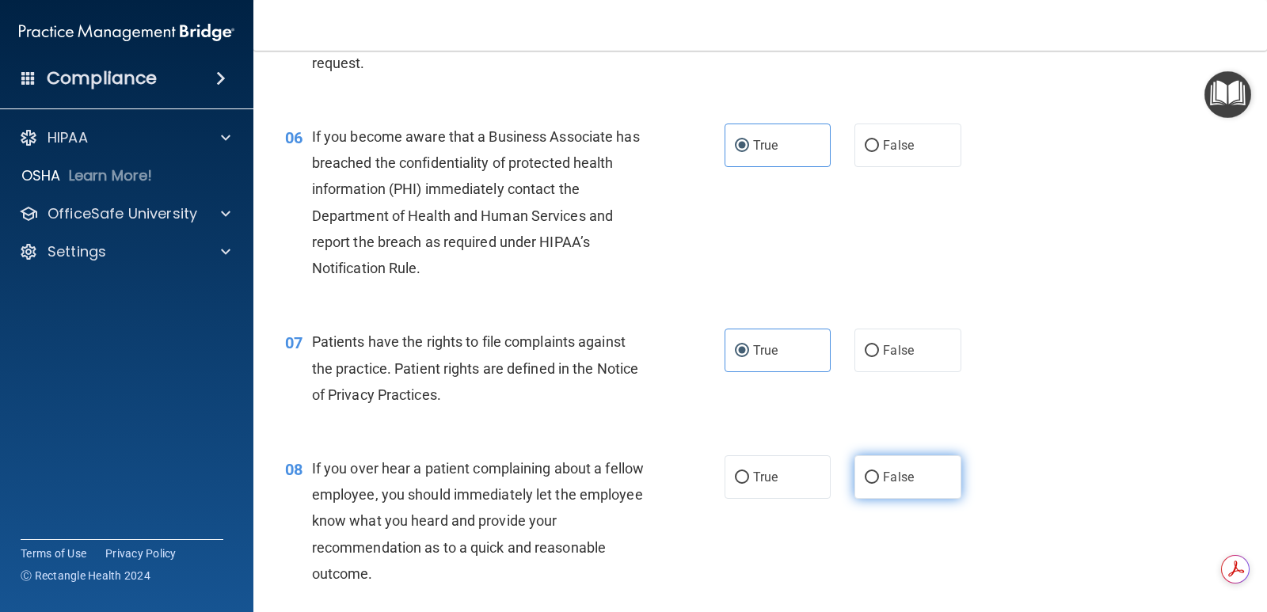
click at [865, 472] on input "False" at bounding box center [872, 478] width 14 height 12
radio input "true"
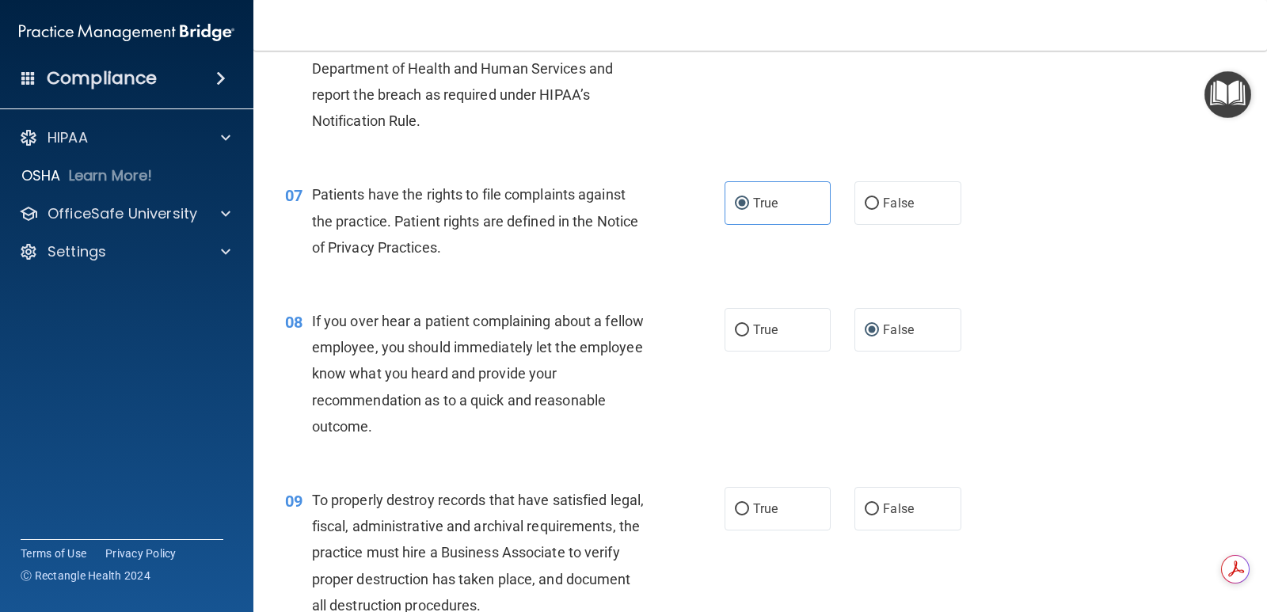
scroll to position [950, 0]
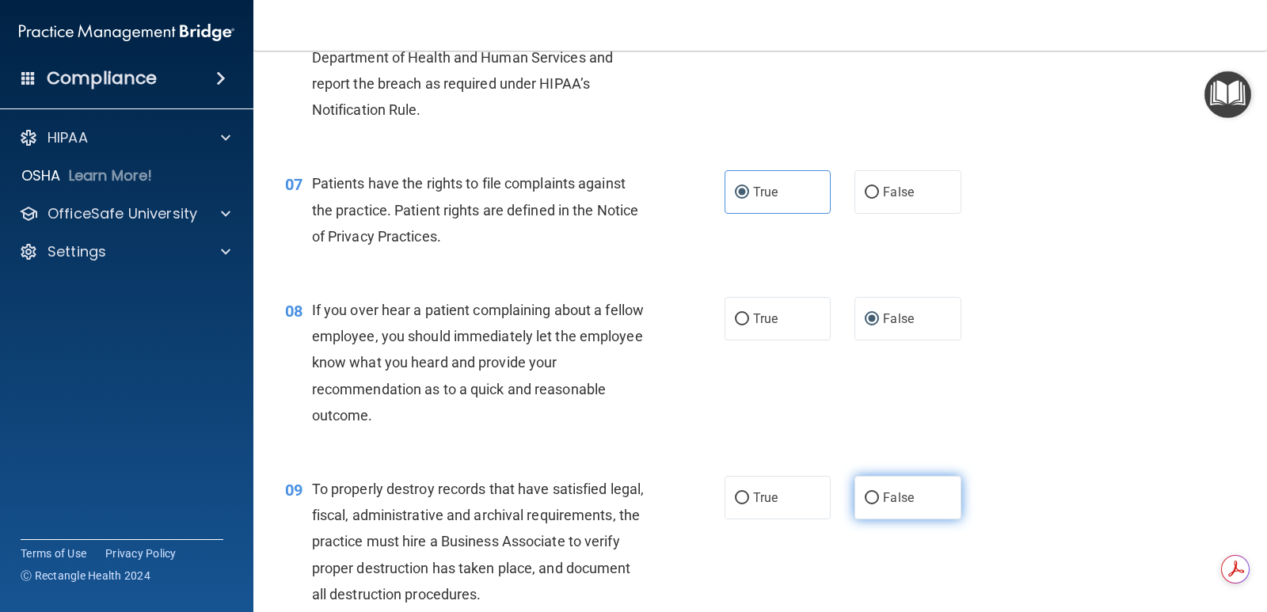
click at [865, 495] on input "False" at bounding box center [872, 499] width 14 height 12
radio input "true"
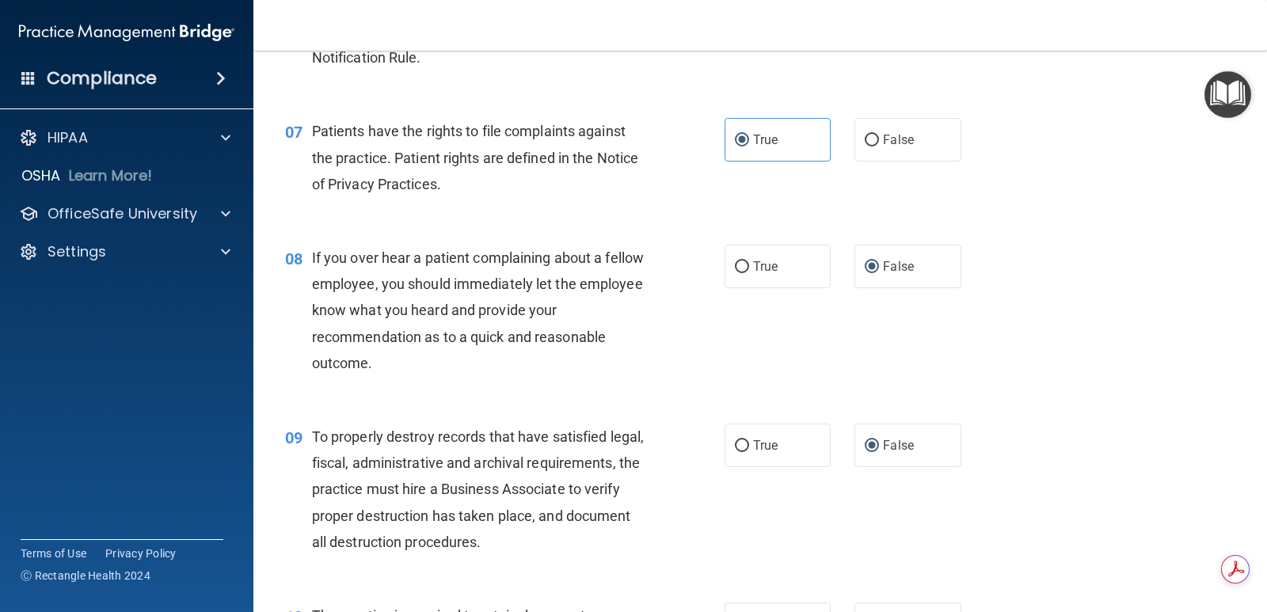
scroll to position [1109, 0]
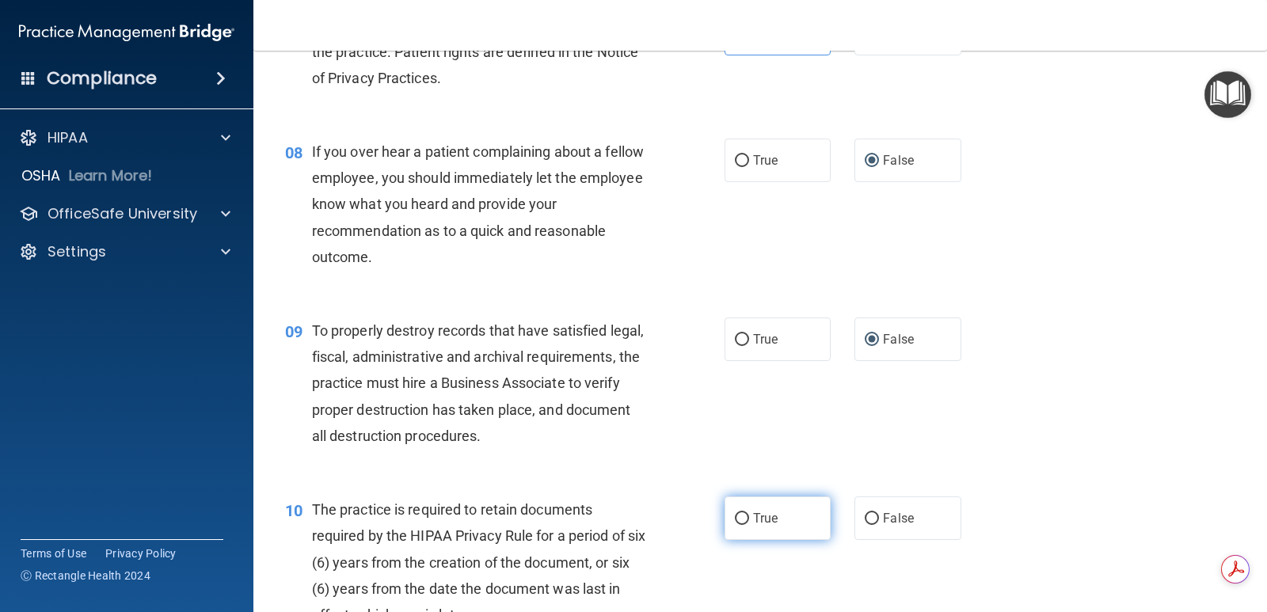
click at [743, 517] on input "True" at bounding box center [742, 519] width 14 height 12
radio input "true"
drag, startPoint x: 743, startPoint y: 517, endPoint x: 709, endPoint y: 466, distance: 60.6
click at [709, 466] on div "09 To properly destroy records that have satisfied legal, fiscal, administrativ…" at bounding box center [760, 387] width 974 height 179
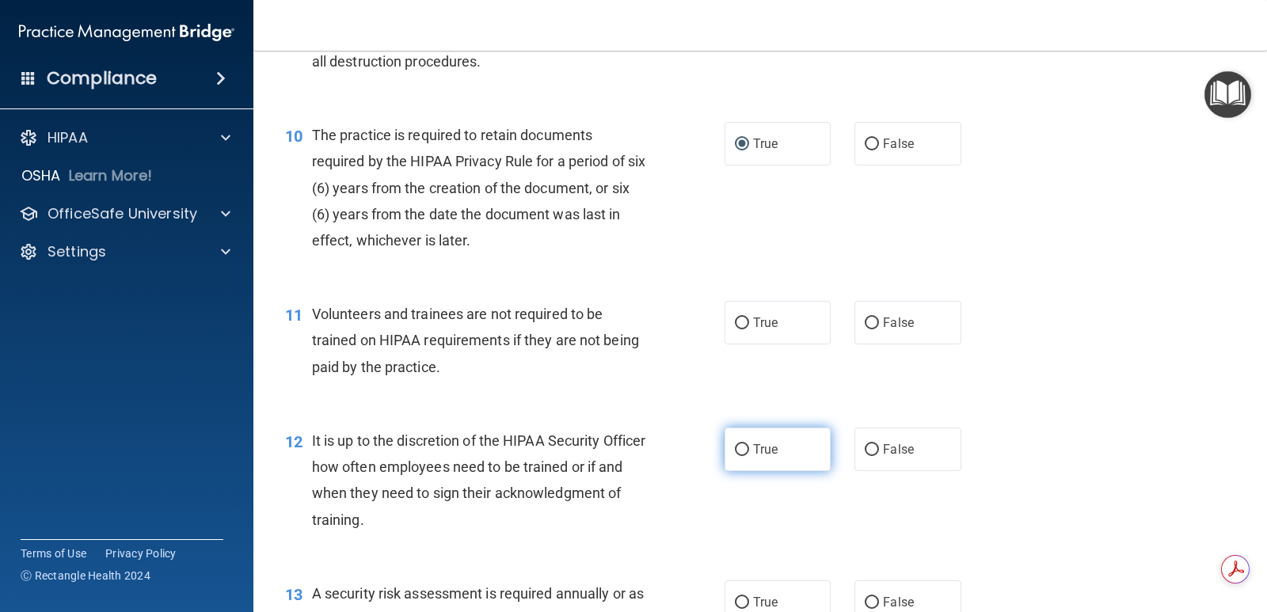
scroll to position [1504, 0]
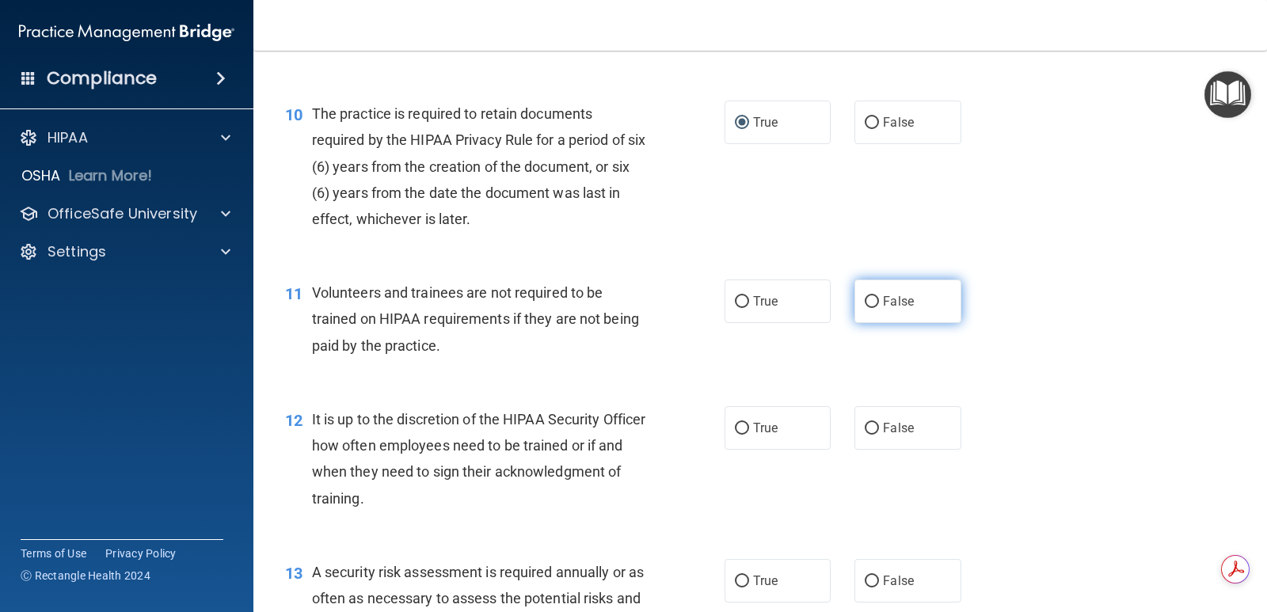
click at [863, 291] on label "False" at bounding box center [907, 302] width 106 height 44
click at [865, 296] on input "False" at bounding box center [872, 302] width 14 height 12
radio input "true"
click at [900, 425] on span "False" at bounding box center [898, 427] width 31 height 15
click at [879, 425] on input "False" at bounding box center [872, 429] width 14 height 12
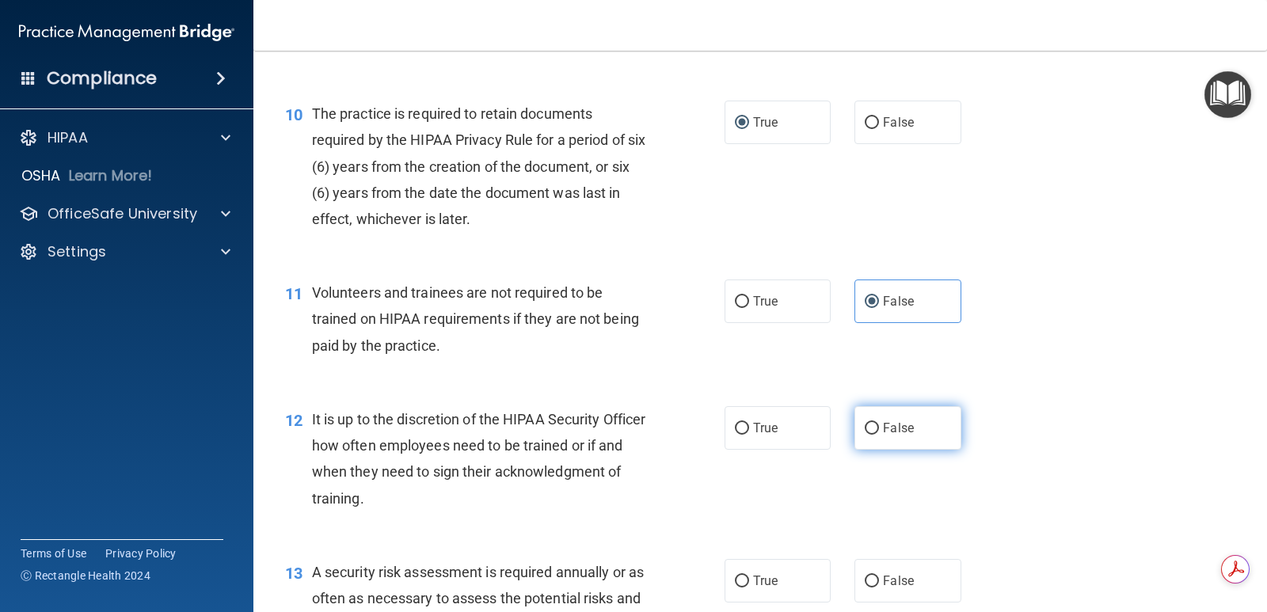
radio input "true"
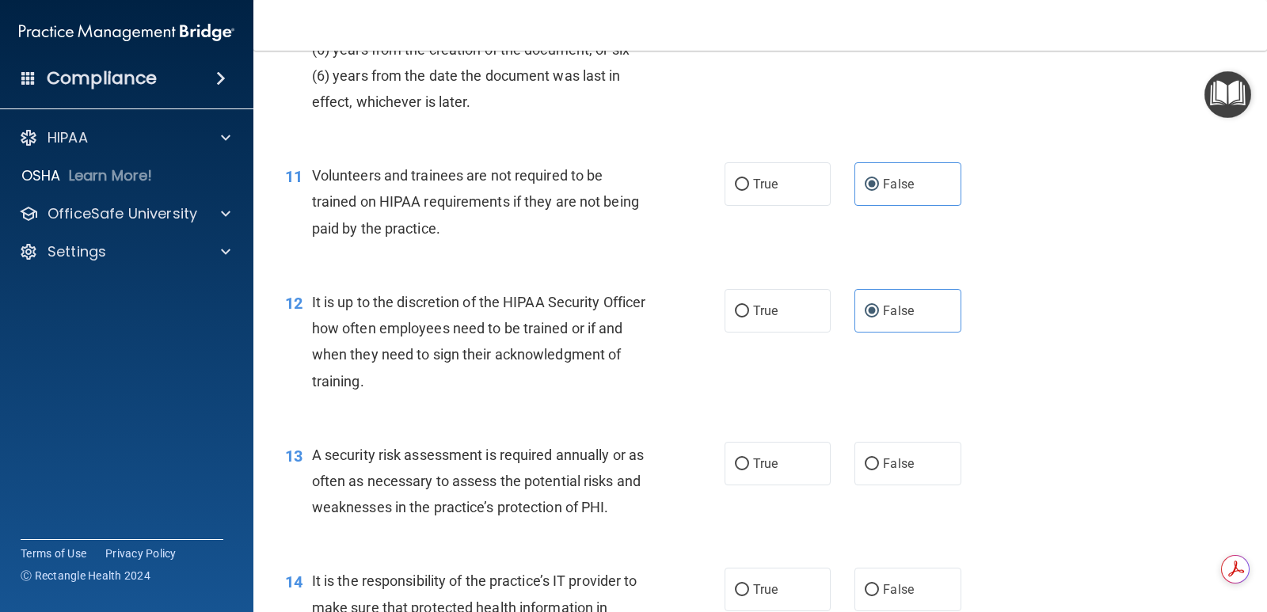
scroll to position [1663, 0]
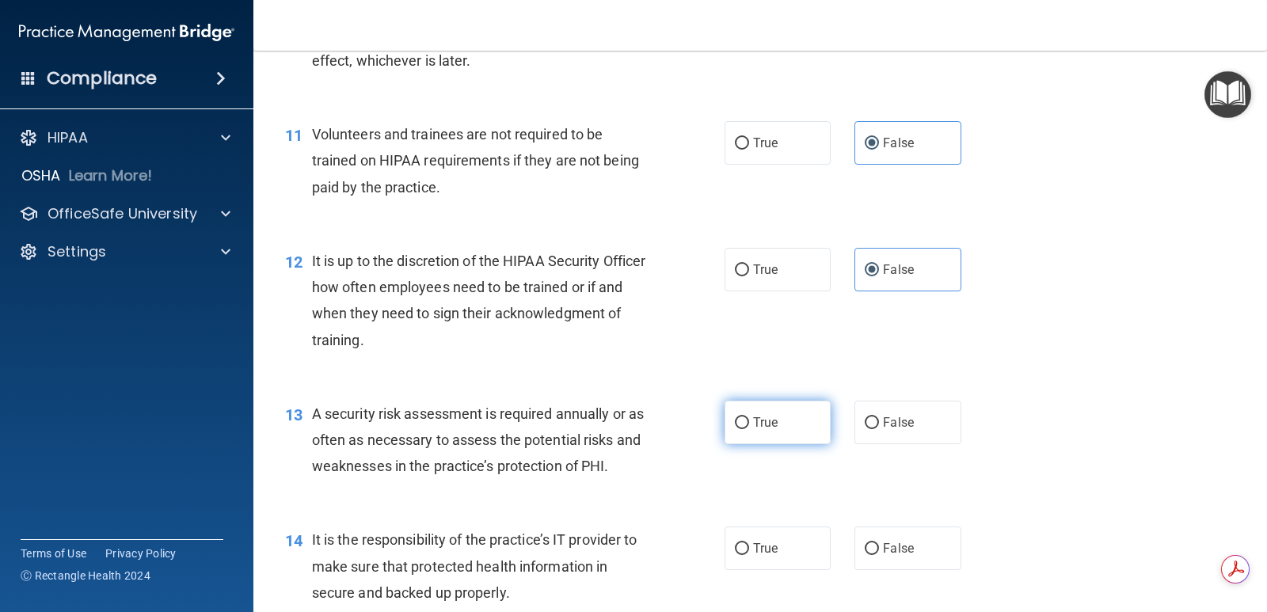
click at [735, 417] on input "True" at bounding box center [742, 423] width 14 height 12
radio input "true"
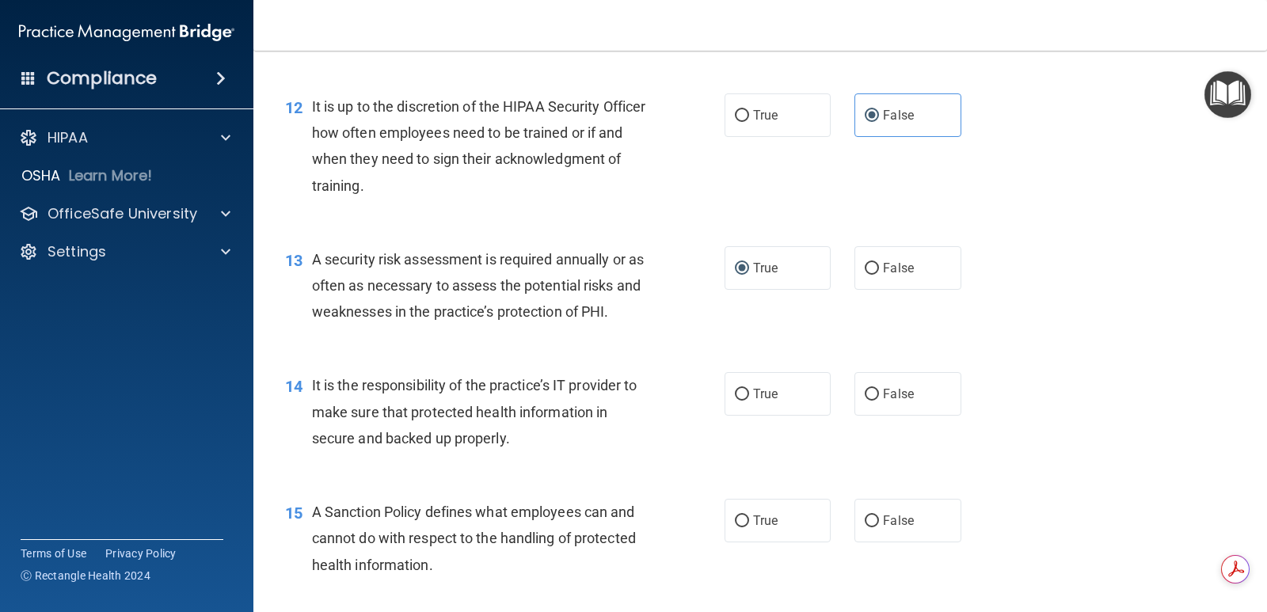
scroll to position [1900, 0]
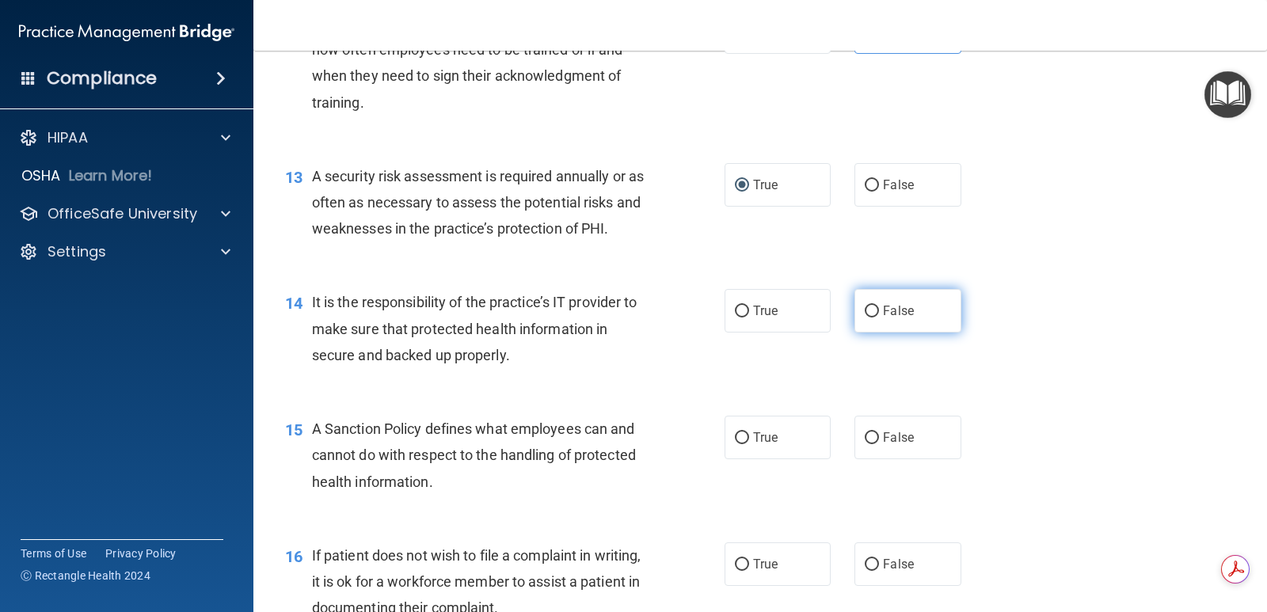
click at [883, 310] on span "False" at bounding box center [898, 310] width 31 height 15
click at [877, 310] on input "False" at bounding box center [872, 312] width 14 height 12
radio input "true"
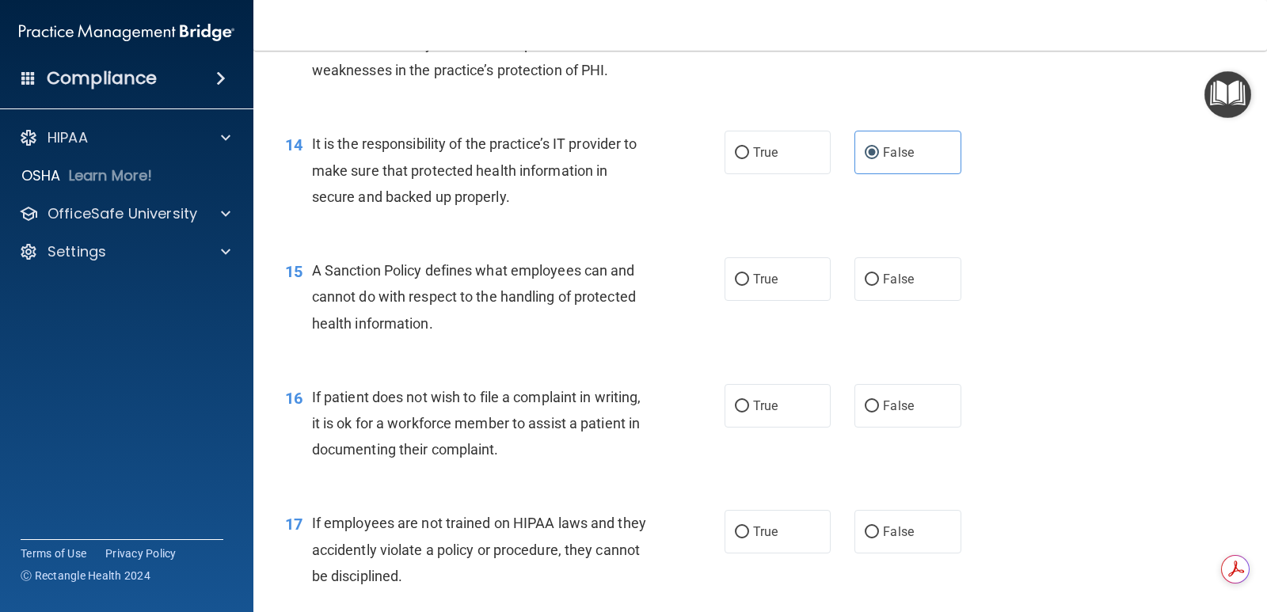
scroll to position [2138, 0]
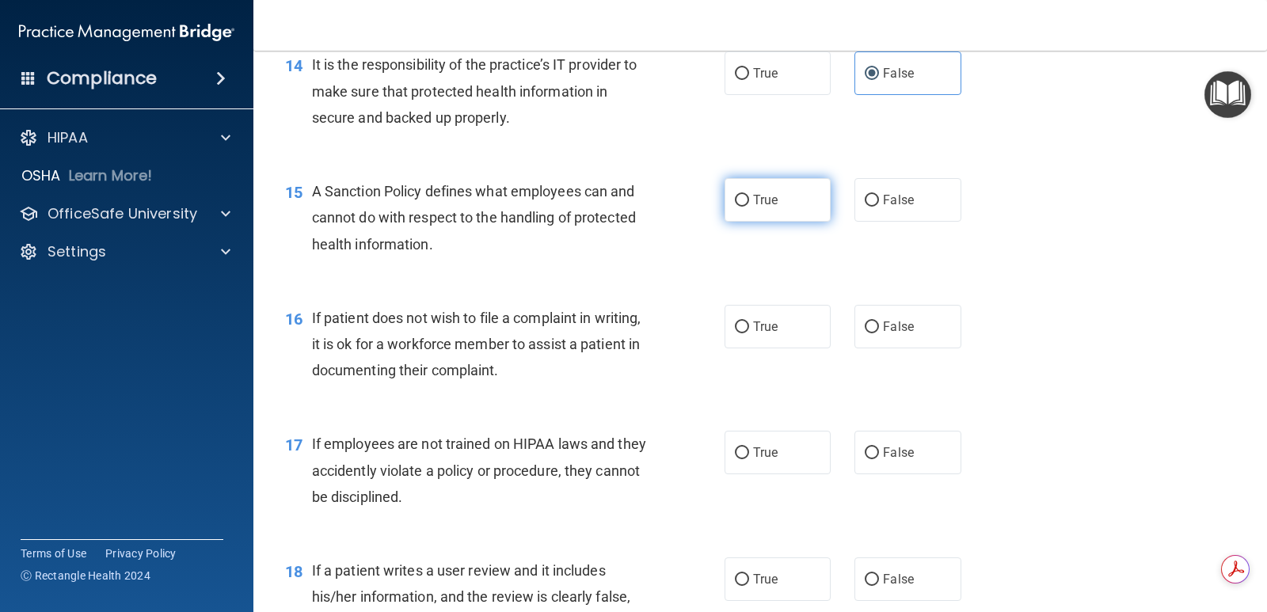
click at [760, 192] on span "True" at bounding box center [765, 199] width 25 height 15
click at [749, 195] on input "True" at bounding box center [742, 201] width 14 height 12
radio input "true"
click at [735, 324] on input "True" at bounding box center [742, 327] width 14 height 12
radio input "true"
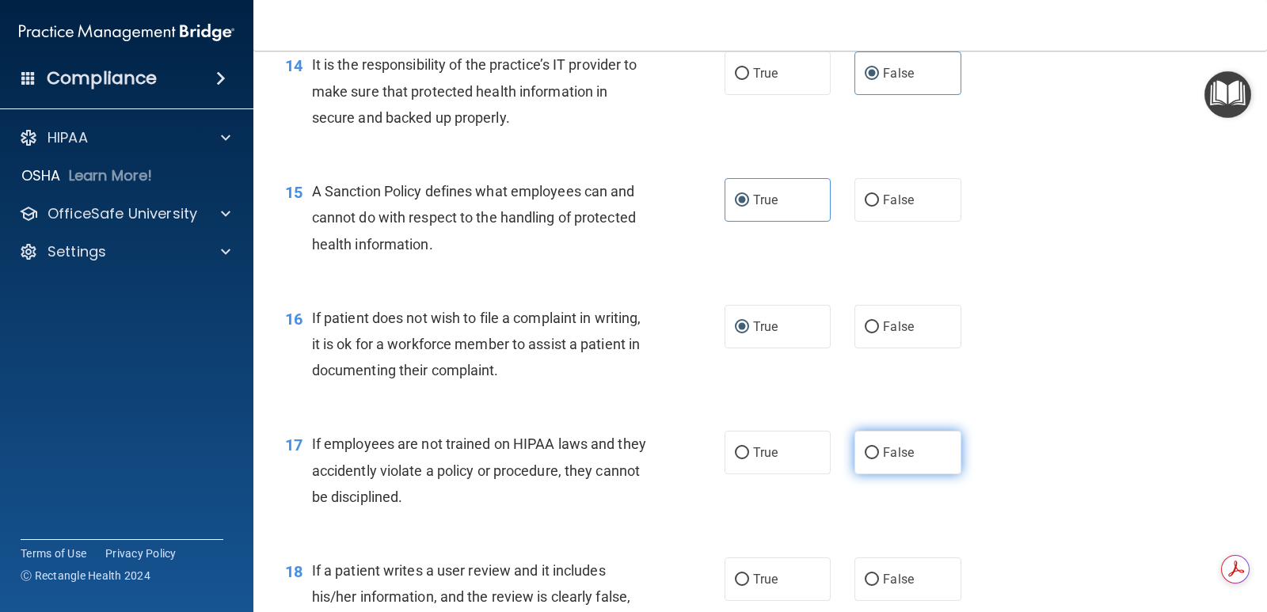
click at [869, 451] on input "False" at bounding box center [872, 453] width 14 height 12
radio input "true"
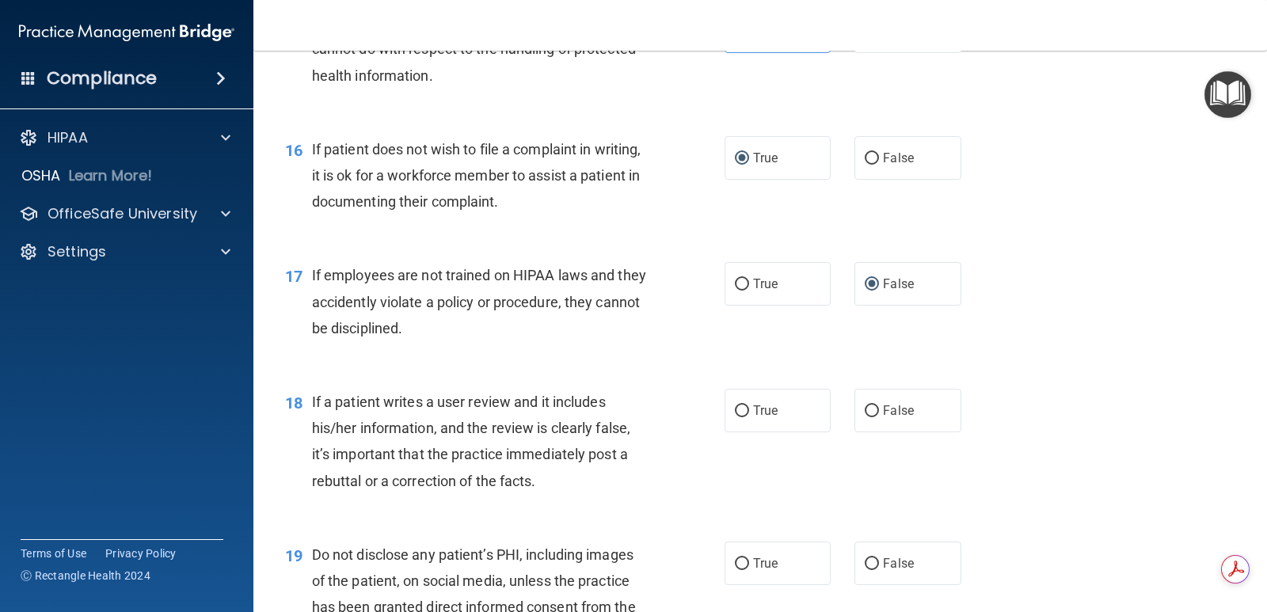
scroll to position [2375, 0]
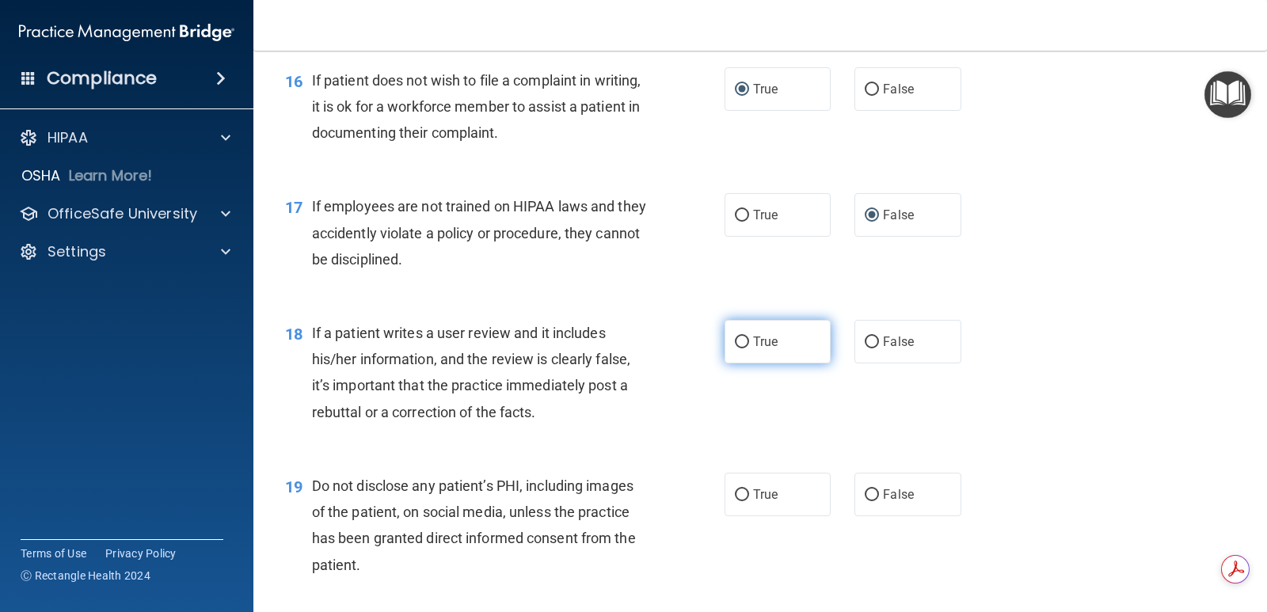
click at [754, 342] on span "True" at bounding box center [765, 341] width 25 height 15
click at [749, 342] on input "True" at bounding box center [742, 343] width 14 height 12
radio input "true"
click at [726, 490] on label "True" at bounding box center [778, 495] width 106 height 44
click at [735, 490] on input "True" at bounding box center [742, 495] width 14 height 12
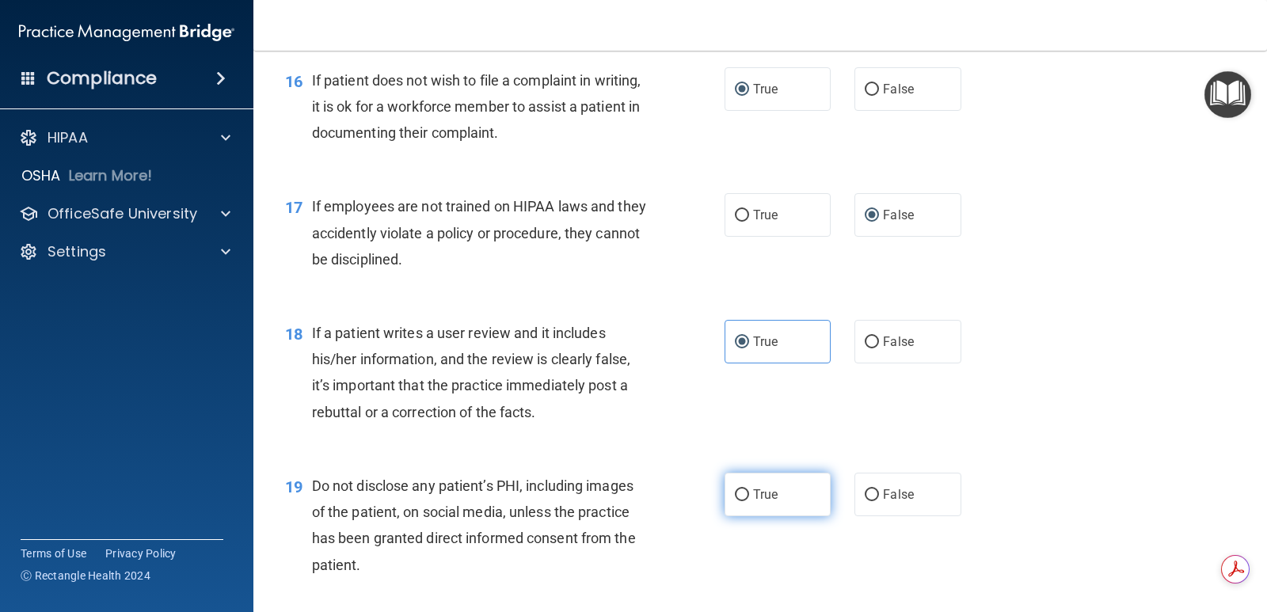
radio input "true"
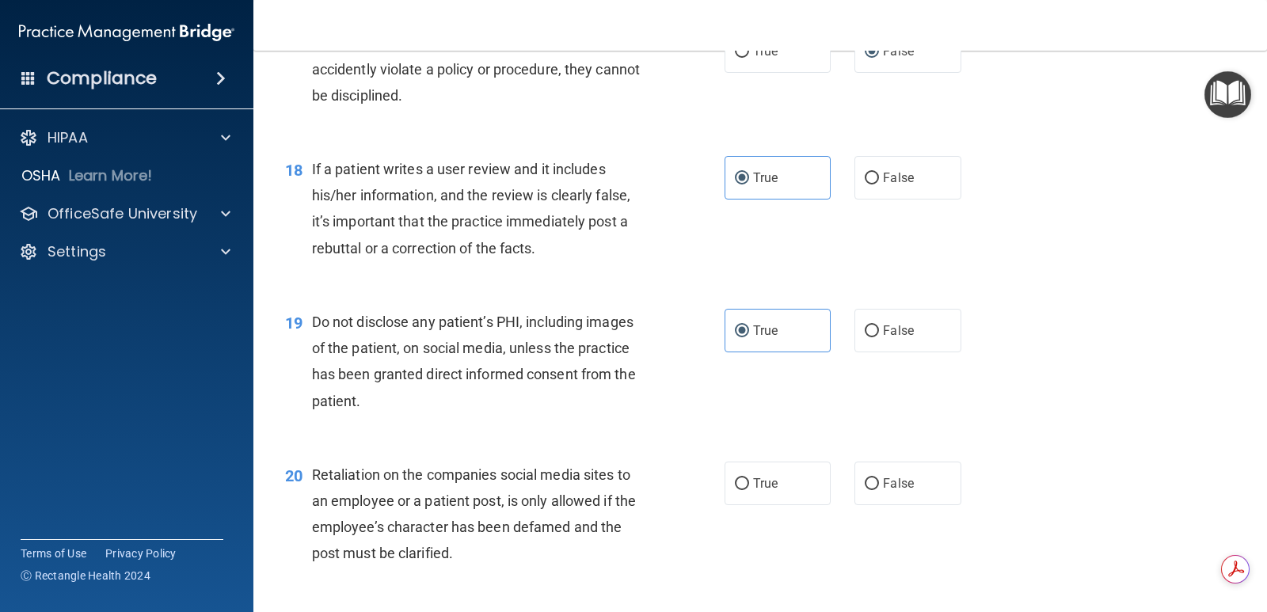
scroll to position [2613, 0]
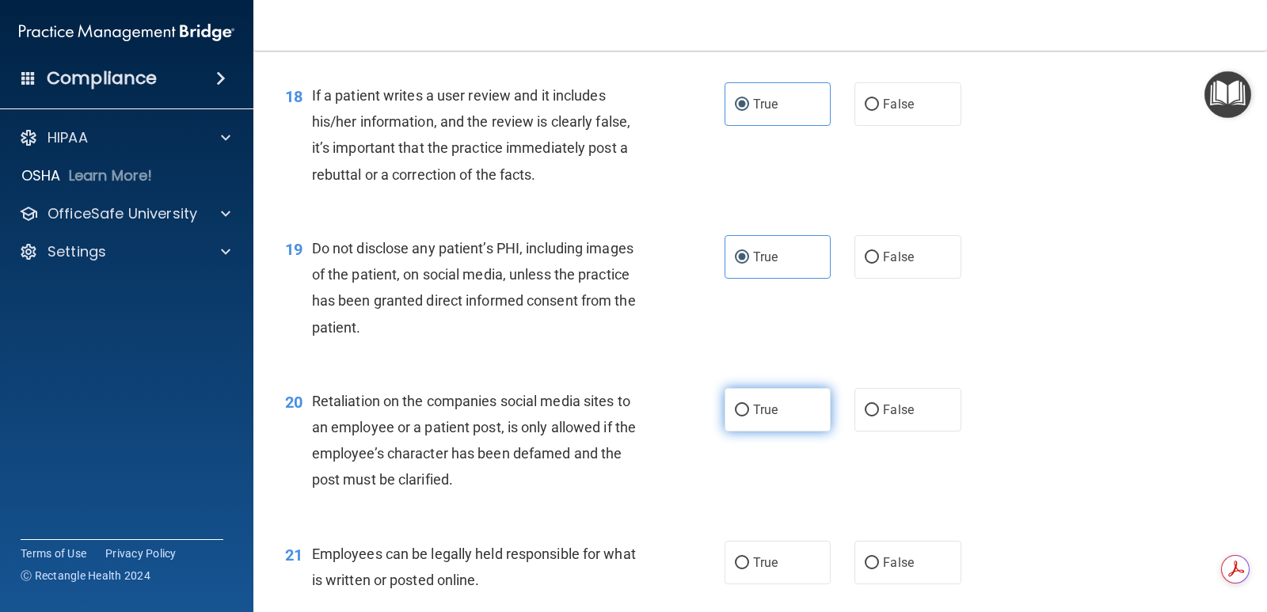
click at [763, 405] on span "True" at bounding box center [765, 409] width 25 height 15
click at [749, 405] on input "True" at bounding box center [742, 411] width 14 height 12
radio input "true"
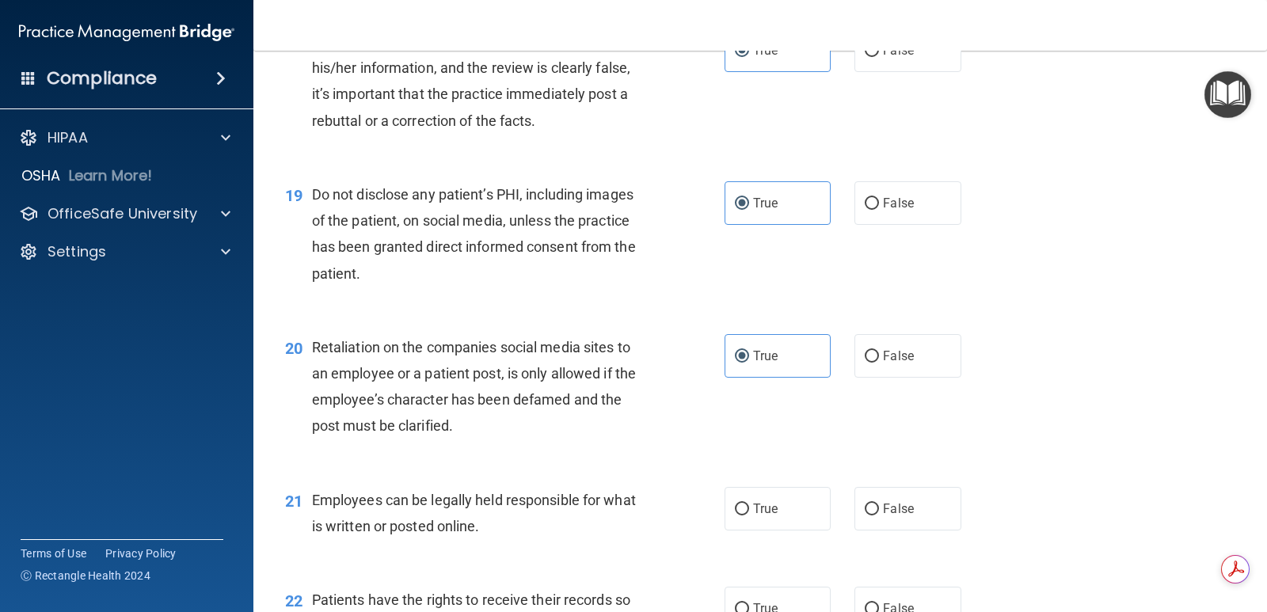
scroll to position [2692, 0]
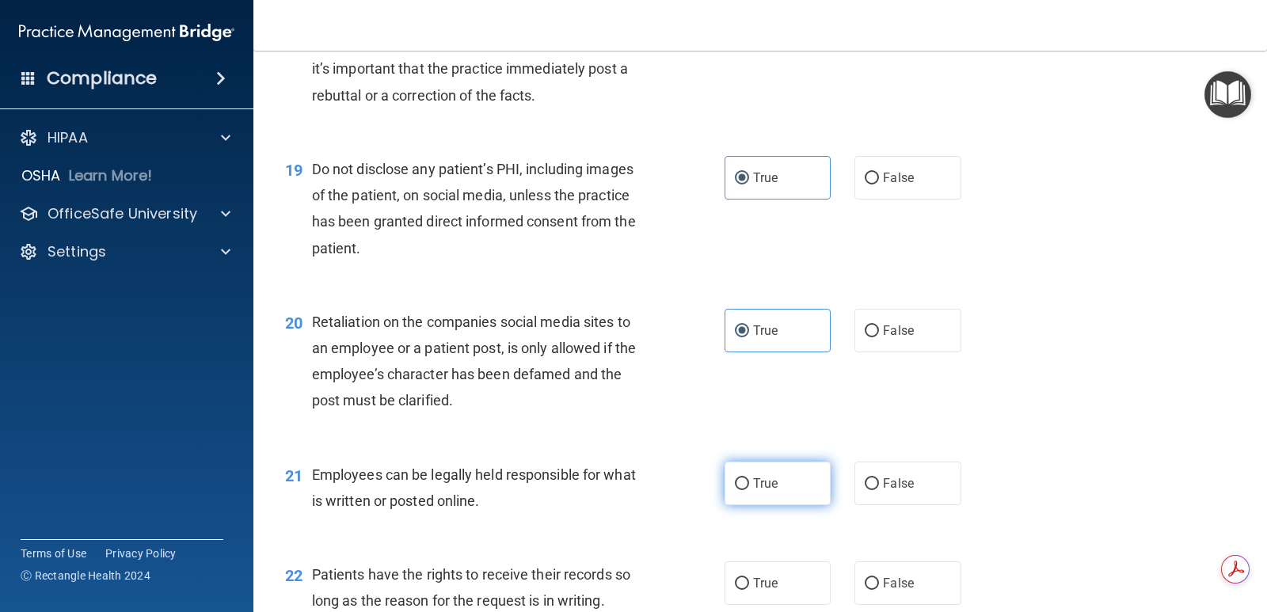
click at [746, 477] on label "True" at bounding box center [778, 484] width 106 height 44
click at [746, 478] on input "True" at bounding box center [742, 484] width 14 height 12
radio input "true"
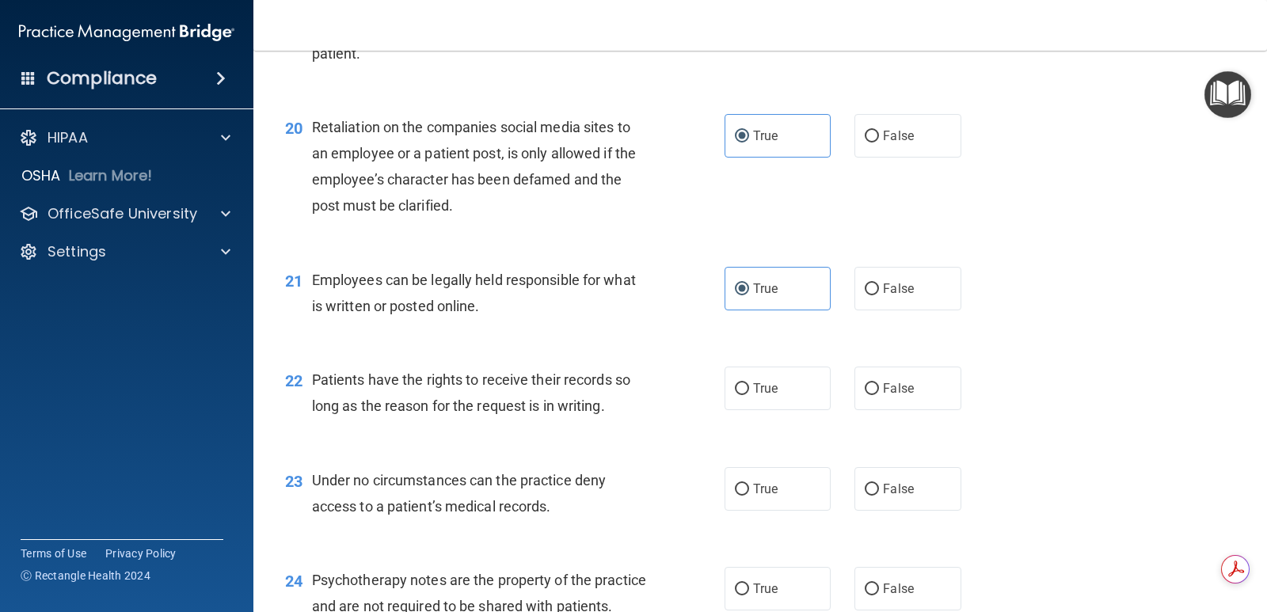
scroll to position [3009, 0]
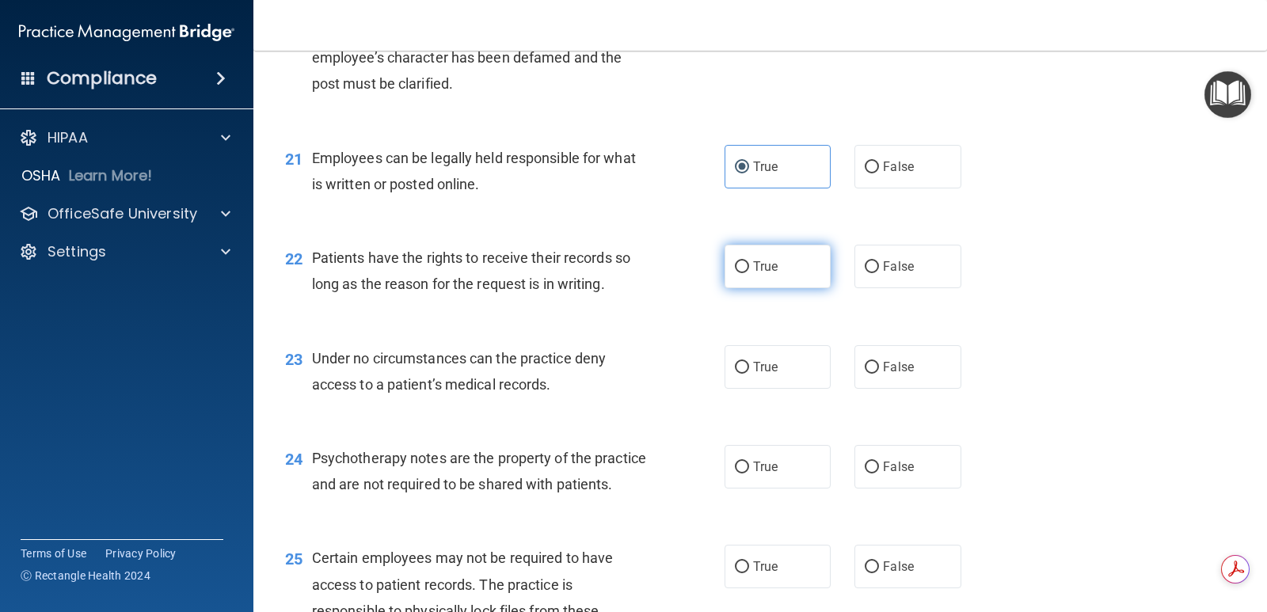
click at [764, 270] on span "True" at bounding box center [765, 266] width 25 height 15
click at [749, 270] on input "True" at bounding box center [742, 267] width 14 height 12
radio input "true"
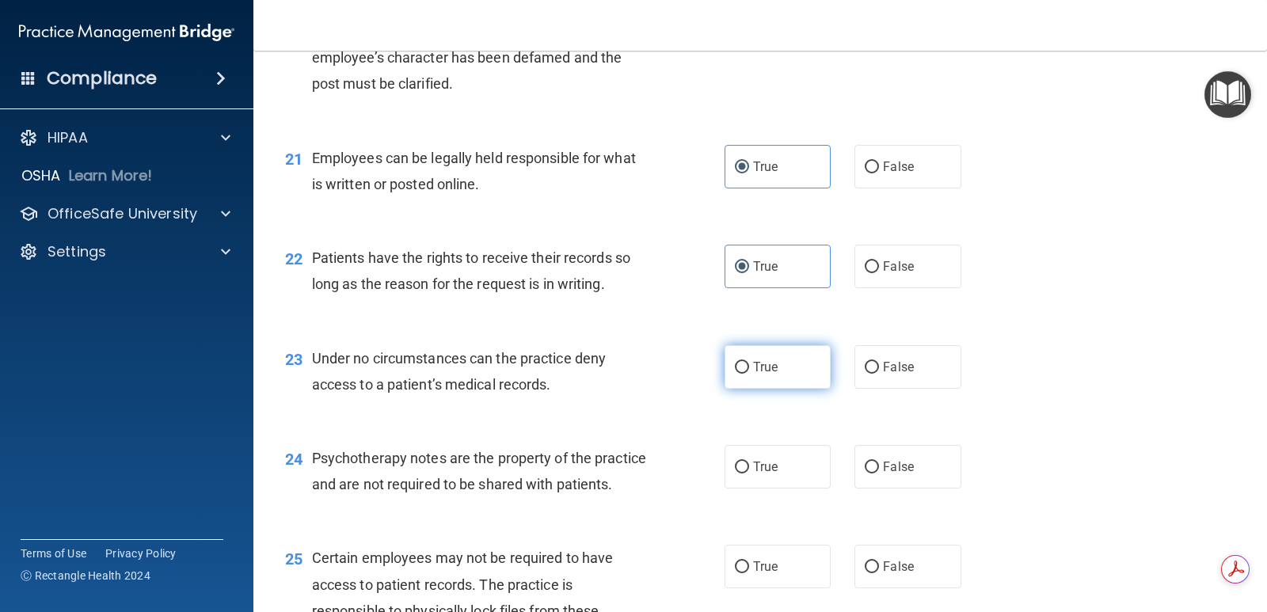
click at [756, 365] on span "True" at bounding box center [765, 366] width 25 height 15
click at [749, 365] on input "True" at bounding box center [742, 368] width 14 height 12
radio input "true"
click at [886, 464] on span "False" at bounding box center [898, 466] width 31 height 15
click at [879, 464] on input "False" at bounding box center [872, 468] width 14 height 12
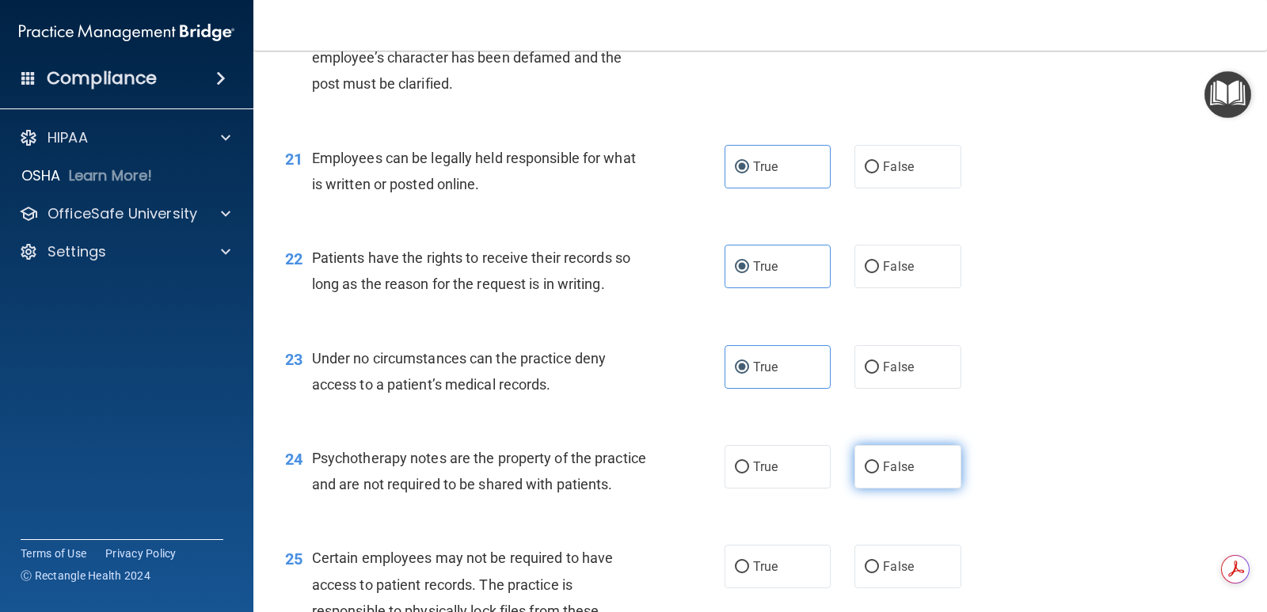
radio input "true"
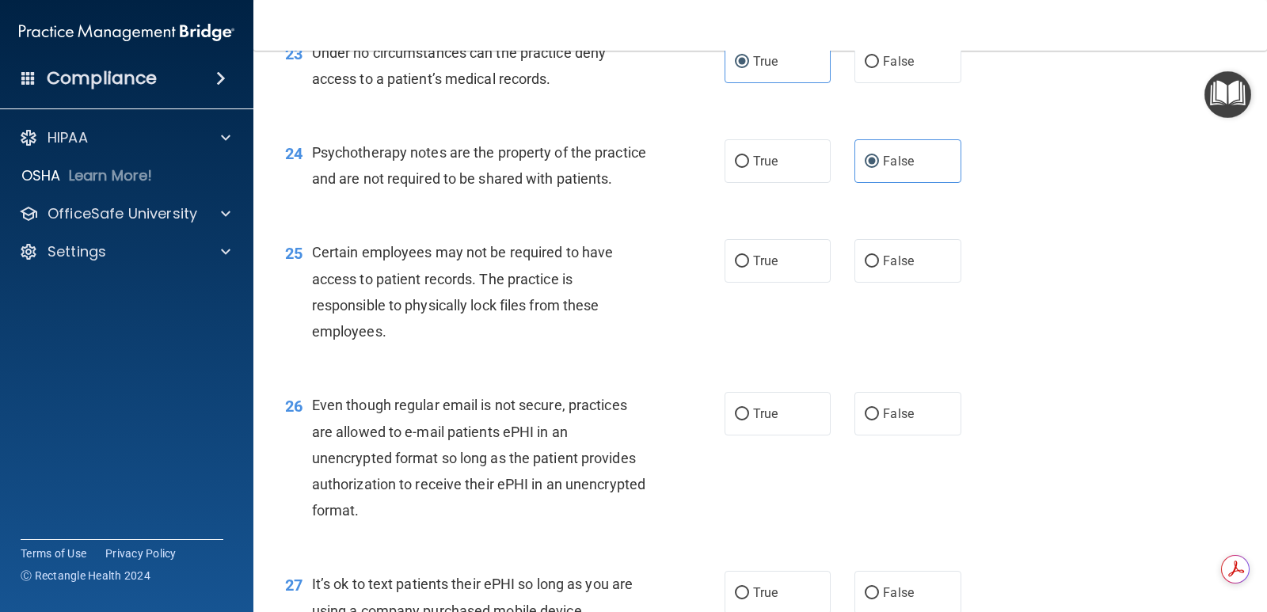
scroll to position [3326, 0]
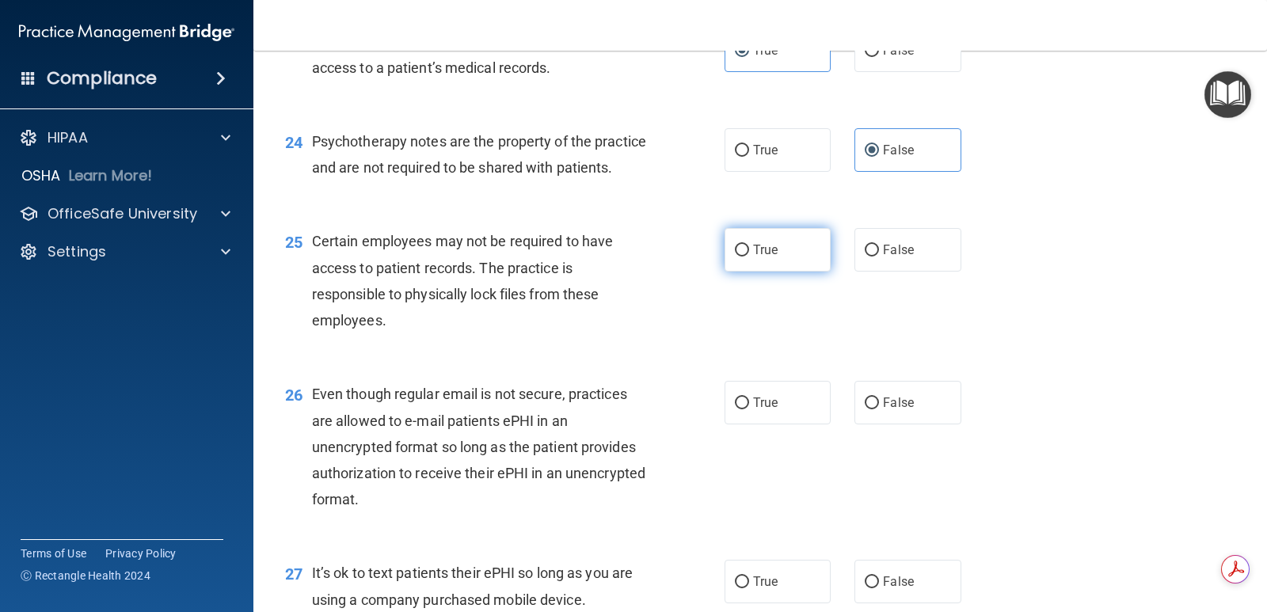
click at [758, 272] on label "True" at bounding box center [778, 250] width 106 height 44
click at [749, 257] on input "True" at bounding box center [742, 251] width 14 height 12
radio input "true"
click at [873, 272] on label "False" at bounding box center [907, 250] width 106 height 44
click at [873, 257] on input "False" at bounding box center [872, 251] width 14 height 12
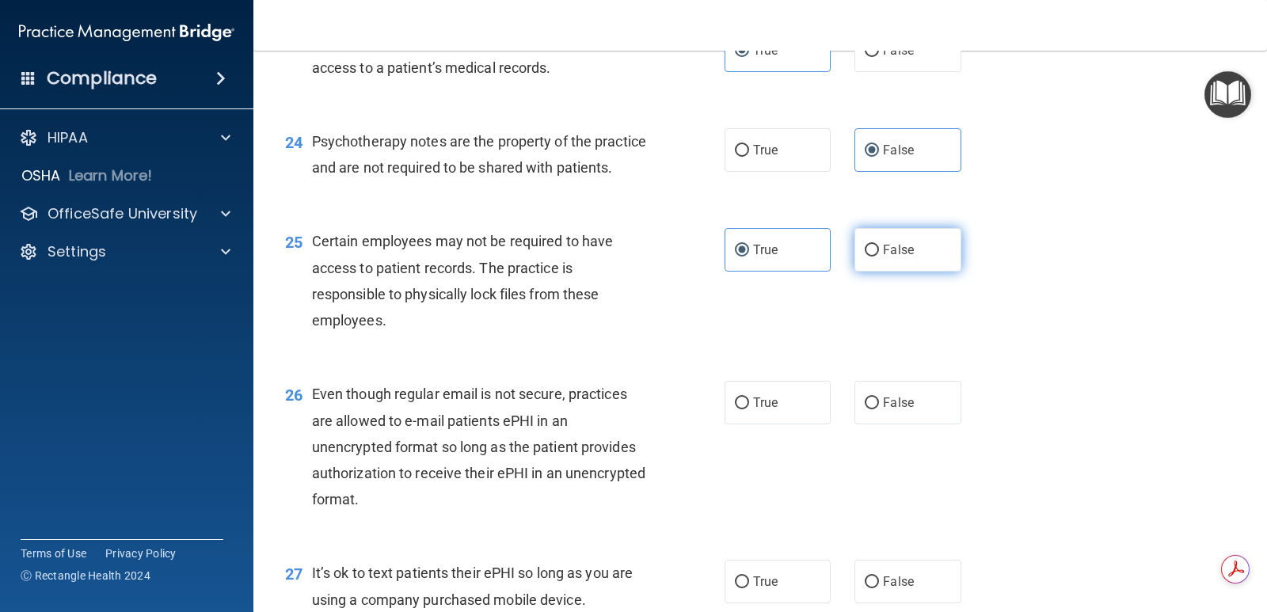
radio input "true"
radio input "false"
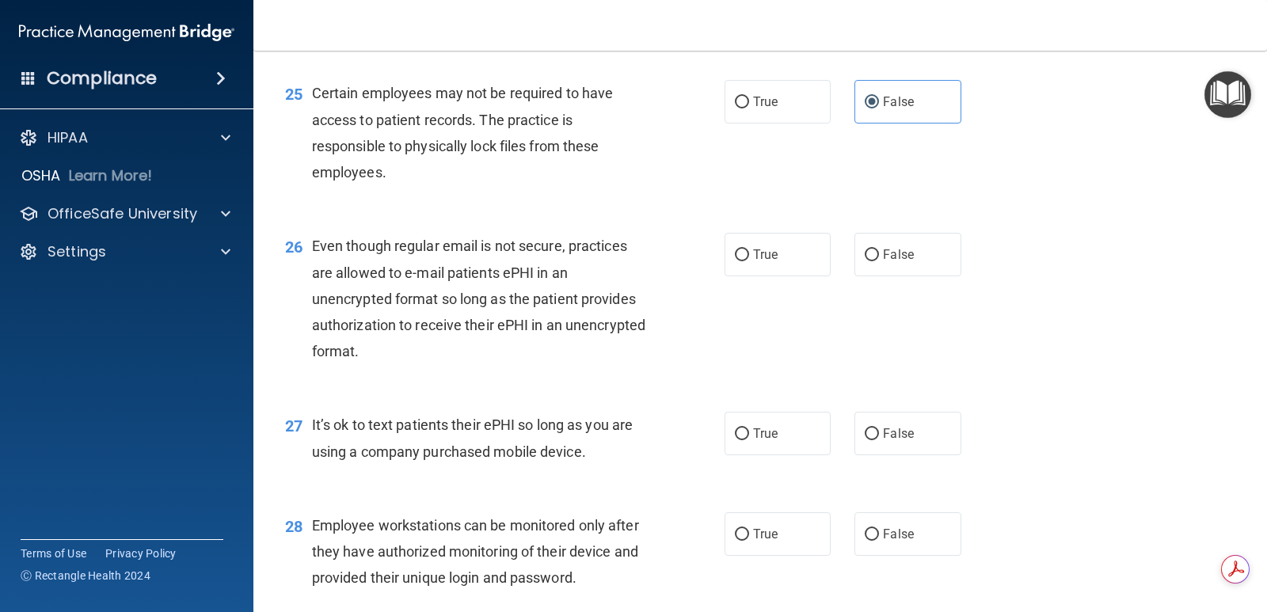
scroll to position [3484, 0]
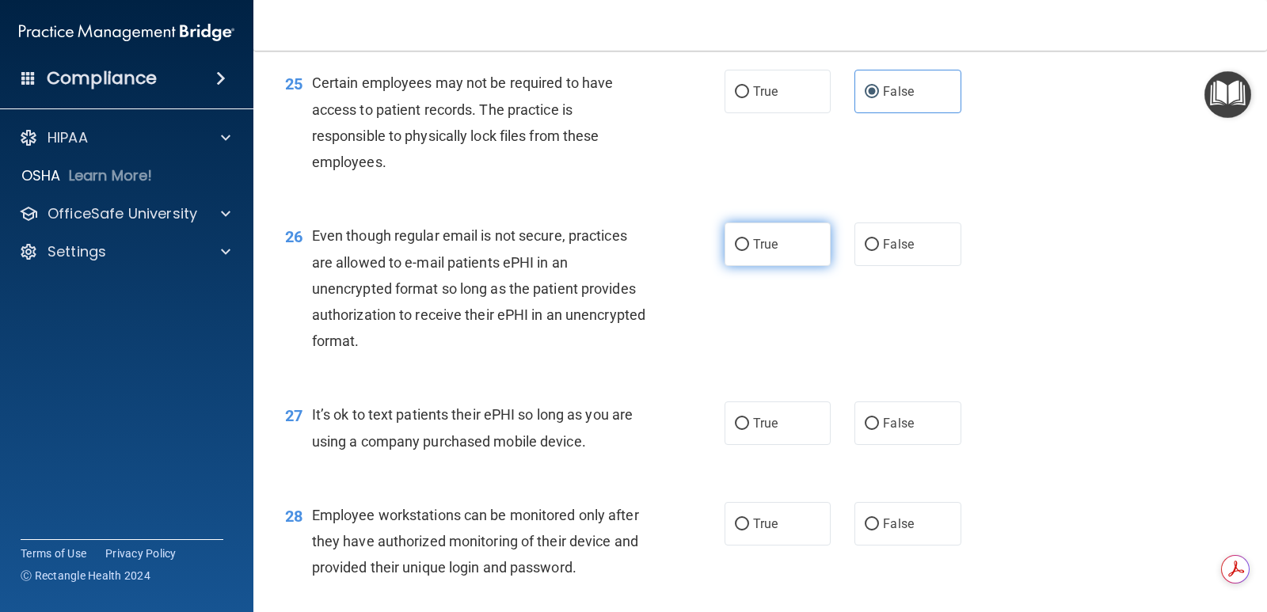
click at [782, 266] on label "True" at bounding box center [778, 244] width 106 height 44
click at [749, 251] on input "True" at bounding box center [742, 245] width 14 height 12
radio input "true"
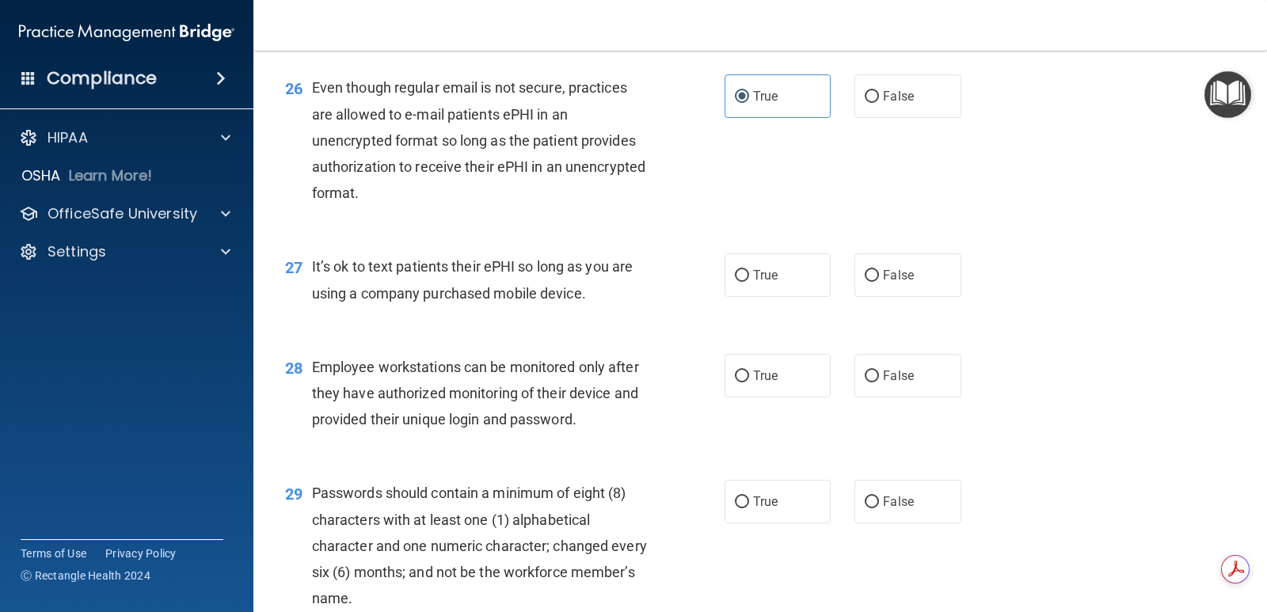
scroll to position [3642, 0]
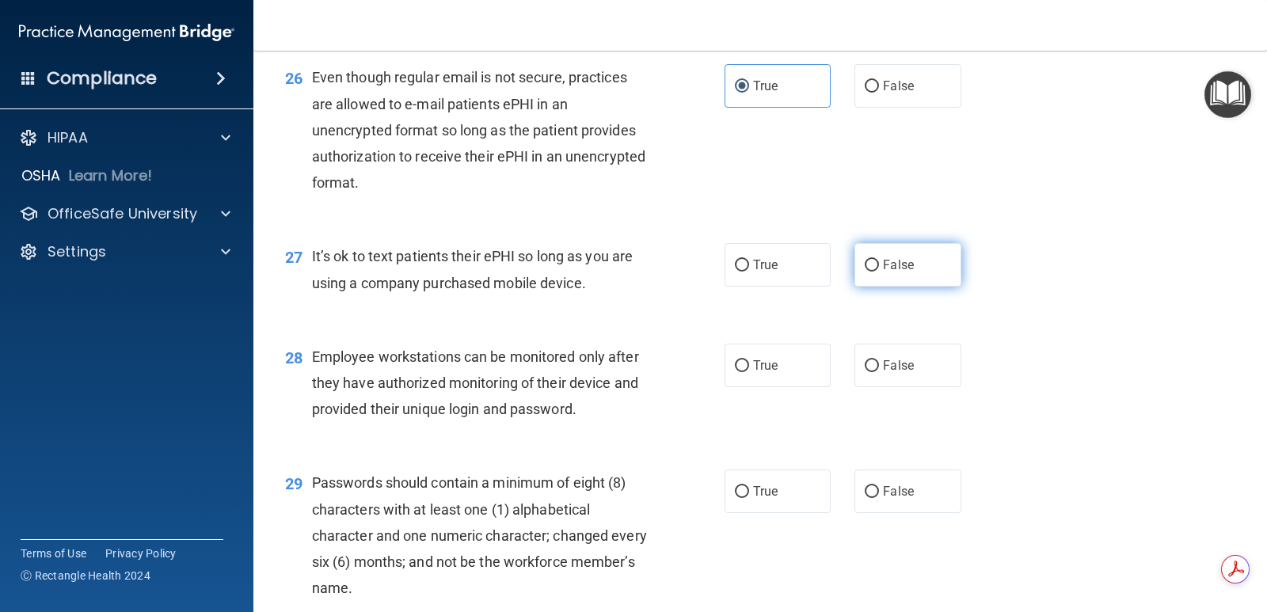
click at [900, 272] on span "False" at bounding box center [898, 264] width 31 height 15
click at [879, 272] on input "False" at bounding box center [872, 266] width 14 height 12
radio input "true"
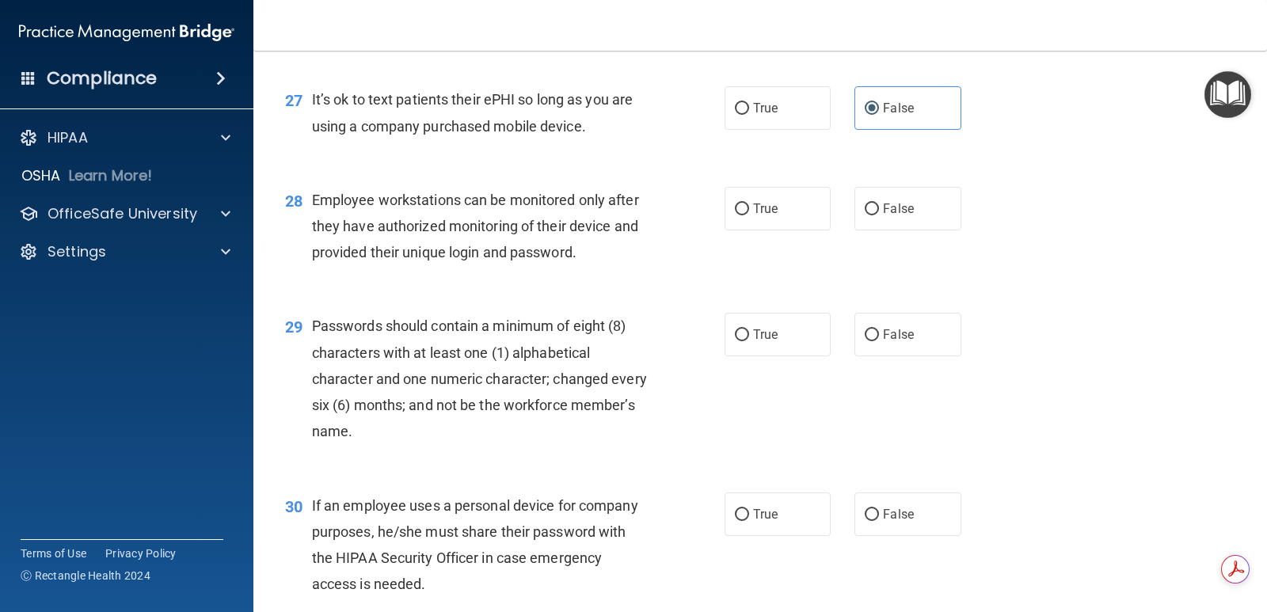
scroll to position [3801, 0]
click at [742, 214] on input "True" at bounding box center [742, 208] width 14 height 12
radio input "true"
click at [753, 340] on span "True" at bounding box center [765, 332] width 25 height 15
click at [749, 340] on input "True" at bounding box center [742, 334] width 14 height 12
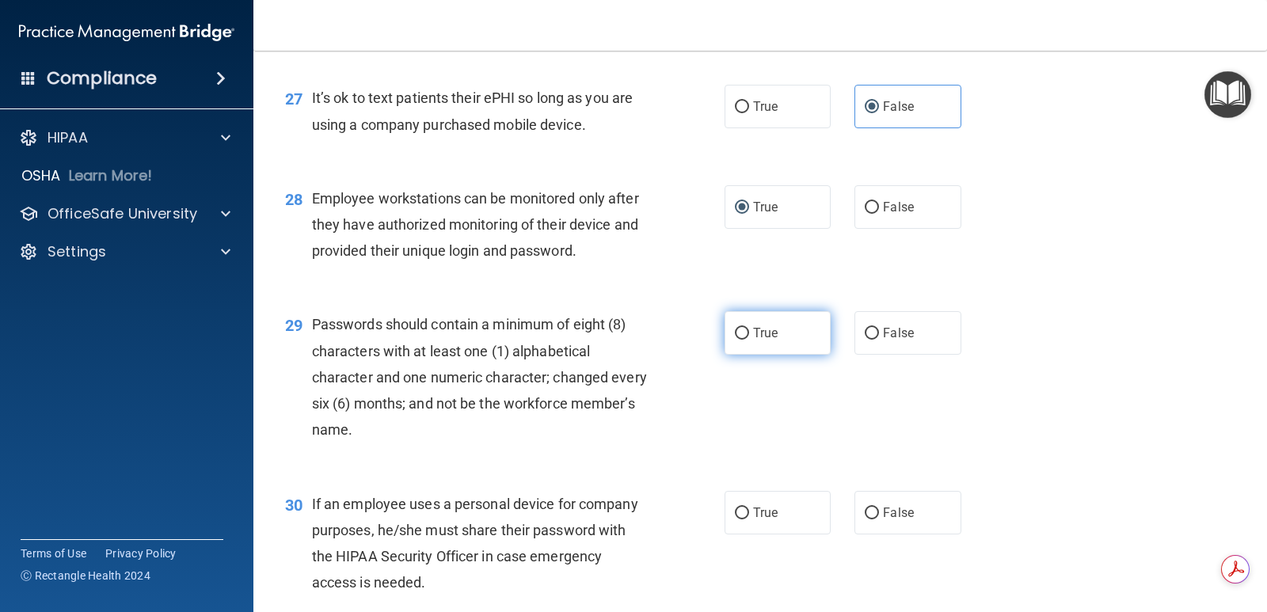
radio input "true"
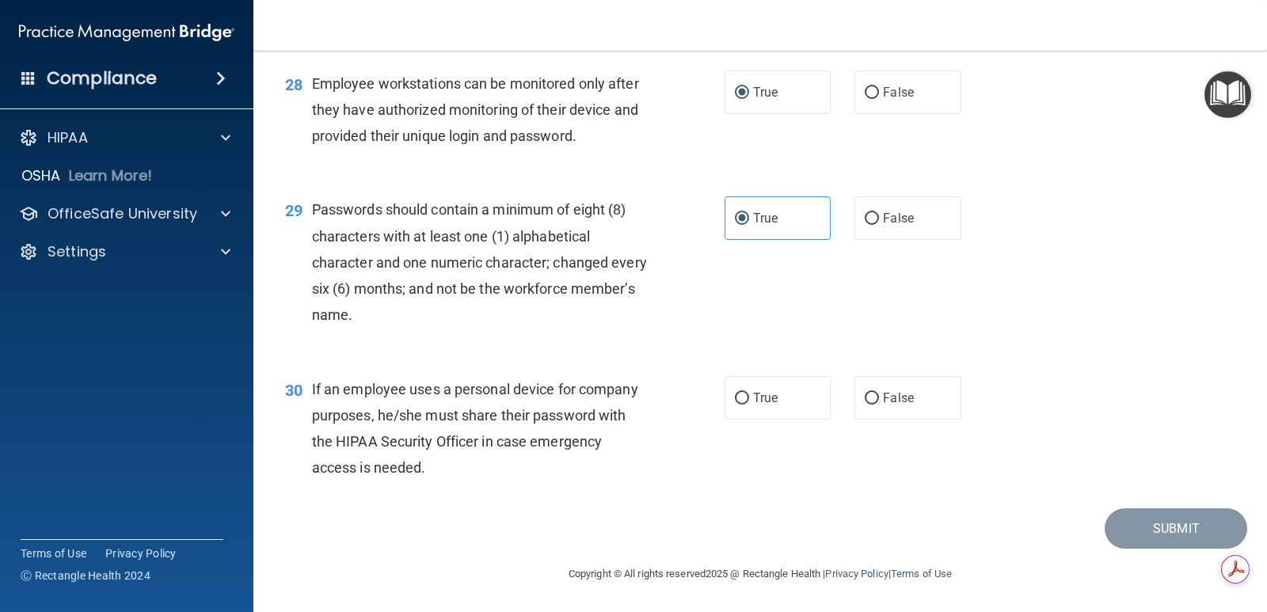
scroll to position [3942, 0]
click at [866, 398] on input "False" at bounding box center [872, 399] width 14 height 12
radio input "true"
click at [1123, 527] on button "Submit" at bounding box center [1176, 528] width 143 height 40
